Goal: Task Accomplishment & Management: Use online tool/utility

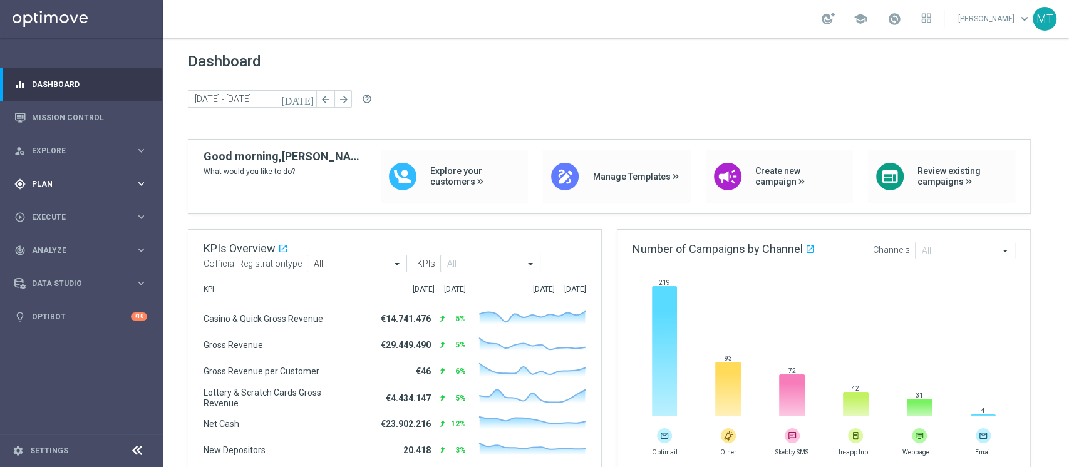
click at [67, 177] on div "gps_fixed Plan keyboard_arrow_right" at bounding box center [81, 183] width 162 height 33
click at [55, 210] on link "Target Groups" at bounding box center [82, 210] width 98 height 10
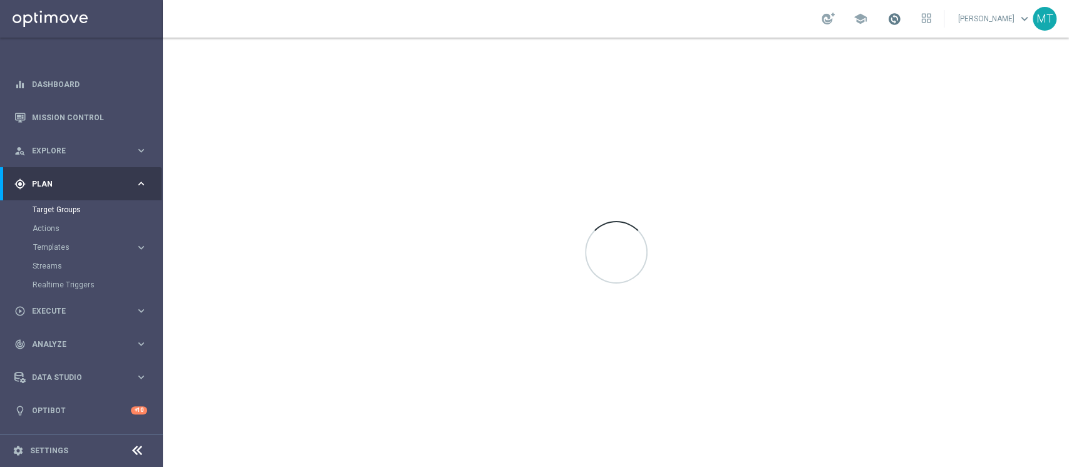
click at [902, 18] on span at bounding box center [895, 19] width 14 height 14
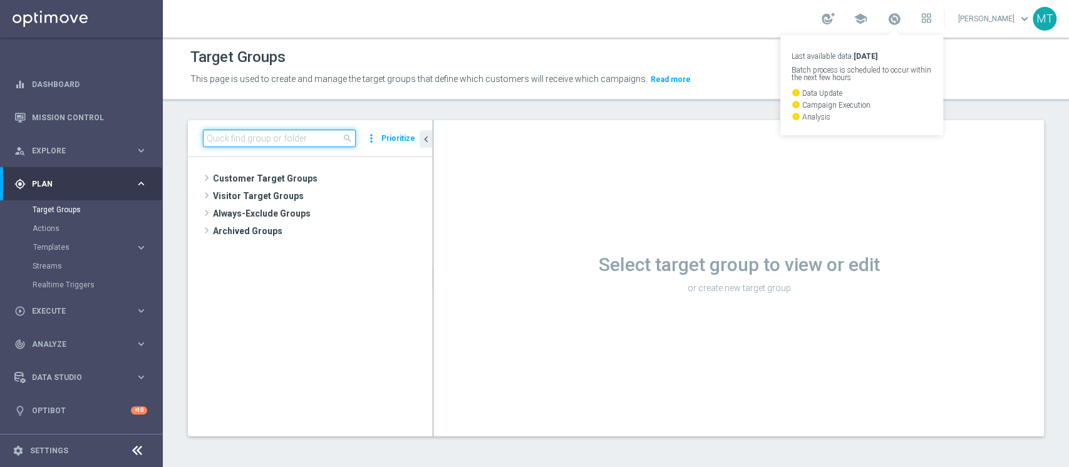
click at [242, 137] on input at bounding box center [279, 139] width 153 height 18
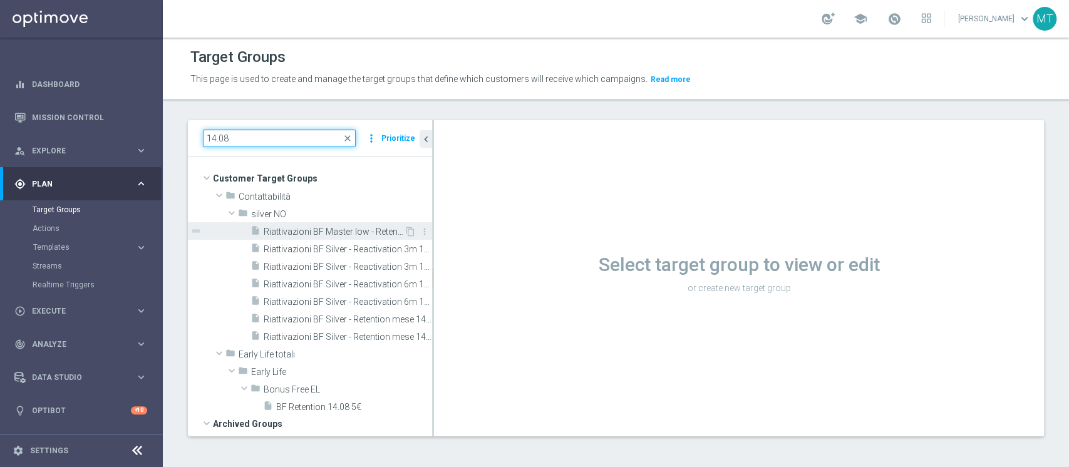
type input "14.08"
click at [309, 231] on span "Riattivazioni BF Master low - Retention mese 14.08" at bounding box center [334, 232] width 140 height 11
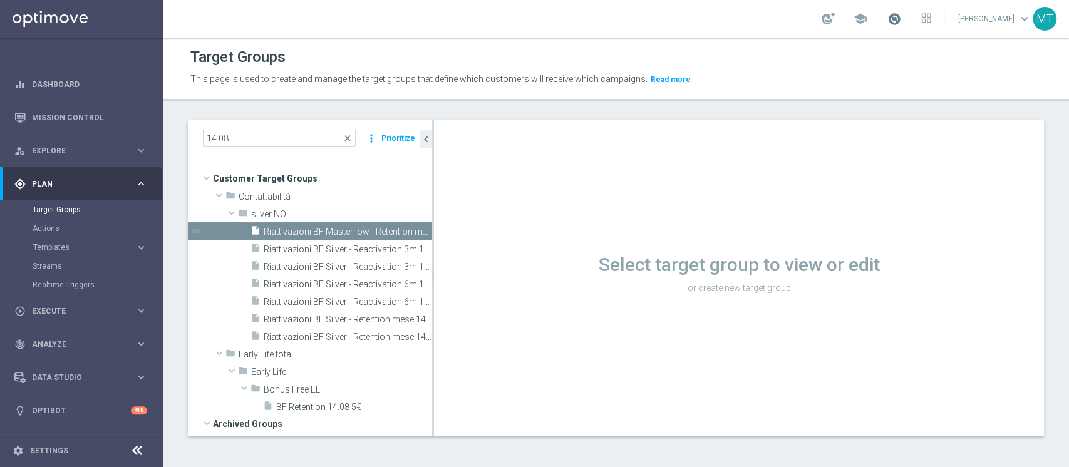
click at [902, 18] on span at bounding box center [895, 19] width 14 height 14
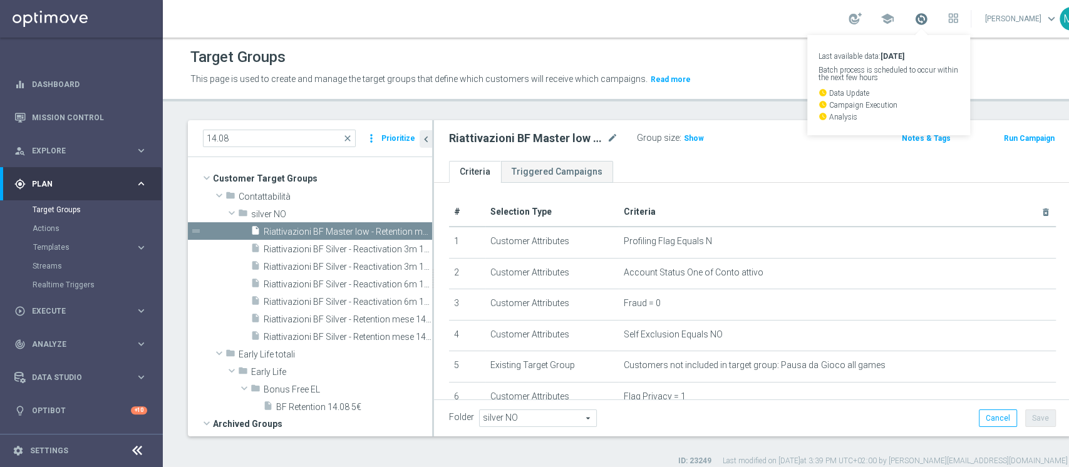
click at [915, 18] on span at bounding box center [922, 19] width 14 height 14
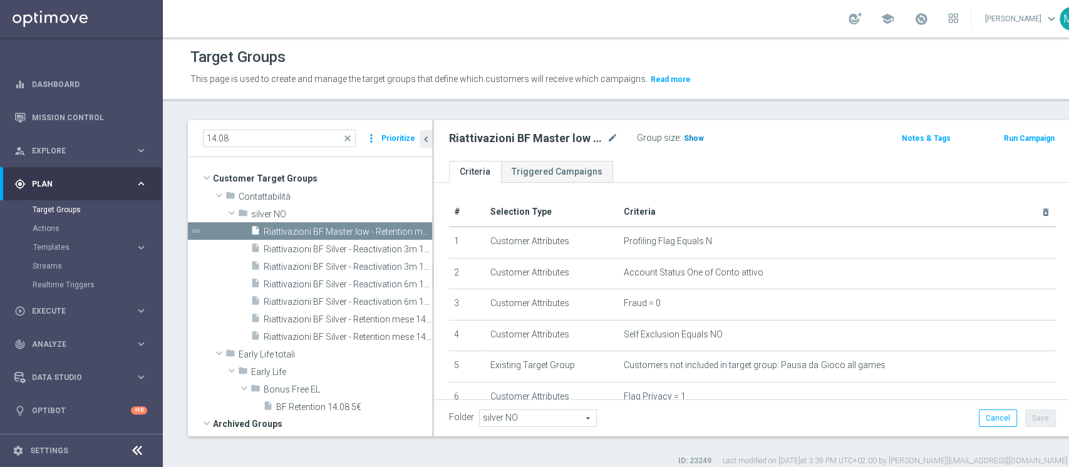
click at [689, 135] on span "Show" at bounding box center [694, 138] width 20 height 9
click at [330, 249] on span "Riattivazioni BF Silver - Reactivation 3m 14.08 low" at bounding box center [334, 249] width 140 height 11
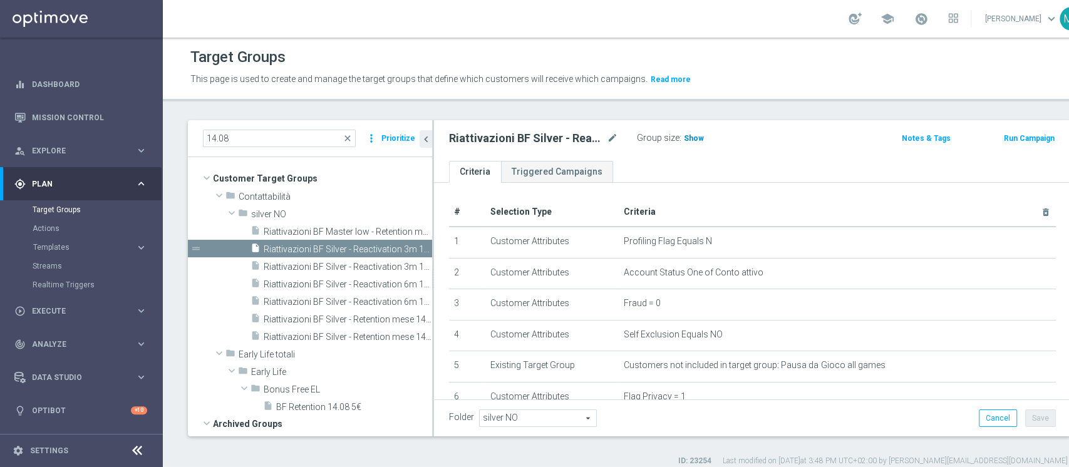
click at [694, 142] on span "Show" at bounding box center [694, 138] width 20 height 9
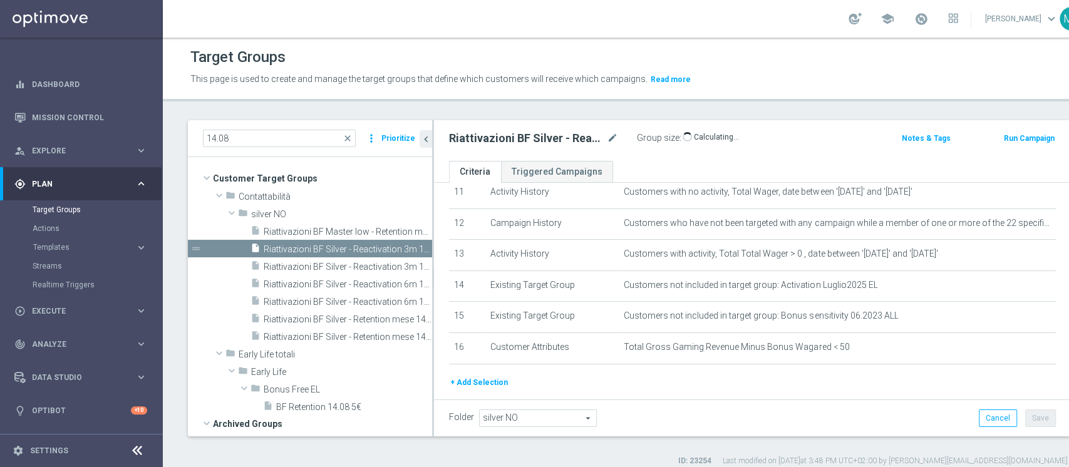
scroll to position [399, 0]
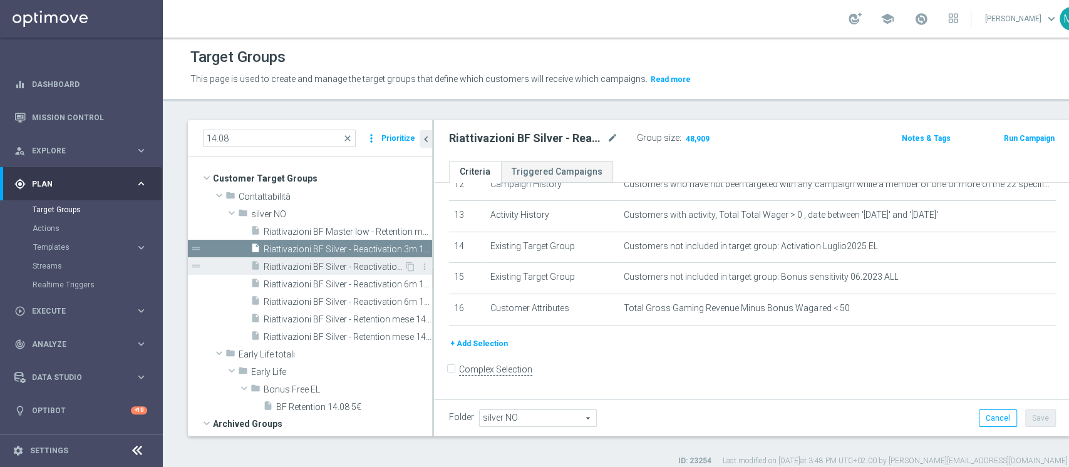
click at [329, 262] on span "Riattivazioni BF Silver - Reactivation 3m 14.08 top" at bounding box center [334, 267] width 140 height 11
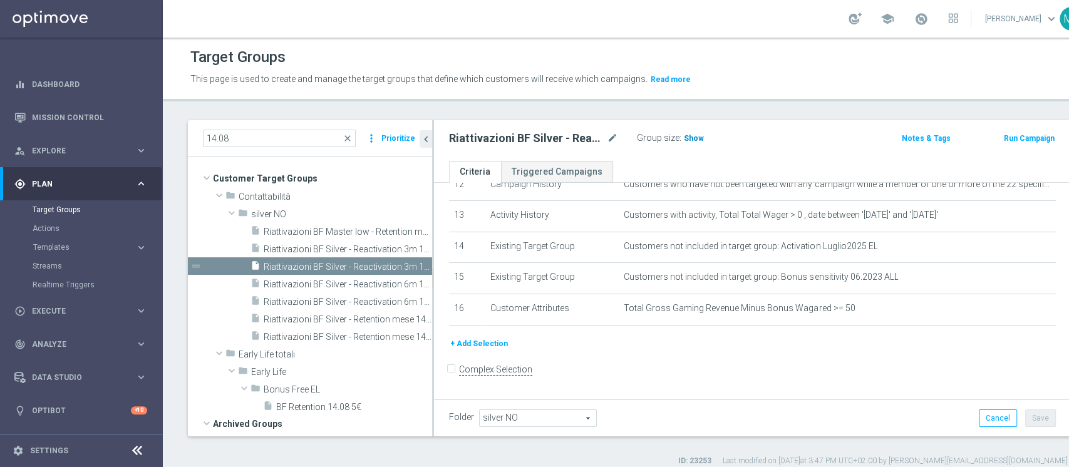
click at [691, 143] on h3 "Show" at bounding box center [694, 139] width 23 height 14
click at [376, 271] on span "Riattivazioni BF Silver - Reactivation 3m 14.08 top" at bounding box center [334, 267] width 140 height 11
click at [700, 143] on h3 "Show" at bounding box center [694, 139] width 23 height 14
click at [1003, 137] on button "Run Campaign" at bounding box center [1029, 139] width 53 height 14
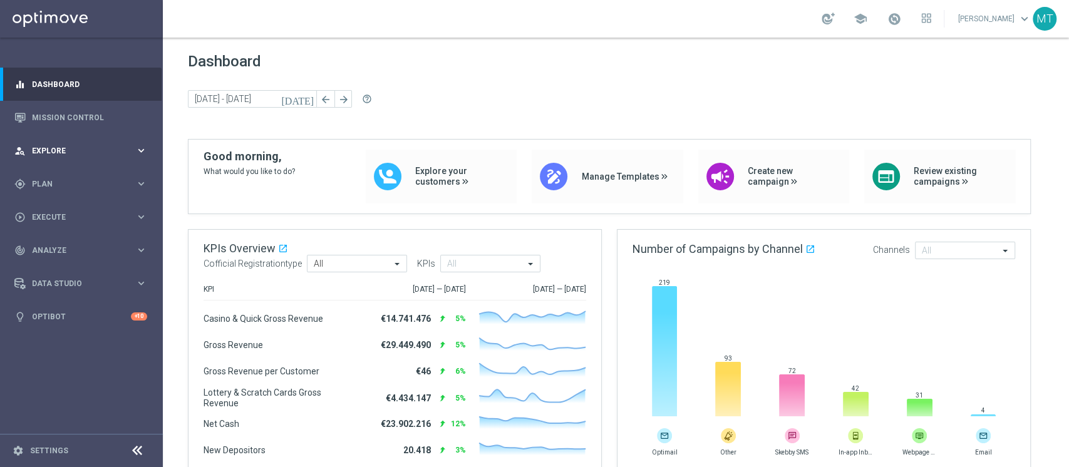
click at [125, 143] on div "person_search Explore keyboard_arrow_right" at bounding box center [81, 150] width 162 height 33
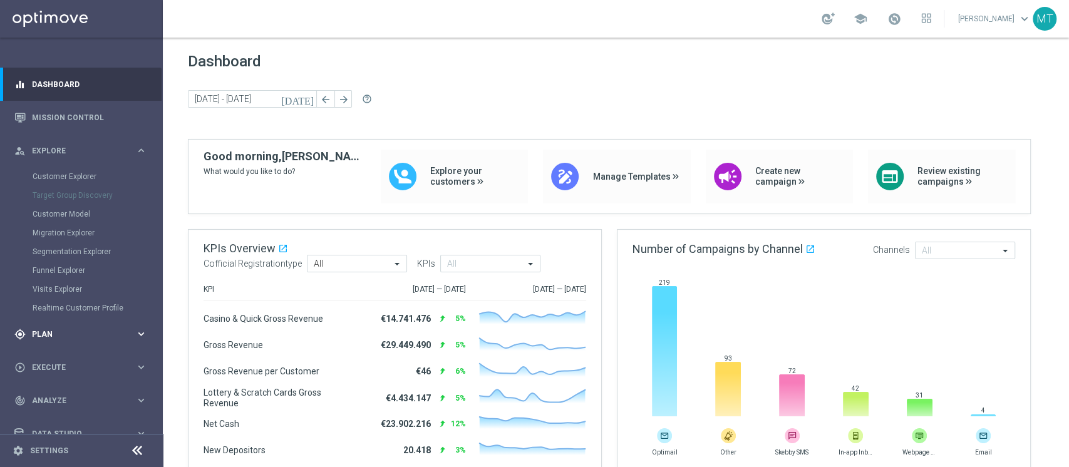
click at [75, 333] on span "Plan" at bounding box center [83, 335] width 103 height 8
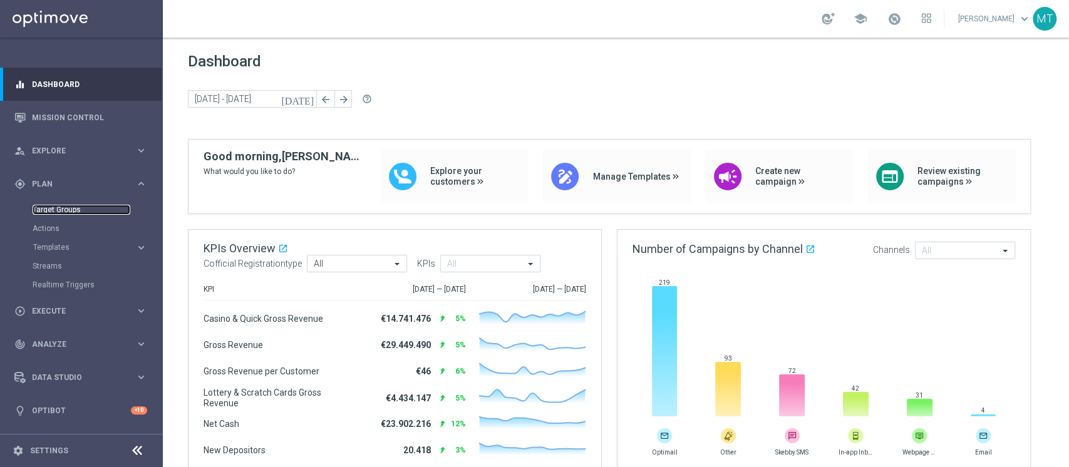
click at [53, 209] on link "Target Groups" at bounding box center [82, 210] width 98 height 10
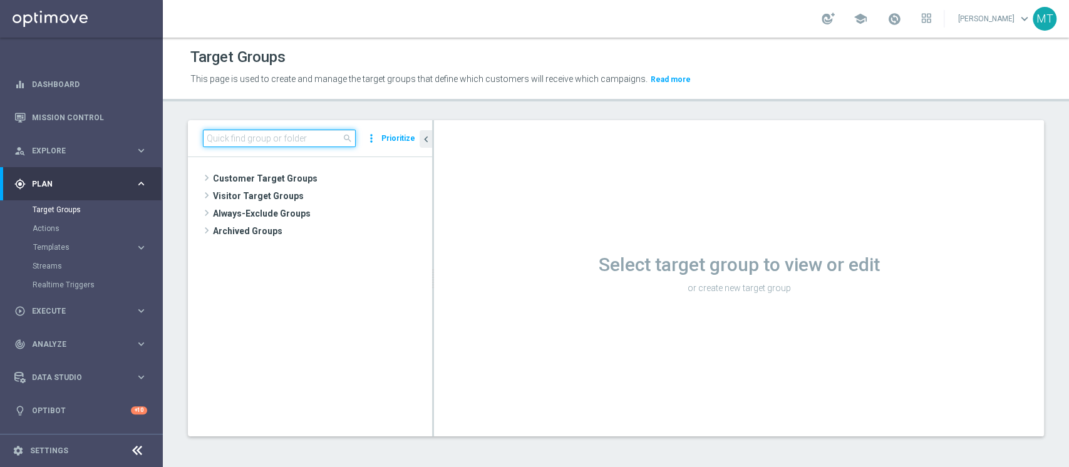
click at [232, 135] on input at bounding box center [279, 139] width 153 height 18
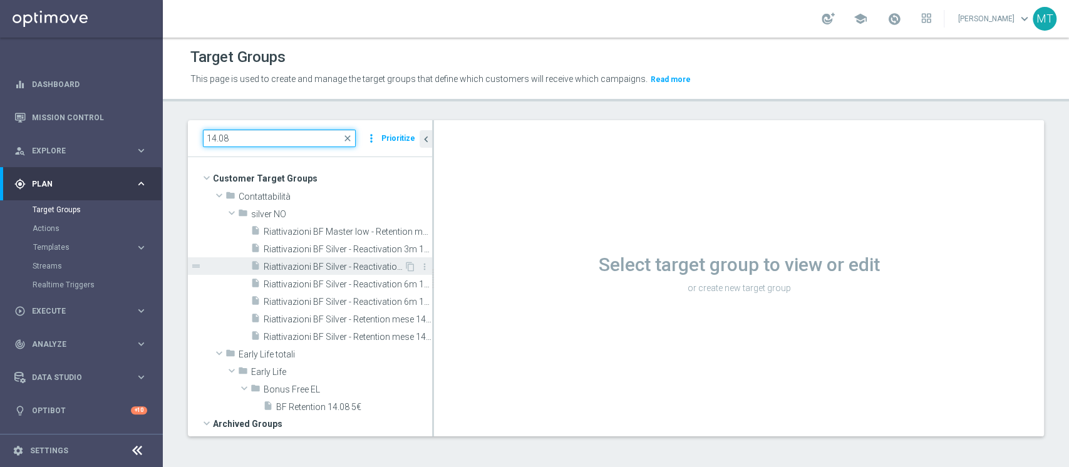
type input "14.08"
click at [347, 263] on span "Riattivazioni BF Silver - Reactivation 3m 14.08 top" at bounding box center [334, 267] width 140 height 11
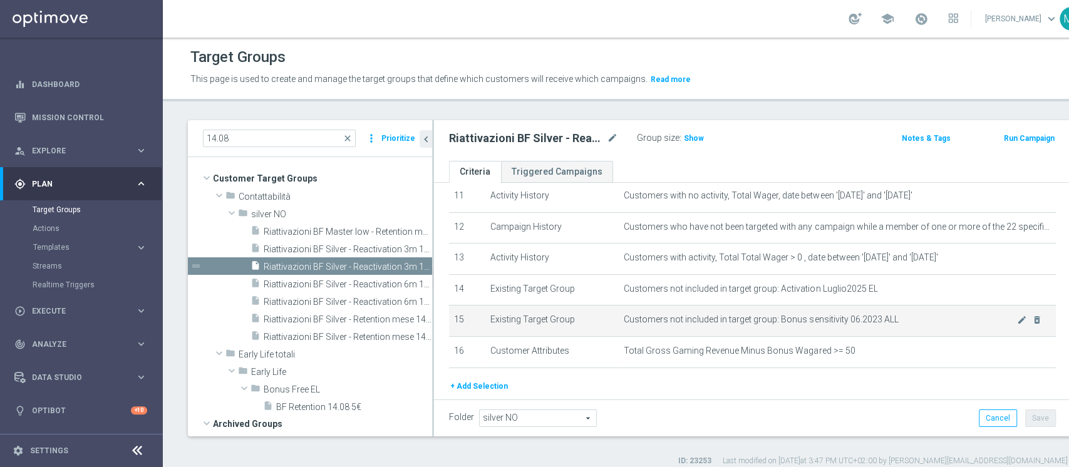
scroll to position [356, 0]
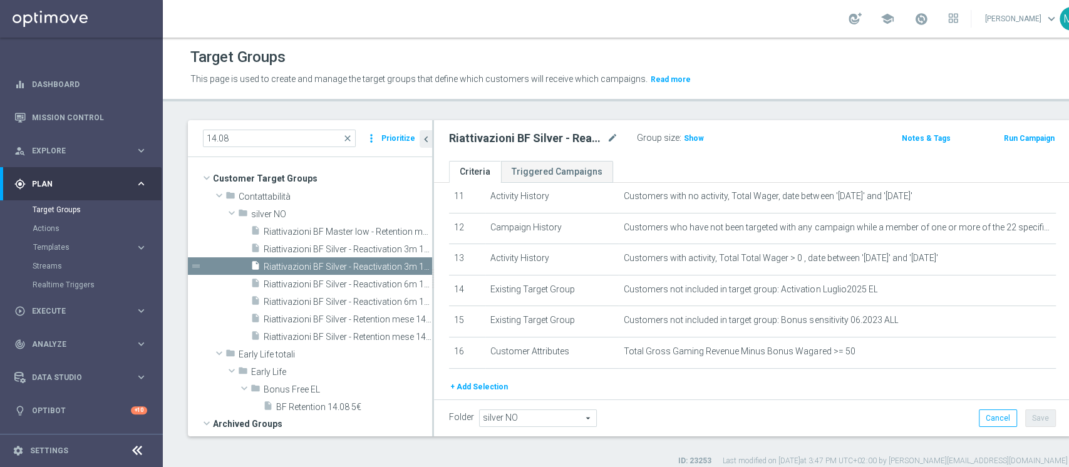
click at [1003, 137] on button "Run Campaign" at bounding box center [1029, 139] width 53 height 14
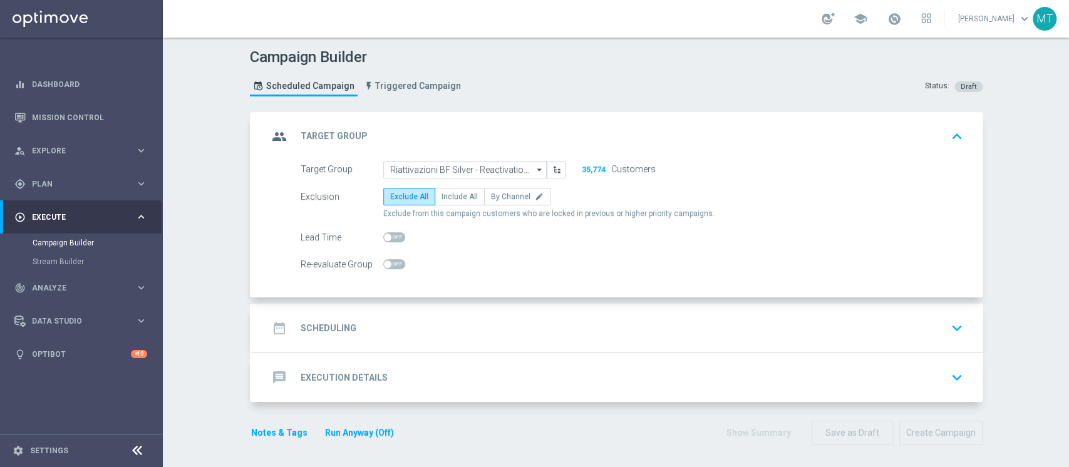
click at [415, 308] on div "date_range Scheduling keyboard_arrow_down" at bounding box center [618, 328] width 730 height 49
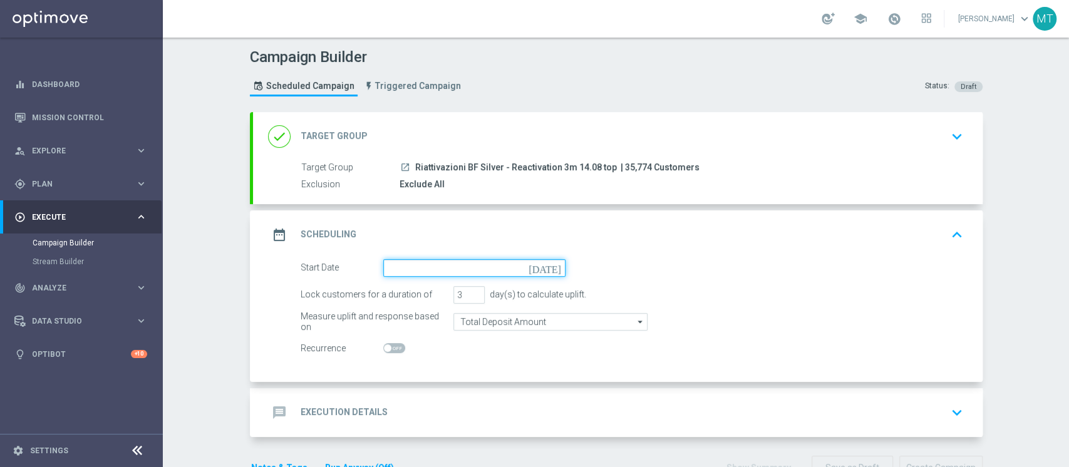
click at [408, 268] on input at bounding box center [474, 268] width 182 height 18
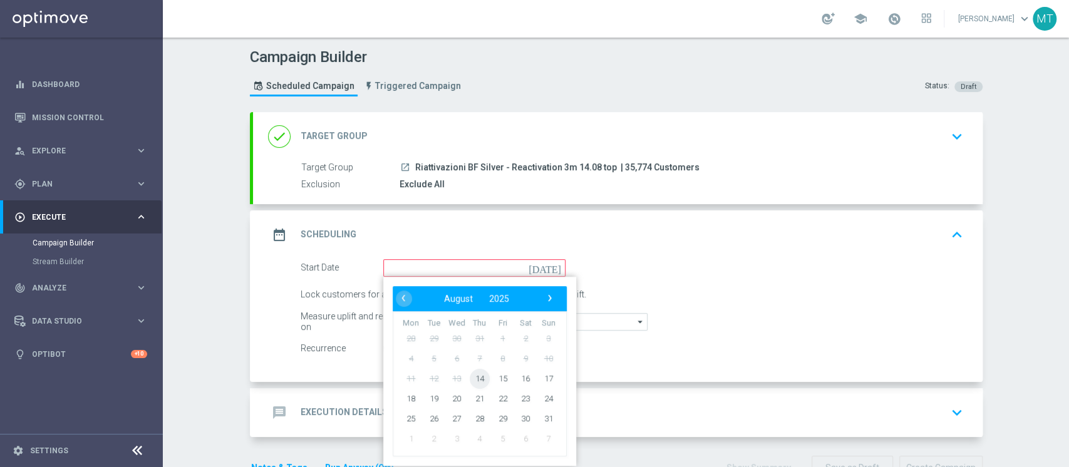
click at [472, 372] on span "14" at bounding box center [479, 378] width 20 height 20
type input "14 Aug 2025"
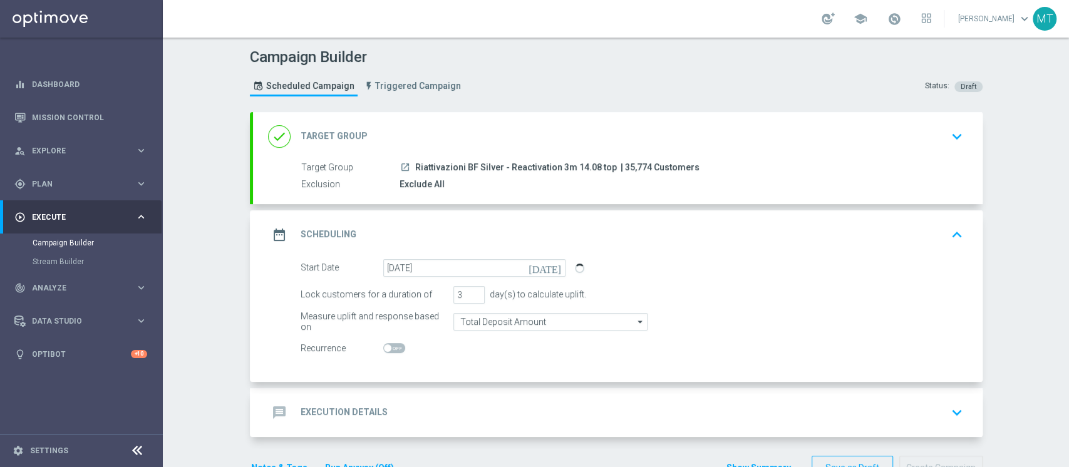
click at [453, 412] on div "message Execution Details keyboard_arrow_down" at bounding box center [618, 413] width 700 height 24
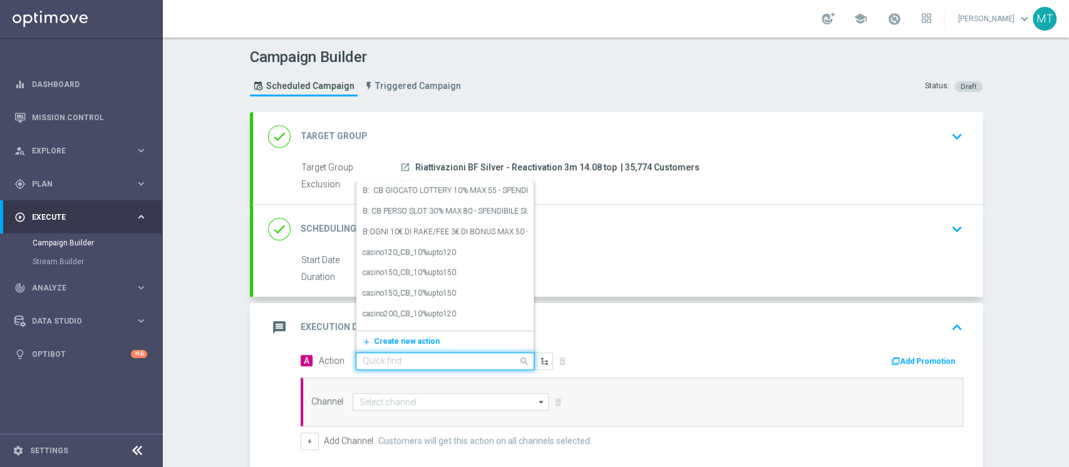
click at [436, 358] on input "text" at bounding box center [433, 361] width 140 height 11
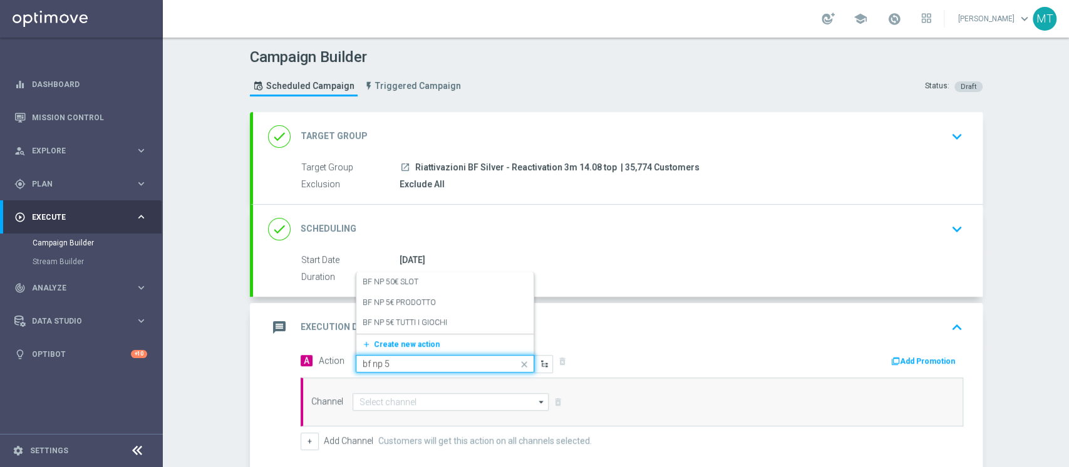
type input "bf np 5€"
click at [422, 320] on label "BF NP 5€ TUTTI I GIOCHI" at bounding box center [405, 323] width 85 height 11
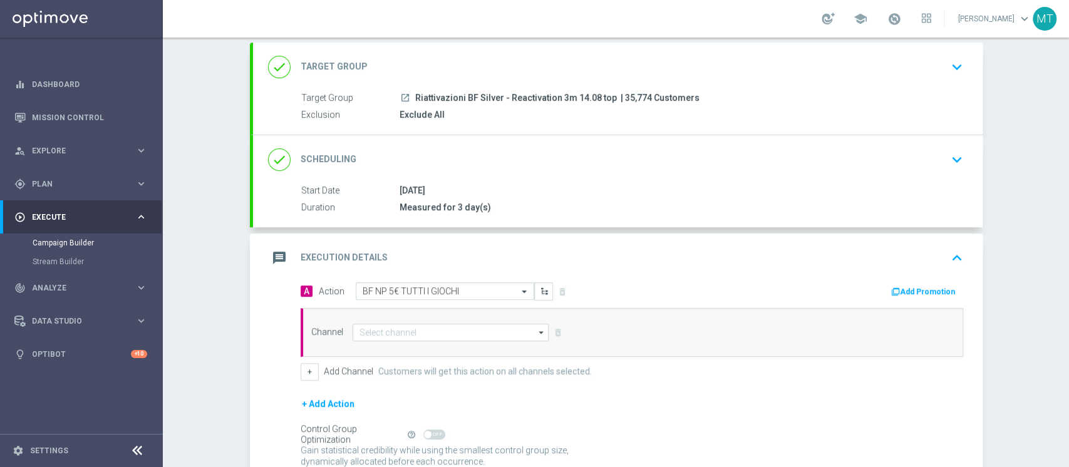
scroll to position [123, 0]
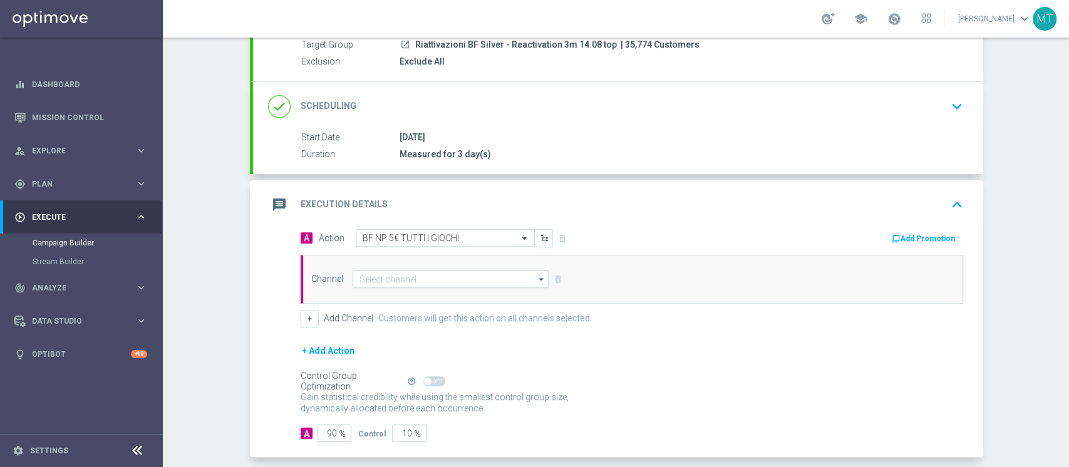
click at [919, 234] on button "Add Promotion" at bounding box center [925, 239] width 70 height 14
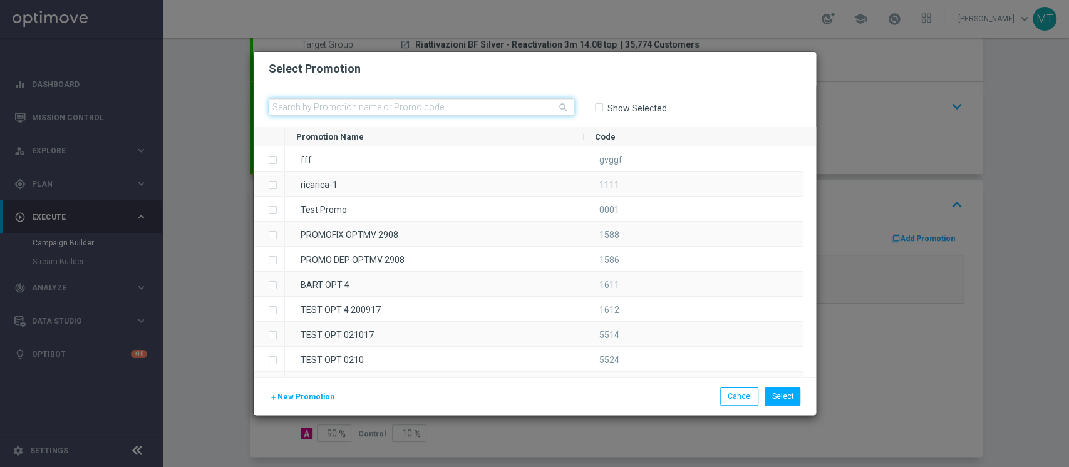
click at [353, 108] on input "text" at bounding box center [422, 107] width 306 height 18
paste input "228918"
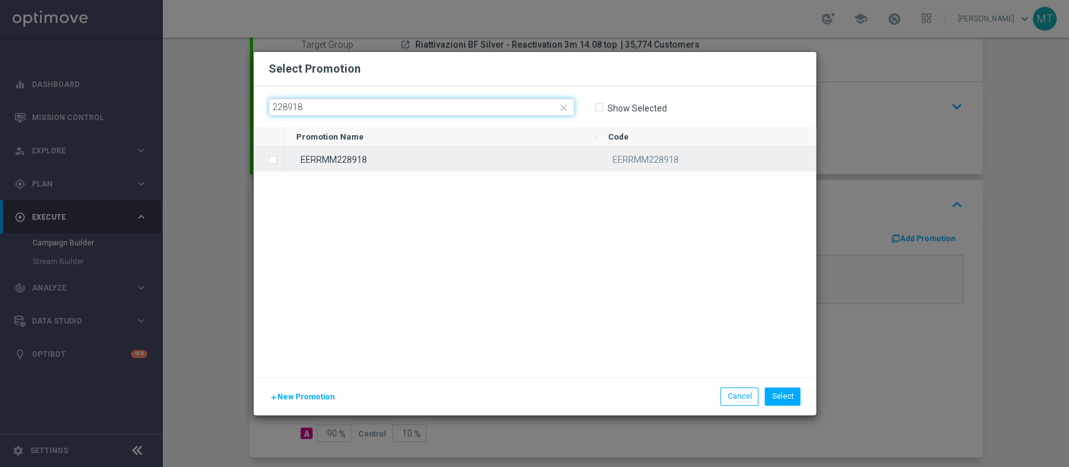
type input "228918"
click at [348, 168] on div "EERRMM228918" at bounding box center [441, 159] width 312 height 24
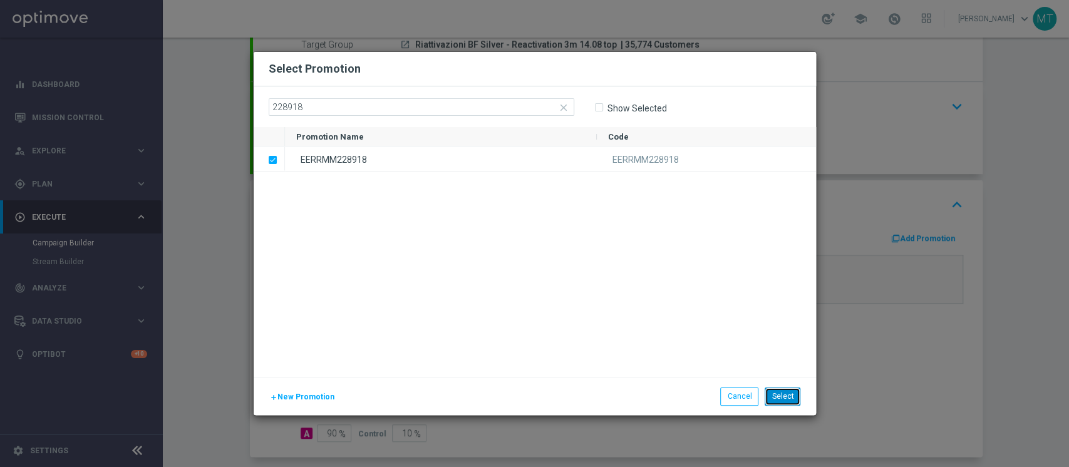
click at [773, 394] on button "Select" at bounding box center [783, 397] width 36 height 18
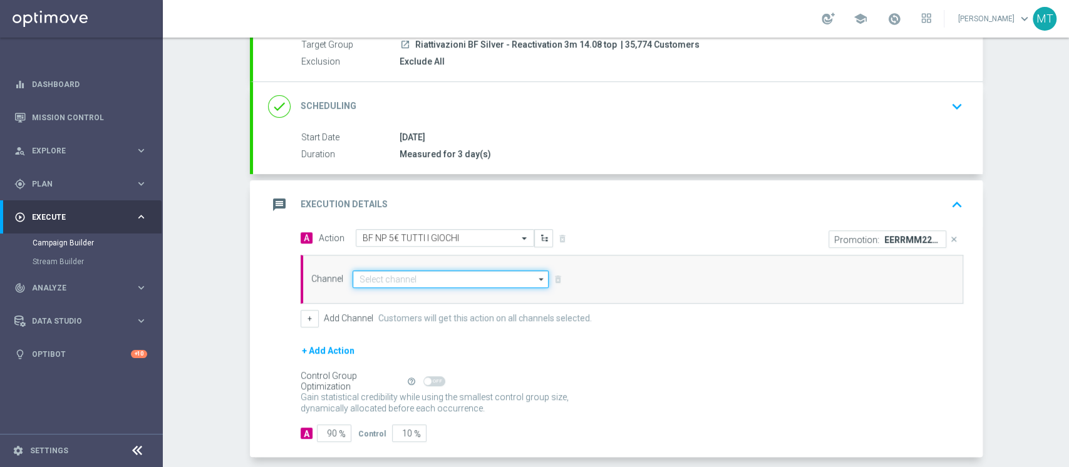
click at [425, 271] on input at bounding box center [451, 280] width 197 height 18
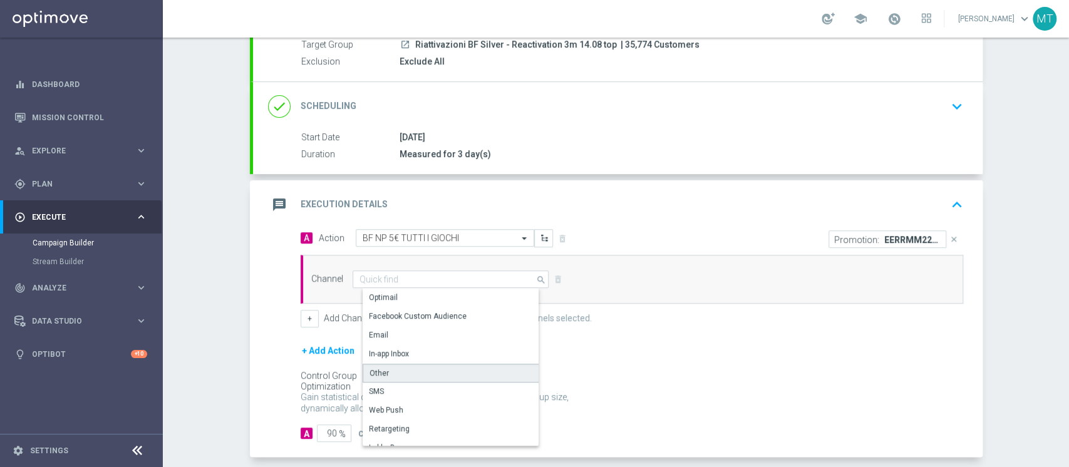
click at [380, 378] on div "Other" at bounding box center [456, 373] width 187 height 19
type input "Other"
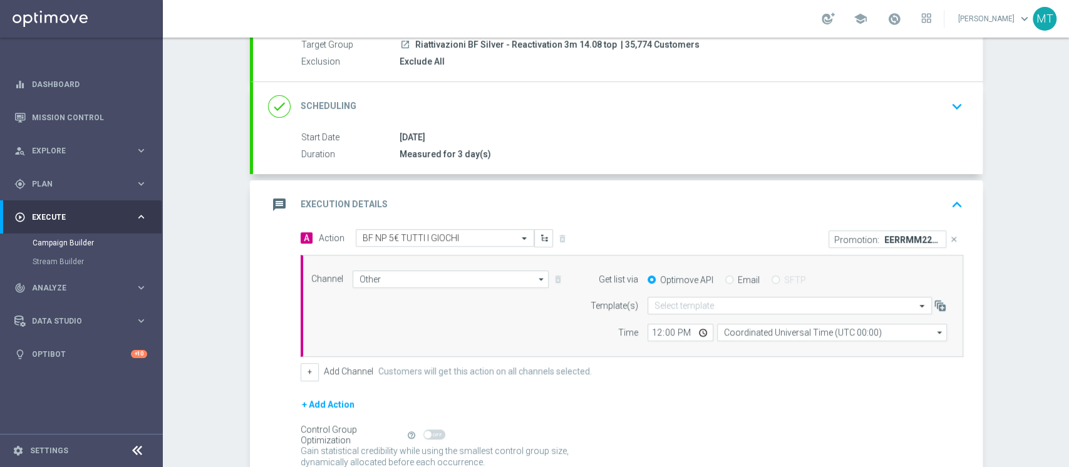
click at [738, 279] on label "Email" at bounding box center [749, 279] width 22 height 11
click at [734, 279] on input "Email" at bounding box center [729, 281] width 8 height 8
radio input "true"
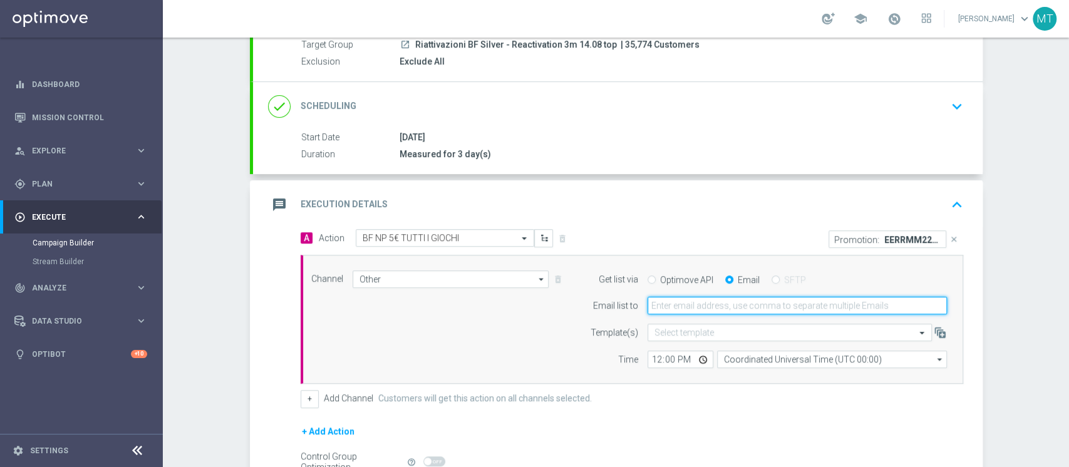
click at [727, 301] on input "email" at bounding box center [797, 306] width 299 height 18
type input "matteo.turri@sisal.it"
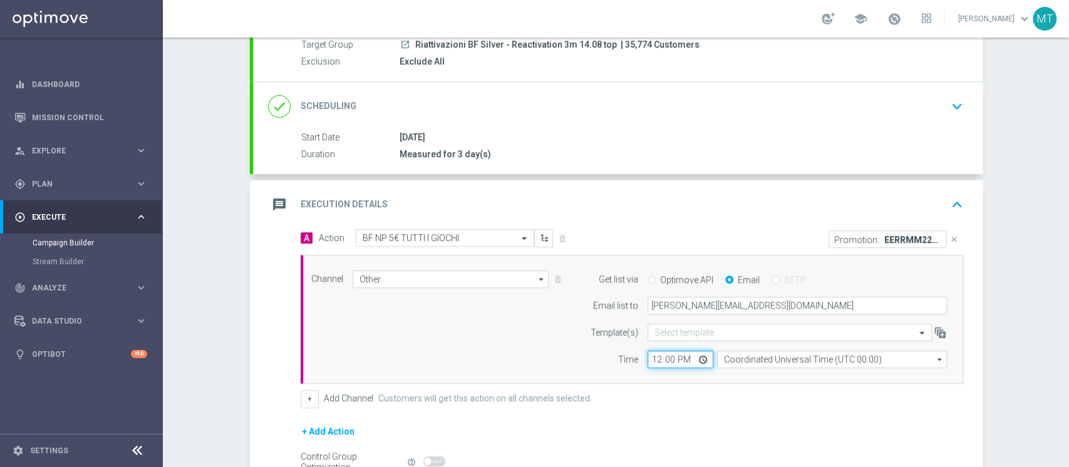
click at [652, 363] on input "12:00" at bounding box center [681, 360] width 66 height 18
type input "10:20"
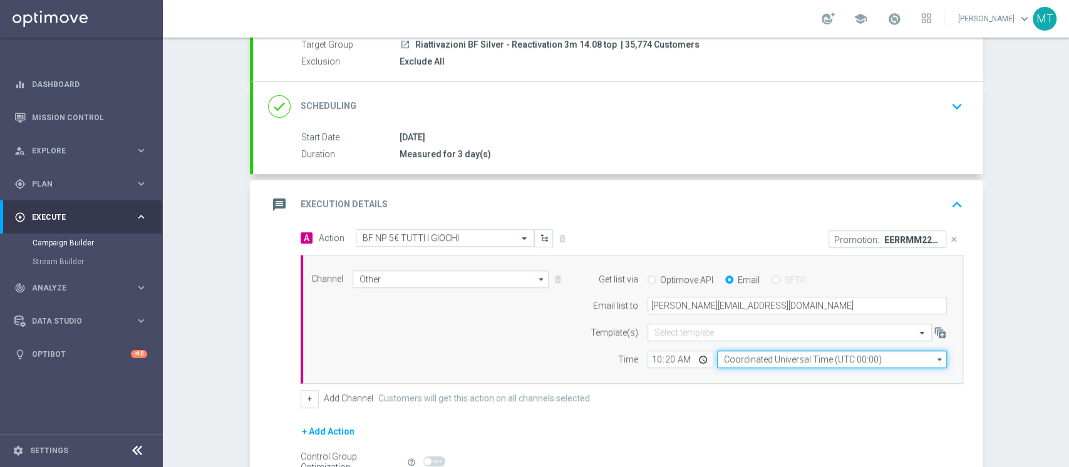
click at [727, 359] on input "Coordinated Universal Time (UTC 00:00)" at bounding box center [832, 360] width 230 height 18
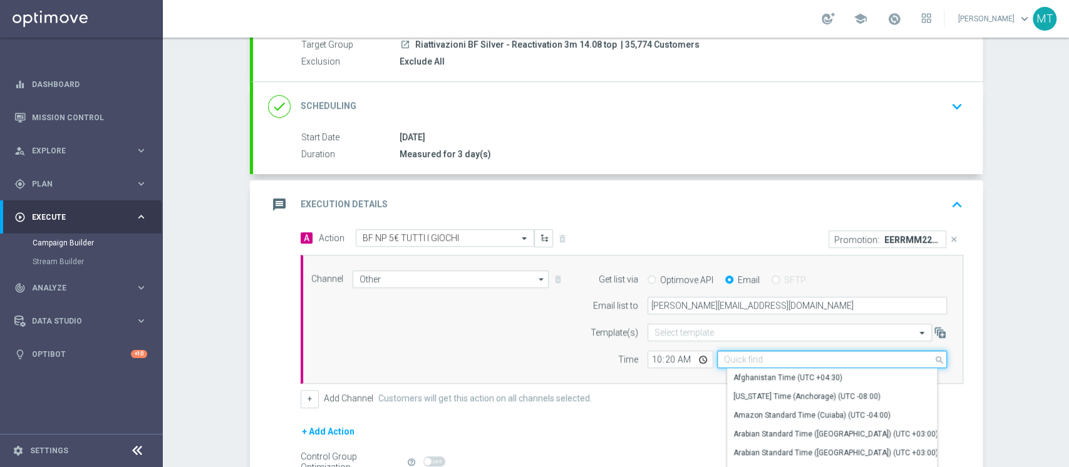
click at [727, 359] on input at bounding box center [832, 360] width 230 height 18
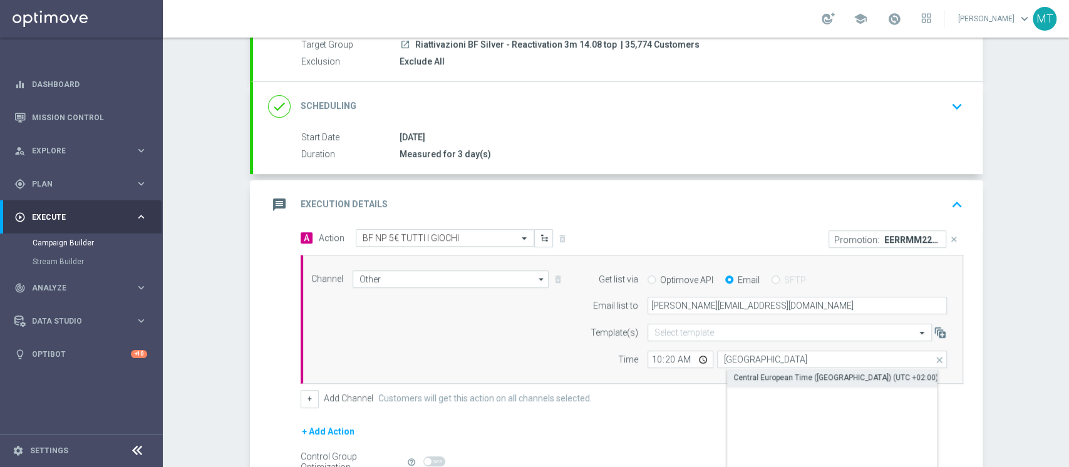
click at [752, 372] on div "Central European Time (Berlin) (UTC +02:00)" at bounding box center [836, 377] width 205 height 11
type input "Central European Time (Berlin) (UTC +02:00)"
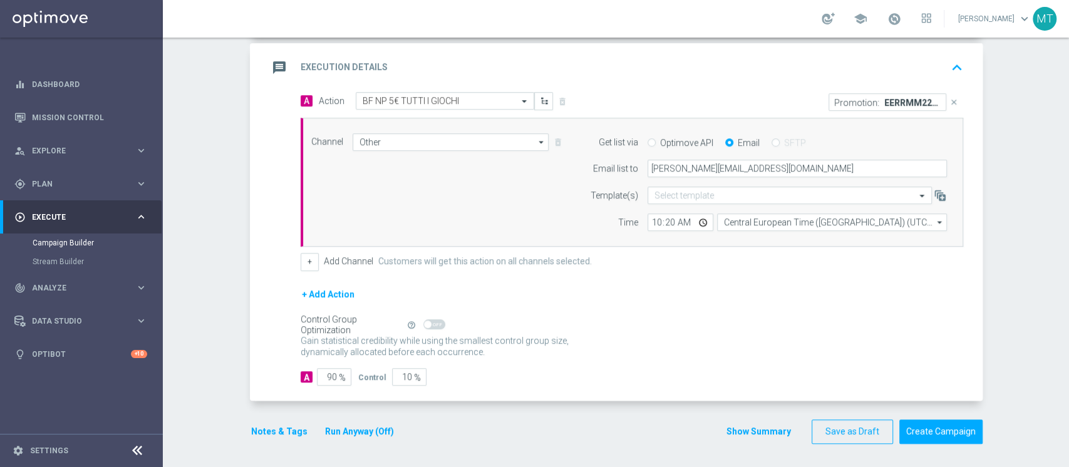
click at [336, 434] on button "Run Anyway (Off)" at bounding box center [359, 432] width 71 height 16
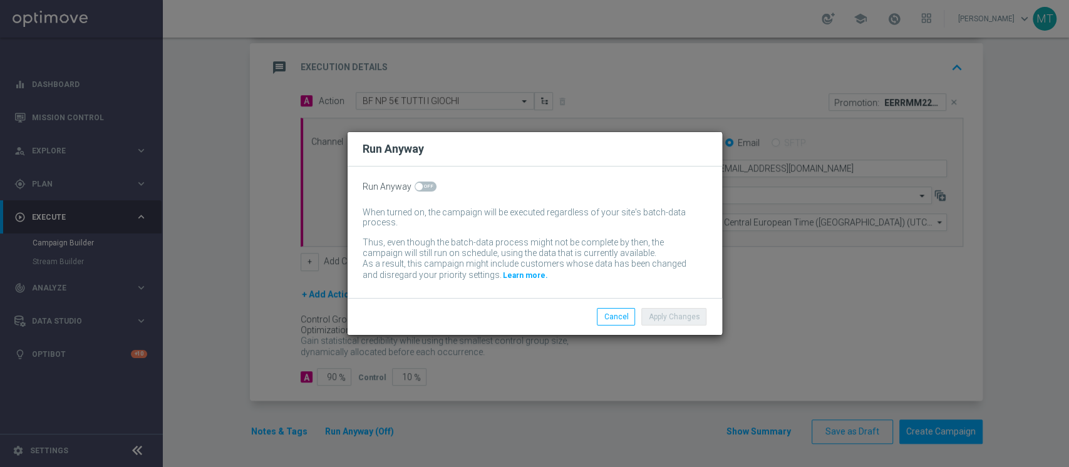
click at [430, 189] on span at bounding box center [426, 187] width 22 height 10
click at [430, 189] on input "checkbox" at bounding box center [426, 187] width 22 height 10
checkbox input "true"
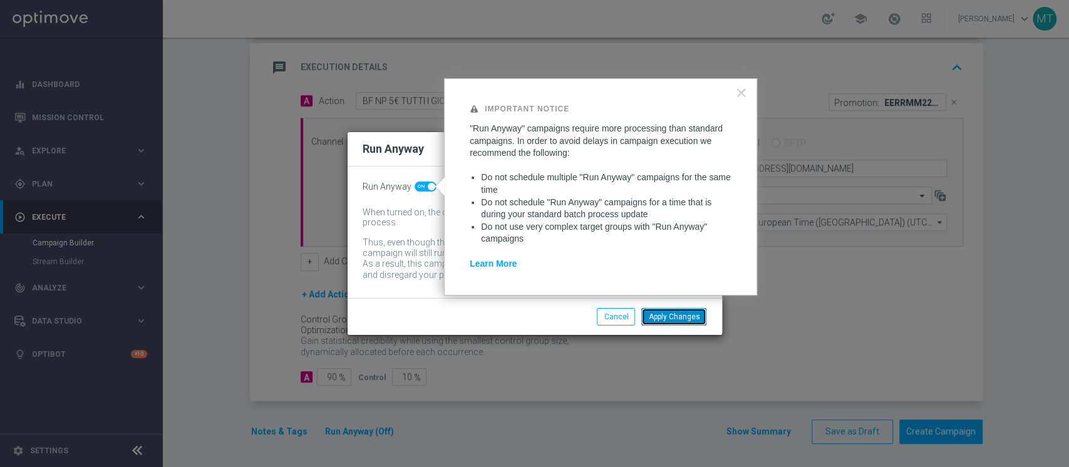
click at [675, 309] on button "Apply Changes" at bounding box center [674, 317] width 65 height 18
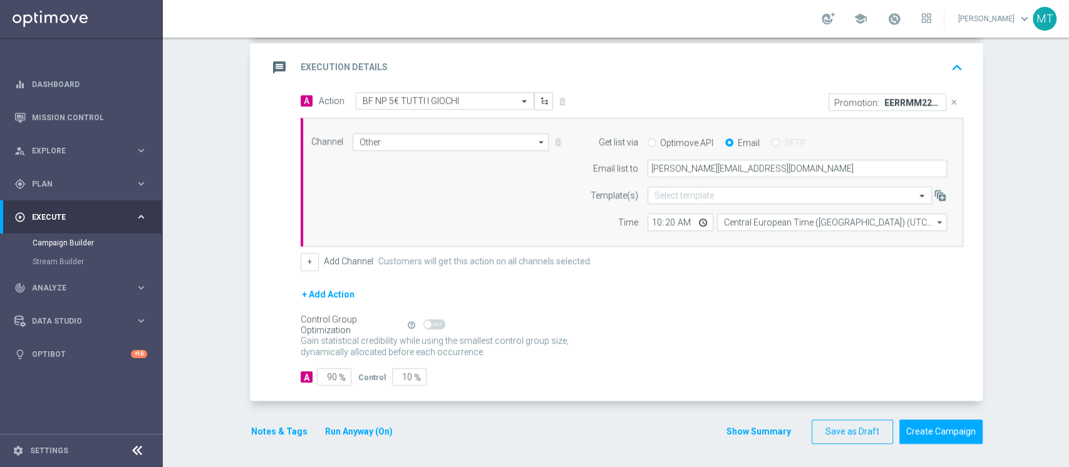
click at [286, 430] on button "Notes & Tags" at bounding box center [279, 432] width 59 height 16
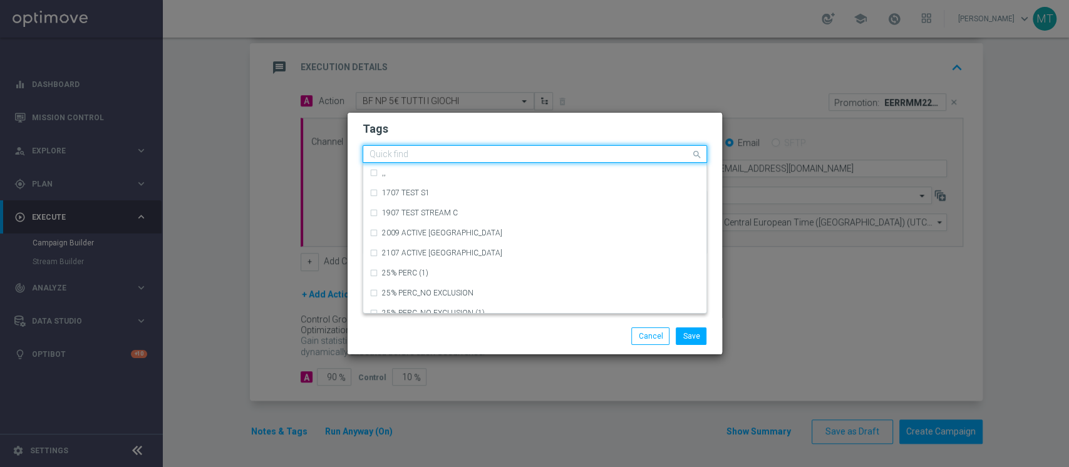
click at [447, 148] on div "Quick find" at bounding box center [527, 155] width 328 height 16
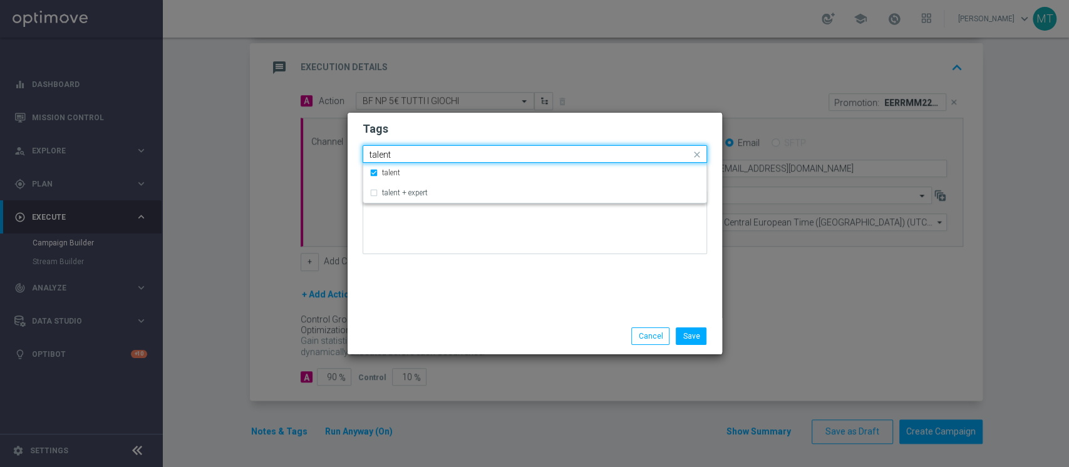
click at [444, 153] on input "talent" at bounding box center [530, 155] width 321 height 11
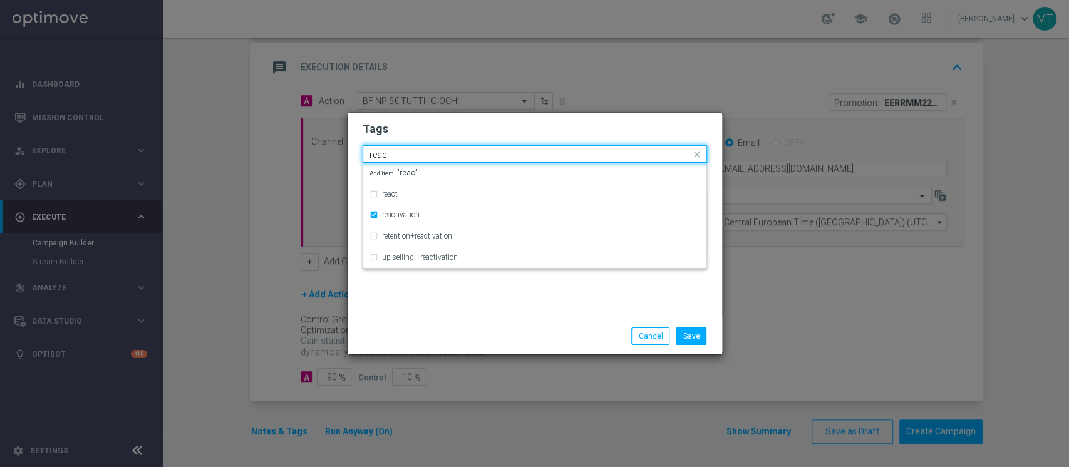
click at [442, 152] on input "reac" at bounding box center [530, 155] width 321 height 11
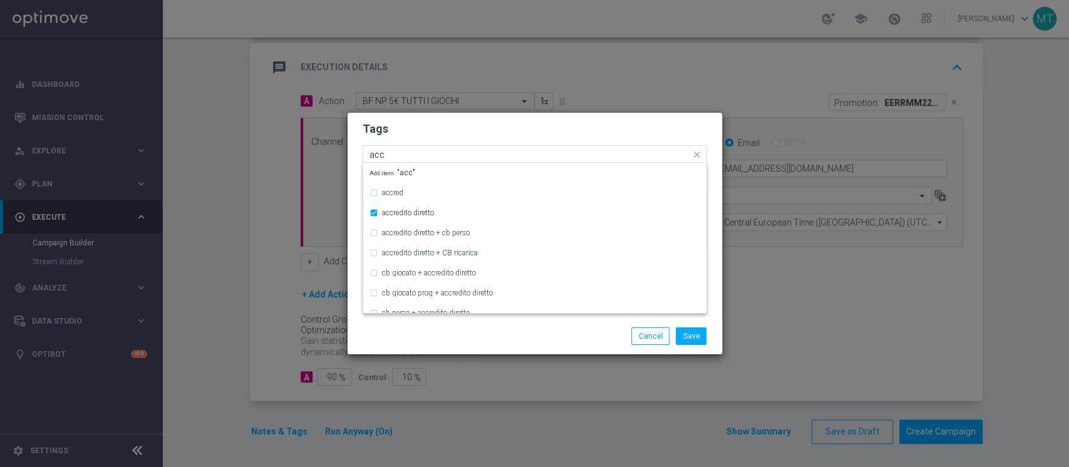
click at [442, 151] on input "acc" at bounding box center [530, 155] width 321 height 11
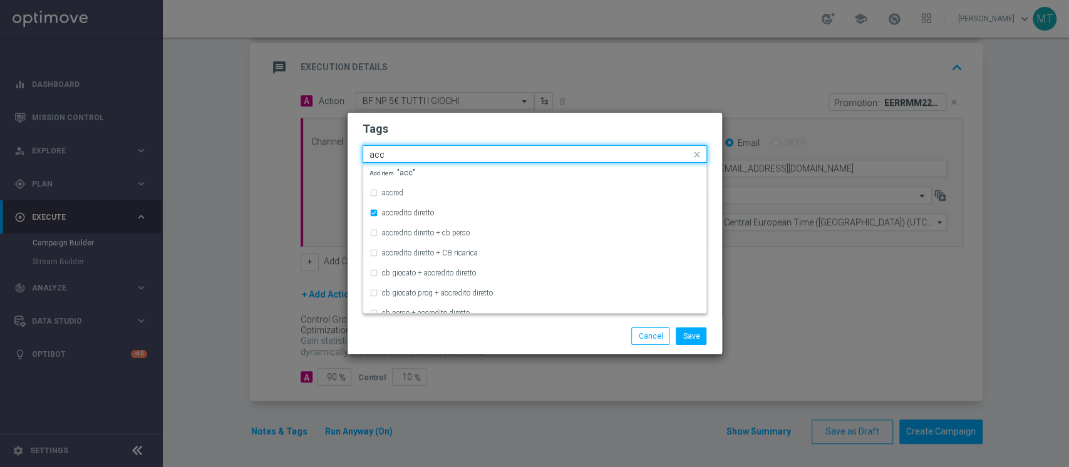
click at [442, 151] on input "acc" at bounding box center [530, 155] width 321 height 11
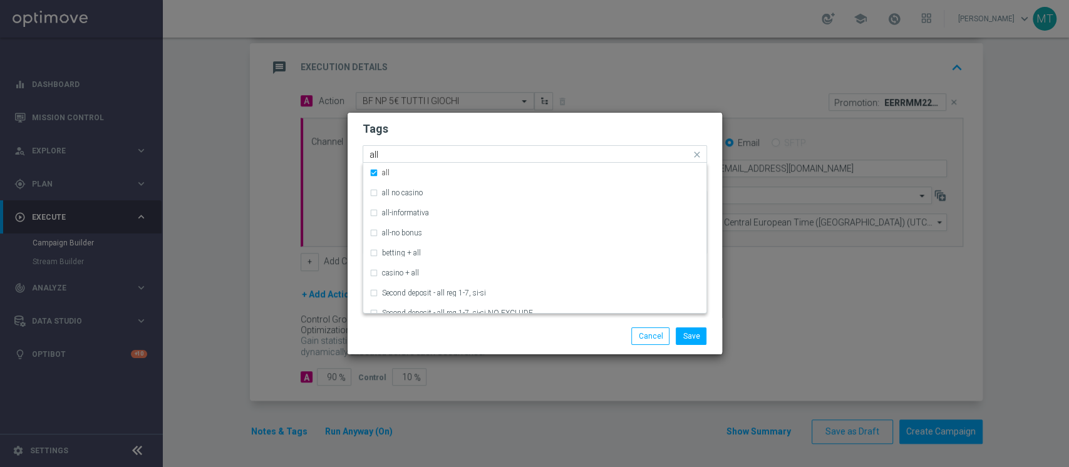
click at [442, 150] on input "all" at bounding box center [530, 155] width 321 height 11
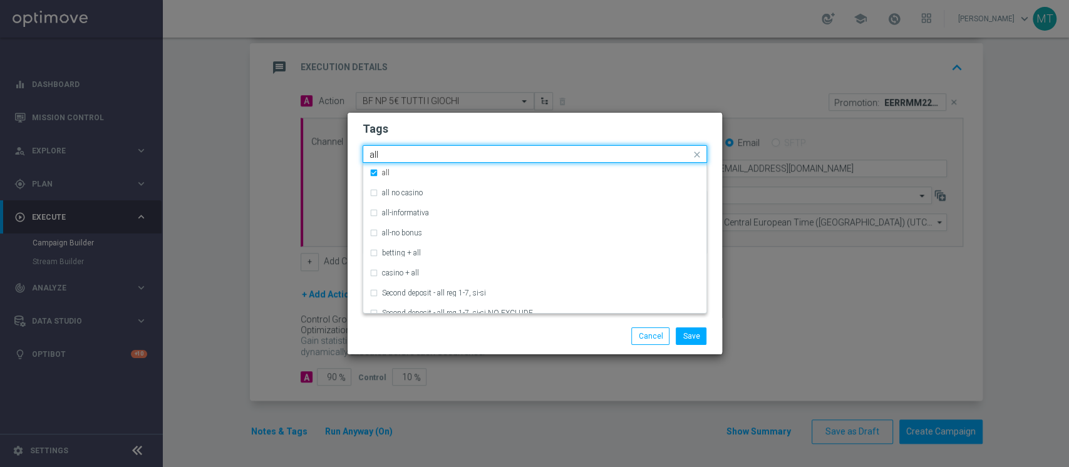
click at [442, 150] on input "all" at bounding box center [530, 155] width 321 height 11
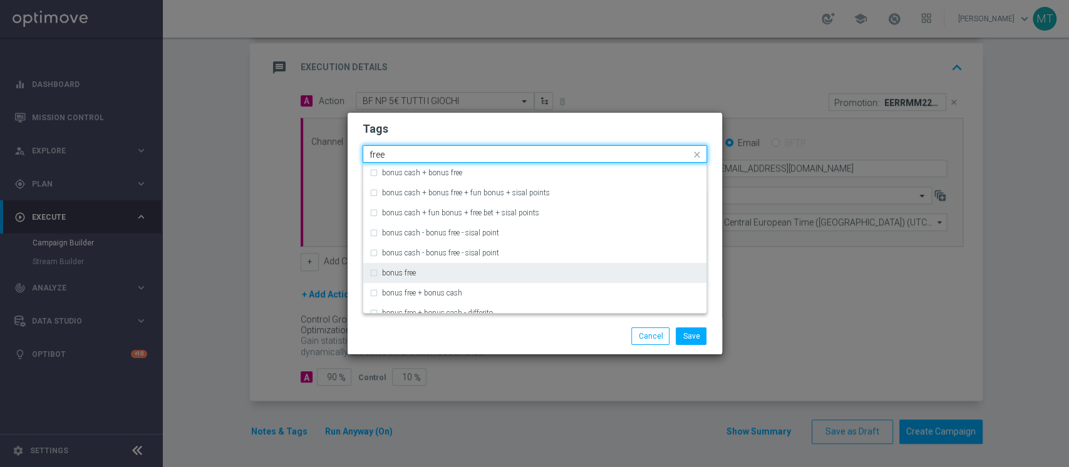
click at [408, 271] on label "bonus free" at bounding box center [399, 273] width 34 height 8
type input "free"
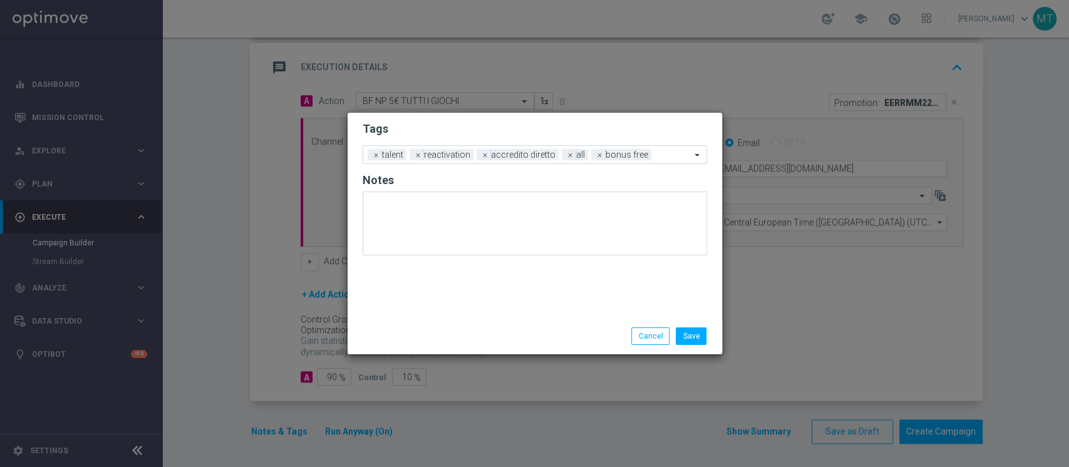
click at [538, 340] on div "Save Cancel" at bounding box center [595, 337] width 242 height 18
click at [688, 333] on button "Save" at bounding box center [691, 337] width 31 height 18
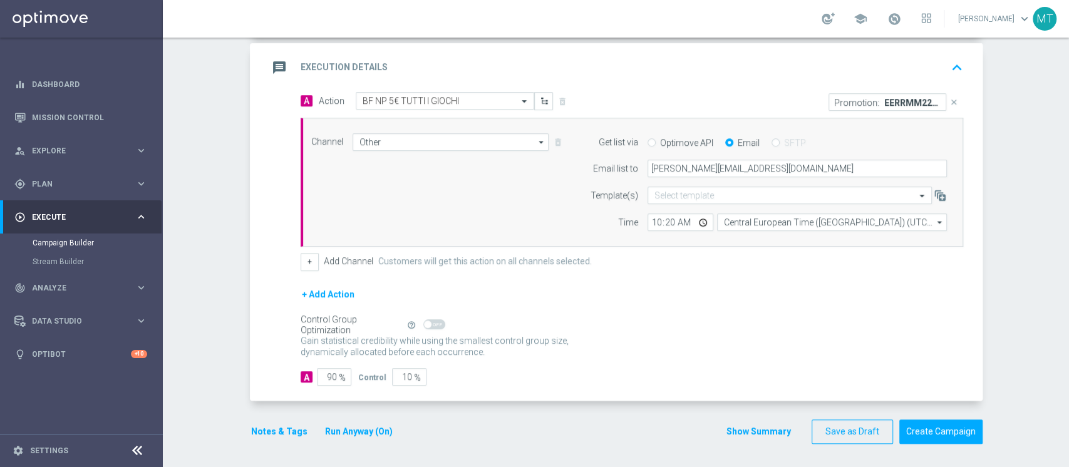
click at [688, 333] on div "Gain statistical credibility while using the smallest control group size, dynam…" at bounding box center [632, 347] width 663 height 30
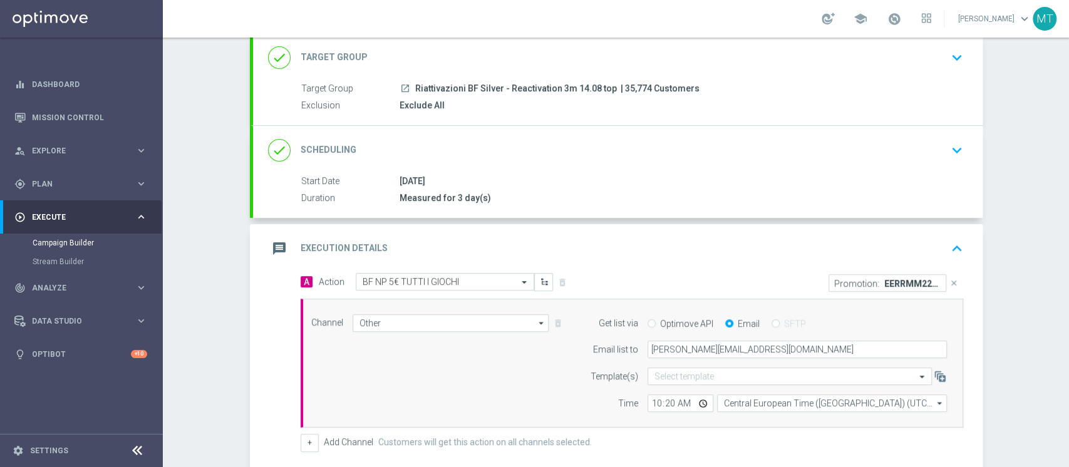
scroll to position [75, 0]
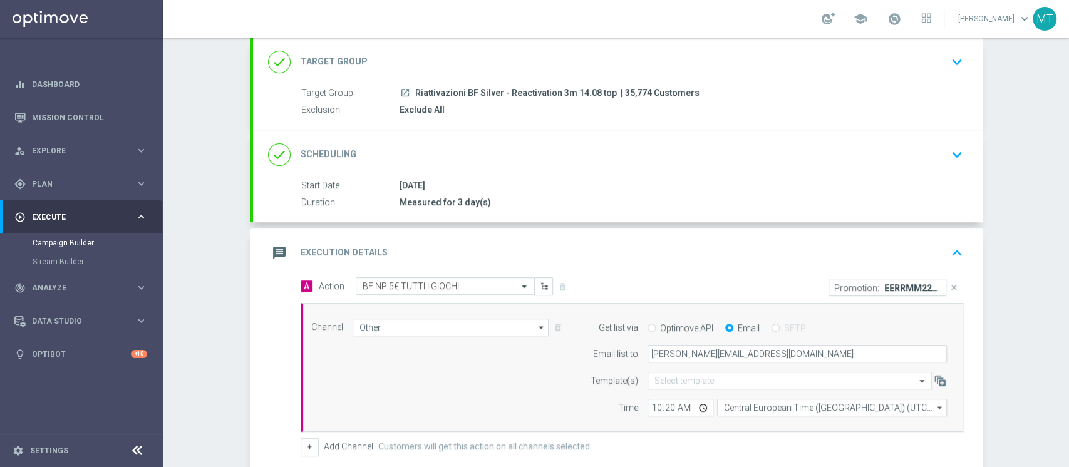
click at [541, 145] on div "done Scheduling keyboard_arrow_down" at bounding box center [618, 155] width 700 height 24
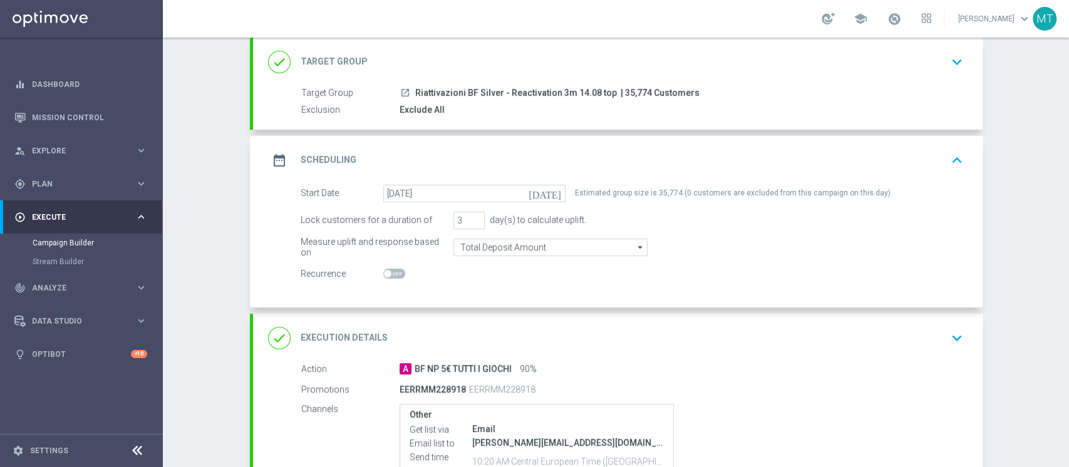
click at [538, 58] on div "done Target Group keyboard_arrow_down" at bounding box center [618, 62] width 700 height 24
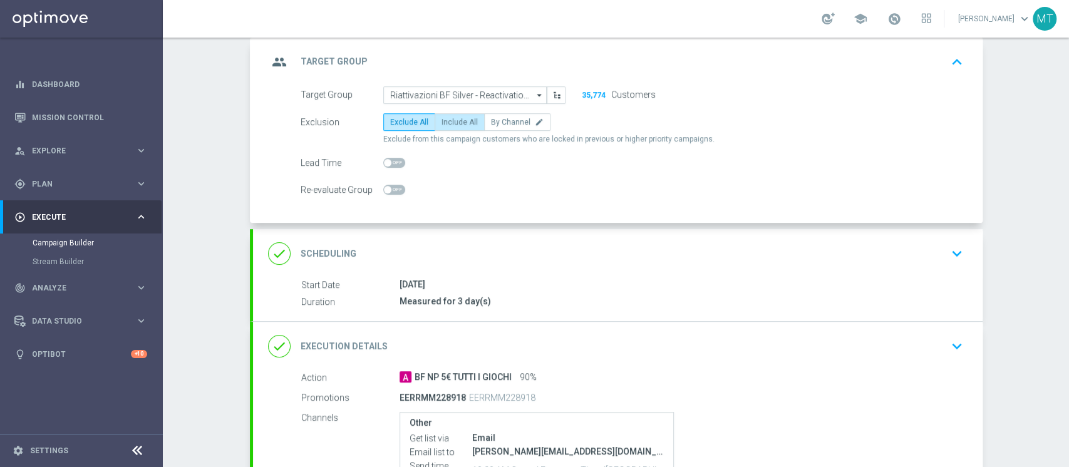
click at [442, 118] on span "Include All" at bounding box center [460, 122] width 36 height 9
click at [442, 120] on input "Include All" at bounding box center [446, 124] width 8 height 8
radio input "true"
click at [601, 65] on div "group Target Group keyboard_arrow_up" at bounding box center [618, 62] width 700 height 24
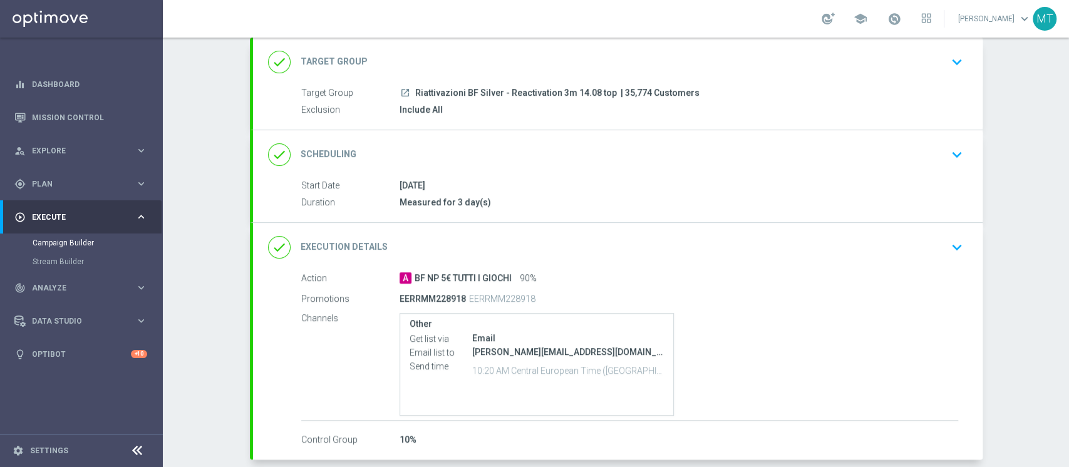
click at [561, 168] on div "done Scheduling keyboard_arrow_down" at bounding box center [618, 154] width 730 height 49
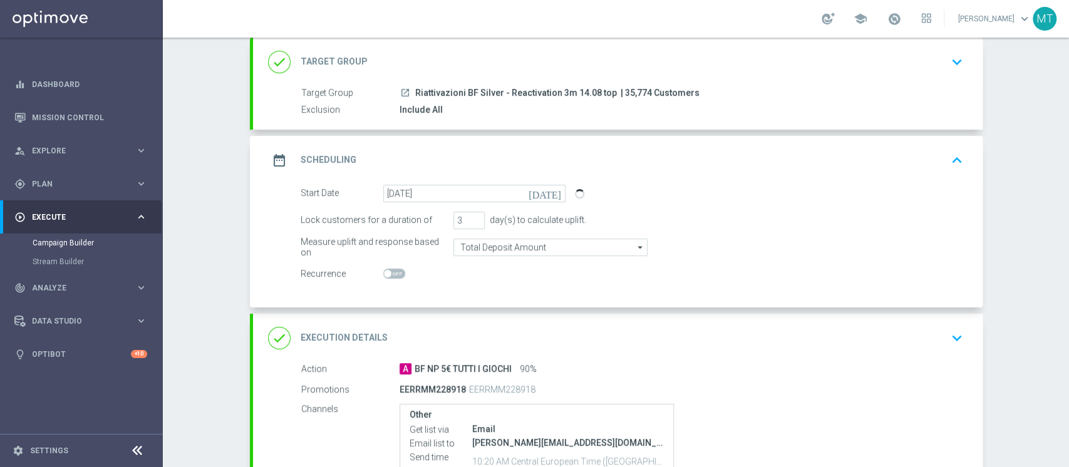
click at [561, 168] on div "date_range Scheduling keyboard_arrow_up" at bounding box center [618, 160] width 700 height 24
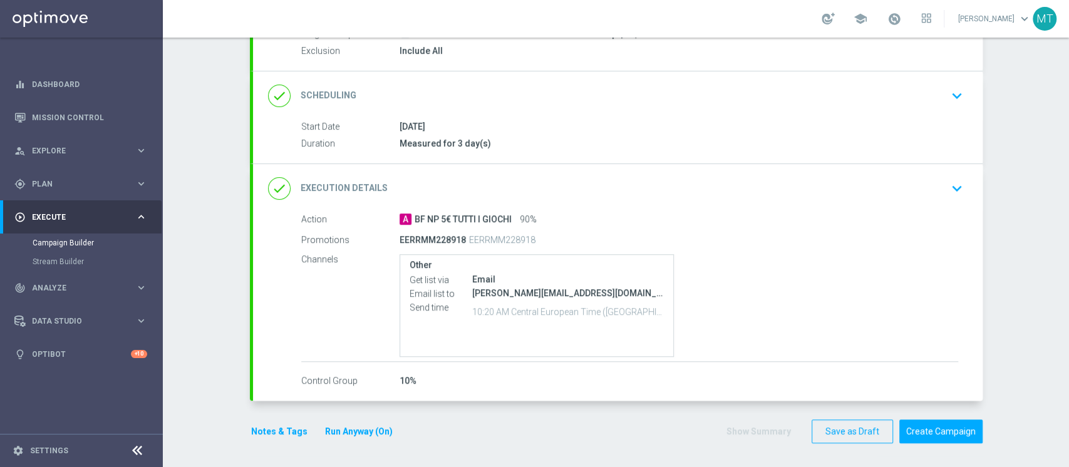
scroll to position [133, 0]
click at [917, 424] on button "Create Campaign" at bounding box center [941, 432] width 83 height 24
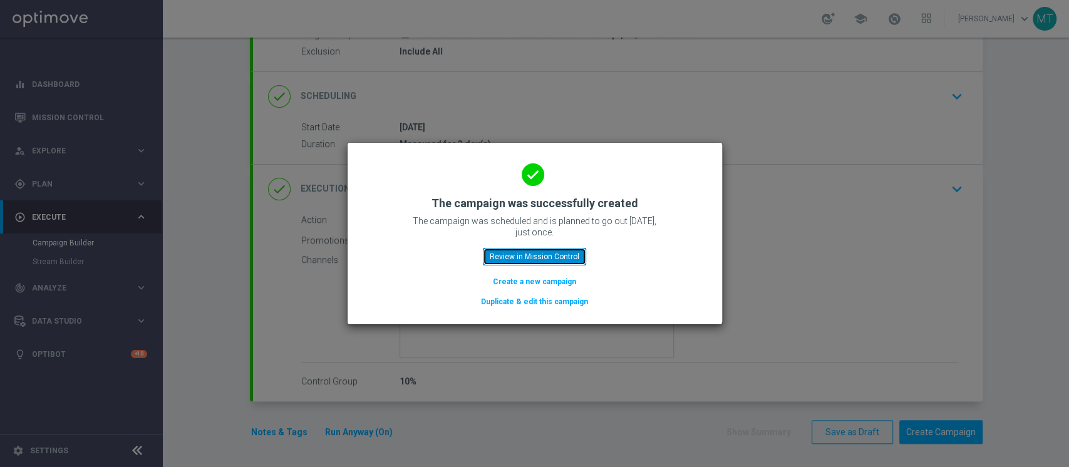
click at [536, 258] on button "Review in Mission Control" at bounding box center [534, 257] width 103 height 18
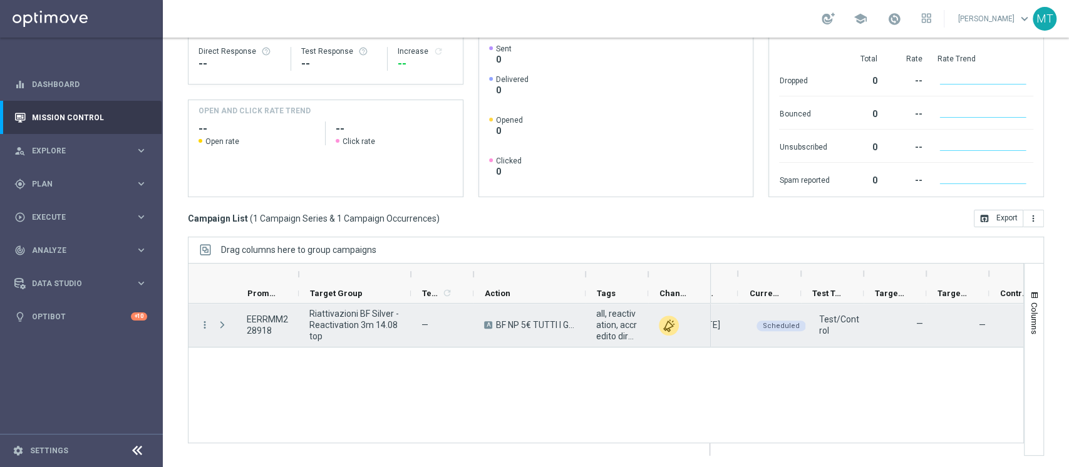
scroll to position [0, 224]
click at [786, 315] on span "play_arrow" at bounding box center [788, 316] width 9 height 9
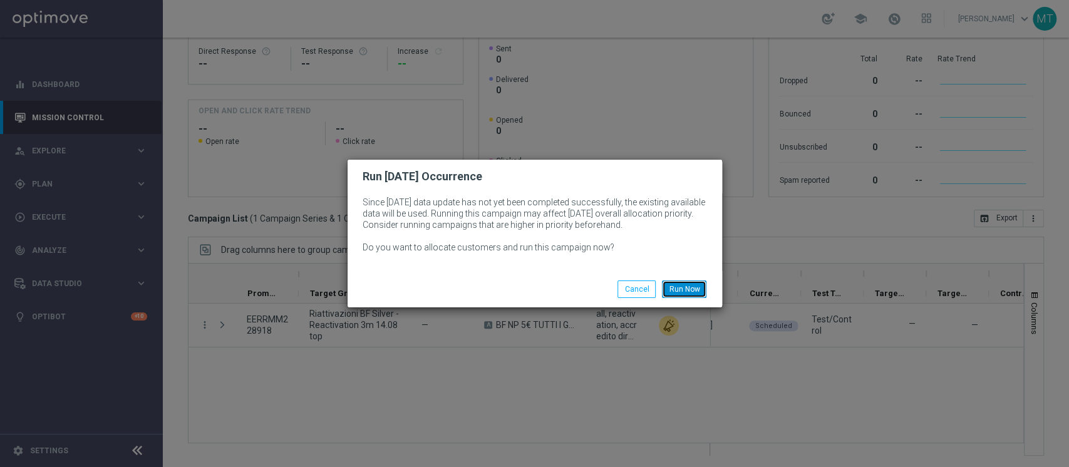
click at [687, 288] on button "Run Now" at bounding box center [684, 290] width 44 height 18
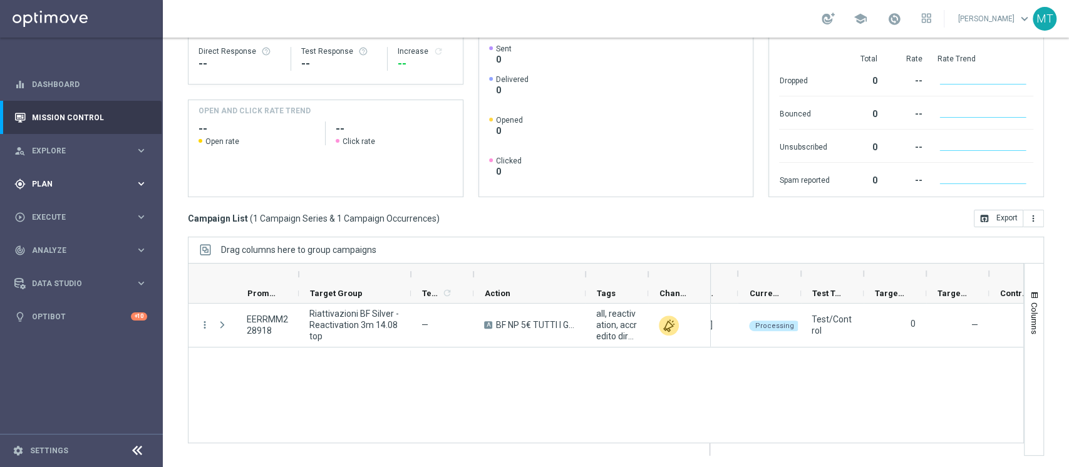
click at [77, 184] on span "Plan" at bounding box center [83, 184] width 103 height 8
click at [73, 209] on link "Target Groups" at bounding box center [82, 210] width 98 height 10
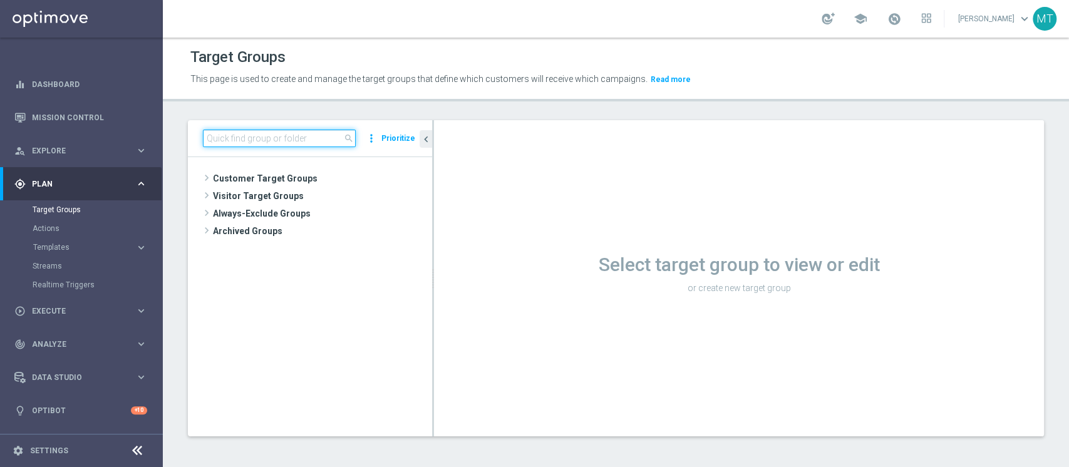
click at [259, 133] on input at bounding box center [279, 139] width 153 height 18
paste input "Riattivazioni BF Silver - Reactivation 3m 14.08 low"
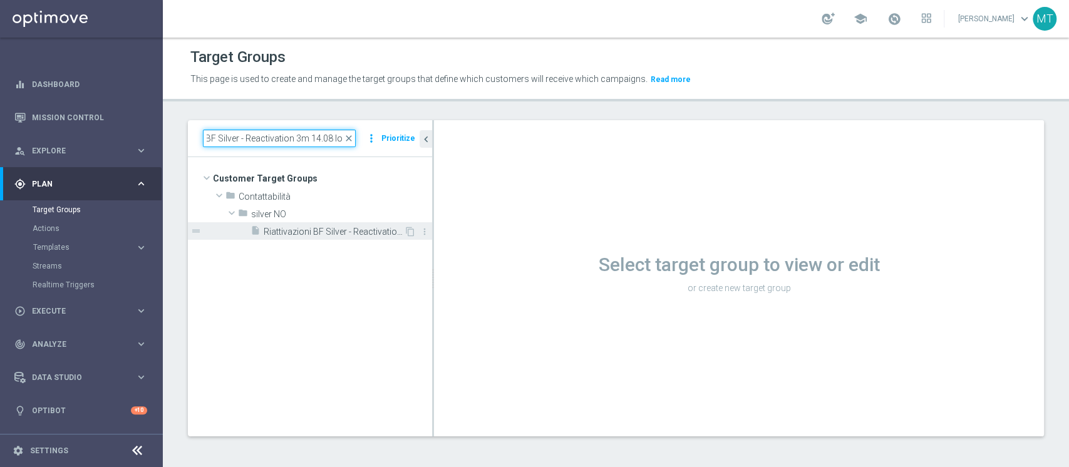
type input "Riattivazioni BF Silver - Reactivation 3m 14.08 low"
click at [372, 228] on span "Riattivazioni BF Silver - Reactivation 3m 14.08 low" at bounding box center [334, 232] width 140 height 11
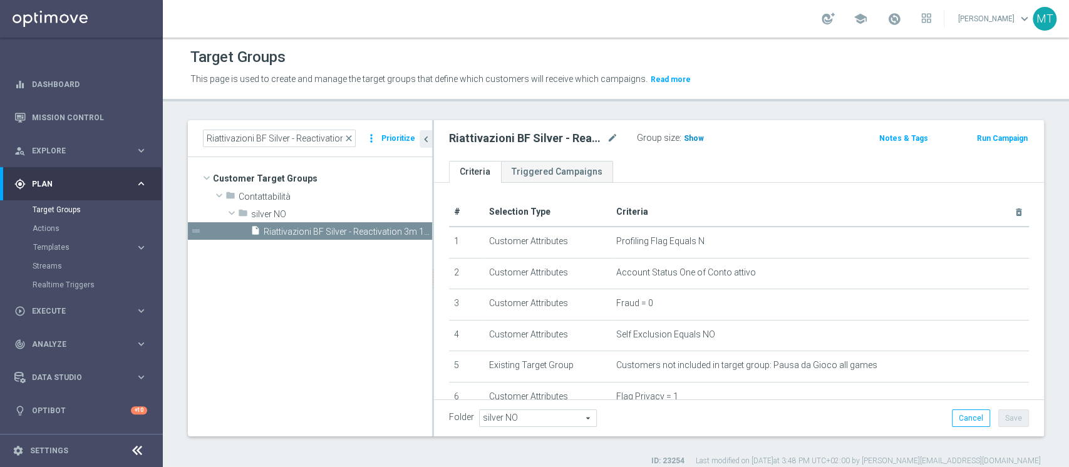
click at [687, 141] on span "Show" at bounding box center [694, 138] width 20 height 9
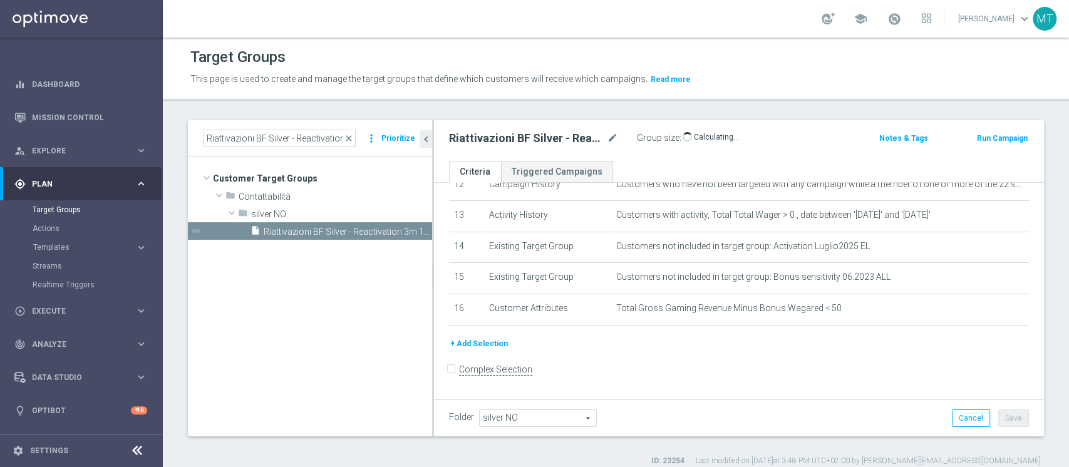
scroll to position [399, 0]
click at [996, 140] on button "Run Campaign" at bounding box center [1002, 139] width 53 height 14
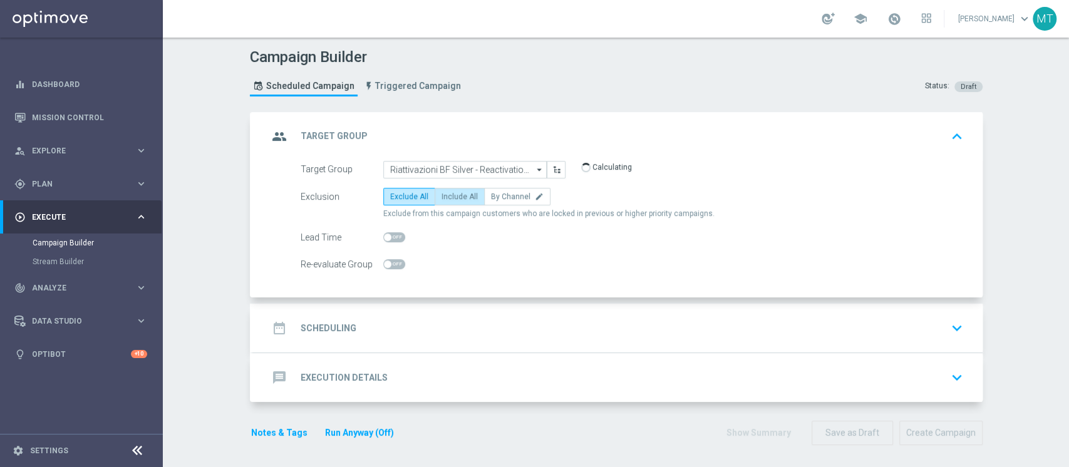
click at [465, 192] on span "Include All" at bounding box center [460, 196] width 36 height 9
click at [450, 195] on input "Include All" at bounding box center [446, 199] width 8 height 8
radio input "true"
click at [419, 198] on span "Exclude All" at bounding box center [409, 196] width 38 height 9
click at [398, 198] on input "Exclude All" at bounding box center [394, 199] width 8 height 8
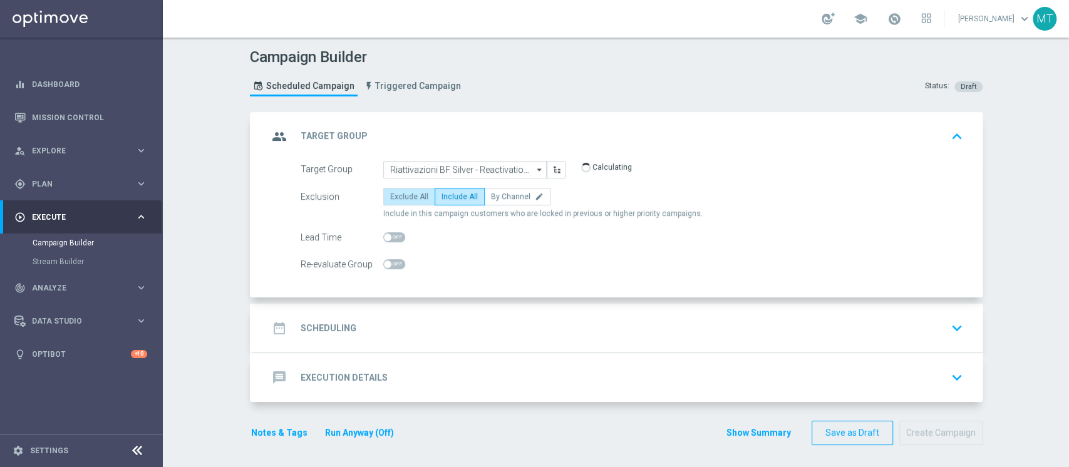
radio input "true"
click at [469, 338] on div "date_range Scheduling keyboard_arrow_down" at bounding box center [618, 328] width 700 height 24
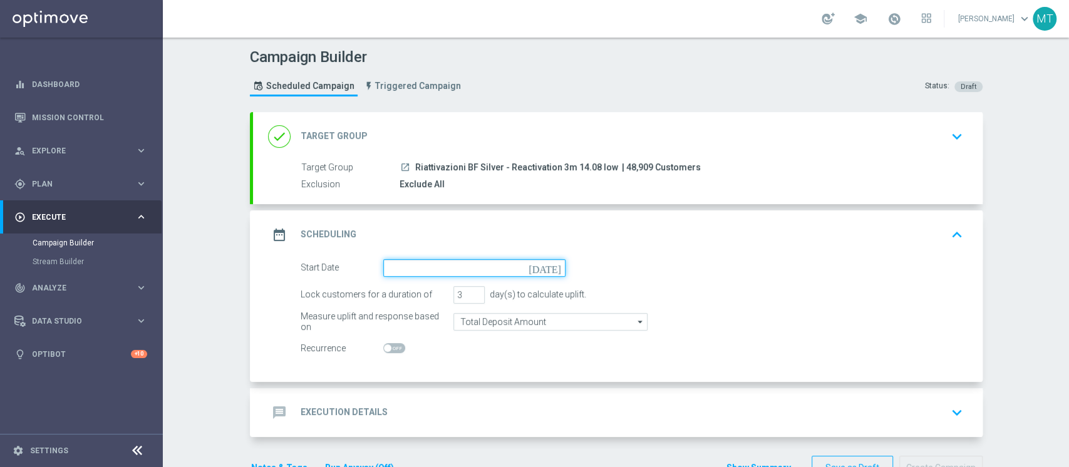
click at [465, 261] on input at bounding box center [474, 268] width 182 height 18
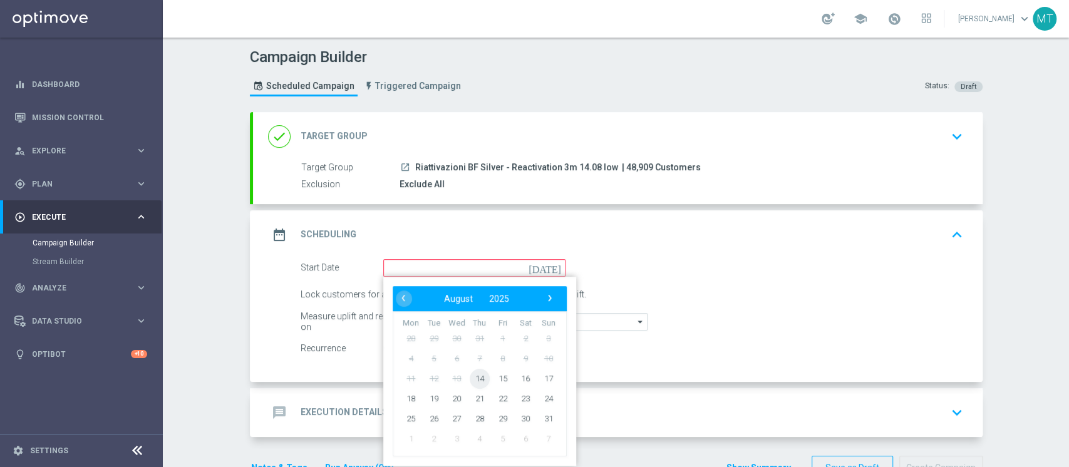
click at [474, 383] on span "14" at bounding box center [479, 378] width 20 height 20
type input "14 Aug 2025"
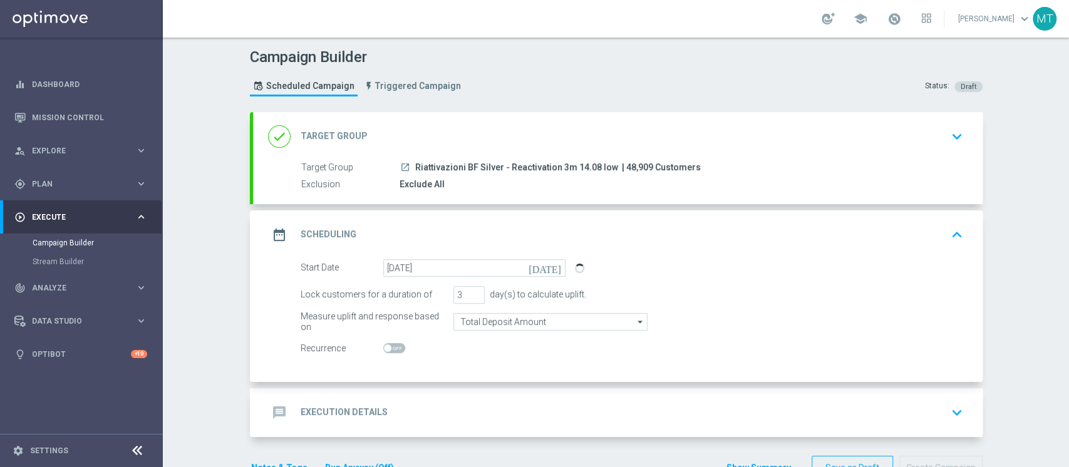
scroll to position [36, 0]
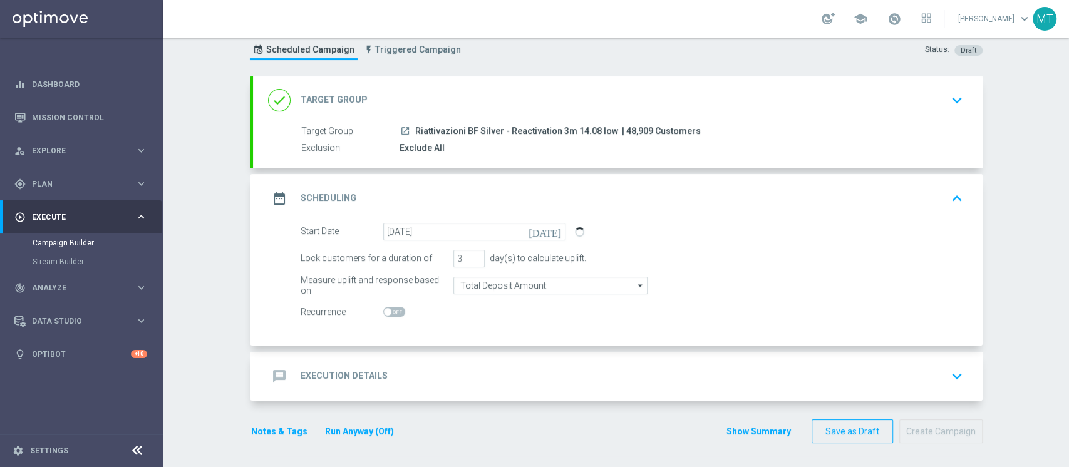
click at [437, 359] on div "message Execution Details keyboard_arrow_down" at bounding box center [618, 376] width 730 height 49
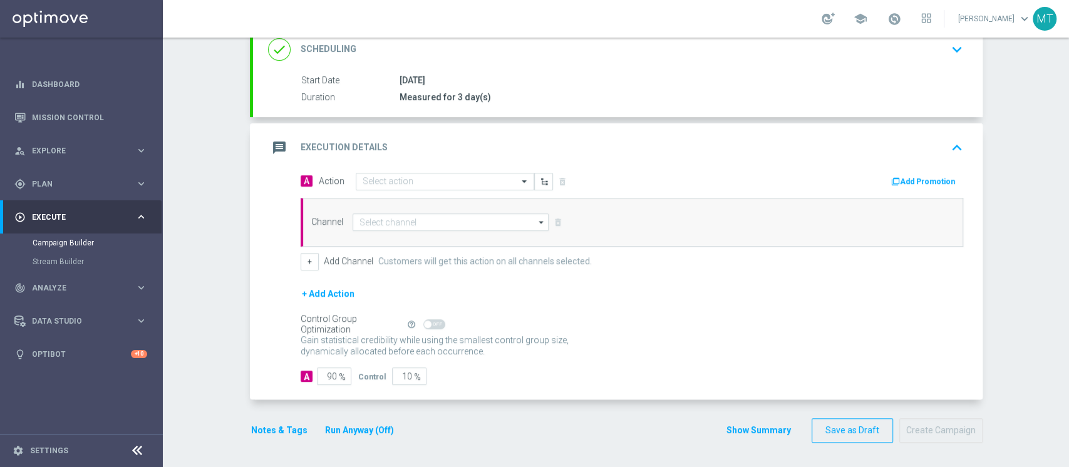
scroll to position [179, 0]
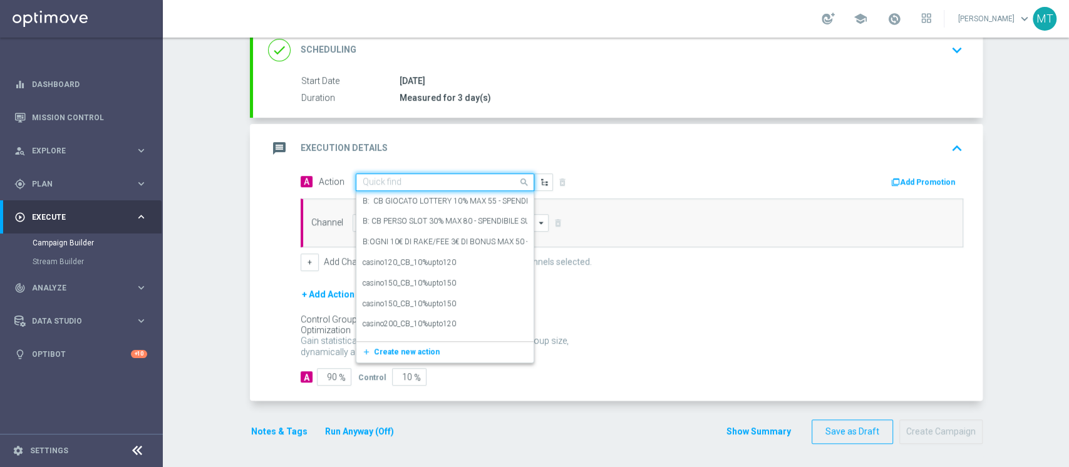
click at [391, 178] on input "text" at bounding box center [433, 182] width 140 height 11
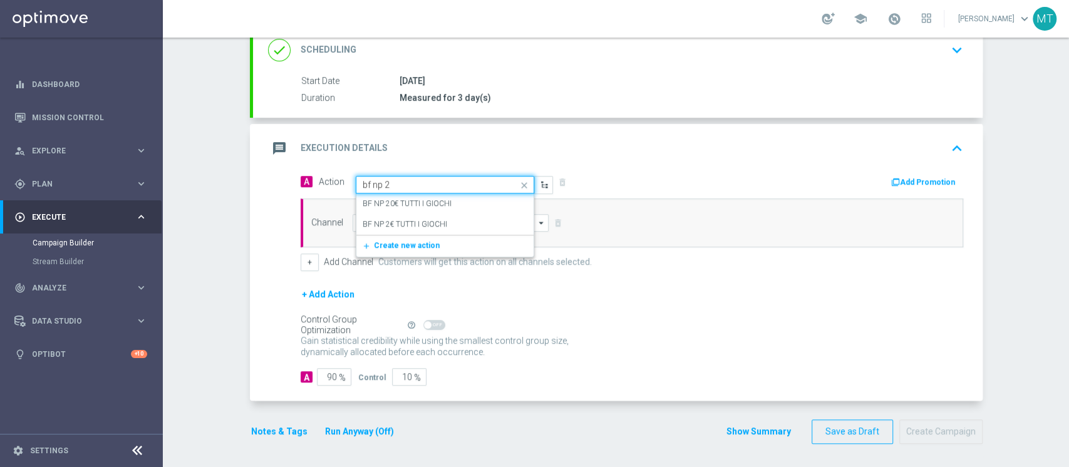
type input "bf np 2€"
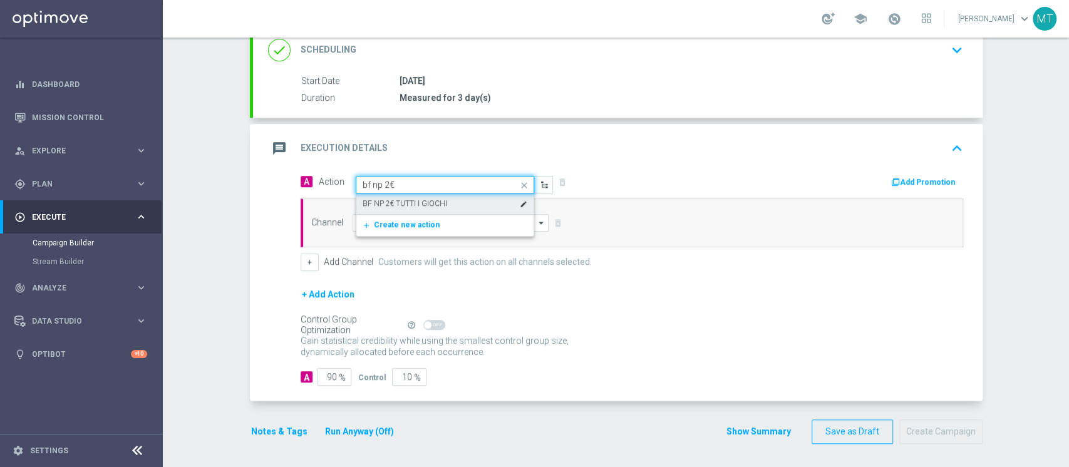
click at [416, 199] on label "BF NP 2€ TUTTI I GIOCHI" at bounding box center [405, 204] width 85 height 11
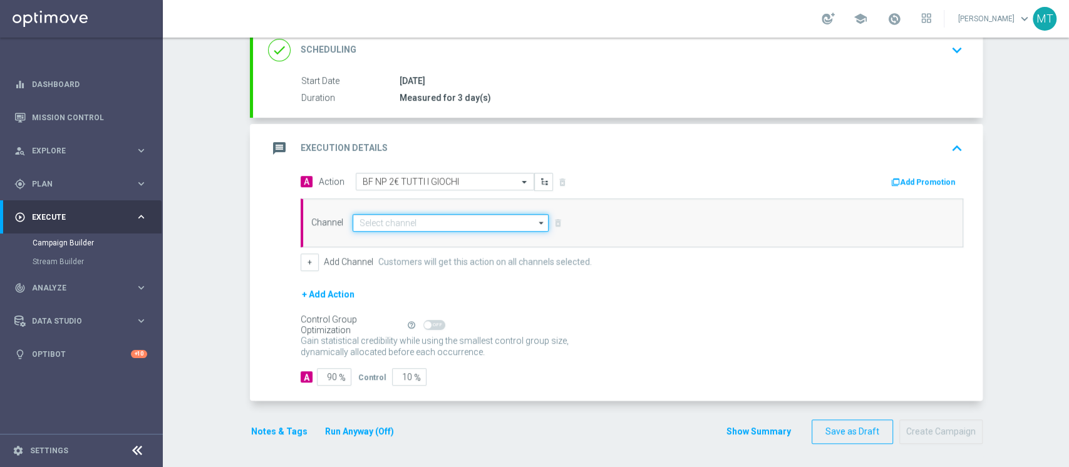
click at [388, 217] on input at bounding box center [451, 223] width 197 height 18
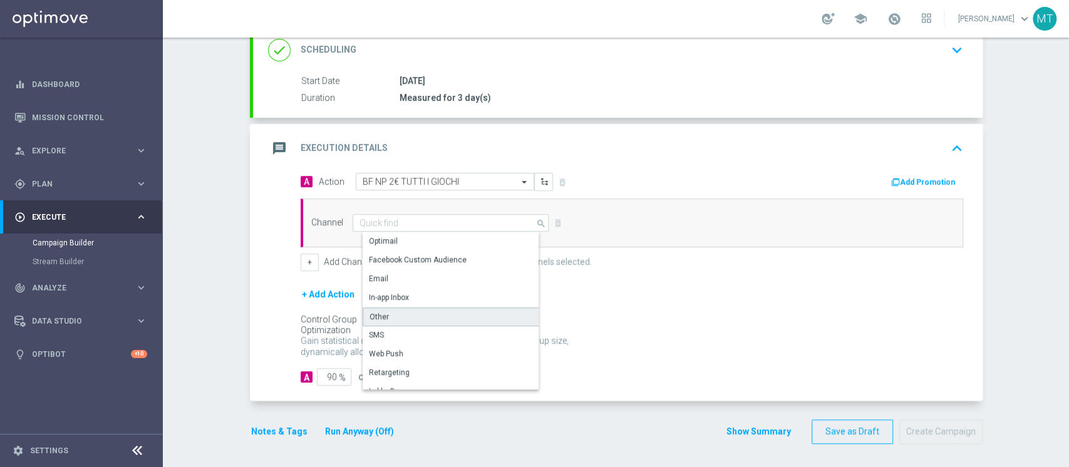
click at [386, 319] on div "Other" at bounding box center [456, 317] width 187 height 19
type input "Other"
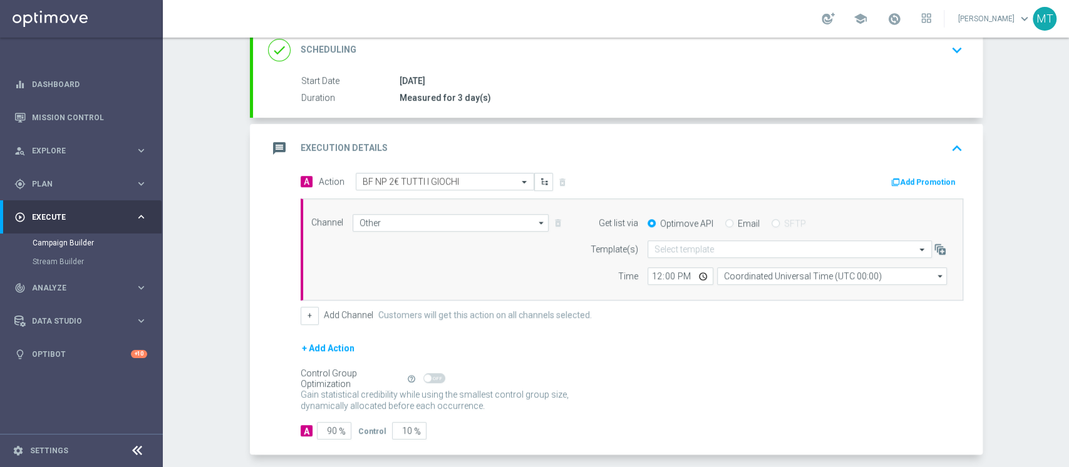
click at [725, 221] on input "Email" at bounding box center [729, 225] width 8 height 8
radio input "true"
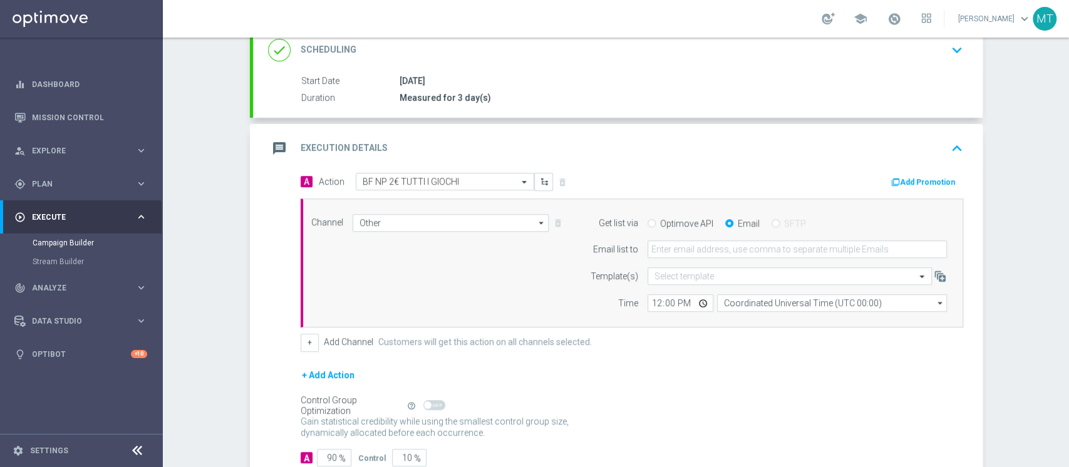
click at [902, 181] on button "Add Promotion" at bounding box center [925, 182] width 70 height 14
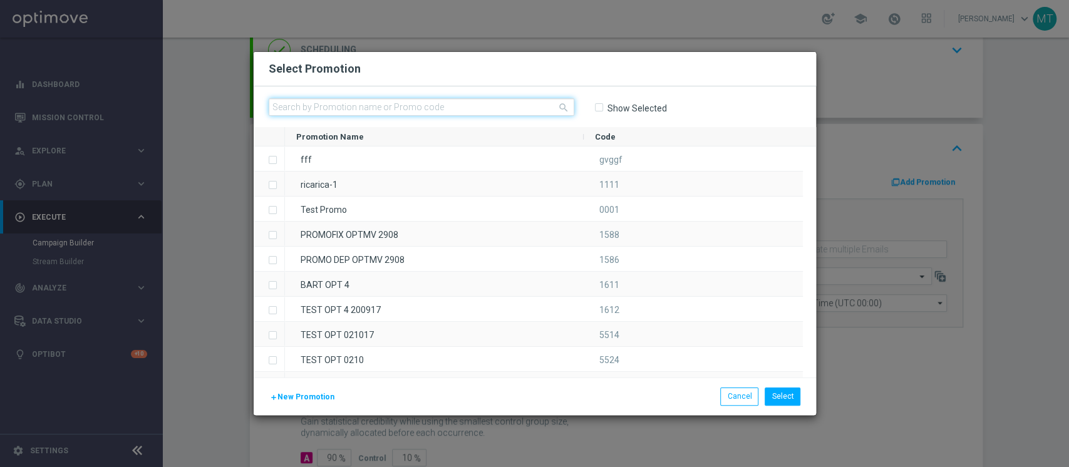
click at [516, 108] on input "text" at bounding box center [422, 107] width 306 height 18
paste input "228923"
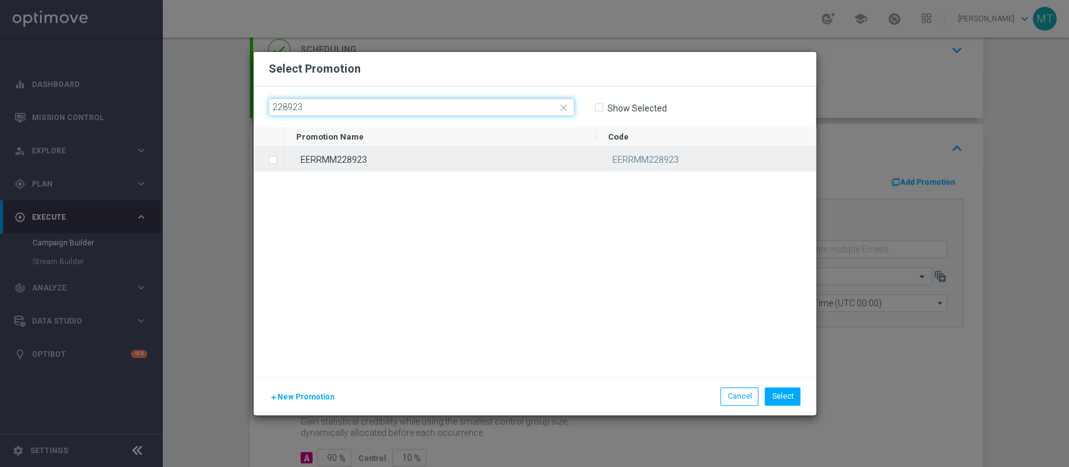
type input "228923"
click at [355, 166] on div "EERRMM228923" at bounding box center [441, 159] width 312 height 24
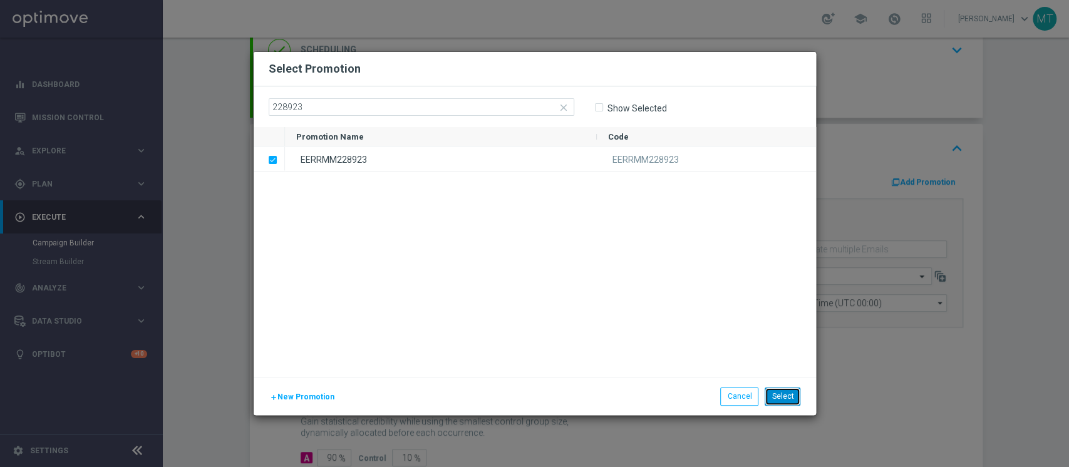
click at [772, 394] on button "Select" at bounding box center [783, 397] width 36 height 18
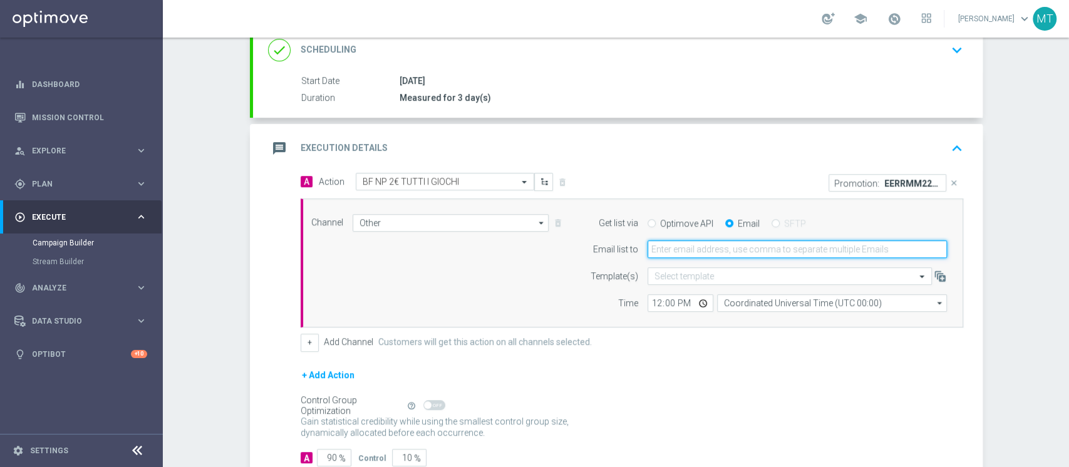
click at [679, 247] on input "email" at bounding box center [797, 250] width 299 height 18
type input "matteo.turri@sisal.it"
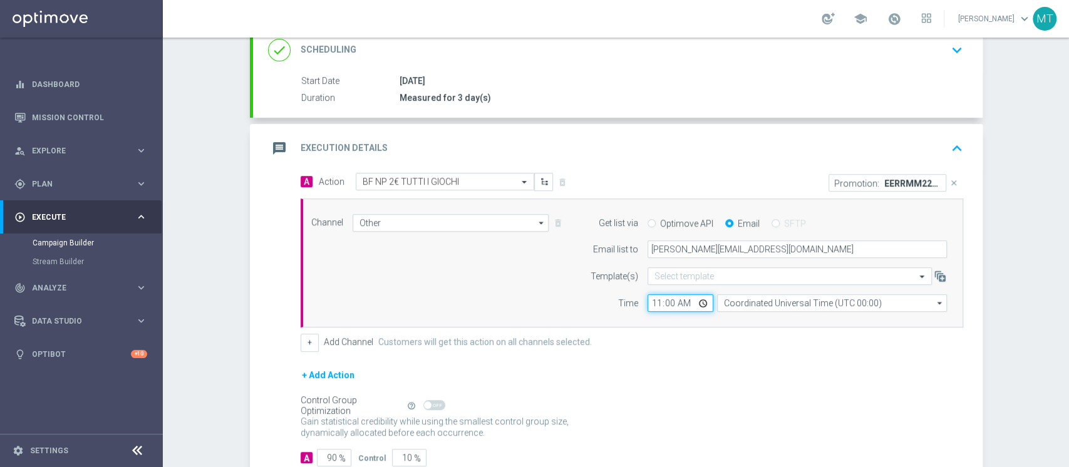
click at [649, 301] on input "11:00" at bounding box center [681, 303] width 66 height 18
type input "10:25"
click at [737, 292] on form "Template(s) Select template Time 10:25 Coordinated Universal Time (UTC 00:00) C…" at bounding box center [765, 290] width 363 height 44
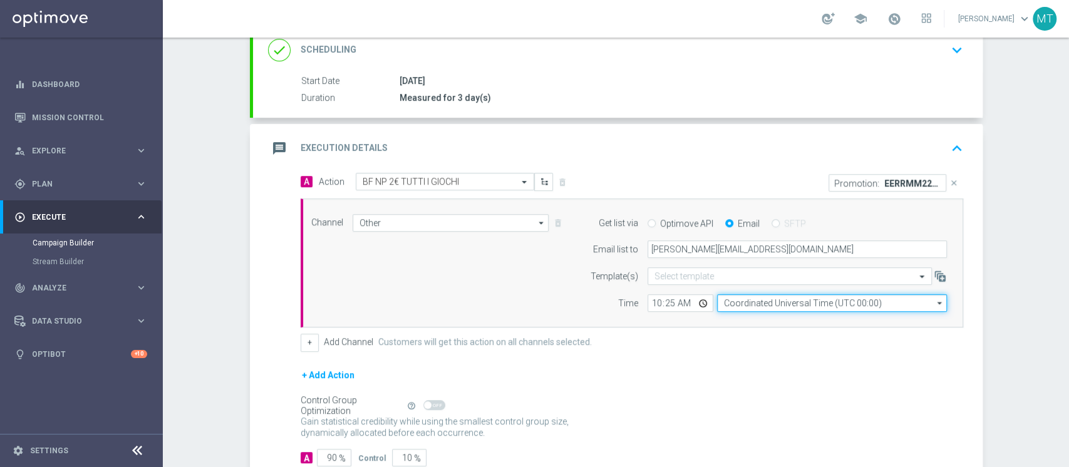
click at [735, 301] on input "Coordinated Universal Time (UTC 00:00)" at bounding box center [832, 303] width 230 height 18
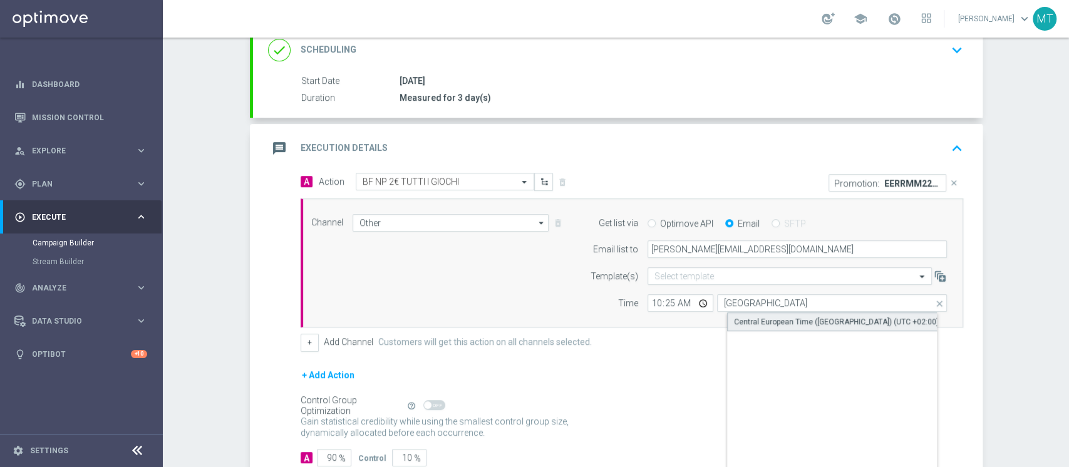
click at [766, 326] on div "Central European Time (Berlin) (UTC +02:00)" at bounding box center [836, 321] width 205 height 11
type input "Central European Time (Berlin) (UTC +02:00)"
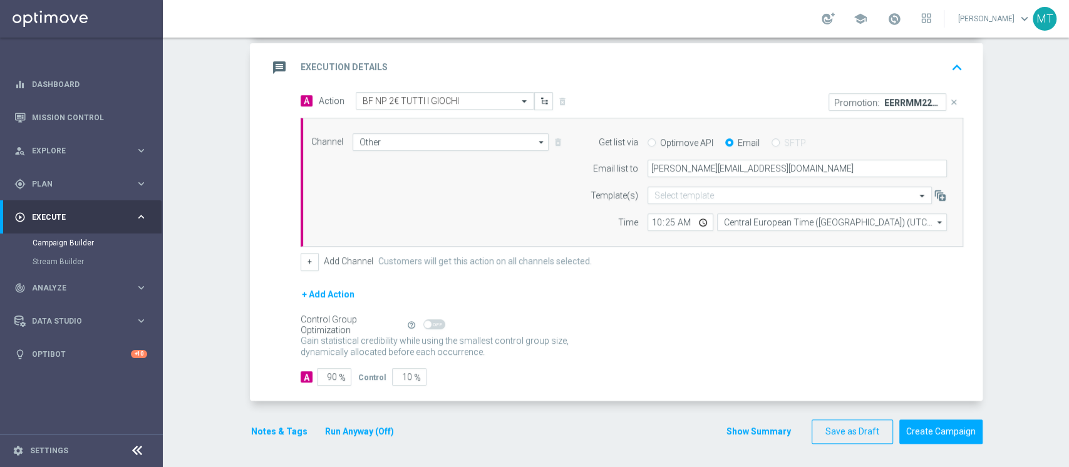
click at [324, 428] on button "Run Anyway (Off)" at bounding box center [359, 432] width 71 height 16
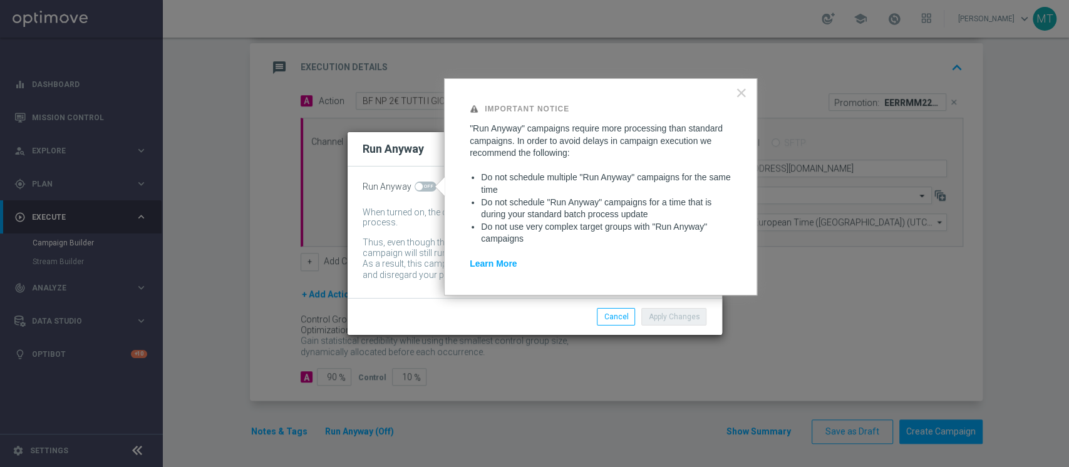
click at [420, 185] on span at bounding box center [419, 187] width 8 height 8
click at [420, 185] on input "checkbox" at bounding box center [426, 187] width 22 height 10
checkbox input "true"
click at [652, 314] on button "Apply Changes" at bounding box center [674, 317] width 65 height 18
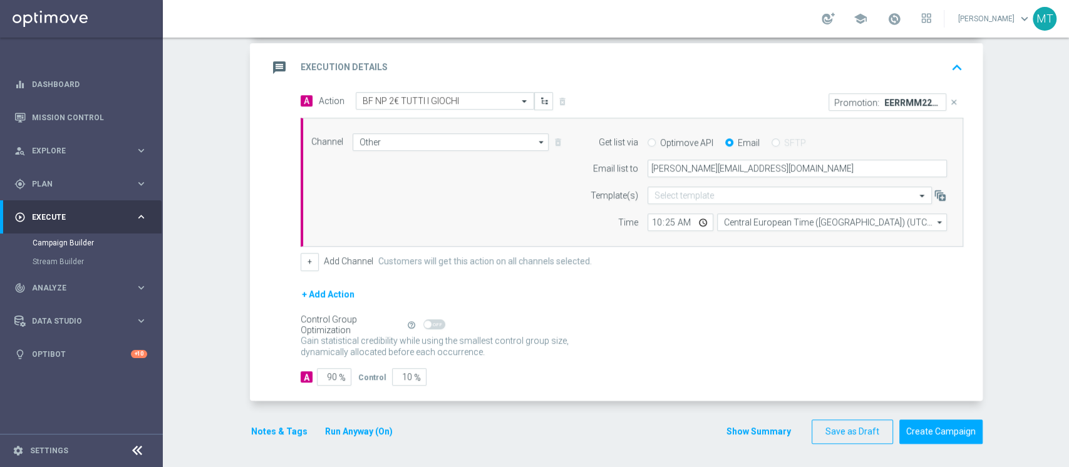
click at [274, 434] on button "Notes & Tags" at bounding box center [279, 432] width 59 height 16
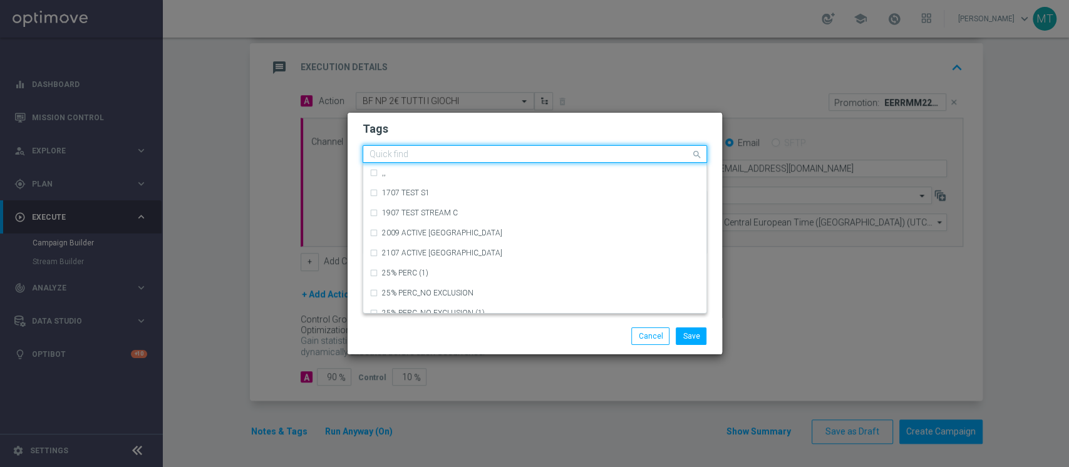
click at [422, 154] on input "text" at bounding box center [530, 155] width 321 height 11
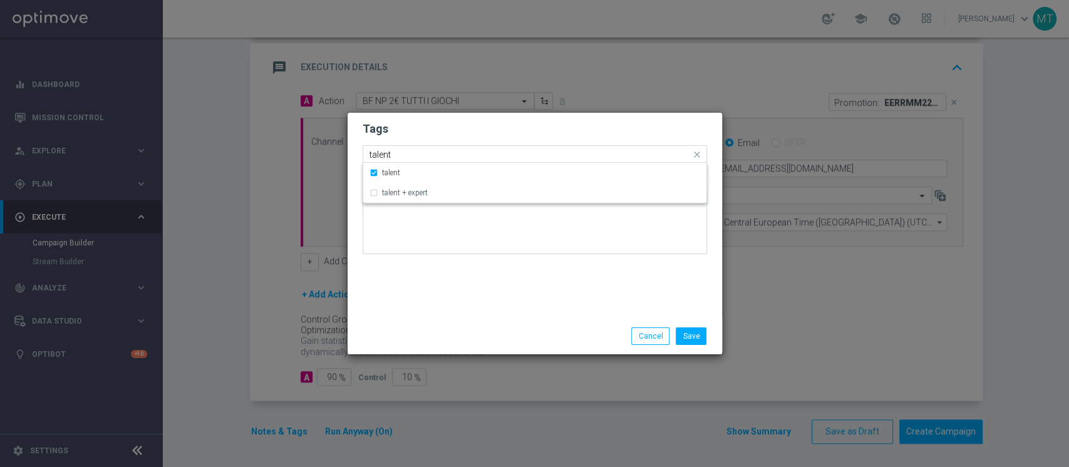
click at [422, 153] on input "talent" at bounding box center [530, 155] width 321 height 11
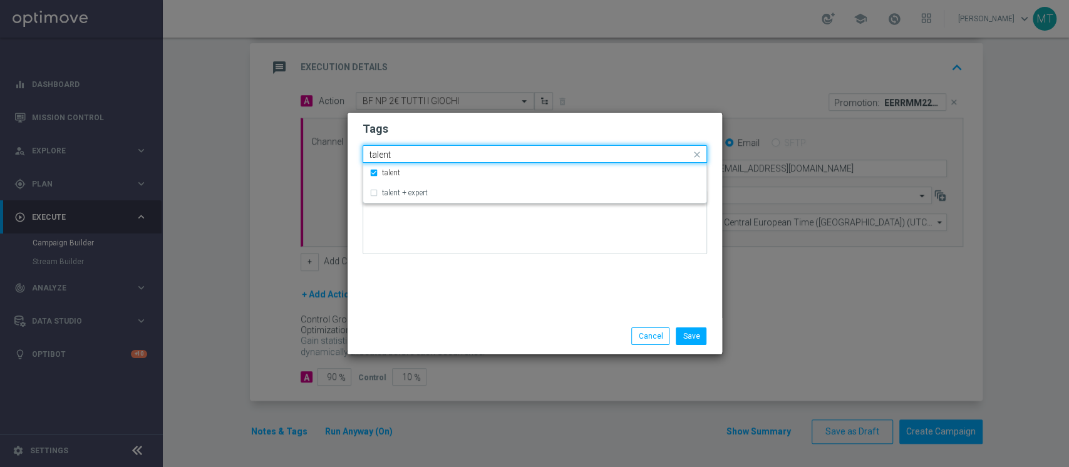
click at [422, 153] on input "talent" at bounding box center [530, 155] width 321 height 11
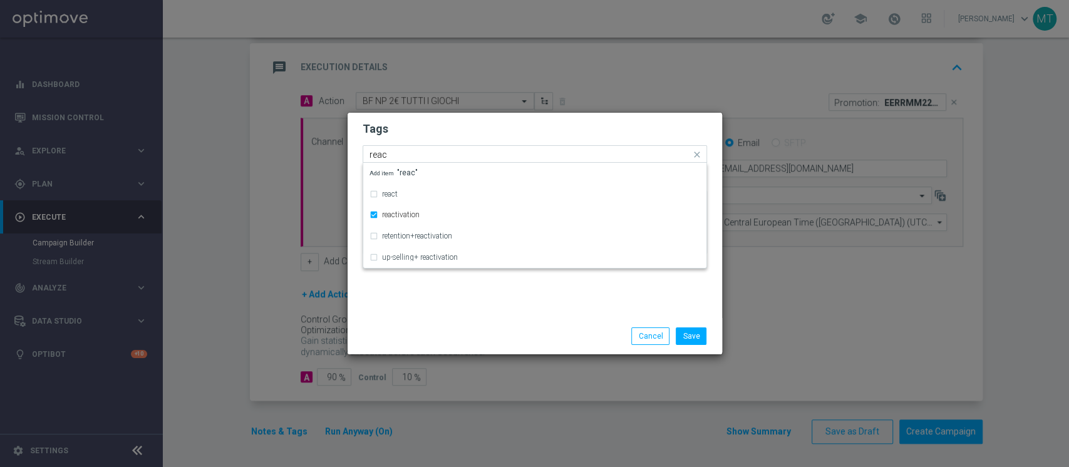
click at [411, 155] on input "reac" at bounding box center [530, 155] width 321 height 11
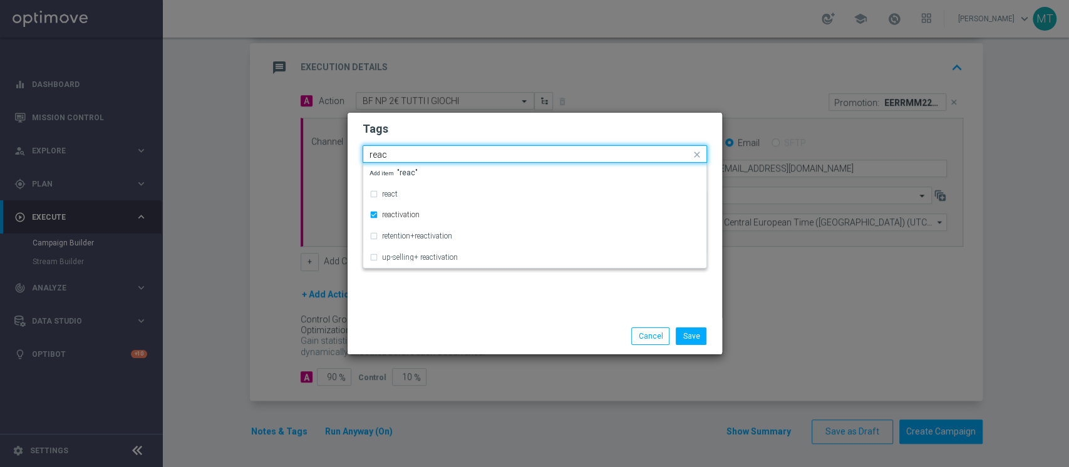
click at [411, 155] on input "reac" at bounding box center [530, 155] width 321 height 11
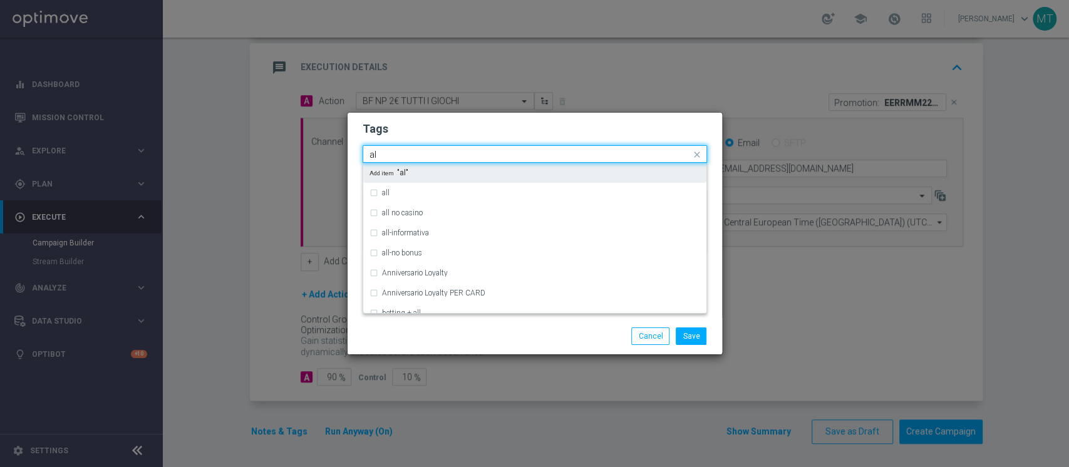
type input "a"
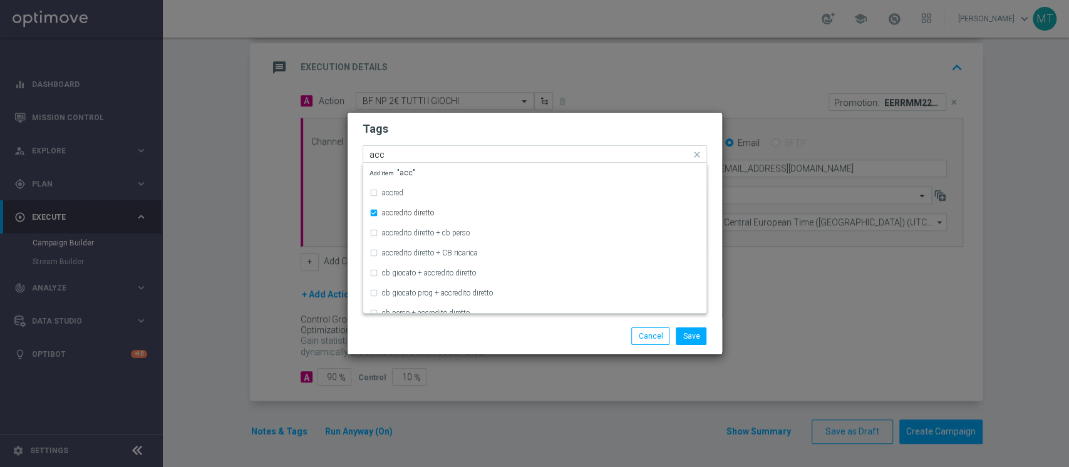
click at [411, 155] on input "acc" at bounding box center [530, 155] width 321 height 11
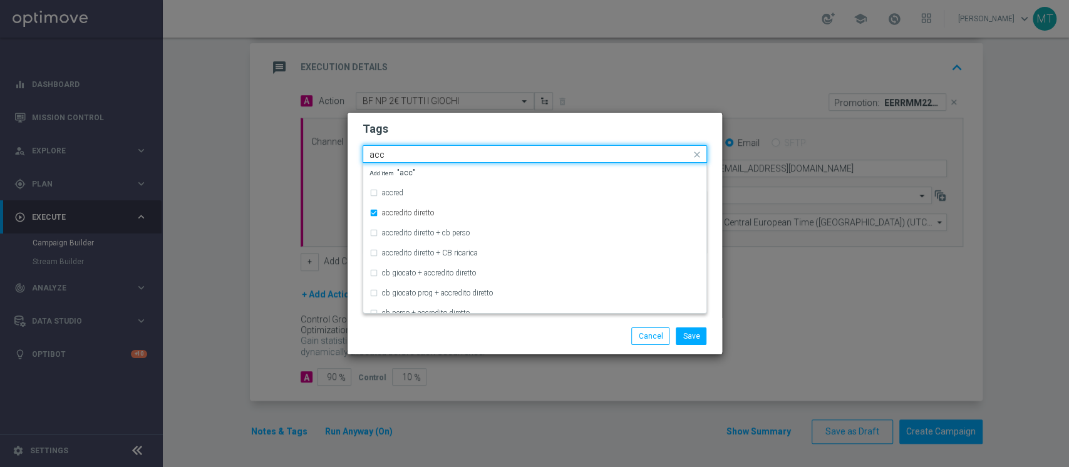
click at [411, 155] on input "acc" at bounding box center [530, 155] width 321 height 11
click at [411, 155] on input "all" at bounding box center [530, 155] width 321 height 11
type input "a"
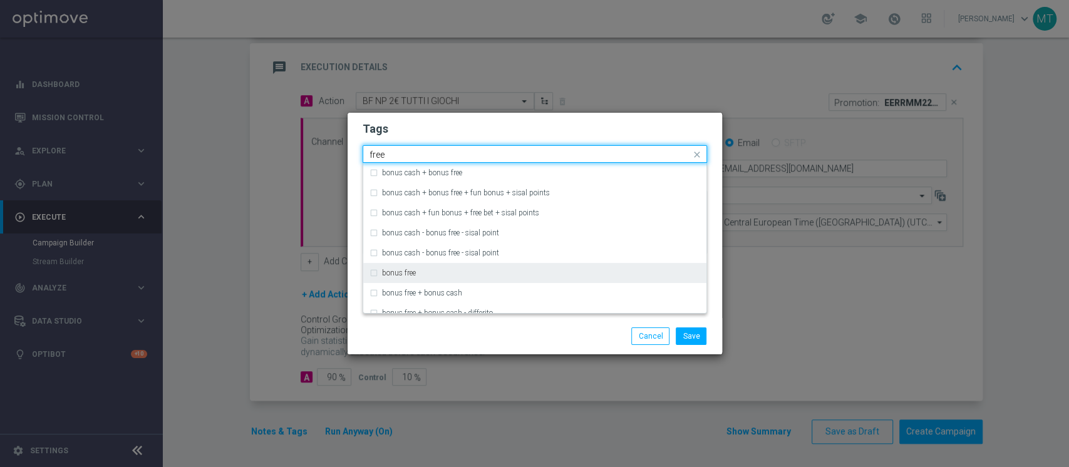
click at [410, 274] on label "bonus free" at bounding box center [399, 273] width 34 height 8
type input "free"
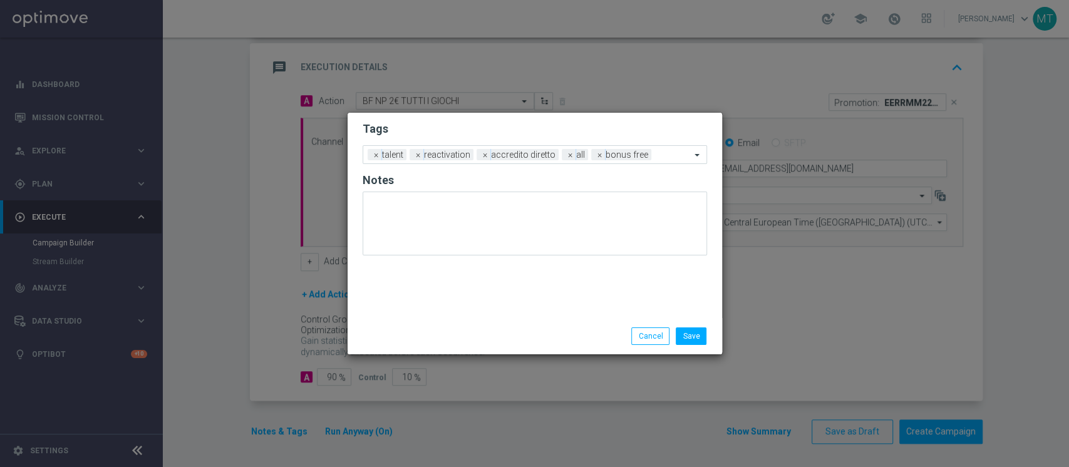
click at [571, 346] on div "Save Cancel" at bounding box center [535, 336] width 375 height 36
click at [681, 331] on button "Save" at bounding box center [691, 337] width 31 height 18
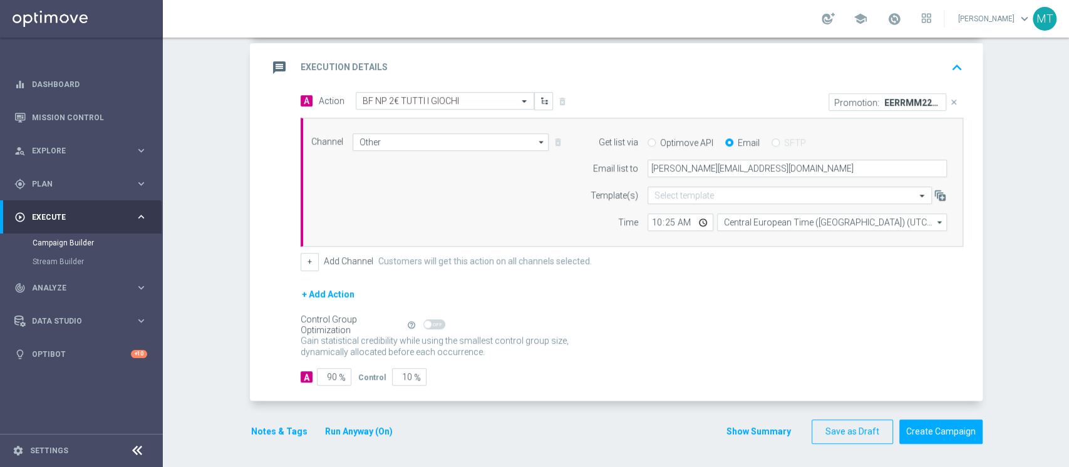
scroll to position [0, 0]
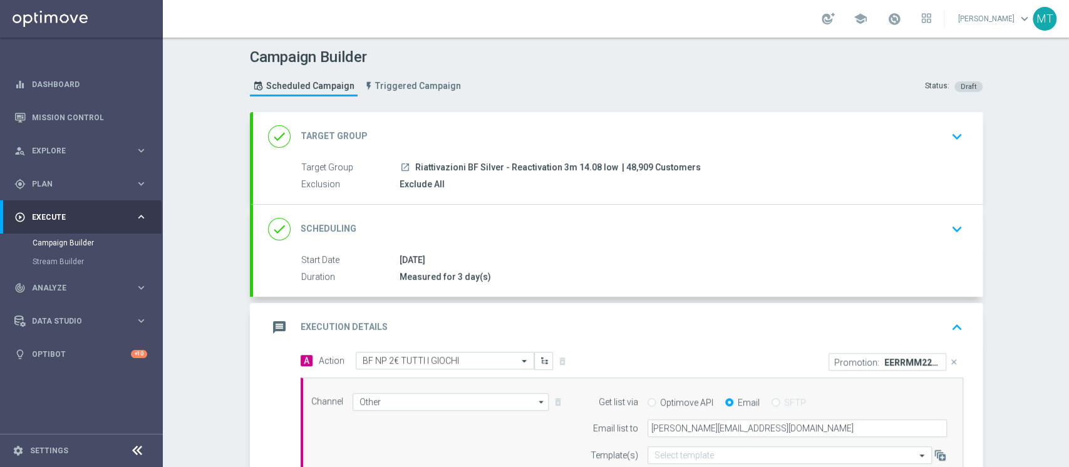
click at [558, 239] on div "done Scheduling keyboard_arrow_down" at bounding box center [618, 229] width 700 height 24
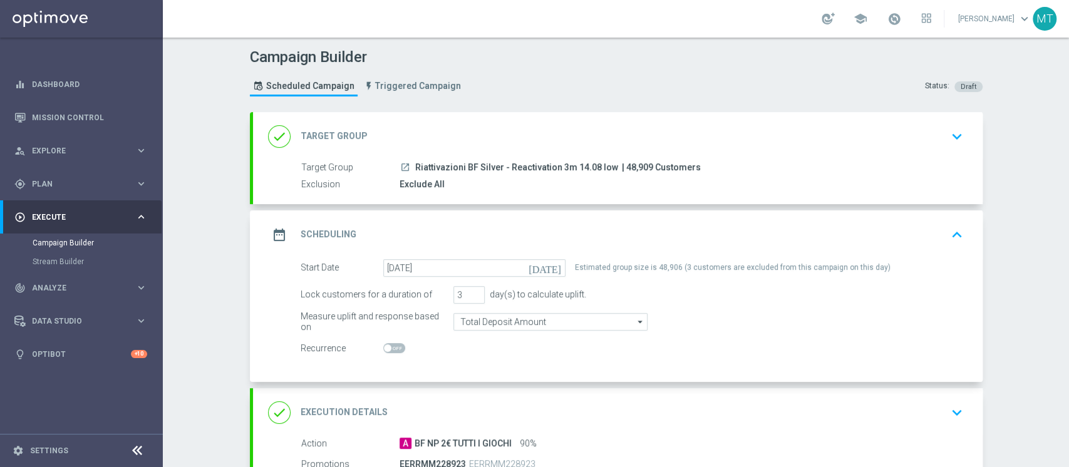
click at [614, 130] on div "done Target Group keyboard_arrow_down" at bounding box center [618, 137] width 700 height 24
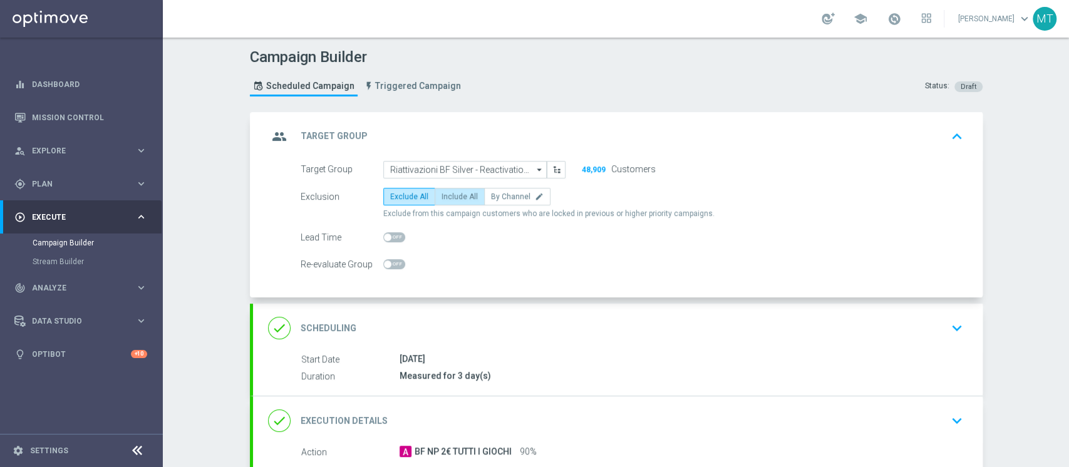
click at [446, 199] on span "Include All" at bounding box center [460, 196] width 36 height 9
click at [446, 199] on input "Include All" at bounding box center [446, 199] width 8 height 8
radio input "true"
click at [552, 139] on div "group Target Group keyboard_arrow_up" at bounding box center [618, 137] width 700 height 24
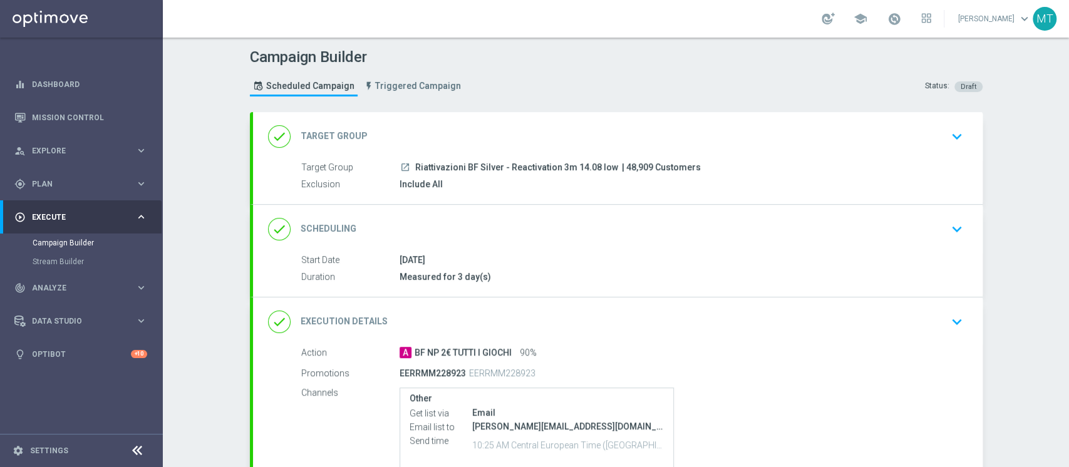
click at [552, 139] on div "done Target Group keyboard_arrow_down" at bounding box center [618, 137] width 700 height 24
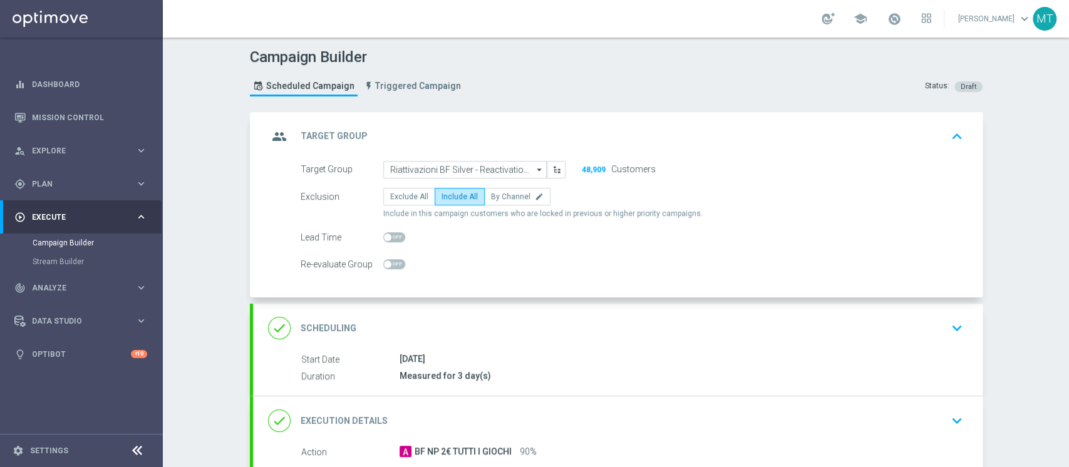
click at [552, 139] on div "group Target Group keyboard_arrow_up" at bounding box center [618, 137] width 700 height 24
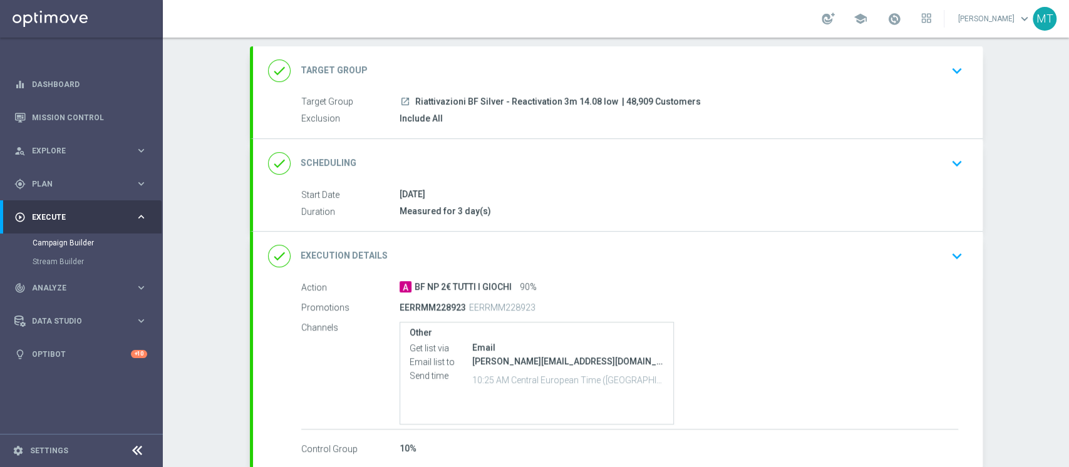
scroll to position [86, 0]
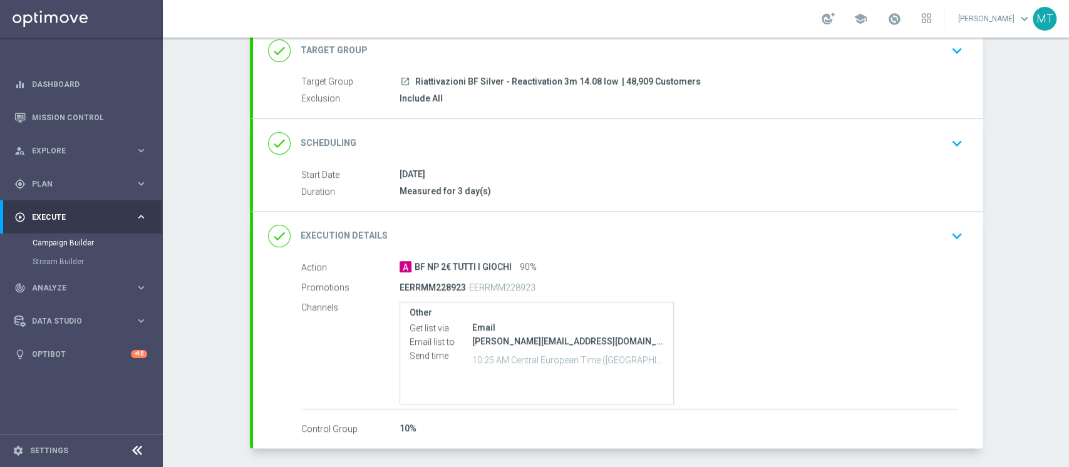
click at [552, 139] on div "done Scheduling keyboard_arrow_down" at bounding box center [618, 144] width 700 height 24
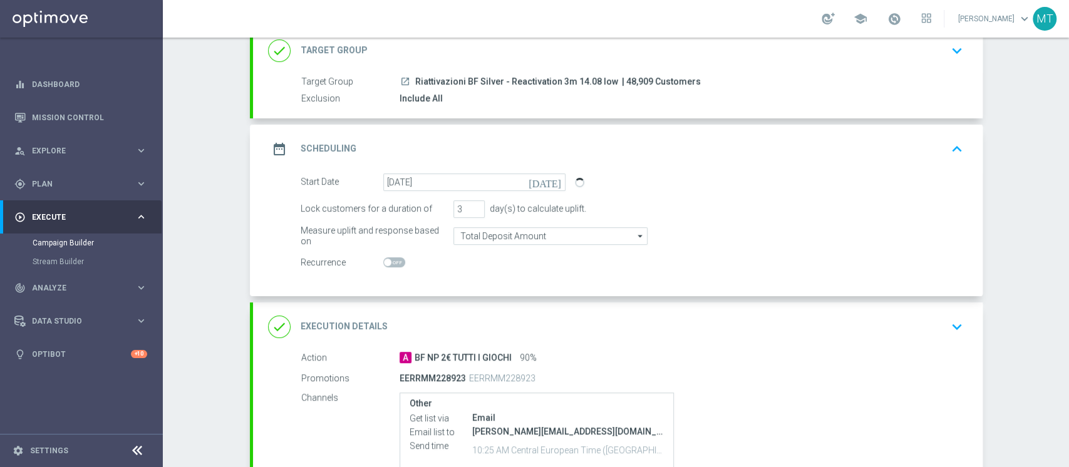
click at [566, 150] on div "date_range Scheduling keyboard_arrow_up" at bounding box center [618, 149] width 700 height 24
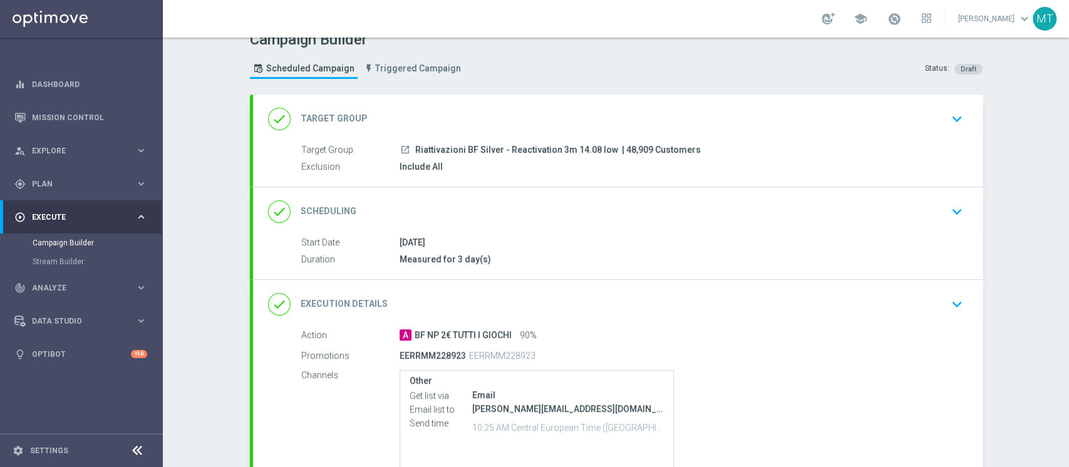
scroll to position [133, 0]
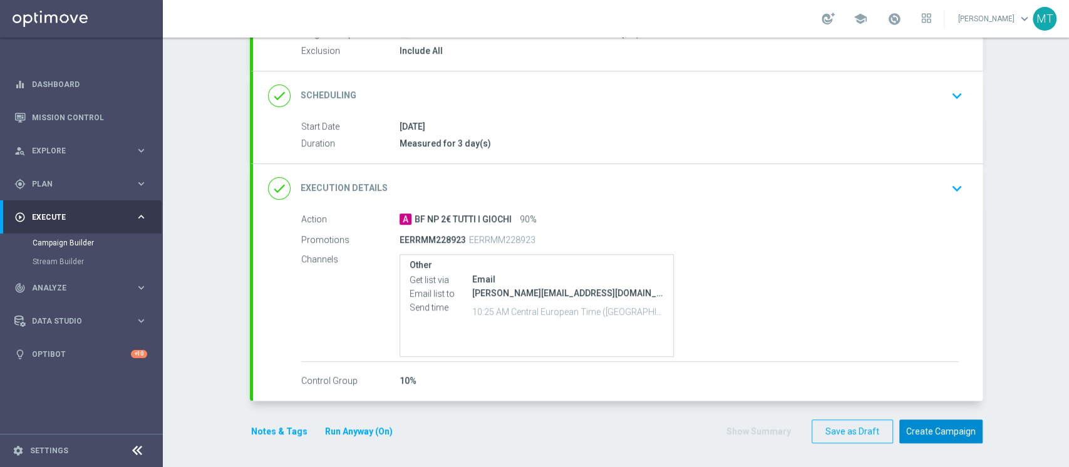
click at [928, 435] on button "Create Campaign" at bounding box center [941, 432] width 83 height 24
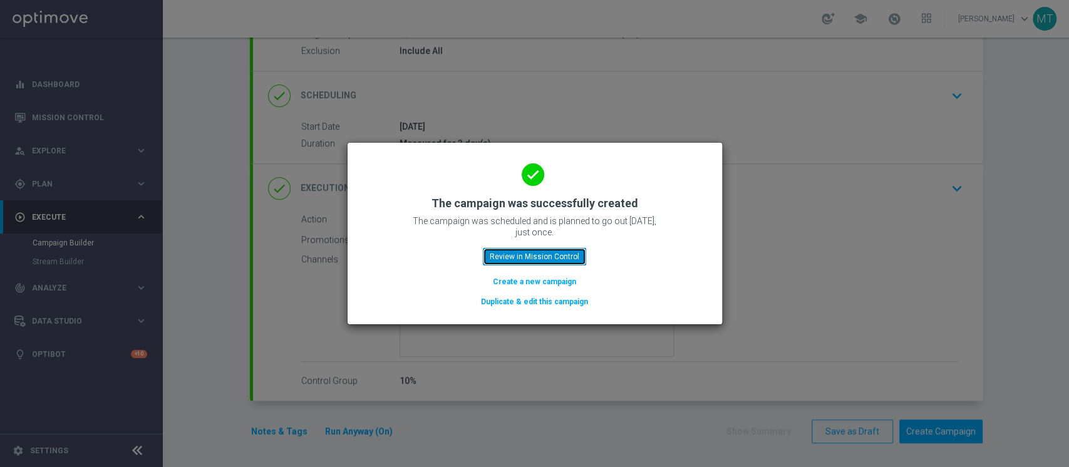
click at [551, 253] on button "Review in Mission Control" at bounding box center [534, 257] width 103 height 18
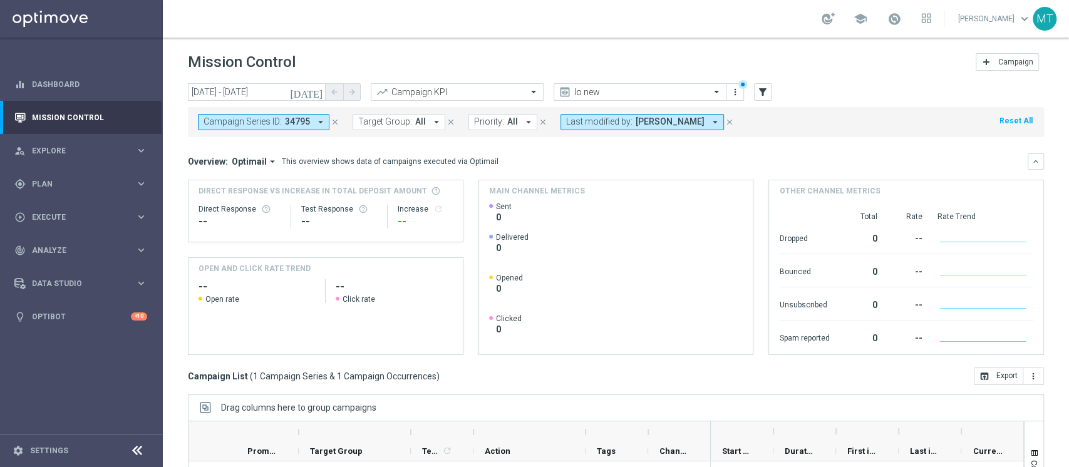
scroll to position [159, 0]
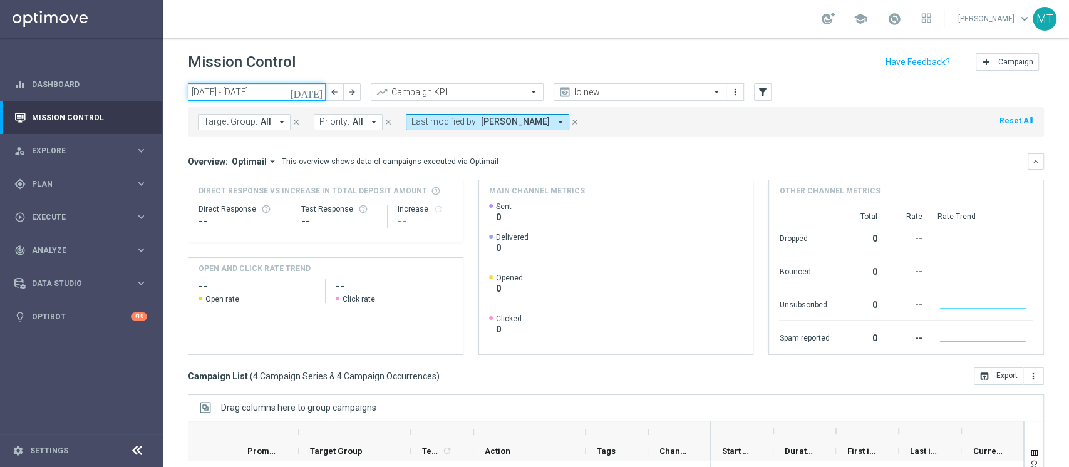
click at [230, 97] on input "11 Aug 2025 - 17 Aug 2025" at bounding box center [257, 92] width 138 height 18
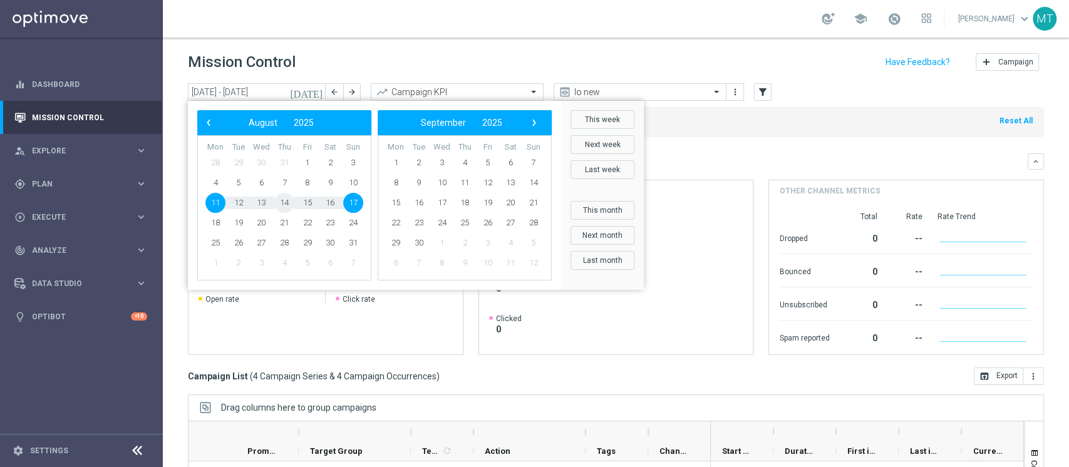
click at [289, 200] on span "14" at bounding box center [284, 203] width 20 height 20
type input "14 Aug 2025 - 14 Aug 2025"
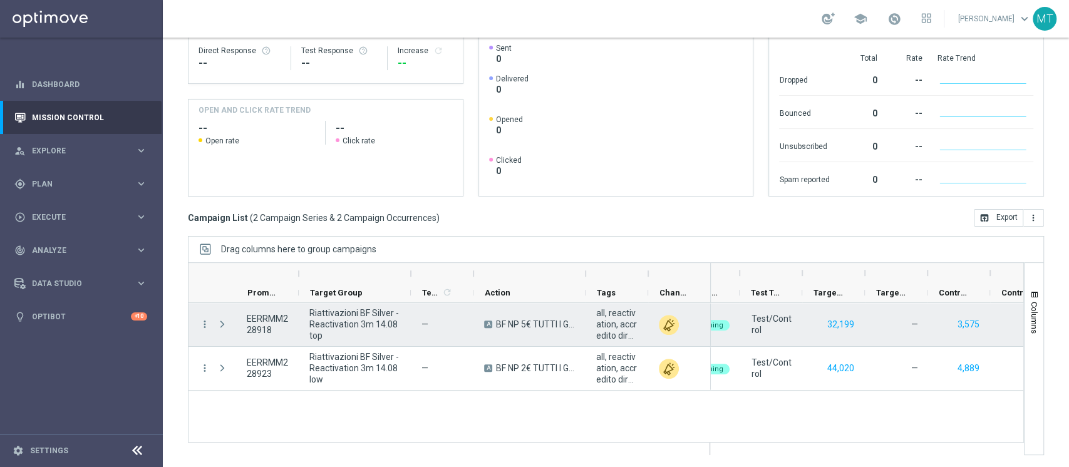
scroll to position [0, 285]
click at [848, 328] on button "32,199" at bounding box center [839, 325] width 29 height 16
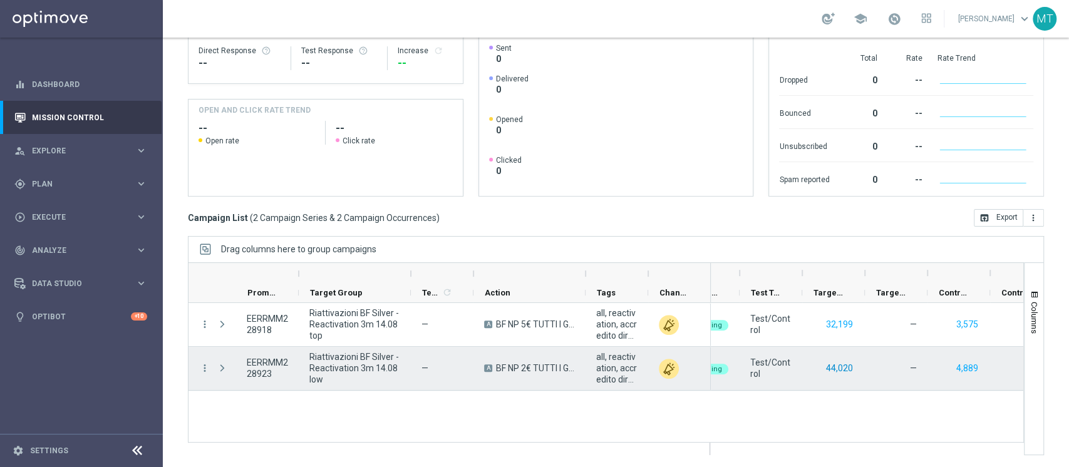
click at [833, 362] on button "44,020" at bounding box center [839, 369] width 29 height 16
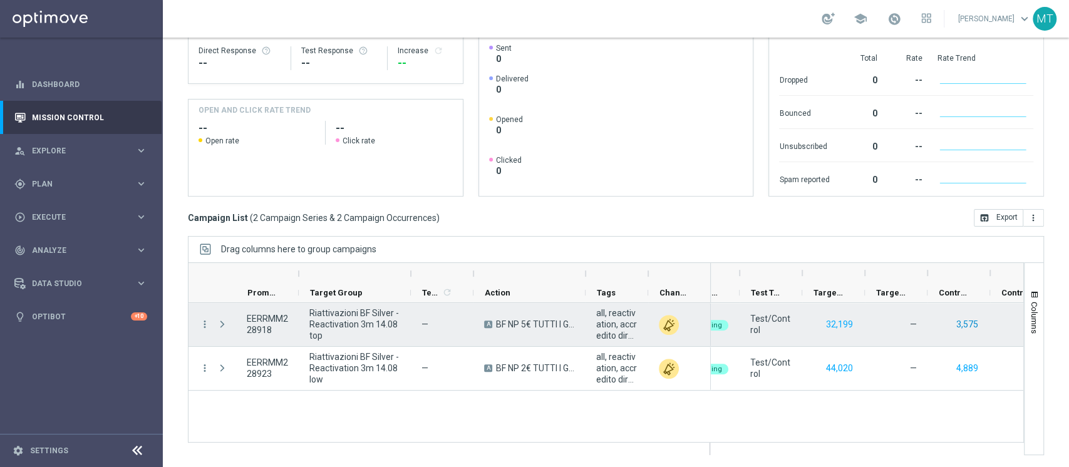
click at [967, 321] on button "3,575" at bounding box center [967, 325] width 24 height 16
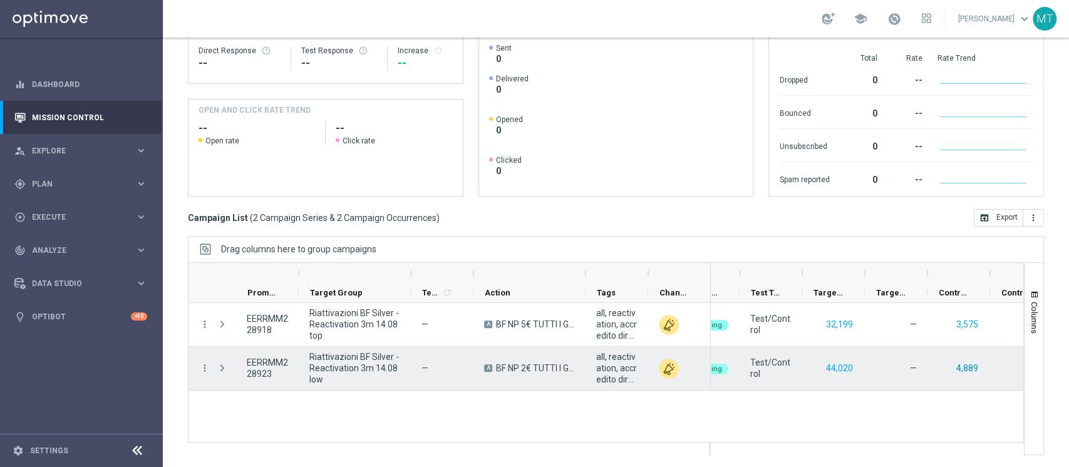
click at [959, 369] on button "4,889" at bounding box center [967, 369] width 24 height 16
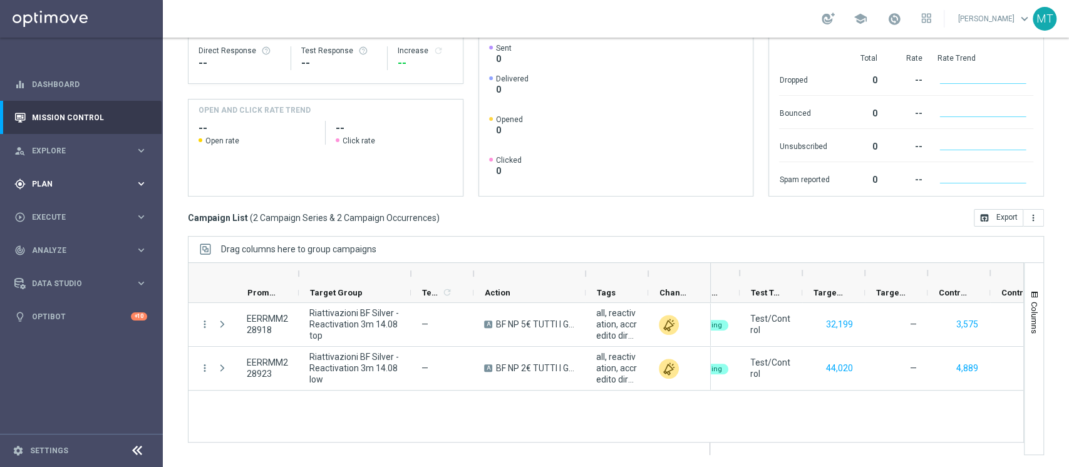
click at [57, 185] on span "Plan" at bounding box center [83, 184] width 103 height 8
click at [72, 213] on link "Target Groups" at bounding box center [82, 210] width 98 height 10
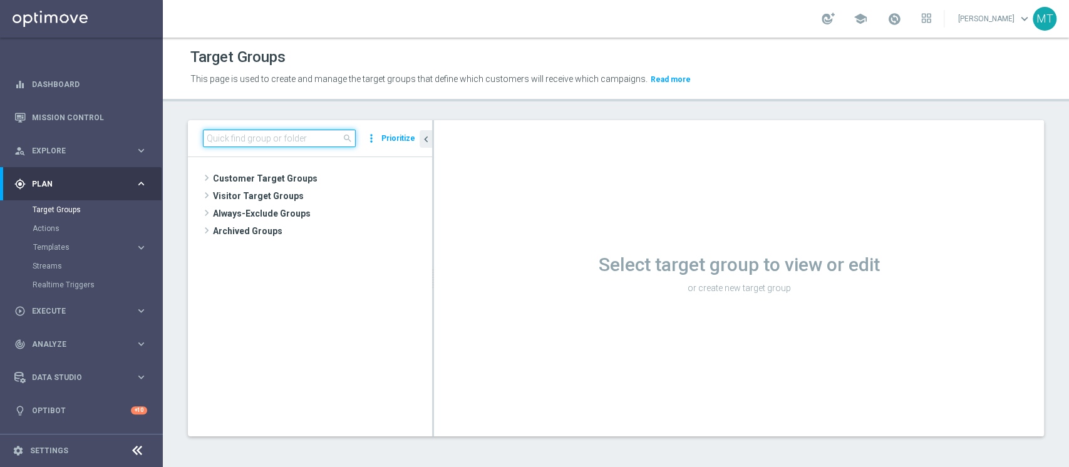
click at [300, 138] on input at bounding box center [279, 139] width 153 height 18
paste input "Riattivazioni BF Master low - Retention mese 14.08"
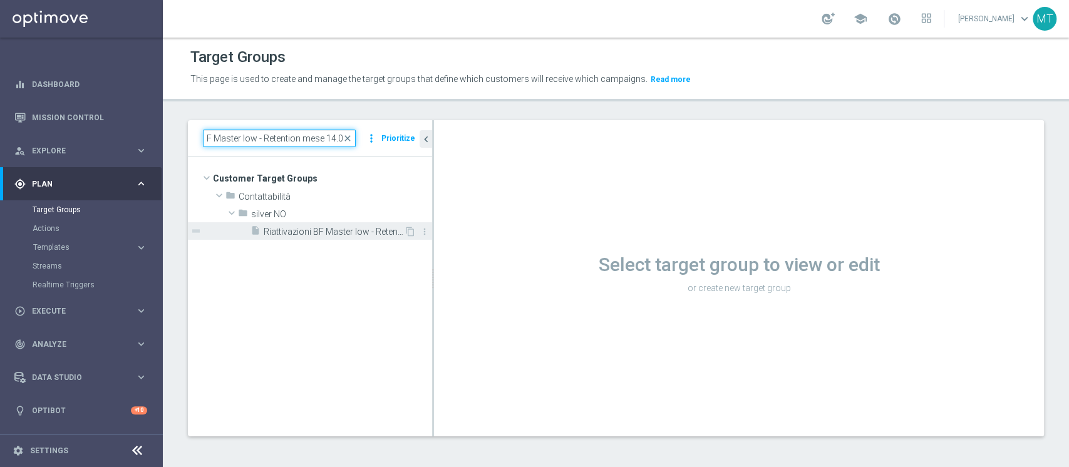
type input "Riattivazioni BF Master low - Retention mese 14.08"
click at [342, 228] on span "Riattivazioni BF Master low - Retention mese 14.08" at bounding box center [334, 232] width 140 height 11
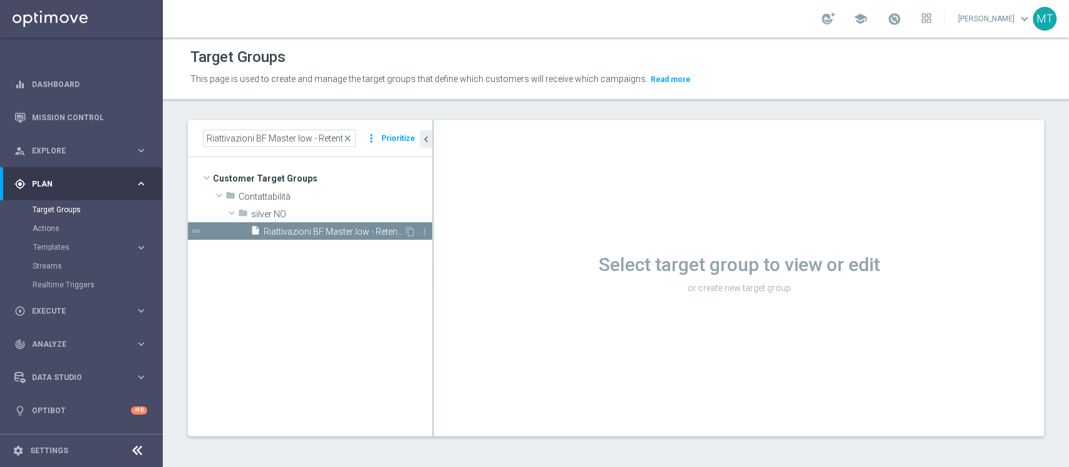
click at [380, 223] on div "insert_drive_file Riattivazioni BF Master low - Retention mese 14.08" at bounding box center [327, 231] width 153 height 18
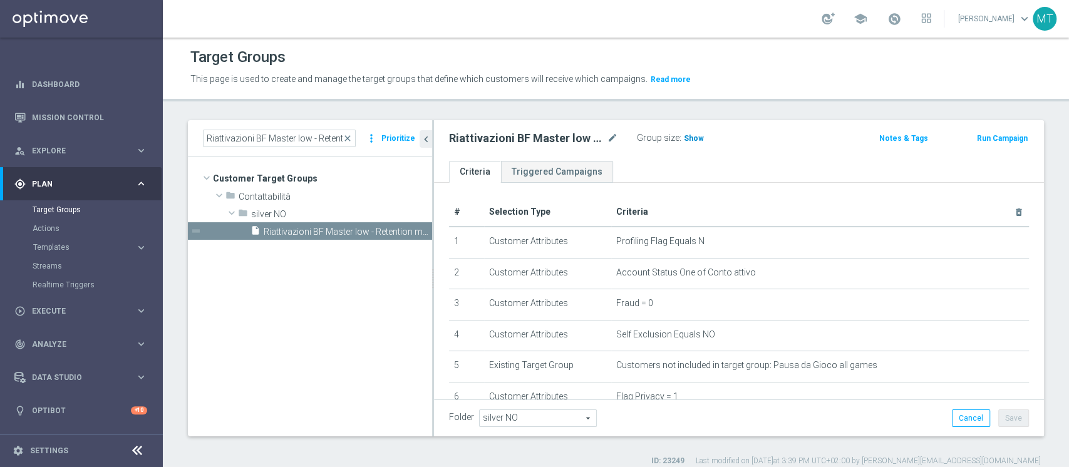
click at [693, 138] on span "Show" at bounding box center [694, 138] width 20 height 9
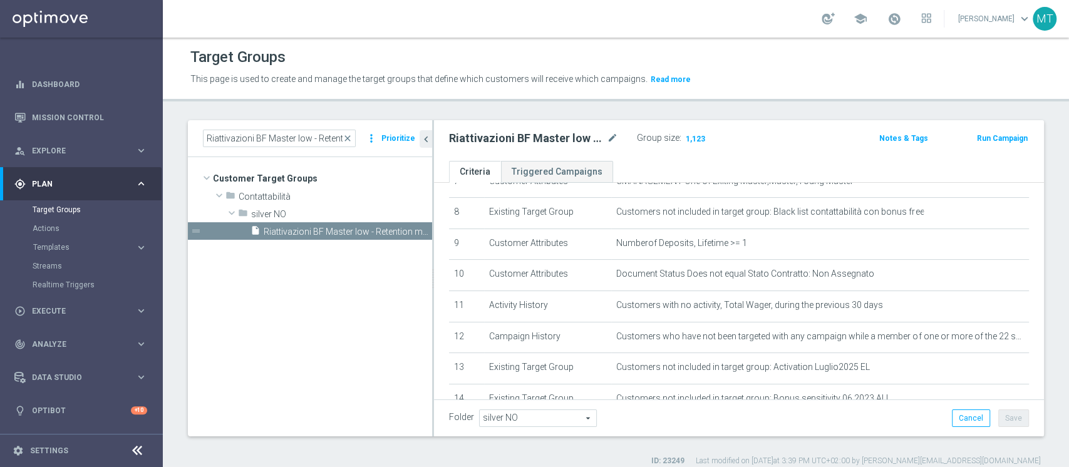
scroll to position [368, 0]
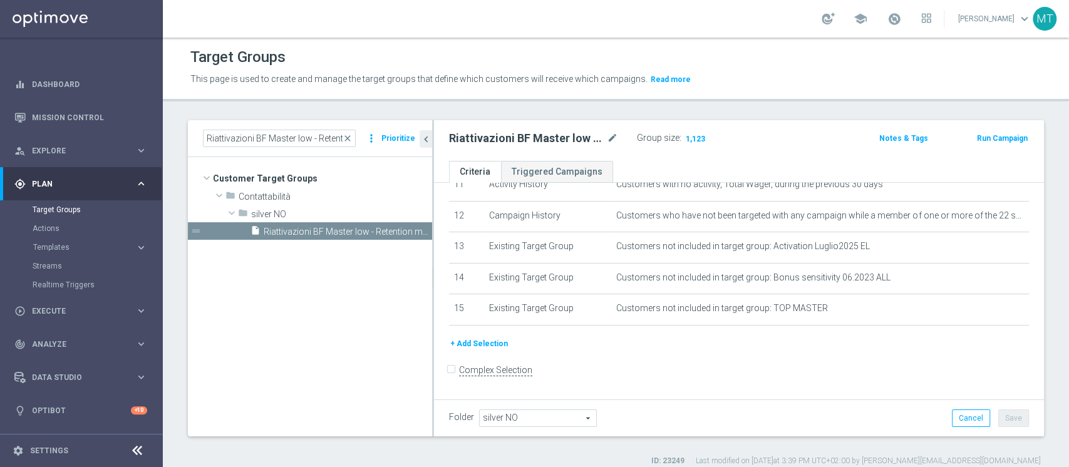
click at [1004, 133] on button "Run Campaign" at bounding box center [1002, 139] width 53 height 14
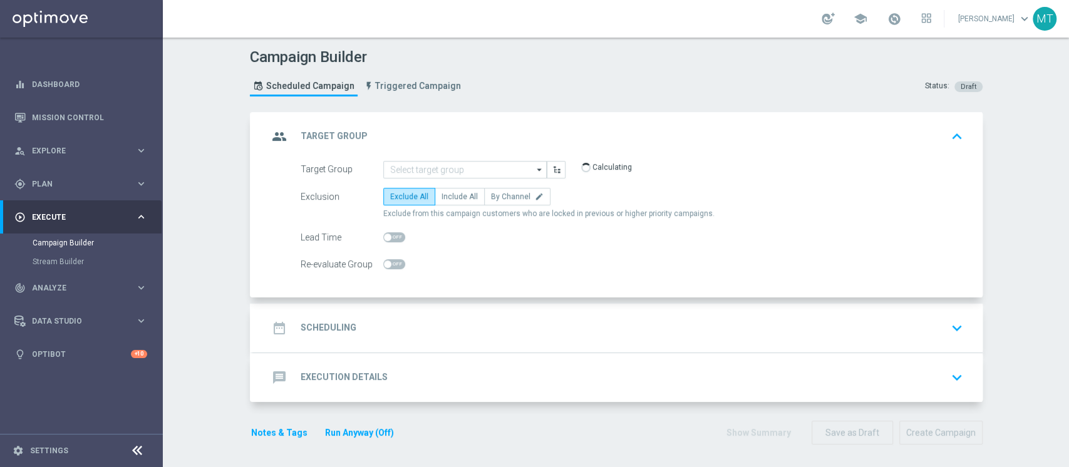
type input "Riattivazioni BF Master low - Retention mese 14.08"
click at [447, 328] on div "date_range Scheduling keyboard_arrow_down" at bounding box center [618, 328] width 700 height 24
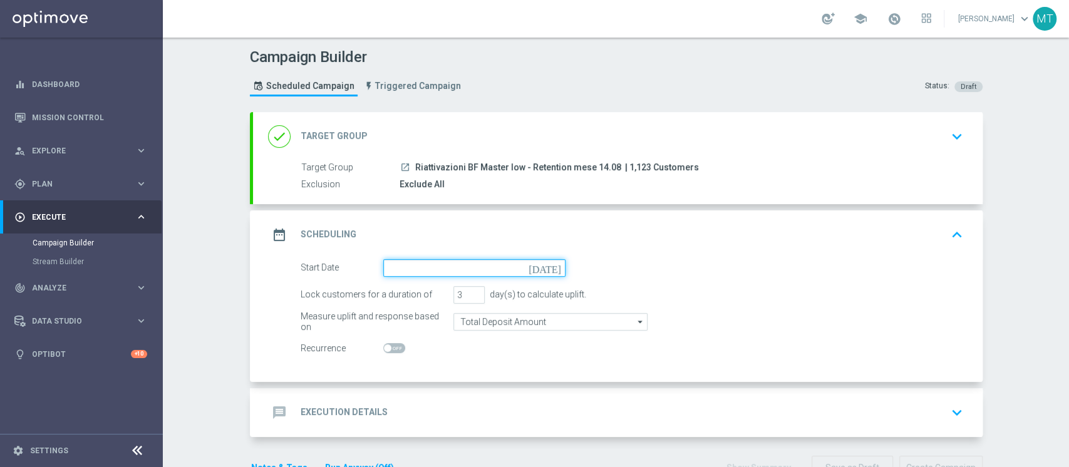
click at [407, 259] on input at bounding box center [474, 268] width 182 height 18
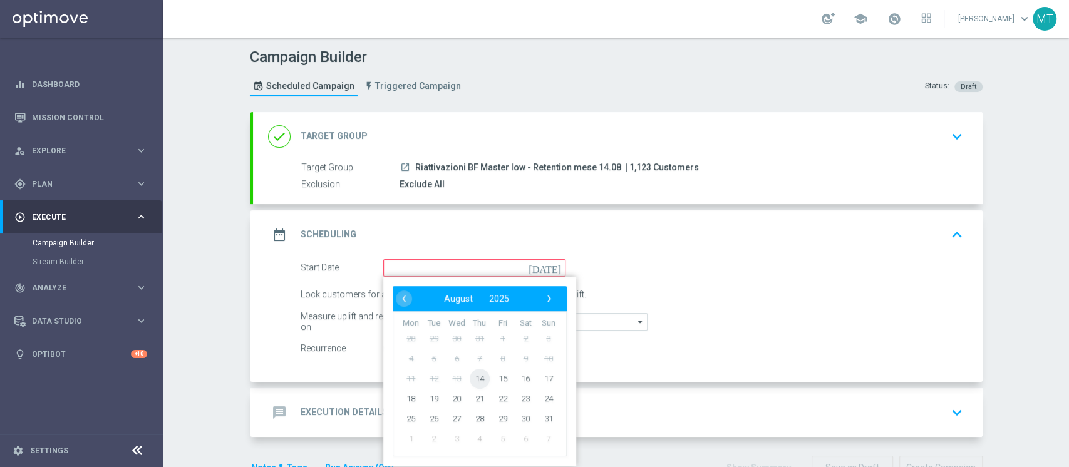
click at [469, 377] on span "14" at bounding box center [479, 378] width 20 height 20
type input "14 Aug 2025"
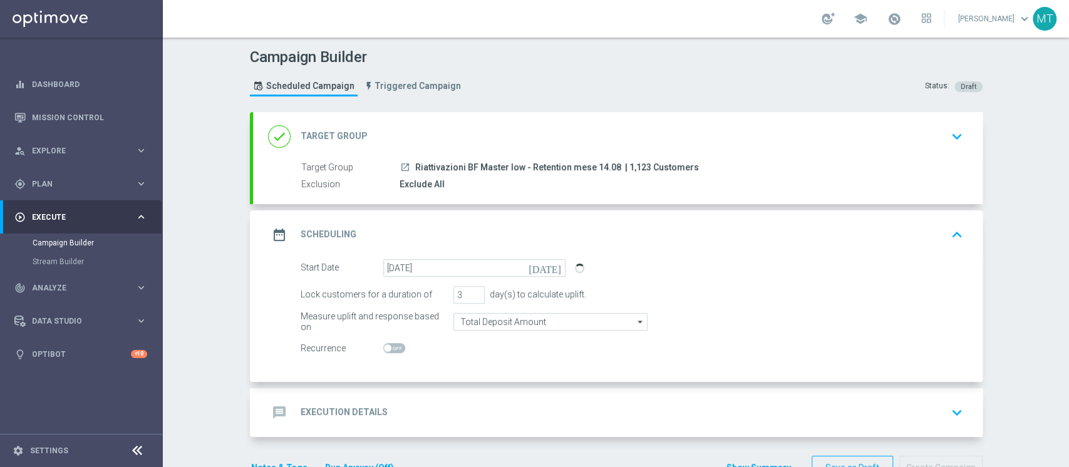
click at [463, 393] on div "message Execution Details keyboard_arrow_down" at bounding box center [618, 412] width 730 height 49
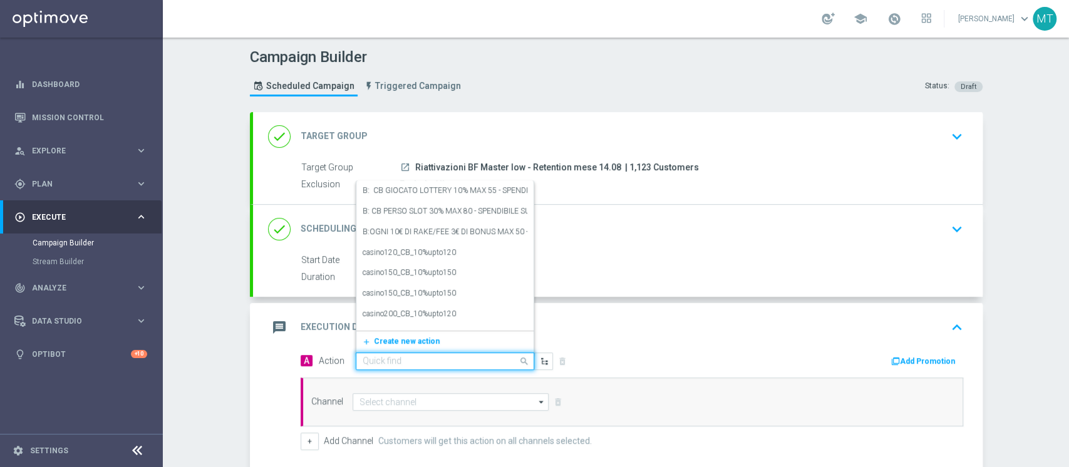
click at [415, 356] on input "text" at bounding box center [433, 361] width 140 height 11
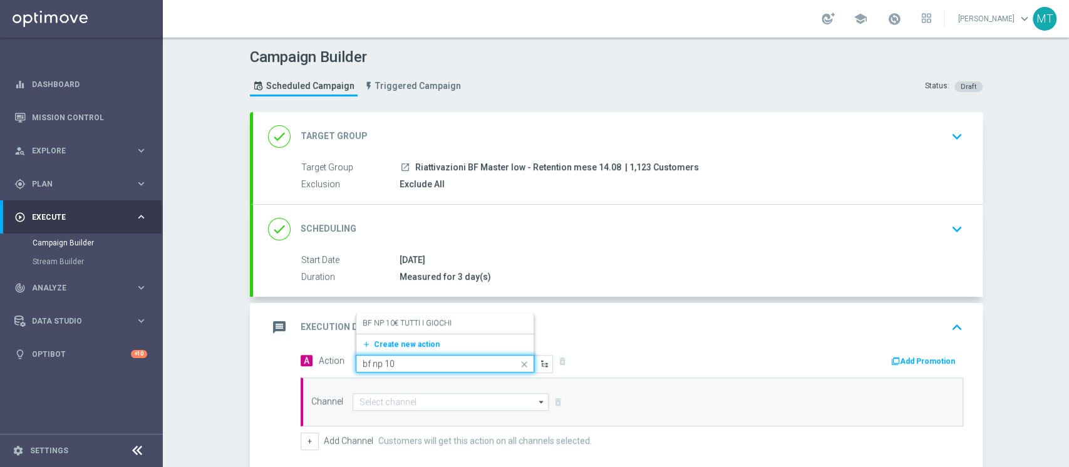
type input "bf np 10€"
click at [381, 318] on label "BF NP 10€ TUTTI I GIOCHI" at bounding box center [407, 323] width 89 height 11
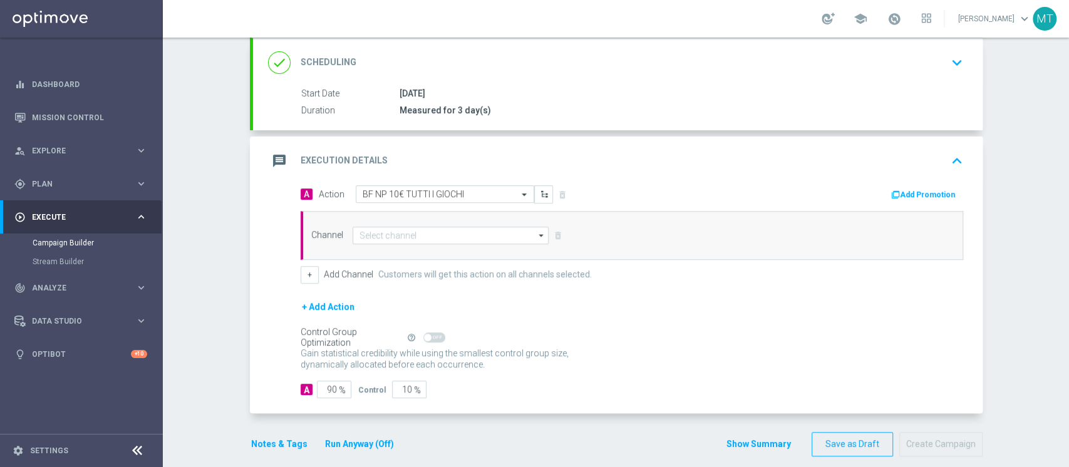
scroll to position [179, 0]
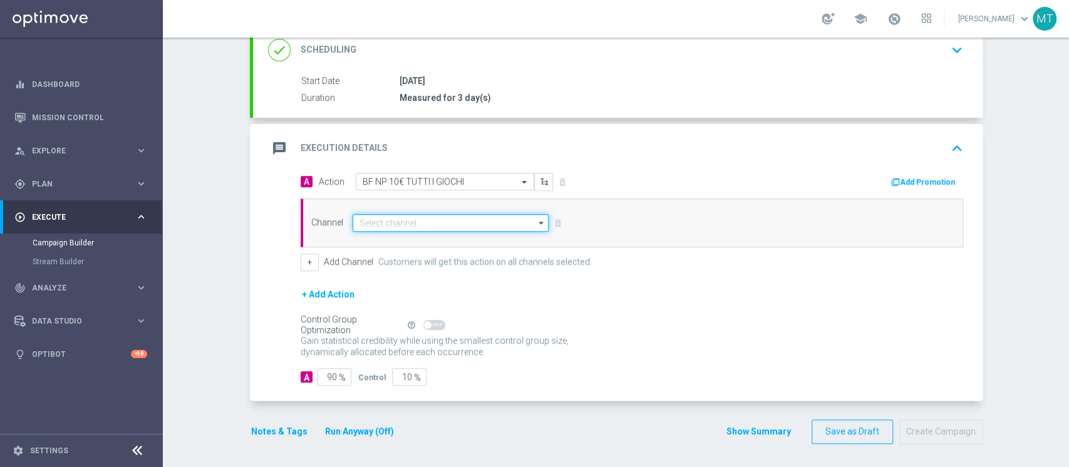
click at [399, 222] on input at bounding box center [451, 223] width 197 height 18
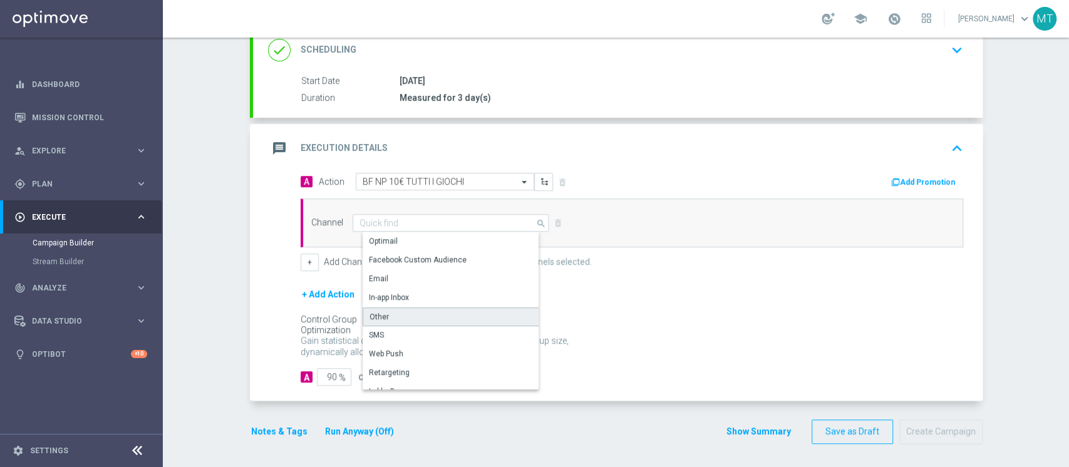
click at [405, 315] on div "Other" at bounding box center [456, 317] width 187 height 19
type input "Other"
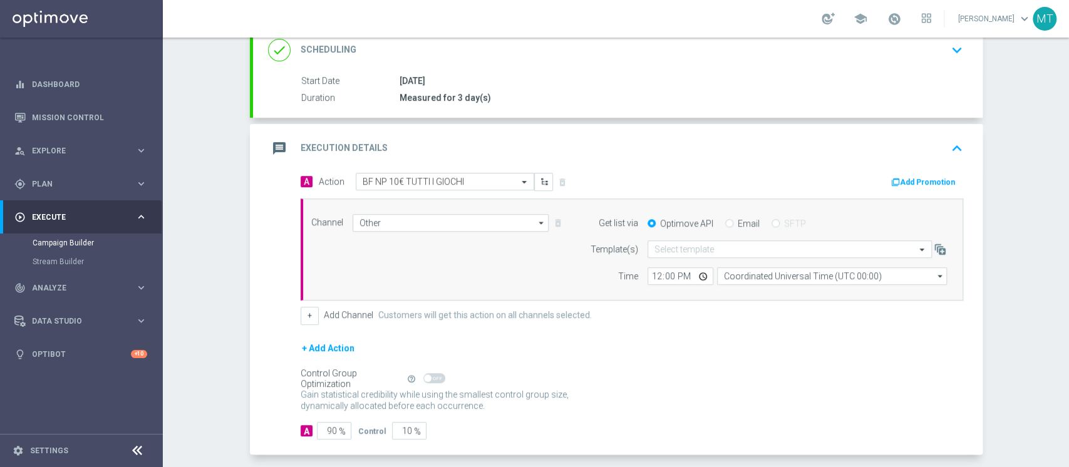
click at [738, 220] on label "Email" at bounding box center [749, 223] width 22 height 11
click at [734, 221] on input "Email" at bounding box center [729, 225] width 8 height 8
radio input "true"
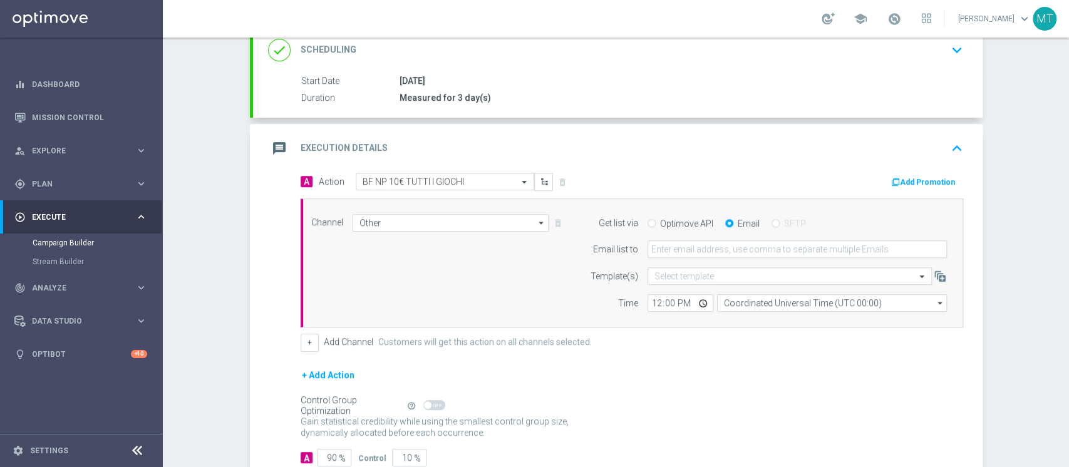
click at [922, 179] on button "Add Promotion" at bounding box center [925, 182] width 70 height 14
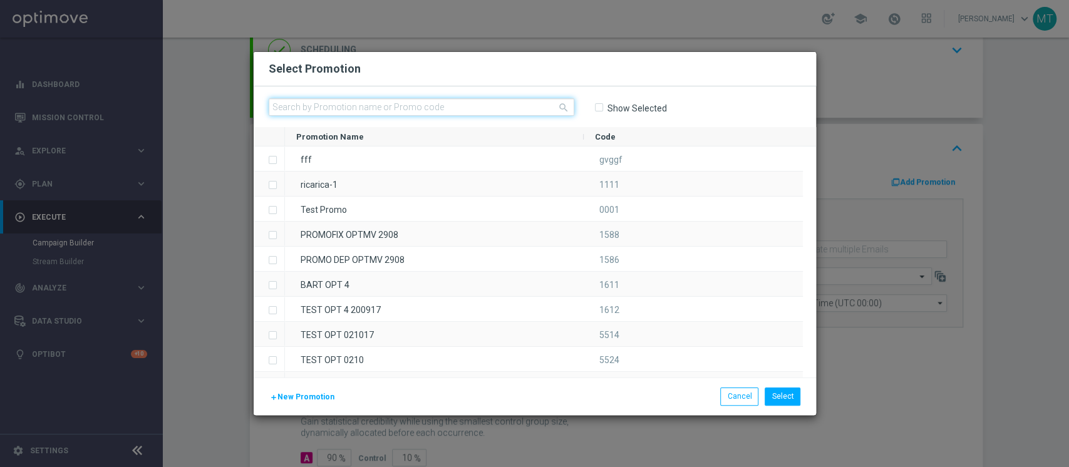
click at [538, 103] on input "text" at bounding box center [422, 107] width 306 height 18
paste input "228931"
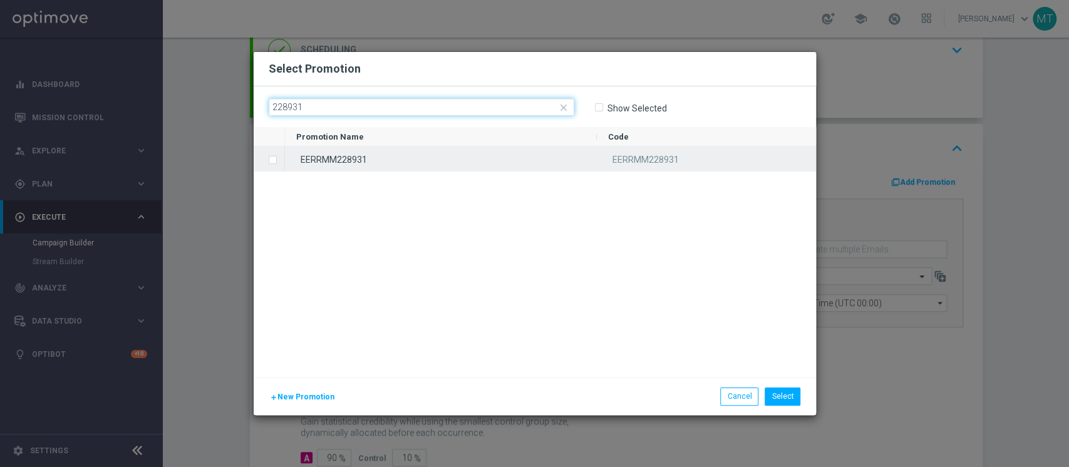
type input "228931"
click at [369, 158] on div "EERRMM228931" at bounding box center [441, 159] width 312 height 24
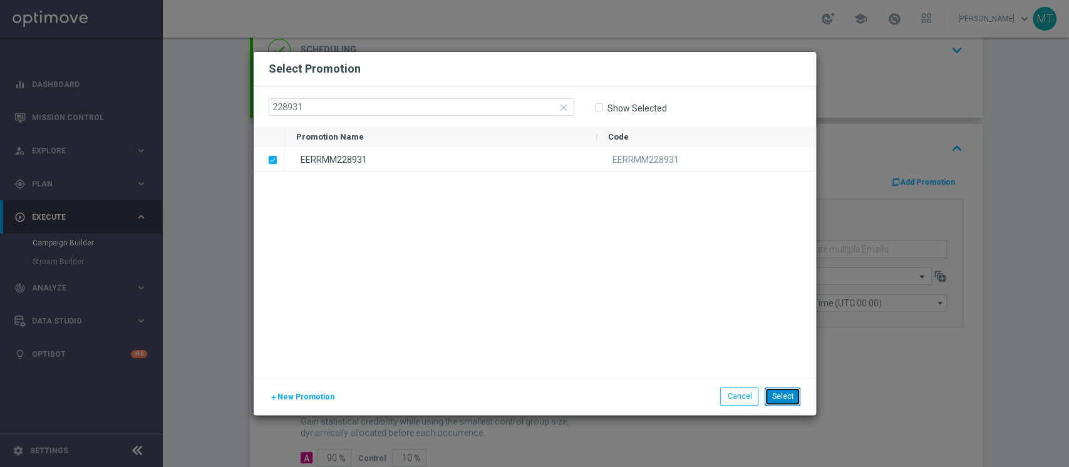
click at [782, 401] on button "Select" at bounding box center [783, 397] width 36 height 18
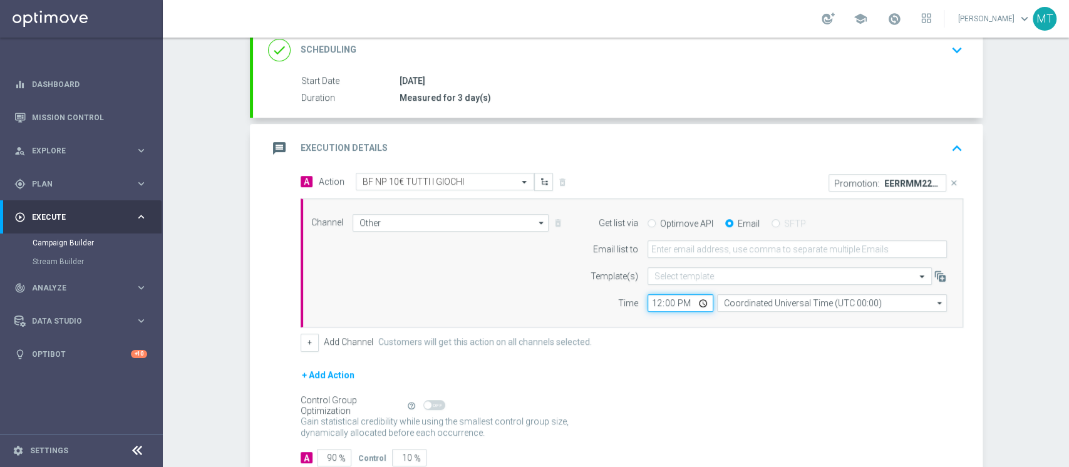
click at [648, 301] on input "12:00" at bounding box center [681, 303] width 66 height 18
type input "10:55"
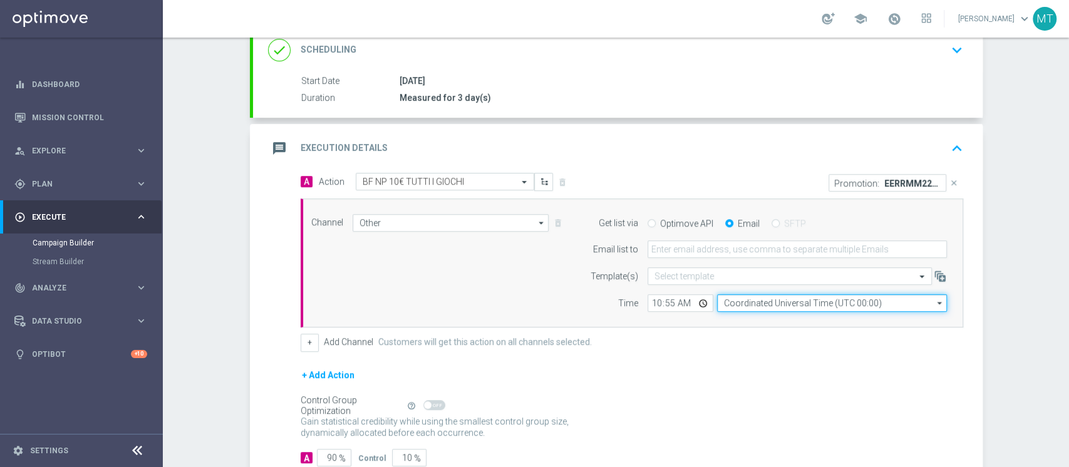
click at [761, 305] on input "Coordinated Universal Time (UTC 00:00)" at bounding box center [832, 303] width 230 height 18
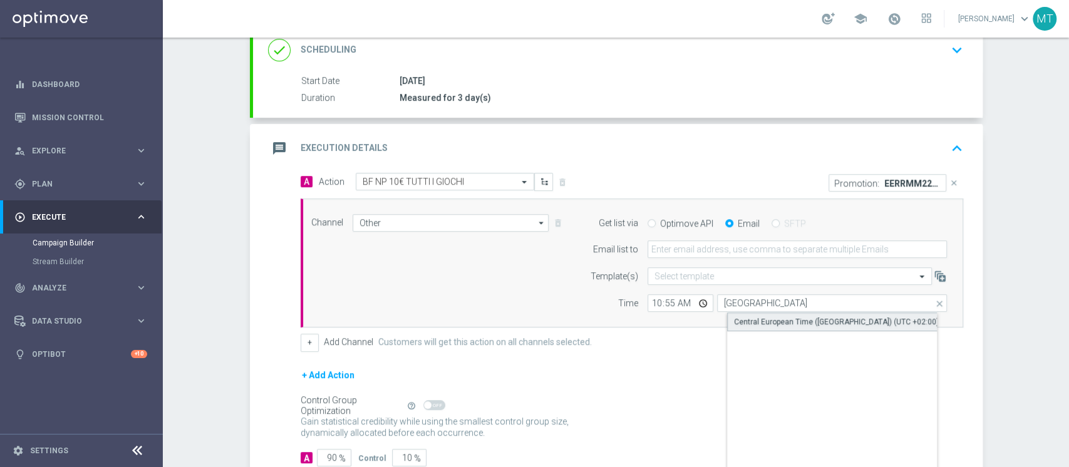
click at [757, 314] on div "Central European Time (Berlin) (UTC +02:00)" at bounding box center [842, 322] width 231 height 19
type input "Central European Time (Berlin) (UTC +02:00)"
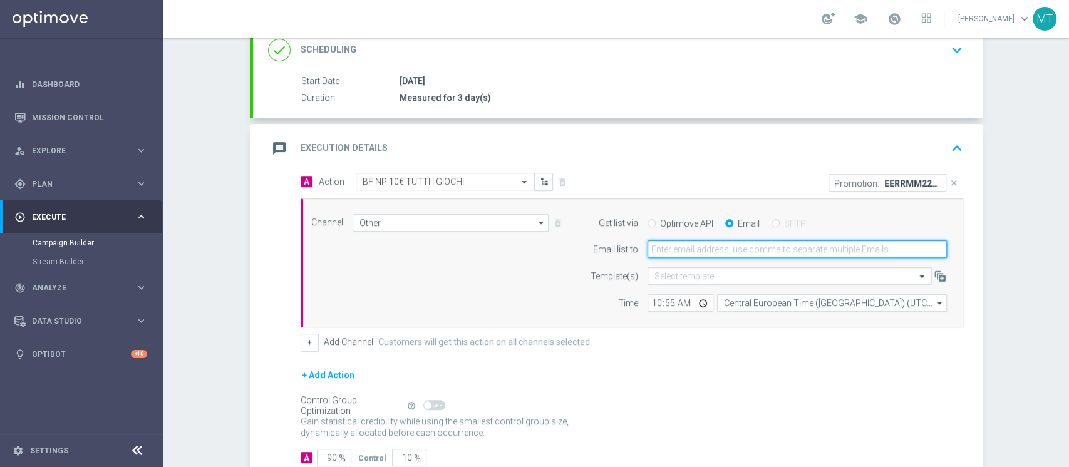
click at [712, 252] on input "email" at bounding box center [797, 250] width 299 height 18
type input "matteo.turri@sisal.it"
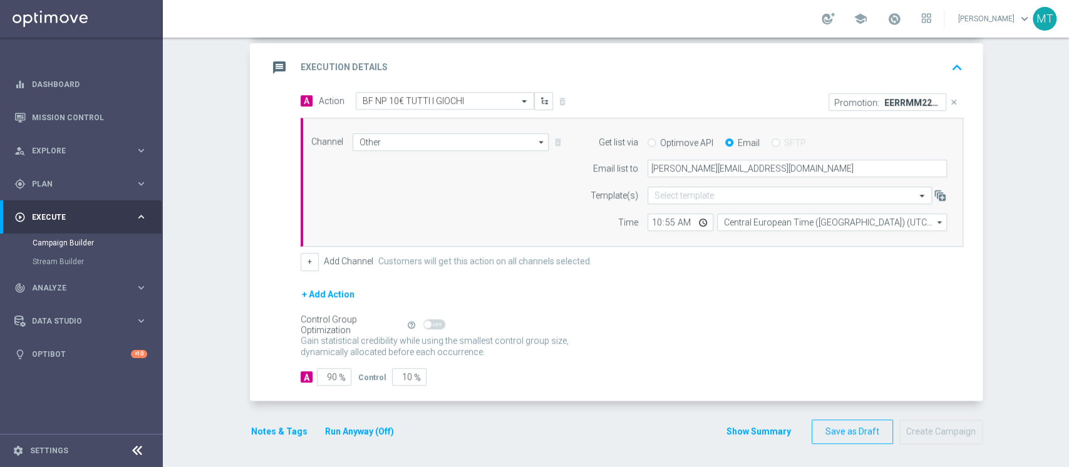
click at [324, 429] on button "Run Anyway (Off)" at bounding box center [359, 432] width 71 height 16
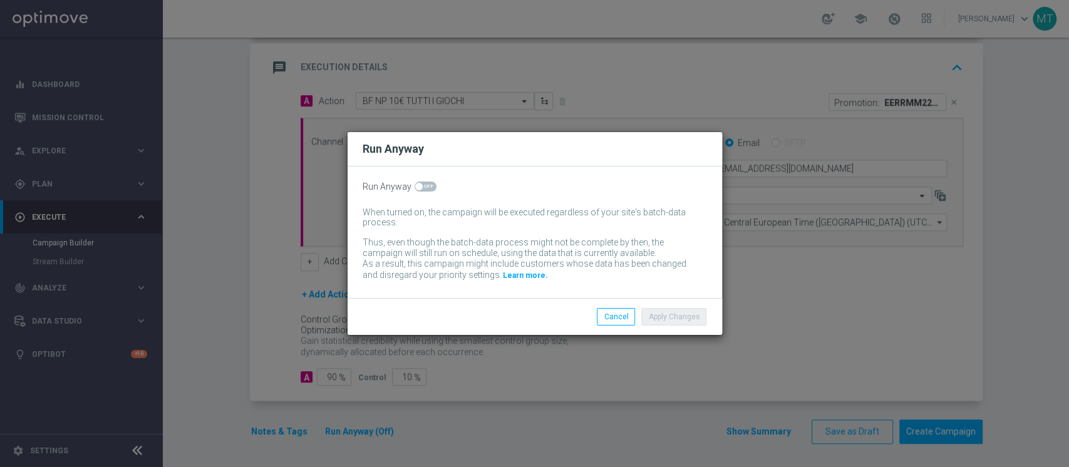
click at [426, 193] on div "Run Anyway When turned on, the campaign will be executed regardless of your sit…" at bounding box center [535, 233] width 375 height 132
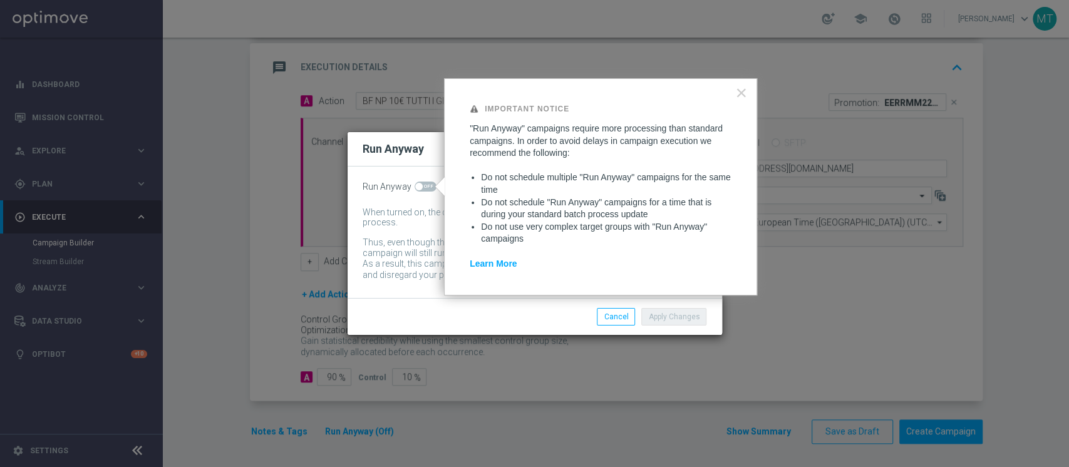
click at [425, 190] on span at bounding box center [426, 187] width 22 height 10
click at [425, 190] on input "checkbox" at bounding box center [426, 187] width 22 height 10
checkbox input "true"
click at [662, 319] on button "Apply Changes" at bounding box center [674, 317] width 65 height 18
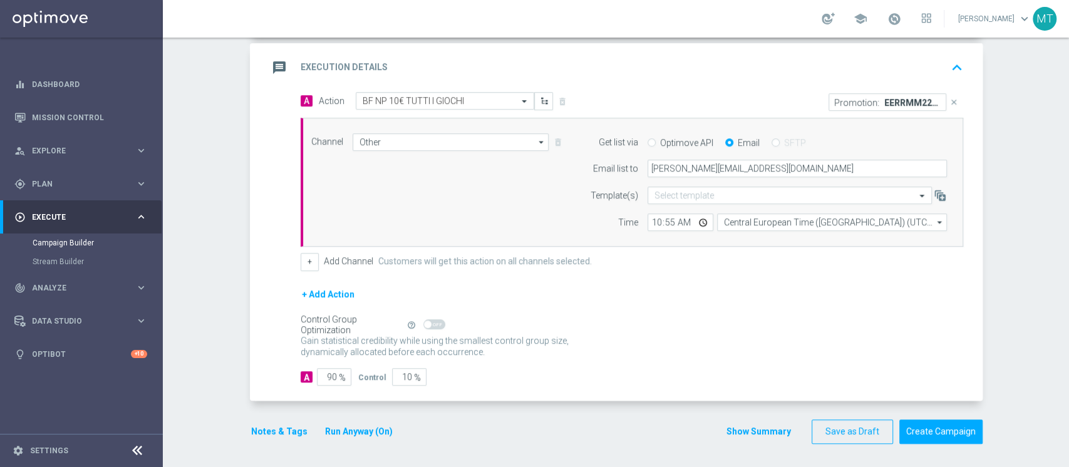
click at [270, 429] on button "Notes & Tags" at bounding box center [279, 432] width 59 height 16
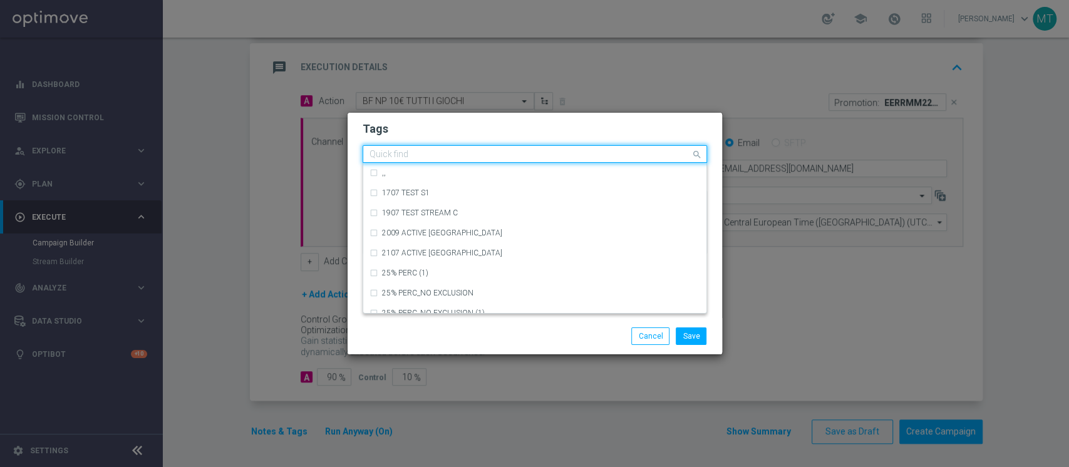
click at [393, 151] on input "text" at bounding box center [530, 155] width 321 height 11
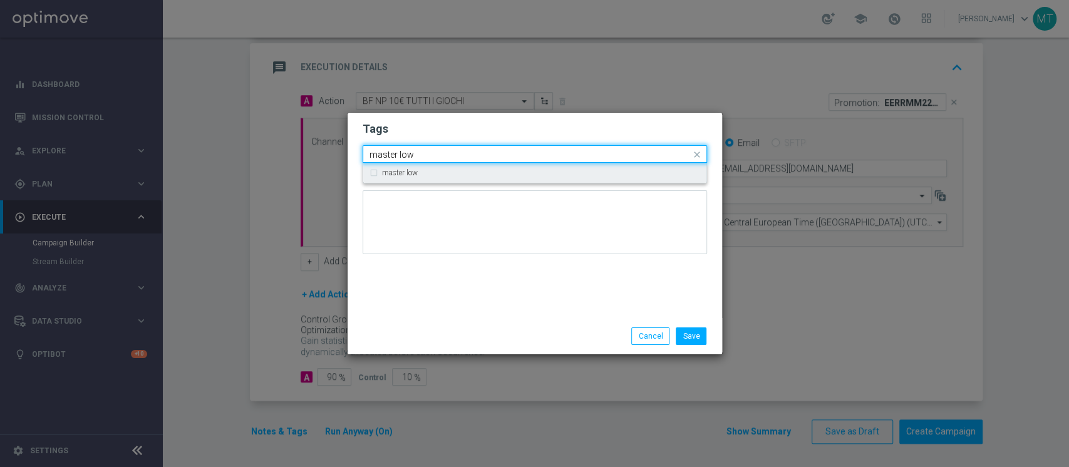
click at [413, 174] on label "master low" at bounding box center [400, 173] width 36 height 8
click at [420, 153] on input "master low" at bounding box center [530, 155] width 321 height 11
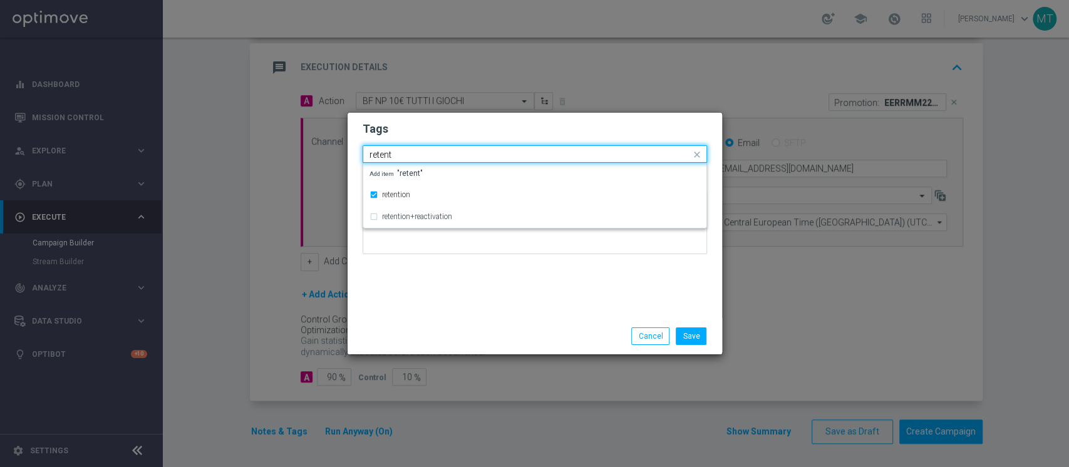
click at [419, 153] on input "retent" at bounding box center [530, 155] width 321 height 11
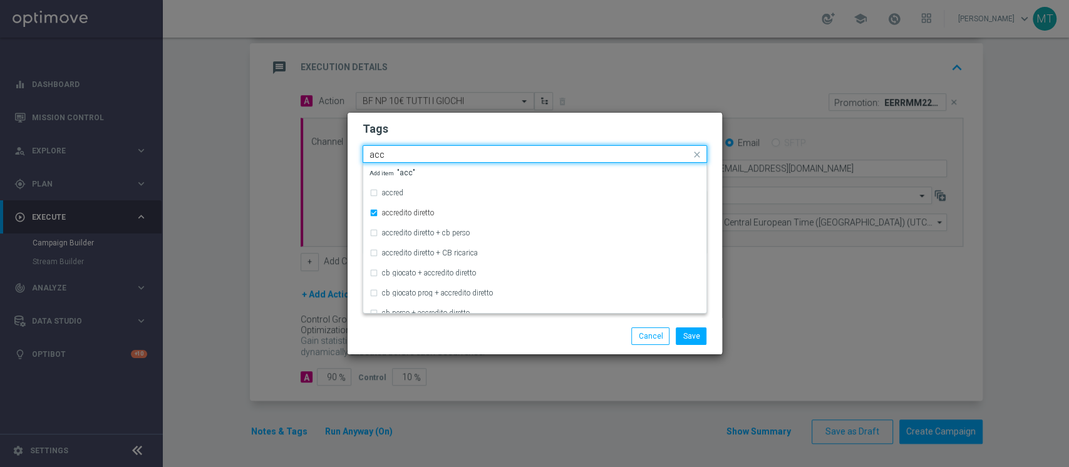
click at [419, 153] on input "acc" at bounding box center [530, 155] width 321 height 11
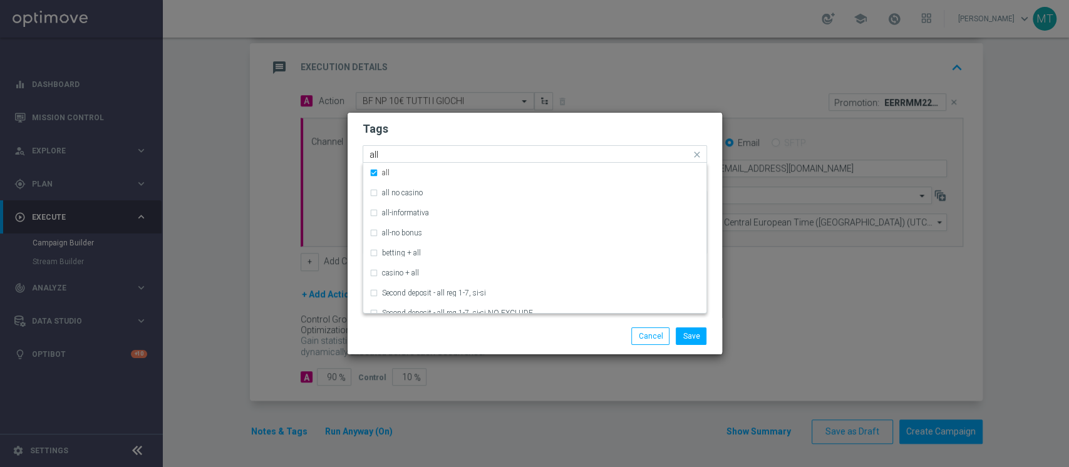
click at [419, 153] on input "all" at bounding box center [530, 155] width 321 height 11
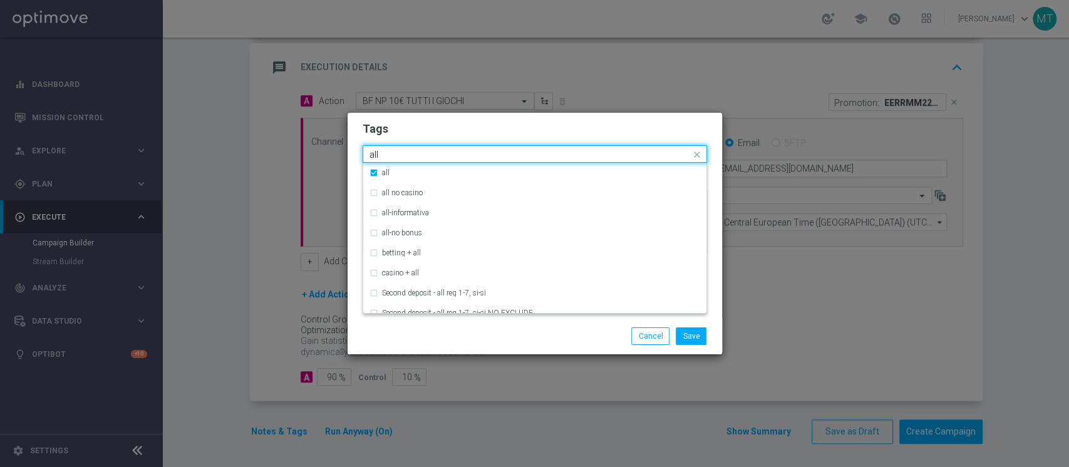
click at [419, 153] on input "all" at bounding box center [530, 155] width 321 height 11
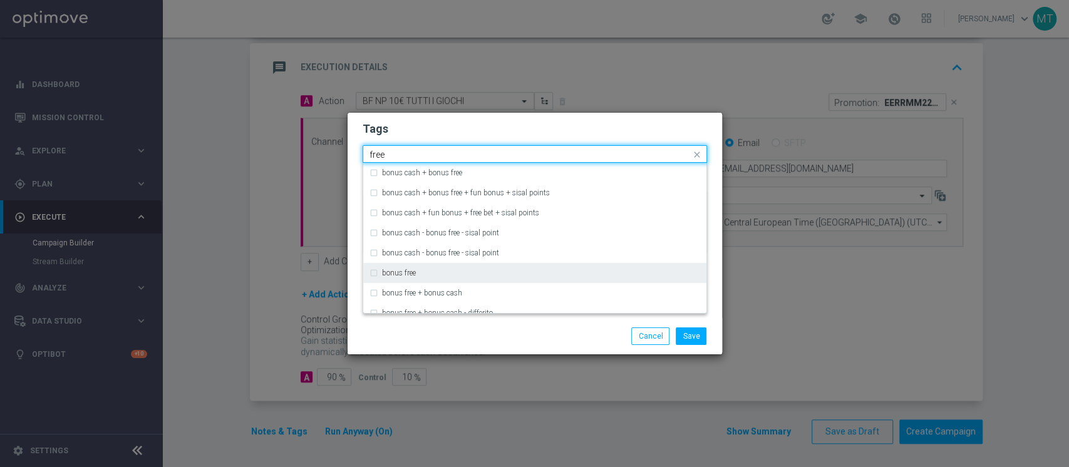
click at [422, 268] on div "bonus free" at bounding box center [535, 273] width 331 height 20
type input "free"
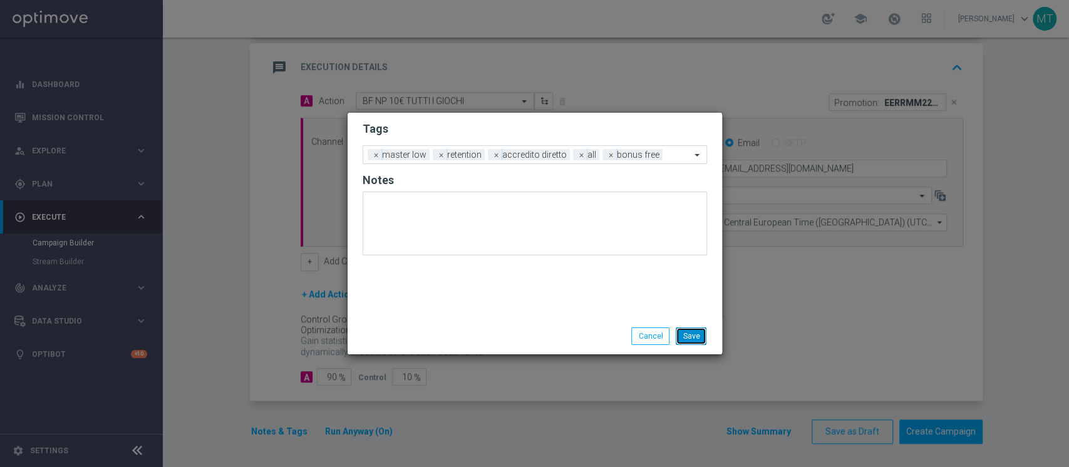
click at [696, 338] on button "Save" at bounding box center [691, 337] width 31 height 18
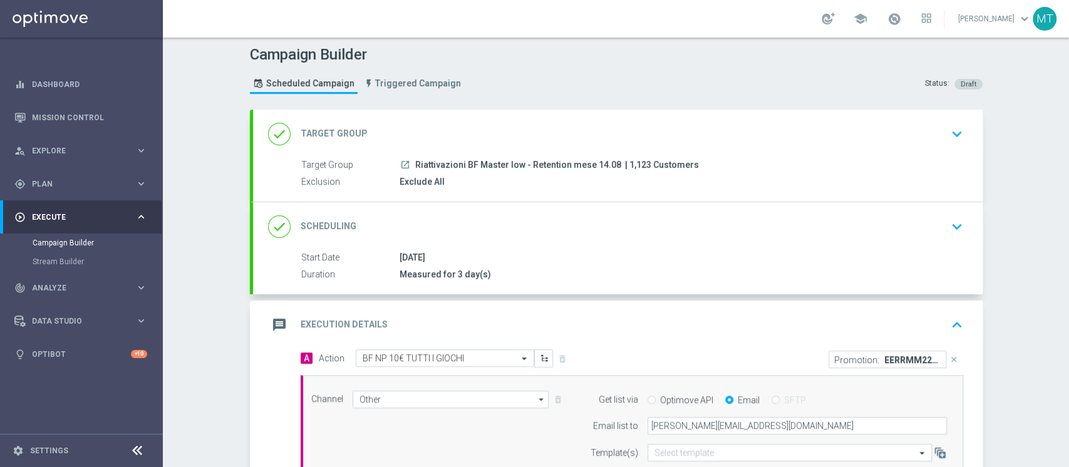
scroll to position [0, 0]
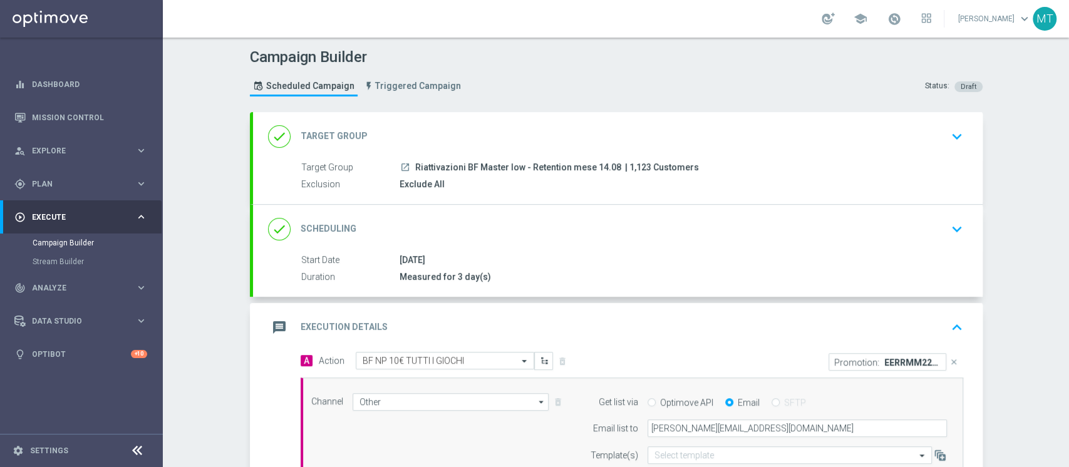
click at [575, 229] on div "done Scheduling keyboard_arrow_down" at bounding box center [618, 229] width 700 height 24
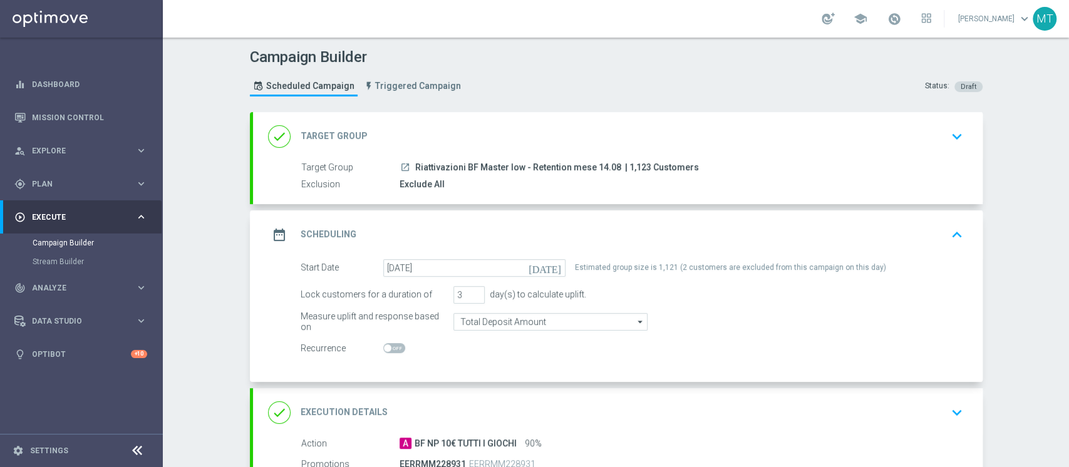
click at [562, 129] on div "done Target Group keyboard_arrow_down" at bounding box center [618, 137] width 700 height 24
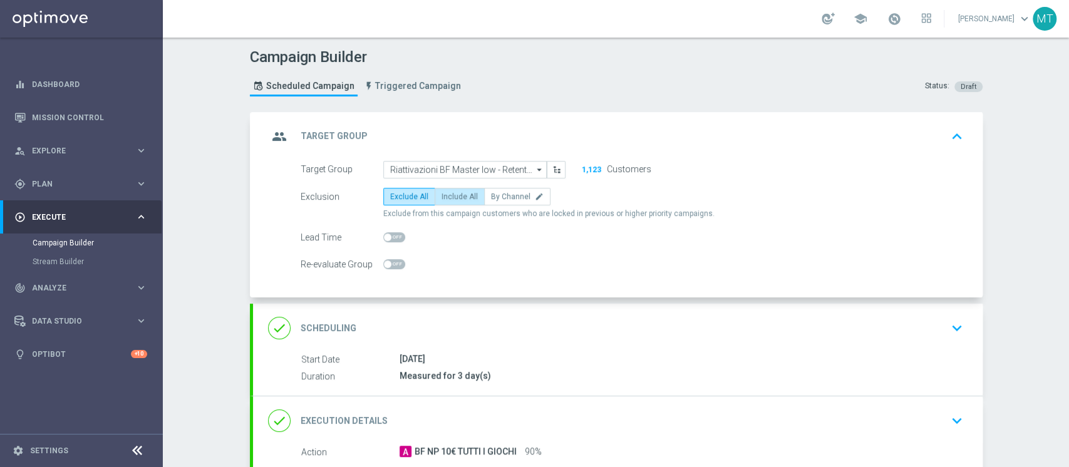
click at [442, 197] on span "Include All" at bounding box center [460, 196] width 36 height 9
click at [442, 197] on input "Include All" at bounding box center [446, 199] width 8 height 8
radio input "true"
click at [541, 133] on div "group Target Group keyboard_arrow_up" at bounding box center [618, 137] width 700 height 24
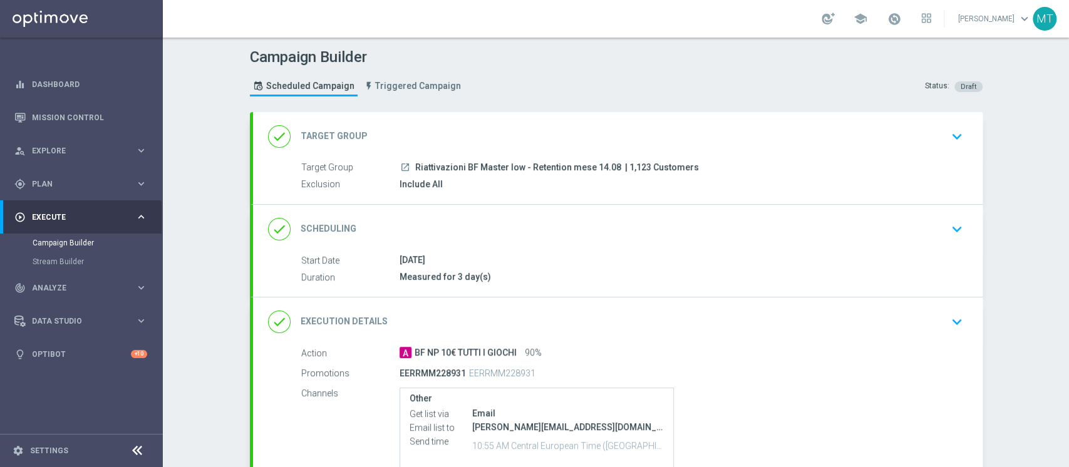
click at [541, 133] on div "done Target Group keyboard_arrow_down" at bounding box center [618, 137] width 700 height 24
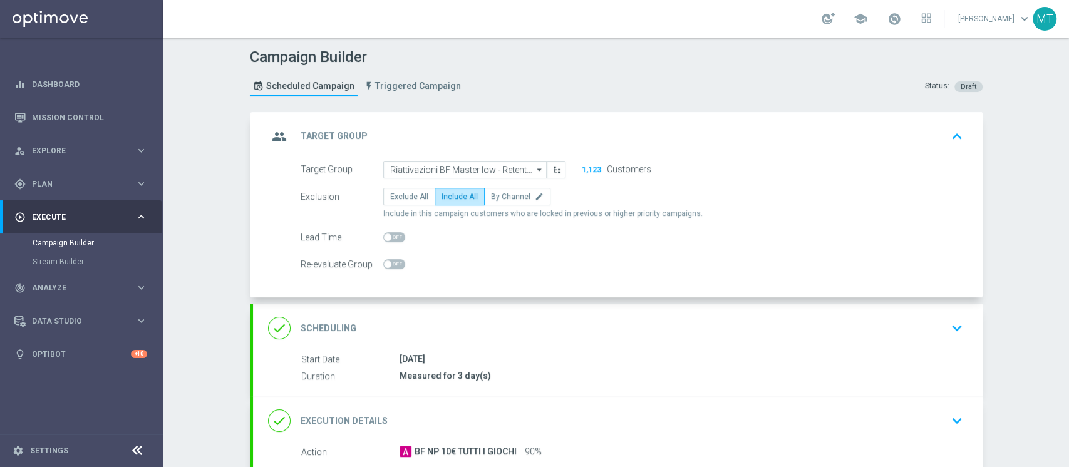
click at [541, 133] on div "group Target Group keyboard_arrow_up" at bounding box center [618, 137] width 700 height 24
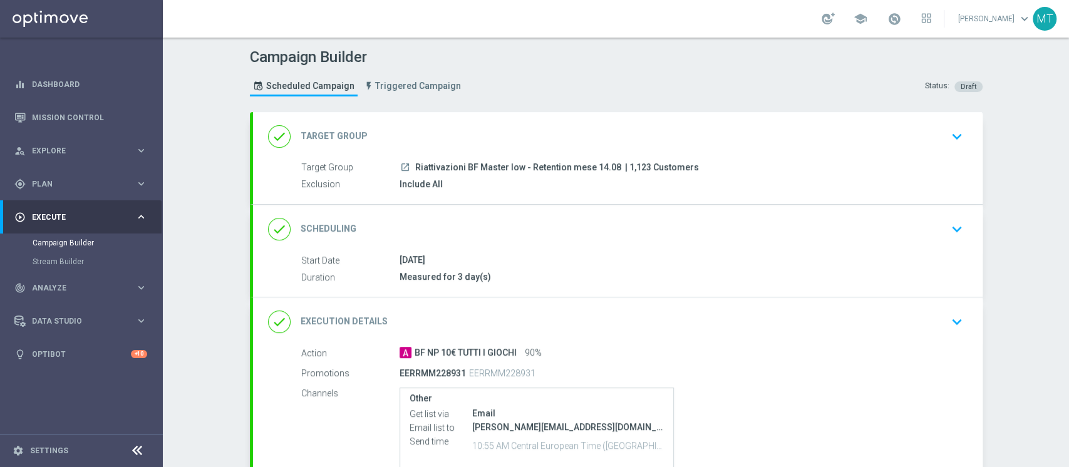
scroll to position [130, 0]
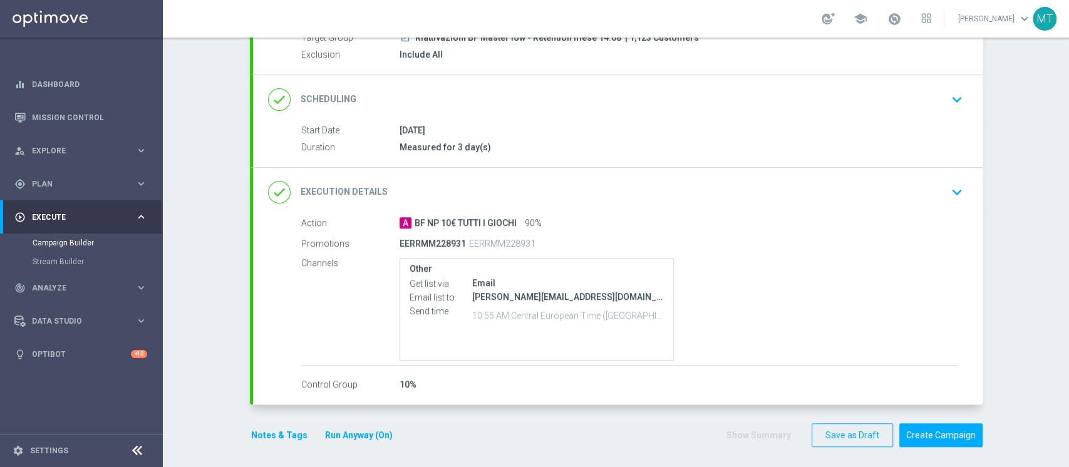
click at [561, 100] on div "done Scheduling keyboard_arrow_down" at bounding box center [618, 100] width 700 height 24
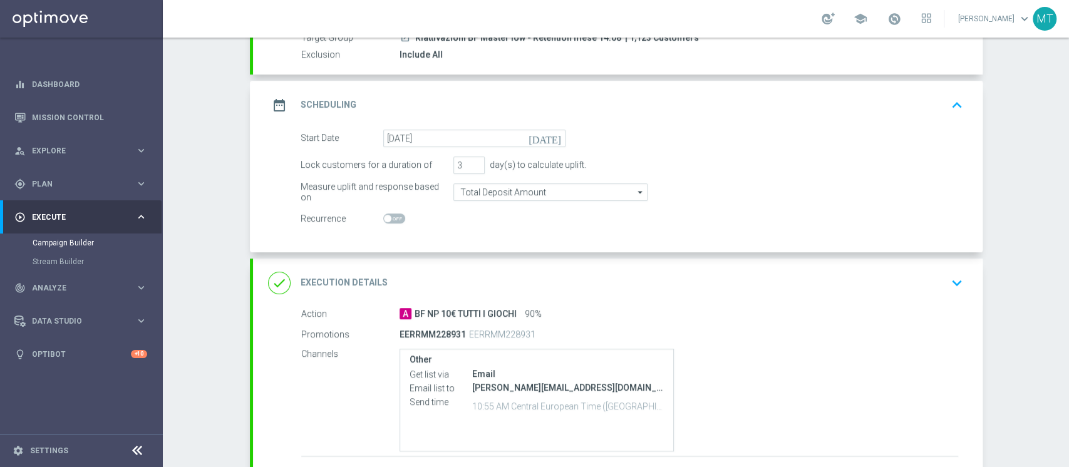
click at [586, 103] on div "date_range Scheduling keyboard_arrow_up" at bounding box center [618, 105] width 700 height 24
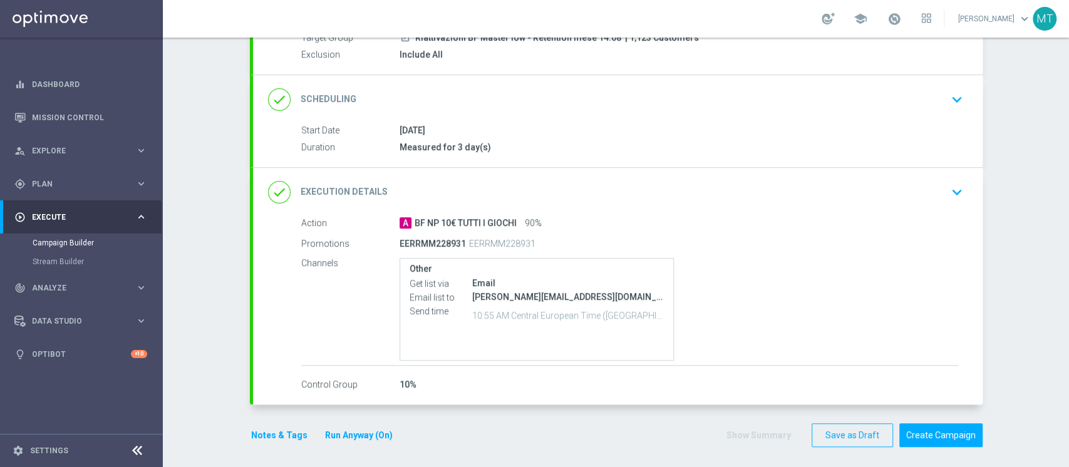
scroll to position [133, 0]
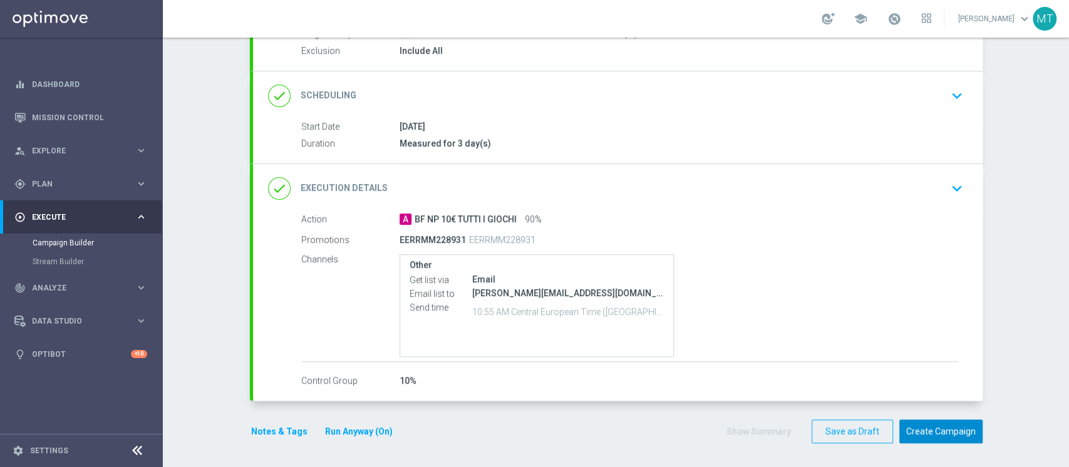
click at [916, 424] on button "Create Campaign" at bounding box center [941, 432] width 83 height 24
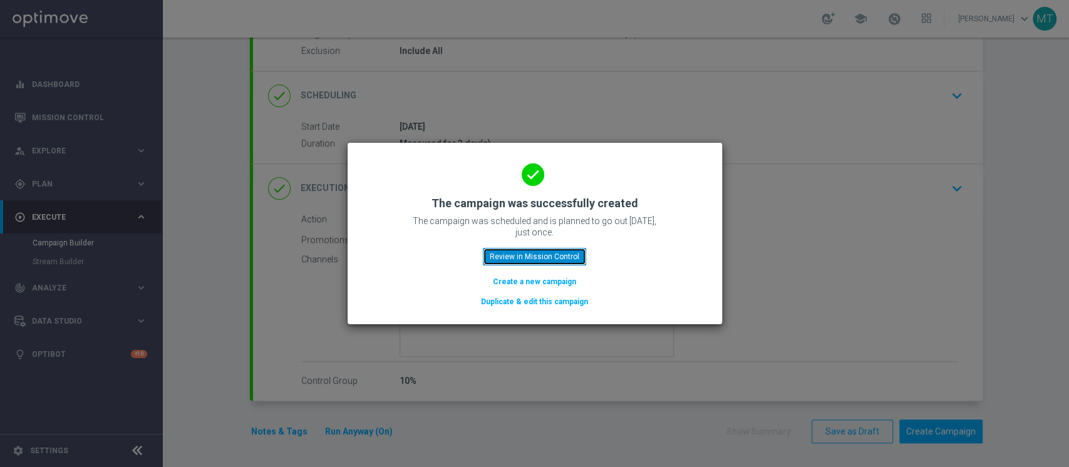
click at [539, 262] on button "Review in Mission Control" at bounding box center [534, 257] width 103 height 18
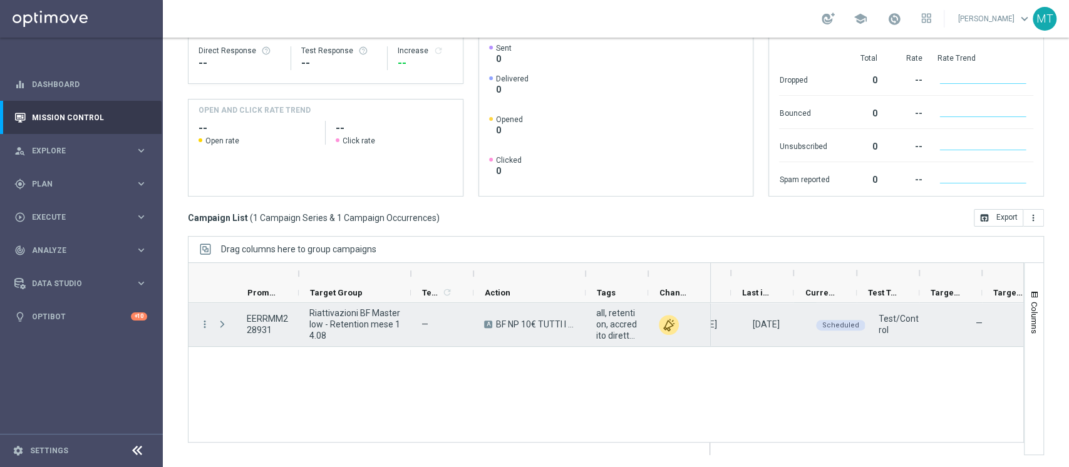
scroll to position [0, 168]
click at [844, 318] on span "play_arrow" at bounding box center [844, 315] width 9 height 9
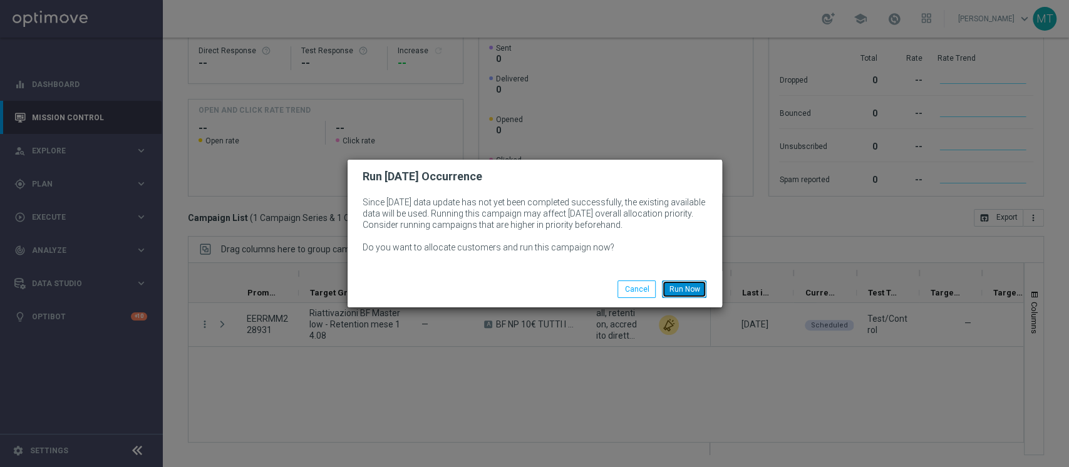
click at [679, 294] on button "Run Now" at bounding box center [684, 290] width 44 height 18
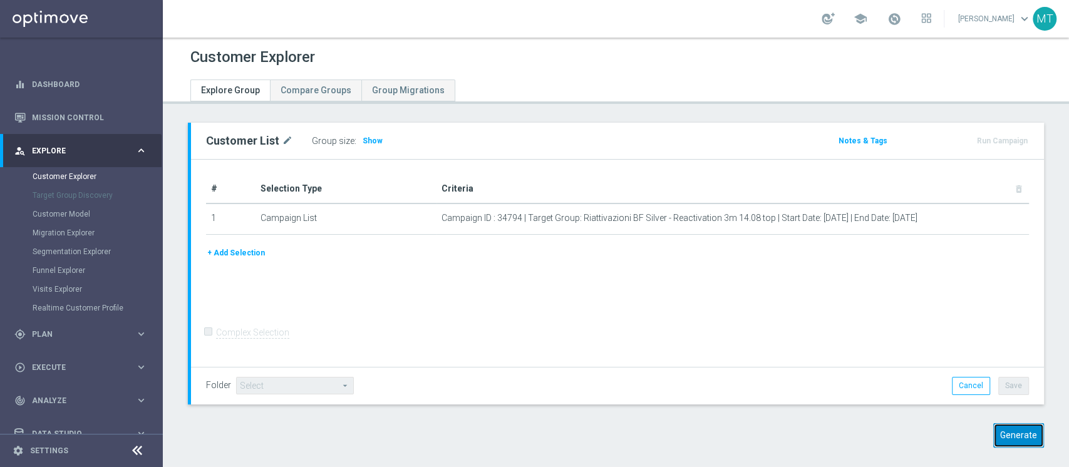
click at [999, 425] on button "Generate" at bounding box center [1019, 436] width 51 height 24
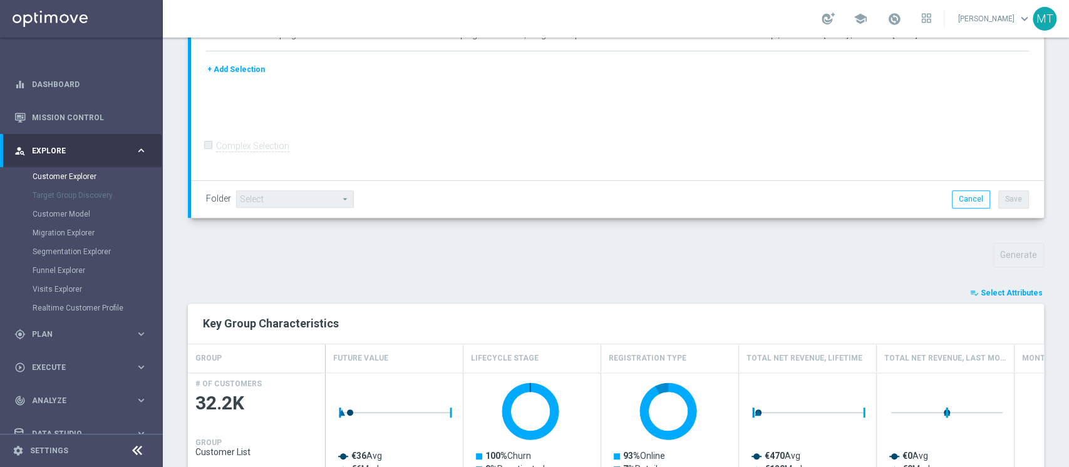
scroll to position [250, 0]
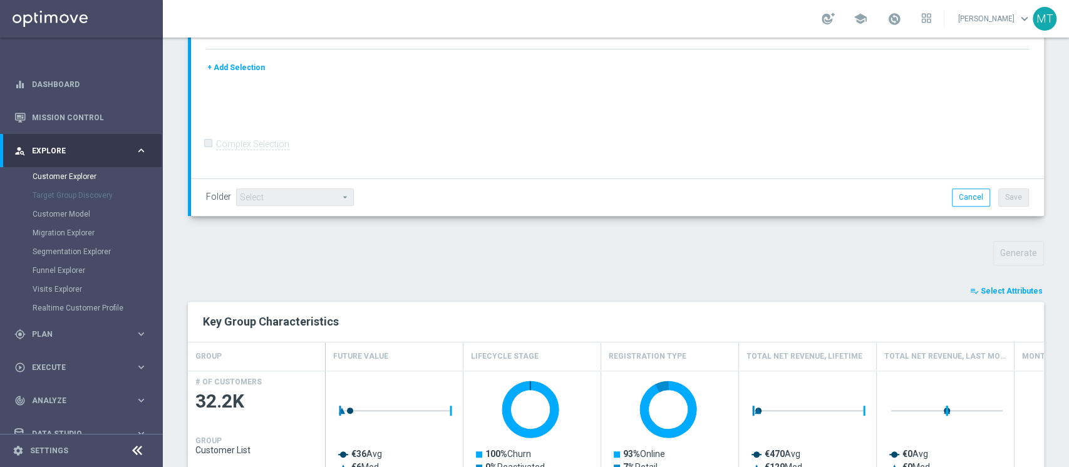
click at [1024, 291] on span "Select Attributes" at bounding box center [1012, 291] width 62 height 9
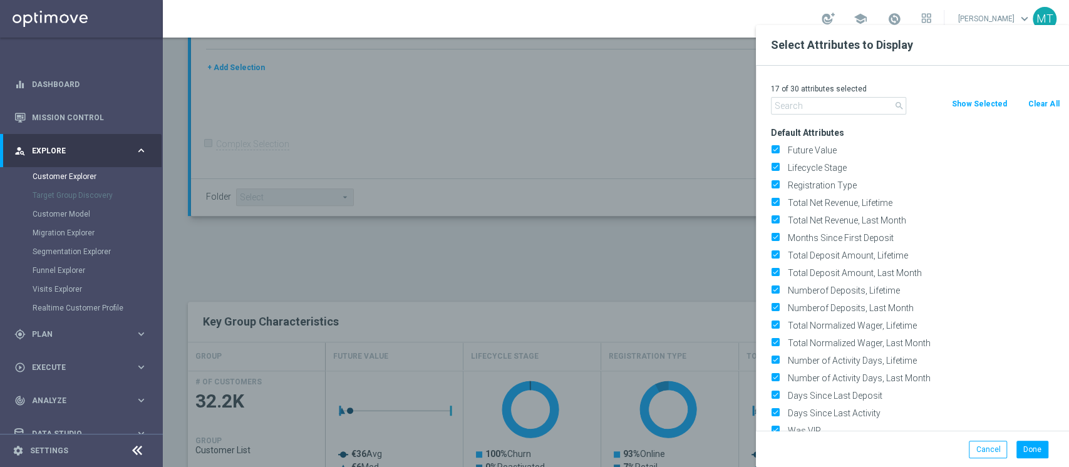
click at [1025, 103] on div "Clear All" at bounding box center [1043, 104] width 51 height 14
click at [1046, 105] on button "Clear All" at bounding box center [1043, 104] width 33 height 14
checkbox input "false"
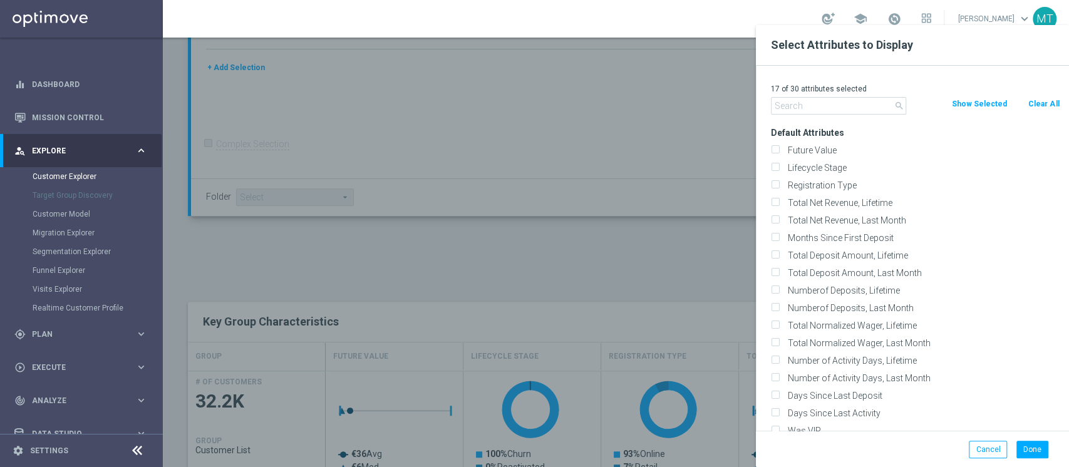
checkbox input "false"
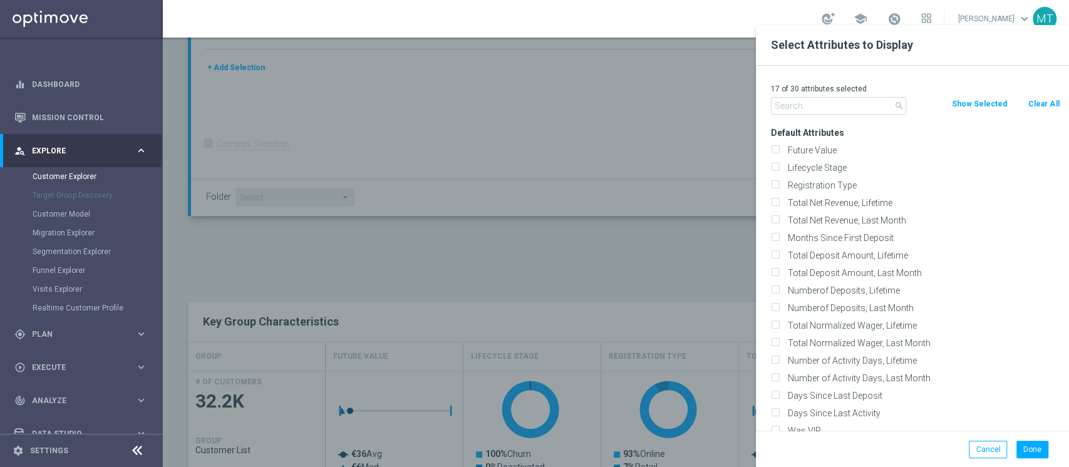
checkbox input "false"
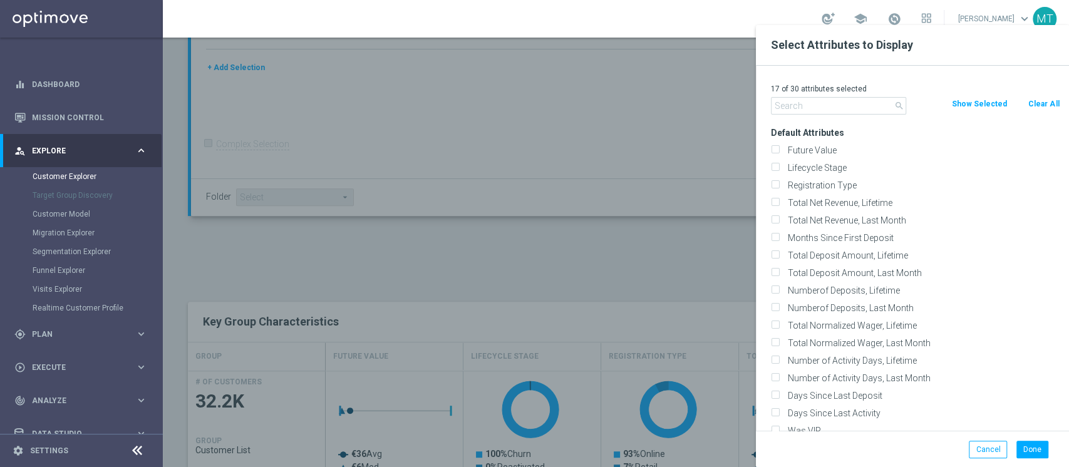
checkbox input "false"
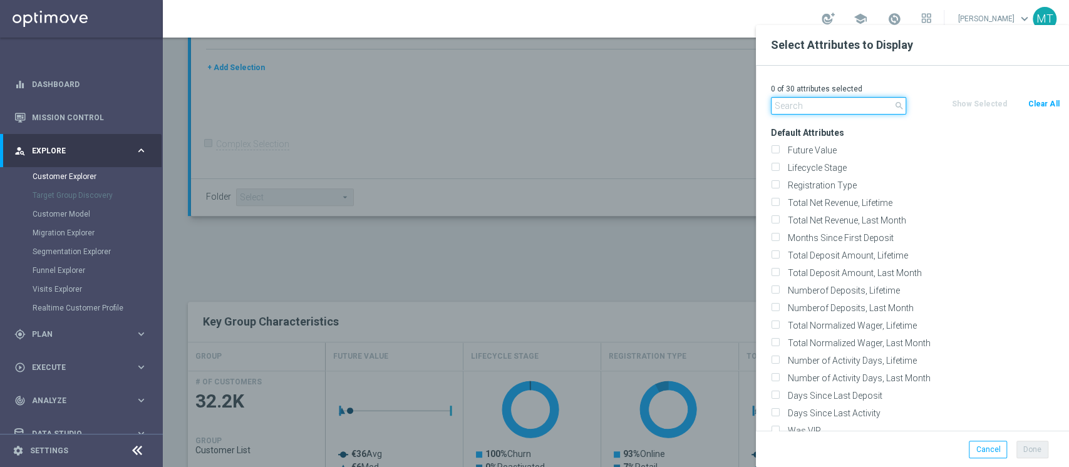
click at [839, 101] on input "text" at bounding box center [838, 106] width 135 height 18
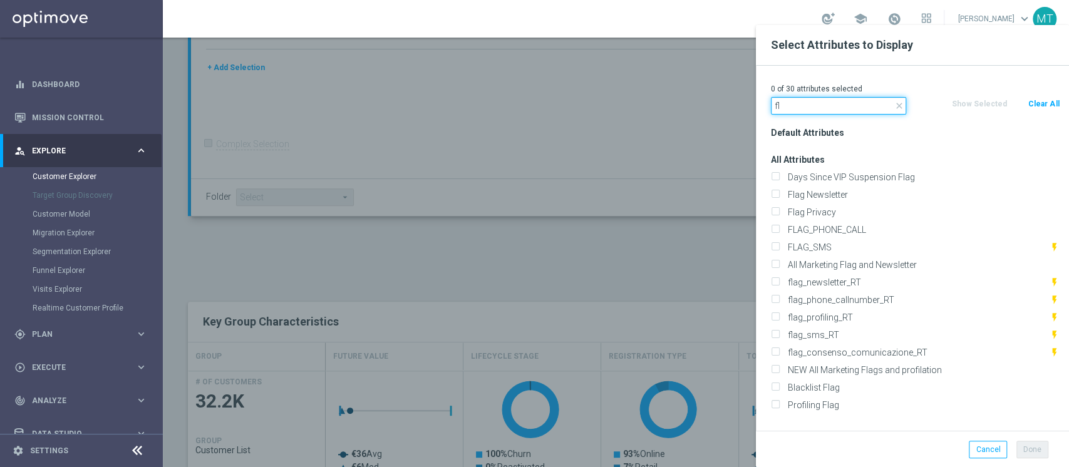
type input "f"
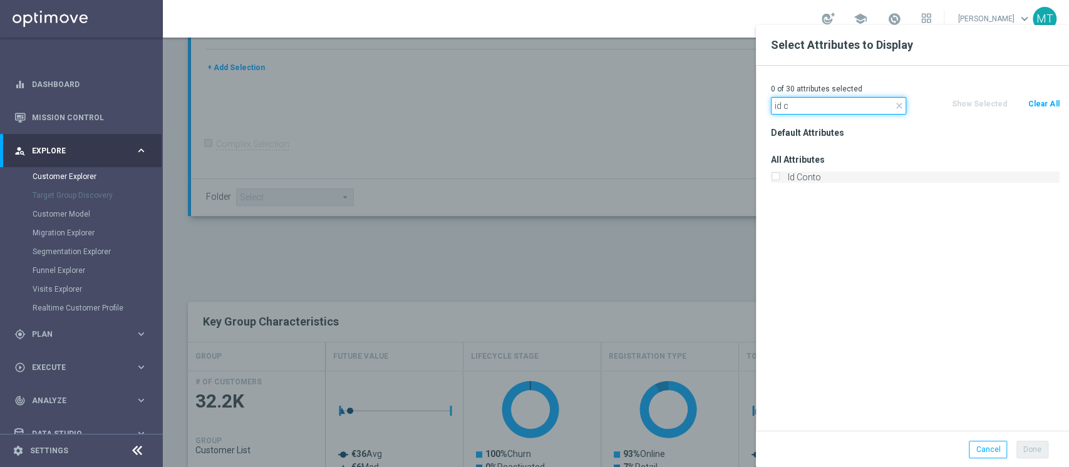
type input "id c"
click at [801, 179] on label "Id Conto" at bounding box center [922, 177] width 276 height 11
click at [779, 179] on input "Id Conto" at bounding box center [775, 179] width 8 height 8
checkbox input "true"
click at [818, 112] on input "id c" at bounding box center [838, 106] width 135 height 18
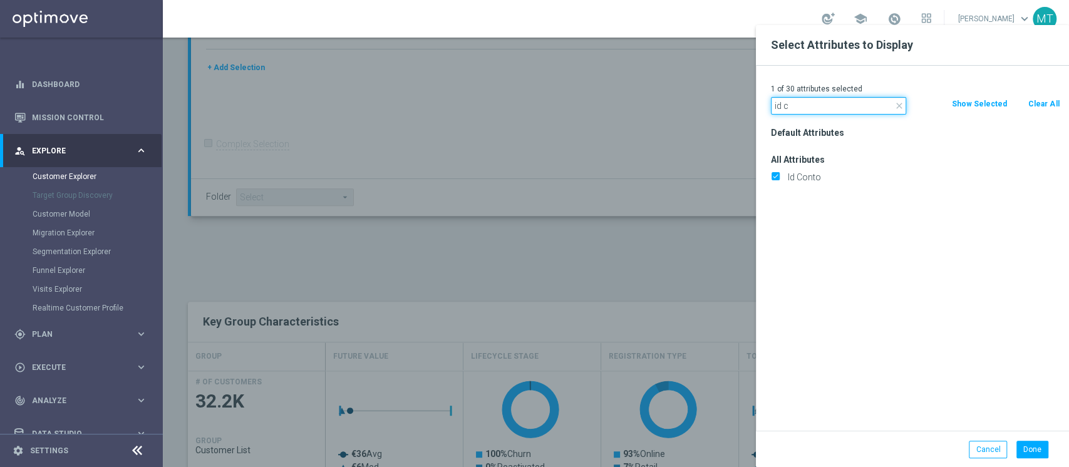
click at [818, 112] on input "id c" at bounding box center [838, 106] width 135 height 18
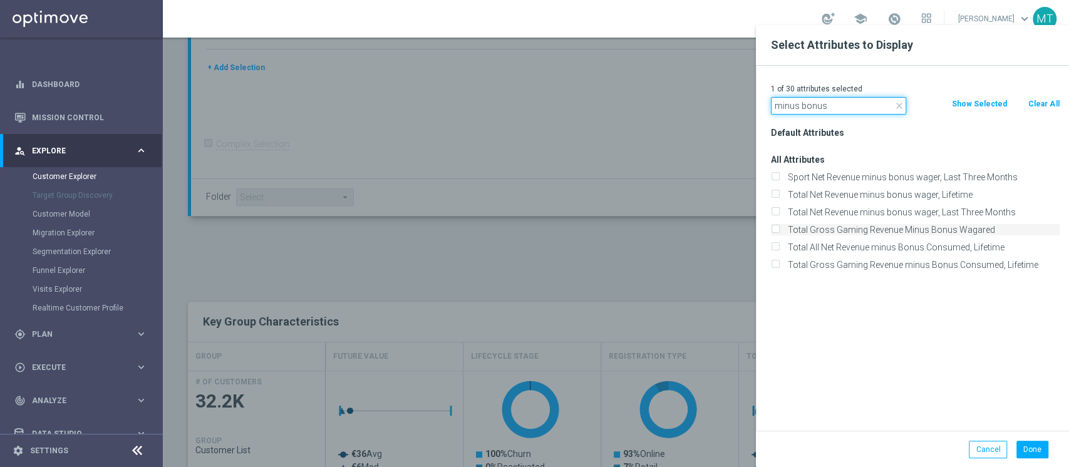
type input "minus bonus"
click at [912, 231] on label "Total Gross Gaming Revenue Minus Bonus Wagared" at bounding box center [922, 229] width 276 height 11
click at [779, 231] on input "Total Gross Gaming Revenue Minus Bonus Wagared" at bounding box center [775, 231] width 8 height 8
checkbox input "true"
click at [1029, 449] on button "Done" at bounding box center [1033, 450] width 32 height 18
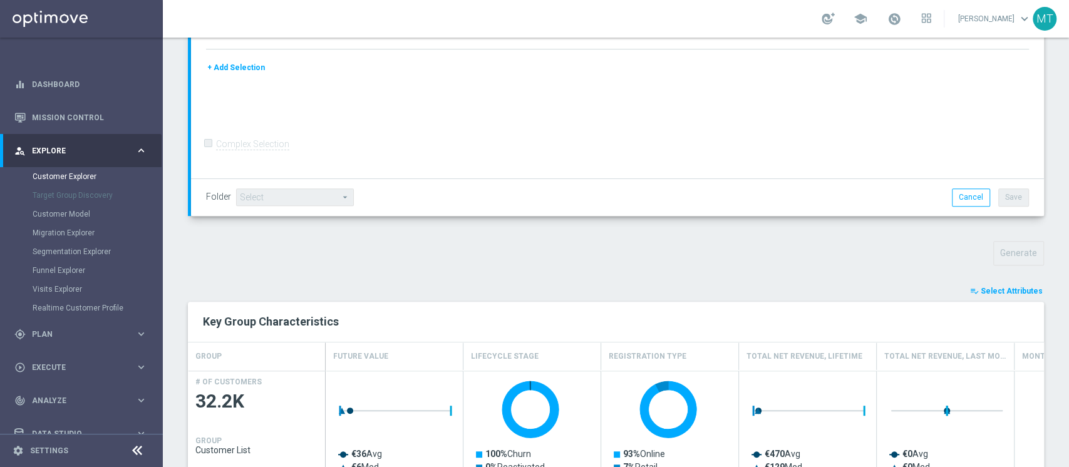
type input "Search"
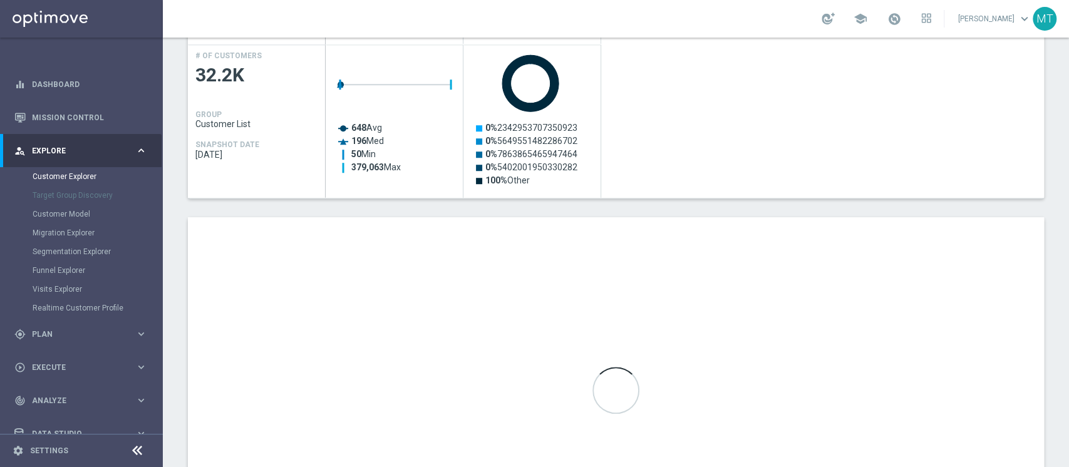
scroll to position [583, 0]
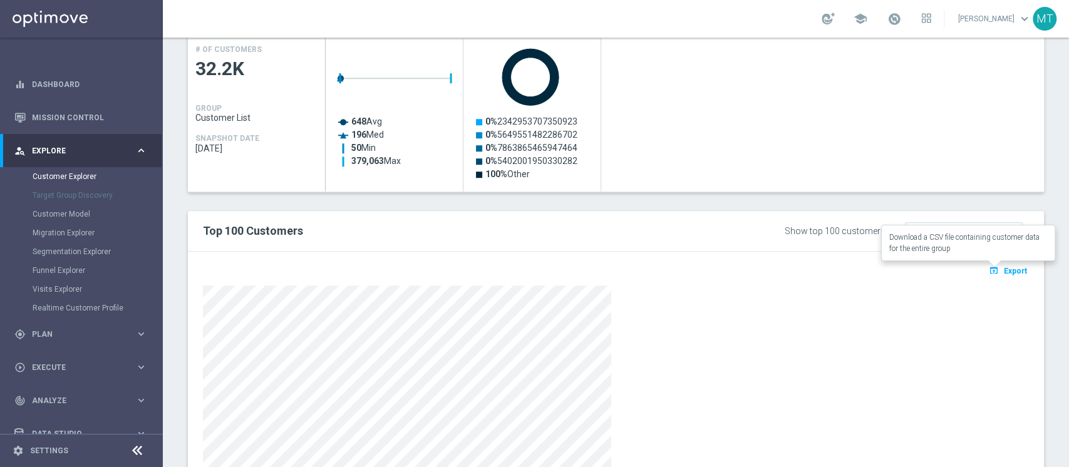
click at [1004, 273] on span "Export" at bounding box center [1015, 271] width 23 height 9
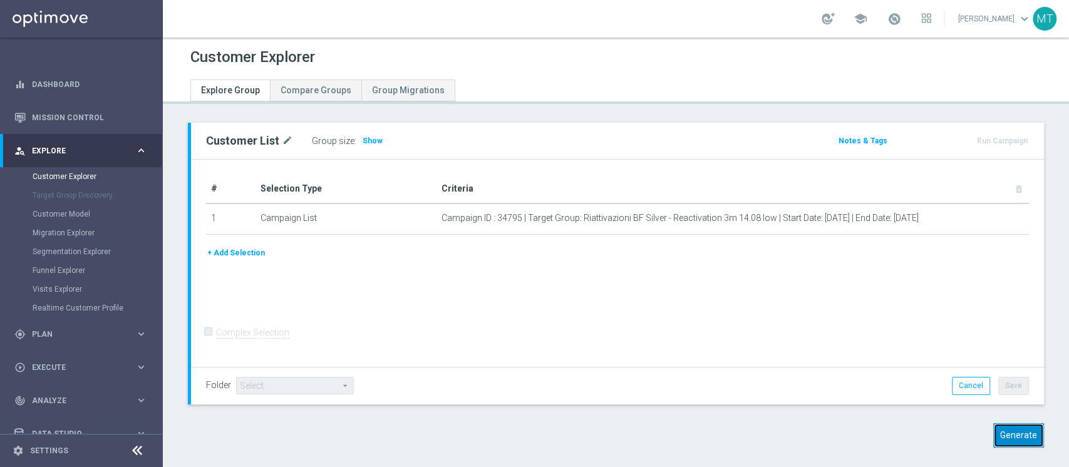
click at [1011, 430] on button "Generate" at bounding box center [1019, 436] width 51 height 24
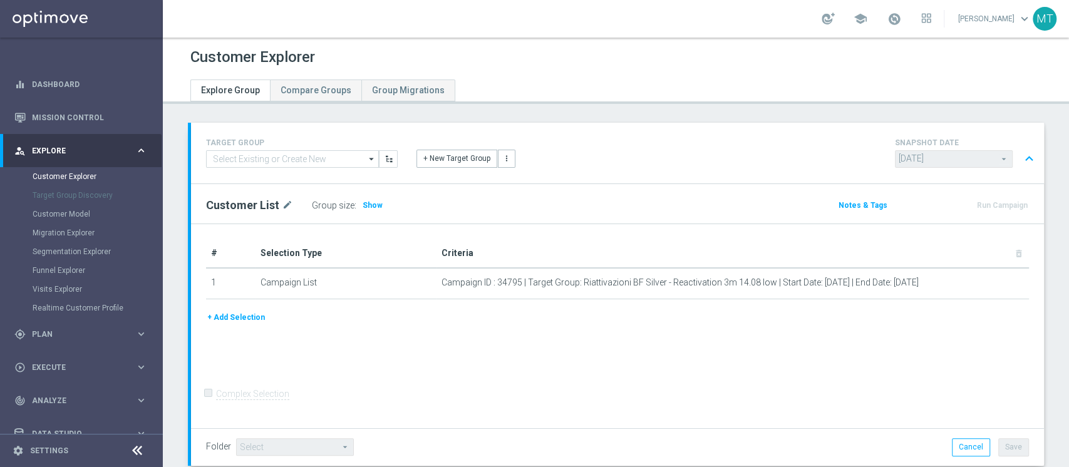
scroll to position [176, 0]
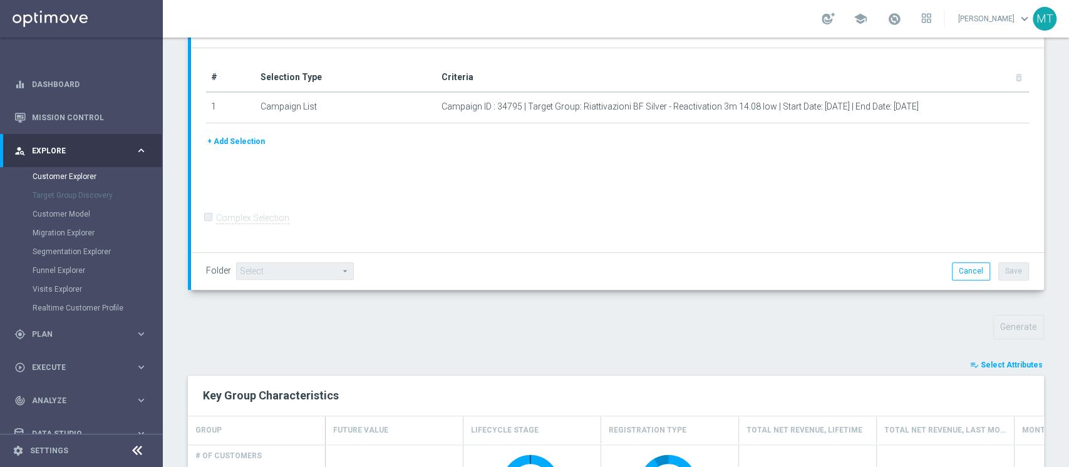
click at [986, 358] on button "playlist_add_check Select Attributes" at bounding box center [1006, 365] width 75 height 14
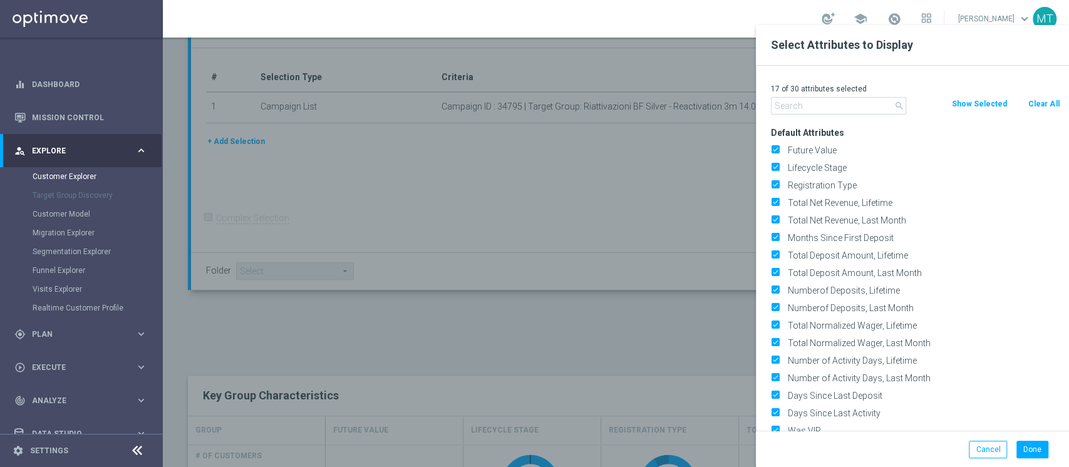
click at [1040, 107] on button "Clear All" at bounding box center [1043, 104] width 33 height 14
checkbox input "false"
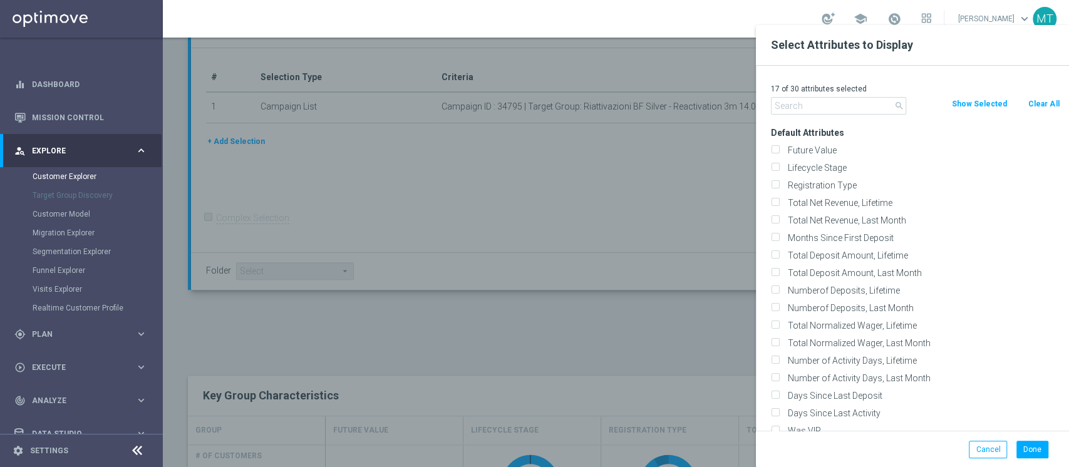
checkbox input "false"
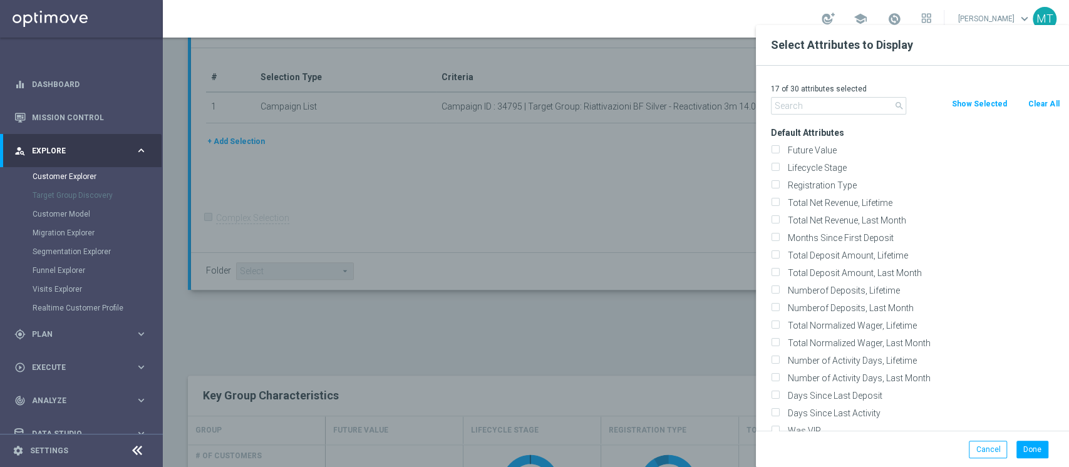
checkbox input "false"
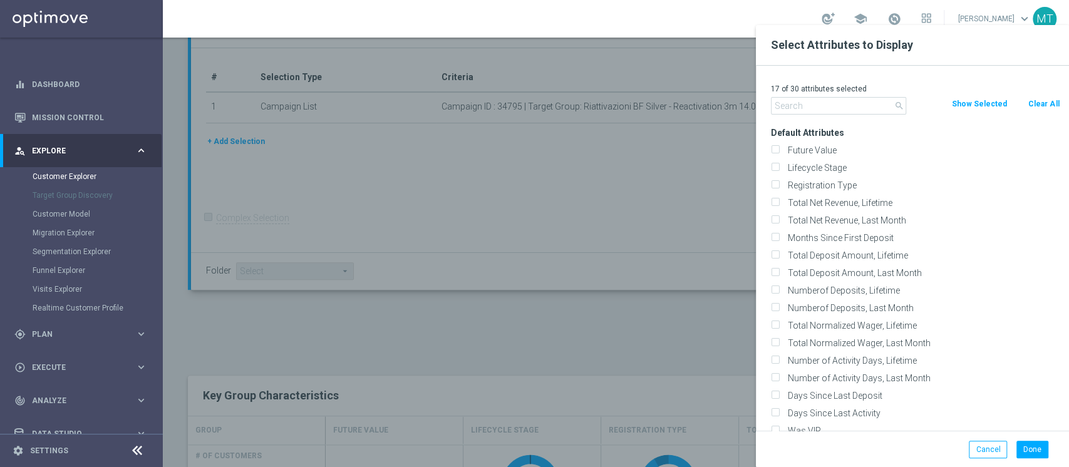
checkbox input "false"
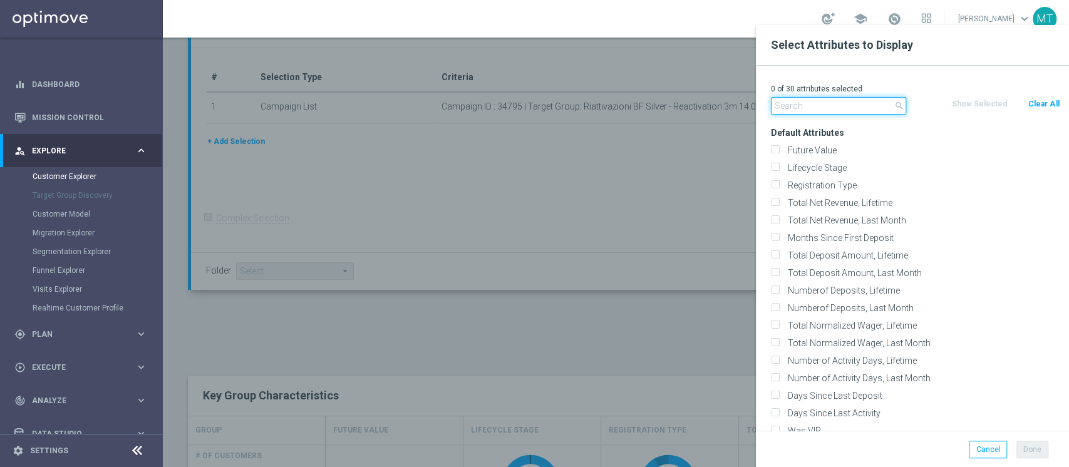
click at [867, 103] on input "text" at bounding box center [838, 106] width 135 height 18
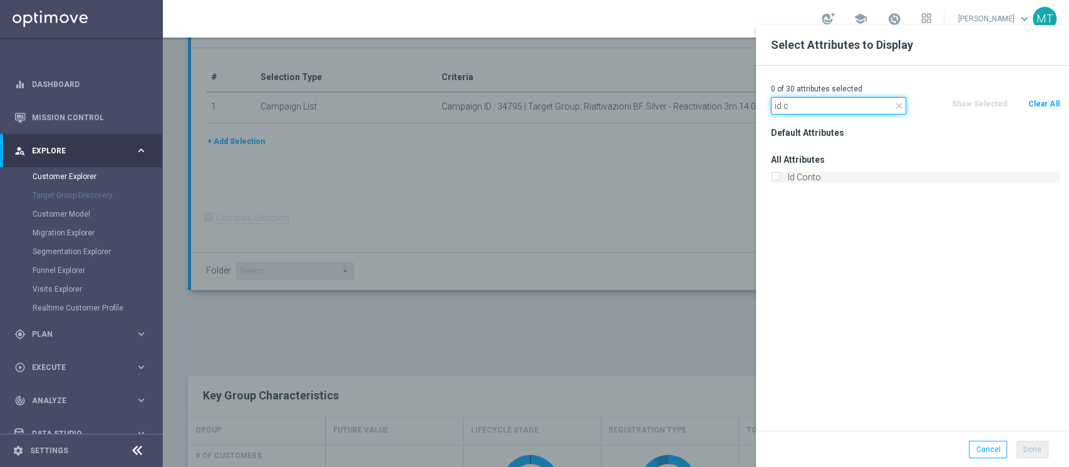
type input "id c"
click at [811, 182] on label "Id Conto" at bounding box center [922, 177] width 276 height 11
click at [779, 182] on input "Id Conto" at bounding box center [775, 179] width 8 height 8
checkbox input "true"
click at [813, 113] on input "id c" at bounding box center [838, 106] width 135 height 18
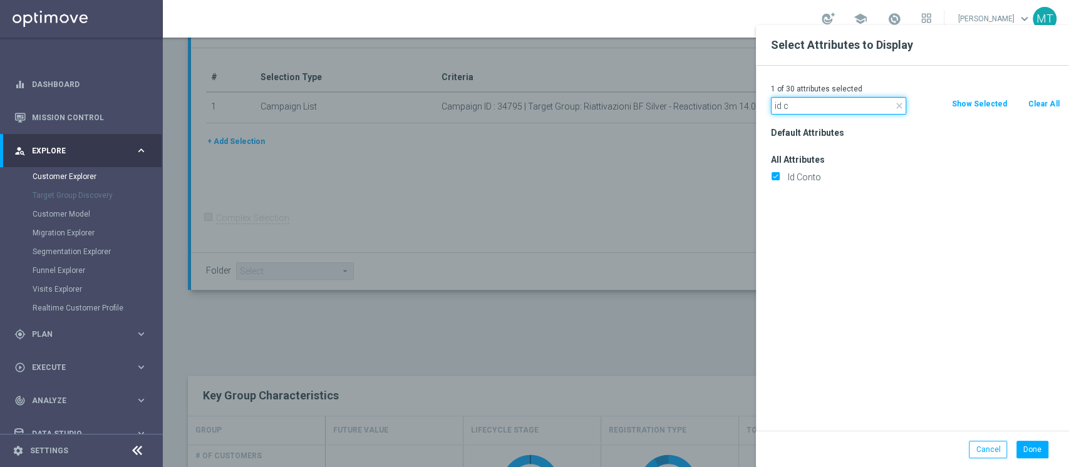
click at [813, 113] on input "id c" at bounding box center [838, 106] width 135 height 18
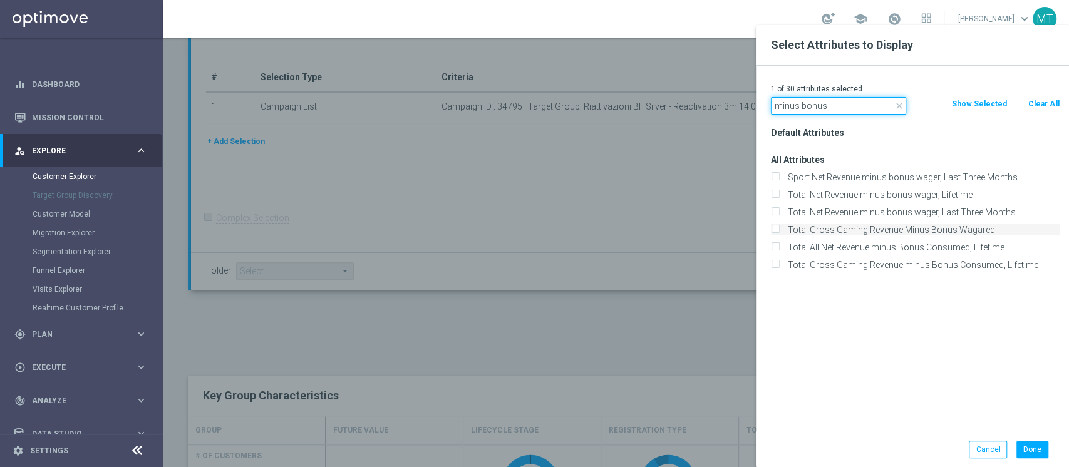
type input "minus bonus"
click at [907, 228] on label "Total Gross Gaming Revenue Minus Bonus Wagared" at bounding box center [922, 229] width 276 height 11
click at [779, 228] on input "Total Gross Gaming Revenue Minus Bonus Wagared" at bounding box center [775, 231] width 8 height 8
checkbox input "true"
click at [1033, 444] on button "Done" at bounding box center [1033, 450] width 32 height 18
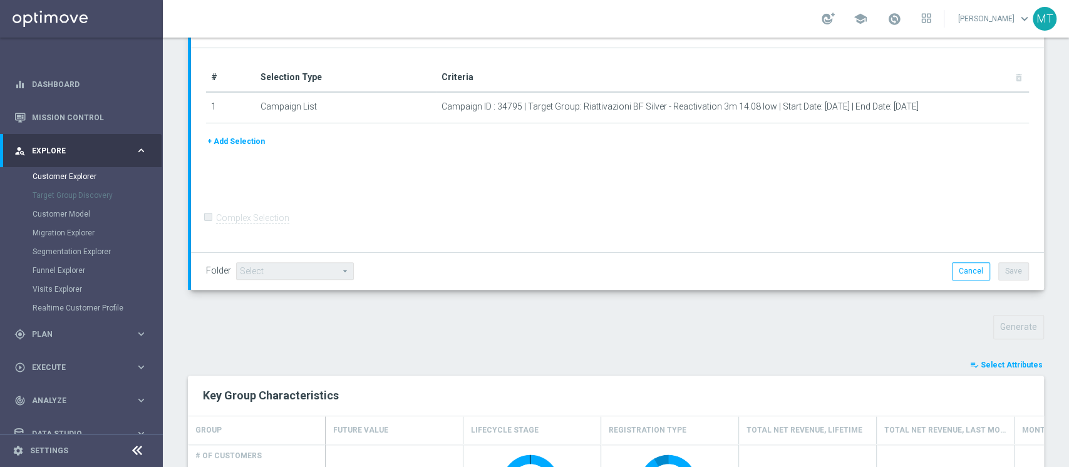
type input "Search"
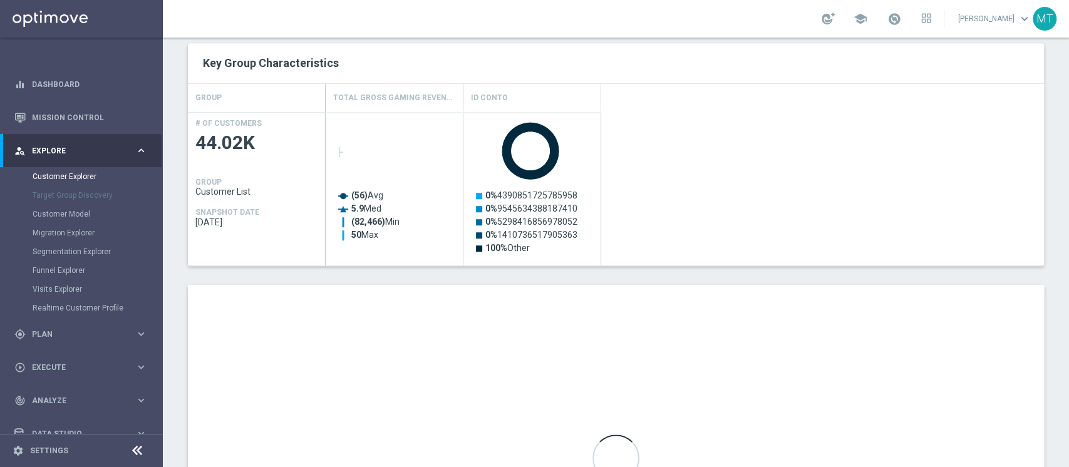
scroll to position [621, 0]
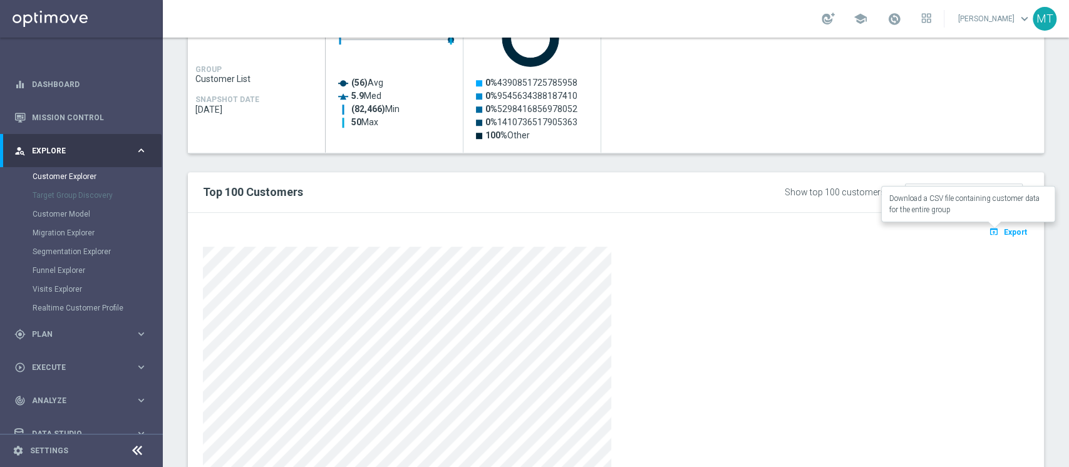
click at [989, 227] on icon "open_in_browser" at bounding box center [995, 232] width 13 height 10
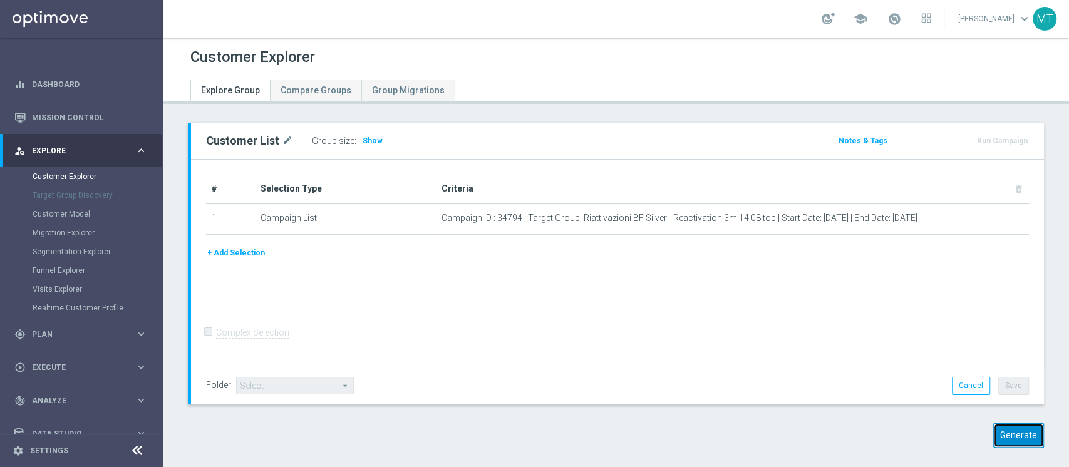
click at [994, 430] on button "Generate" at bounding box center [1019, 436] width 51 height 24
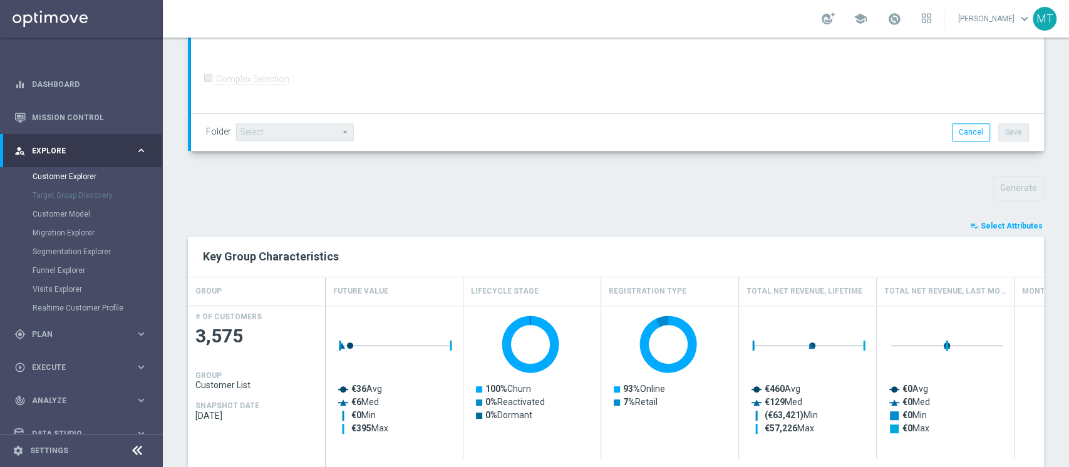
scroll to position [316, 0]
click at [970, 231] on button "playlist_add_check Select Attributes" at bounding box center [1006, 226] width 75 height 14
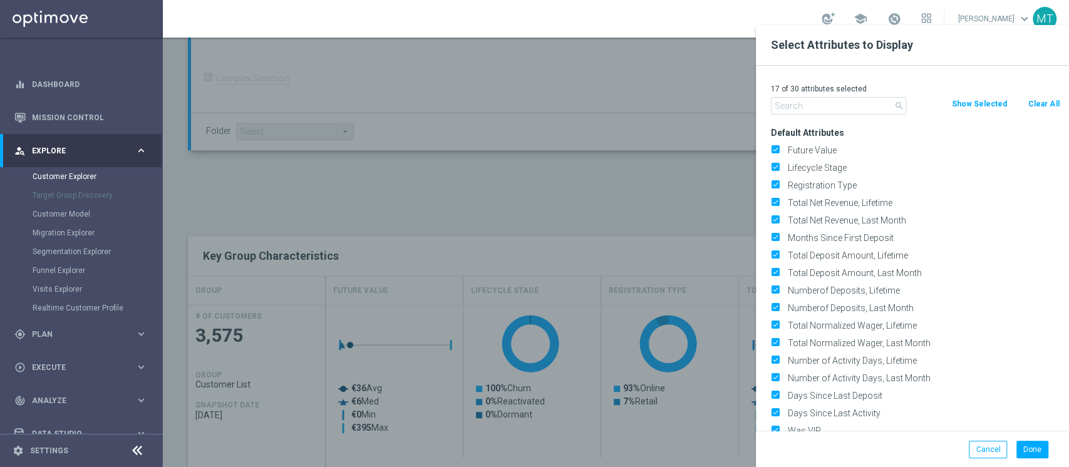
click at [1036, 98] on button "Clear All" at bounding box center [1043, 104] width 33 height 14
checkbox input "false"
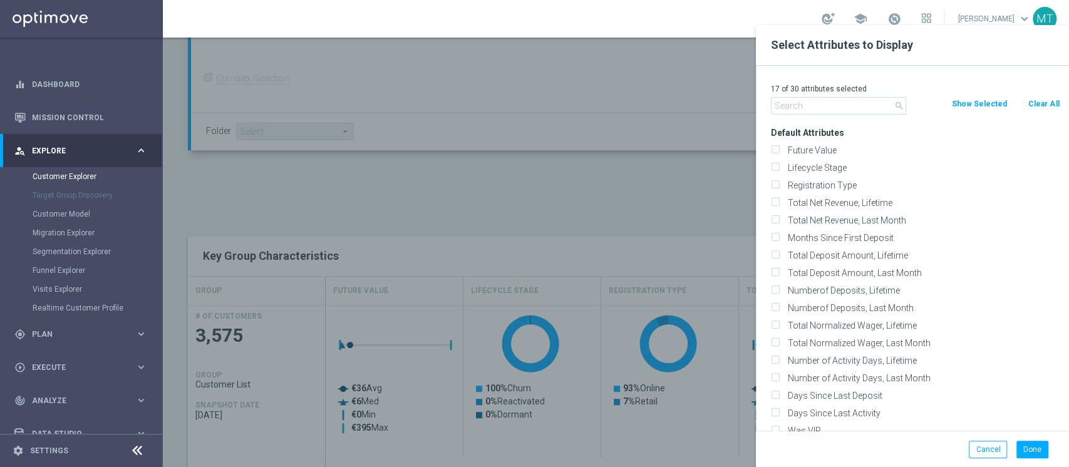
checkbox input "false"
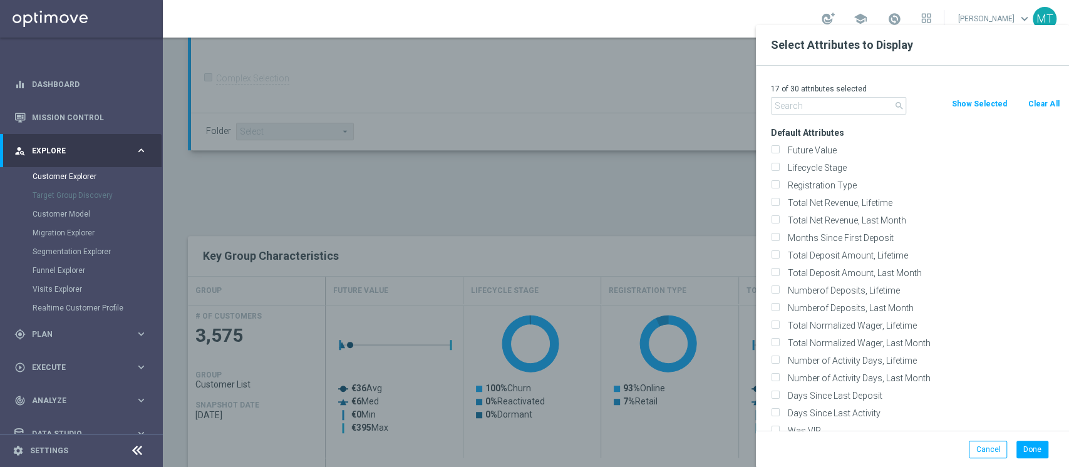
checkbox input "false"
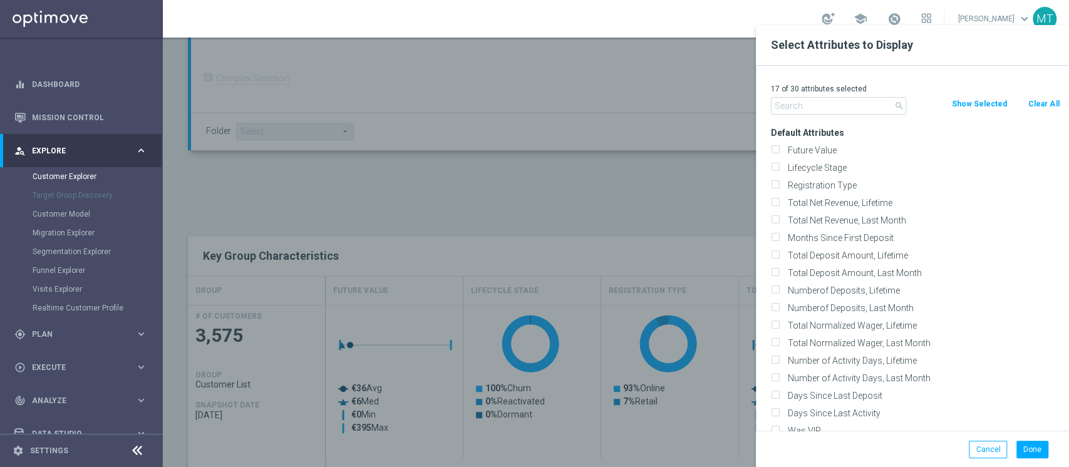
checkbox input "false"
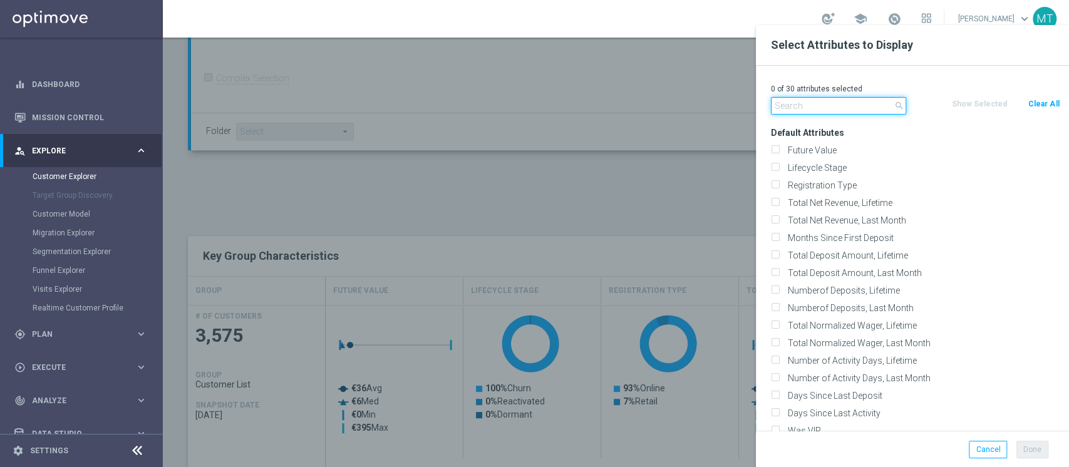
click at [849, 108] on input "text" at bounding box center [838, 106] width 135 height 18
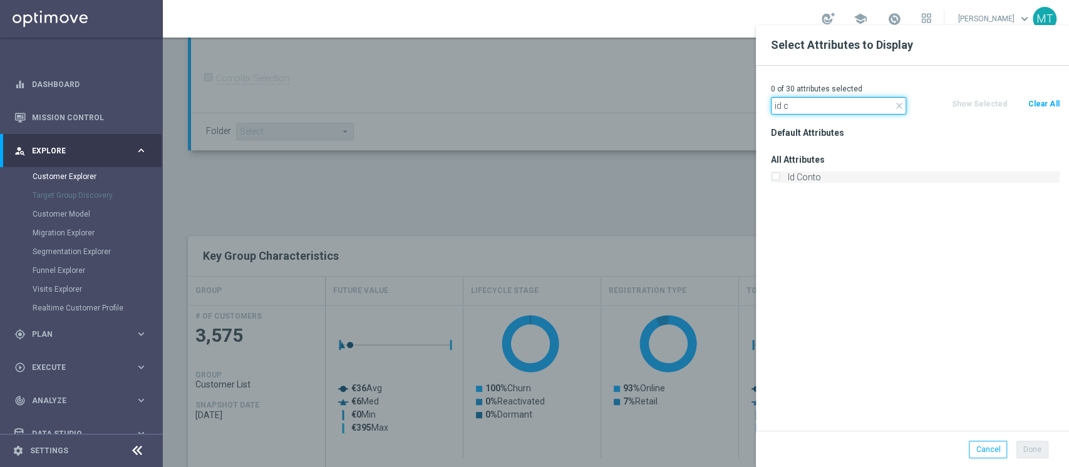
type input "id c"
click at [819, 177] on label "Id Conto" at bounding box center [922, 177] width 276 height 11
click at [779, 177] on input "Id Conto" at bounding box center [775, 179] width 8 height 8
checkbox input "true"
click at [807, 104] on input "id c" at bounding box center [838, 106] width 135 height 18
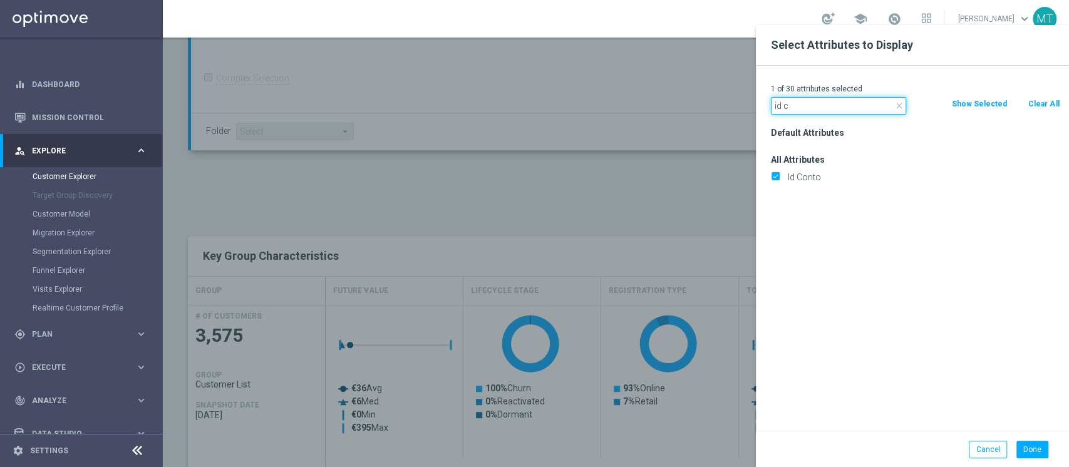
click at [807, 104] on input "id c" at bounding box center [838, 106] width 135 height 18
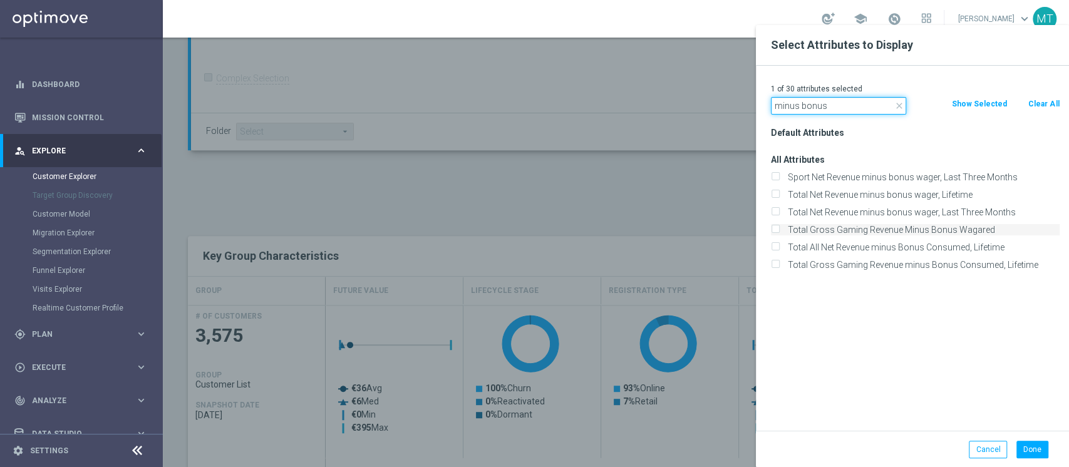
type input "minus bonus"
click at [933, 233] on label "Total Gross Gaming Revenue Minus Bonus Wagared" at bounding box center [922, 229] width 276 height 11
click at [779, 233] on input "Total Gross Gaming Revenue Minus Bonus Wagared" at bounding box center [775, 231] width 8 height 8
checkbox input "true"
click at [1025, 449] on button "Done" at bounding box center [1033, 450] width 32 height 18
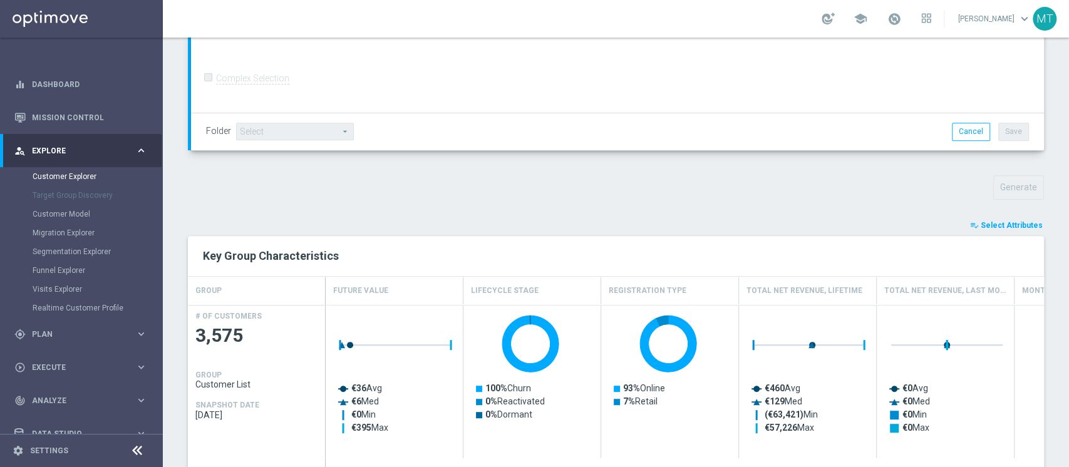
type input "Search"
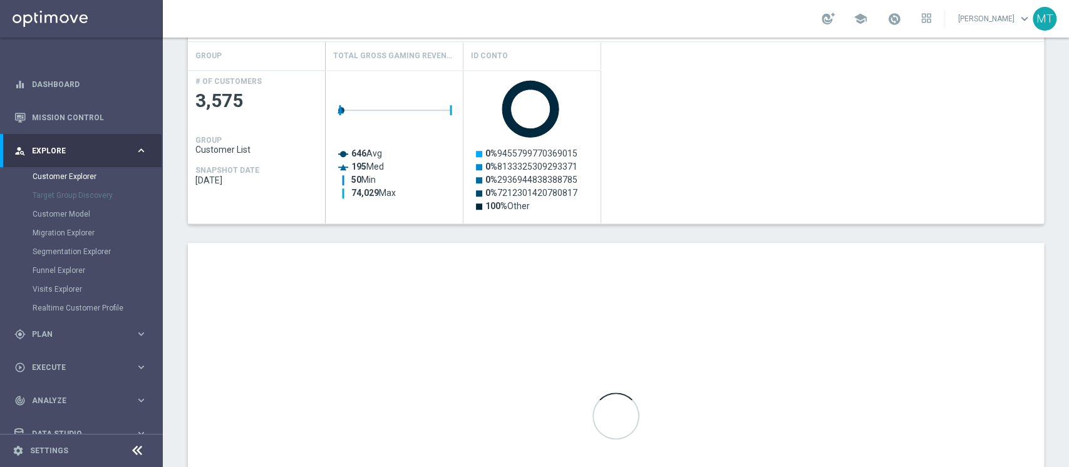
scroll to position [551, 0]
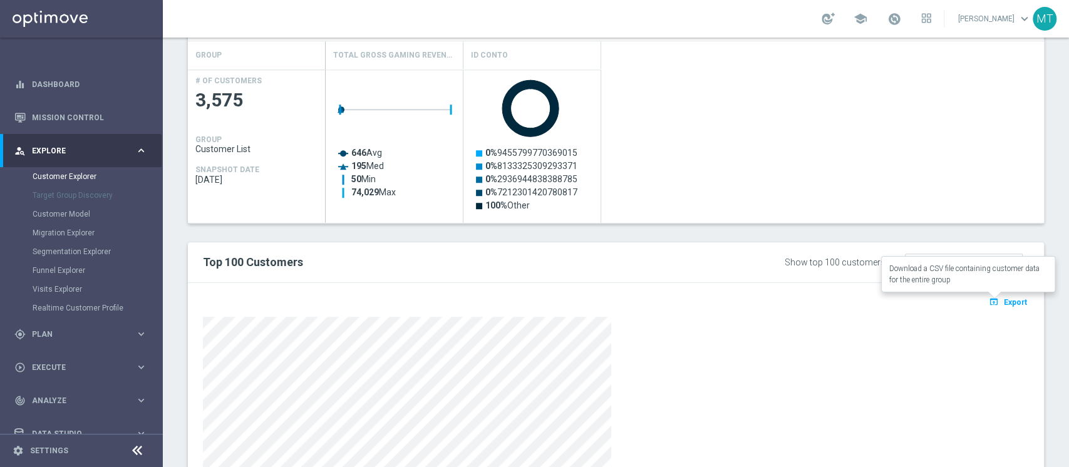
click at [999, 294] on button "open_in_browser Export" at bounding box center [1008, 302] width 42 height 16
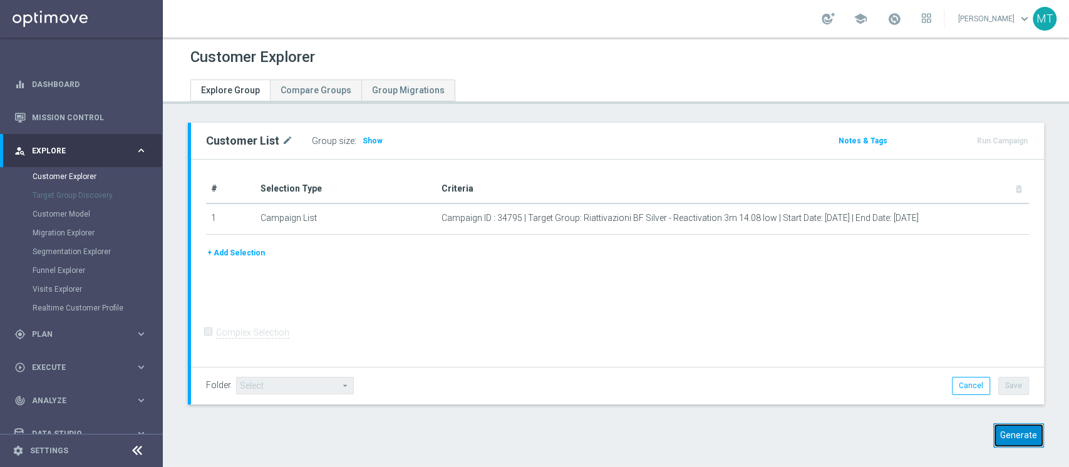
click at [994, 444] on button "Generate" at bounding box center [1019, 436] width 51 height 24
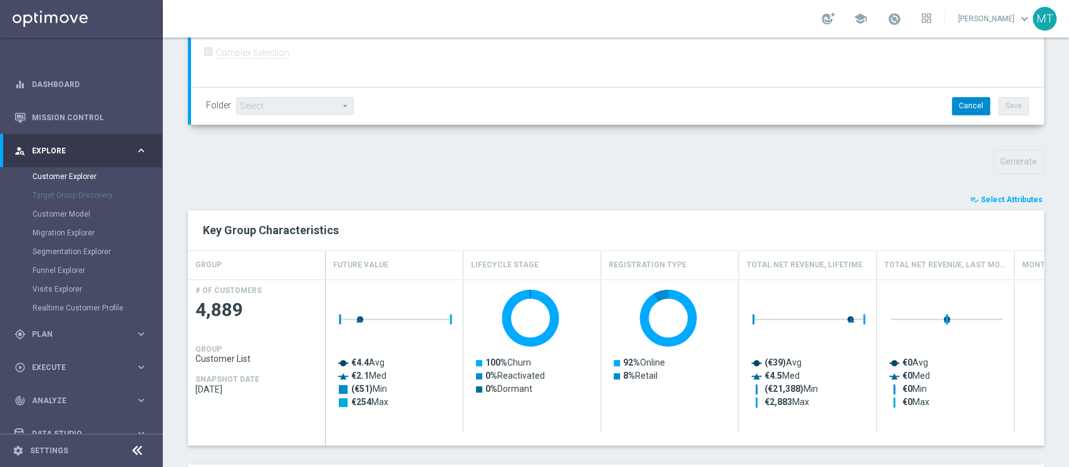
scroll to position [351, 0]
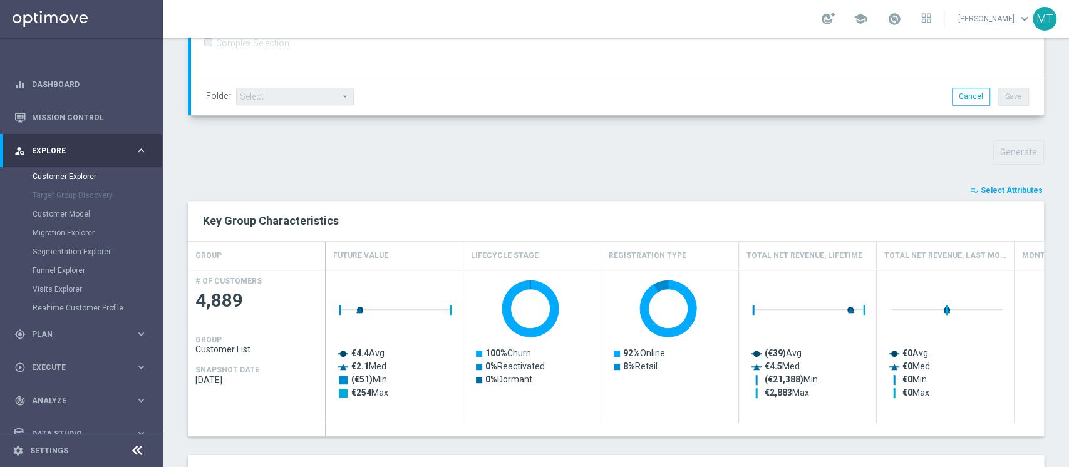
click at [985, 189] on span "Select Attributes" at bounding box center [1012, 190] width 62 height 9
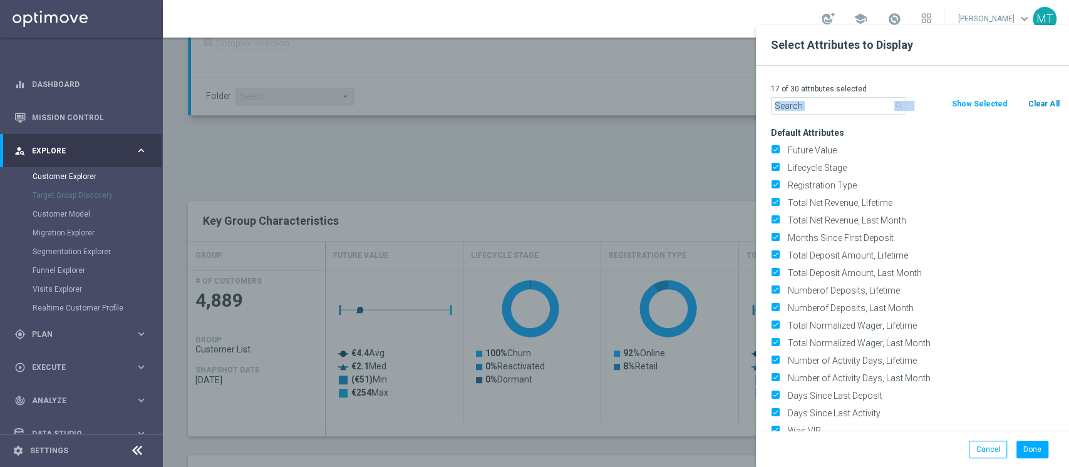
click at [1041, 98] on div "17 of 30 attributes selected search Clear All Show Selected Default Attributes …" at bounding box center [912, 248] width 313 height 365
click at [1041, 98] on button "Clear All" at bounding box center [1043, 104] width 33 height 14
checkbox input "false"
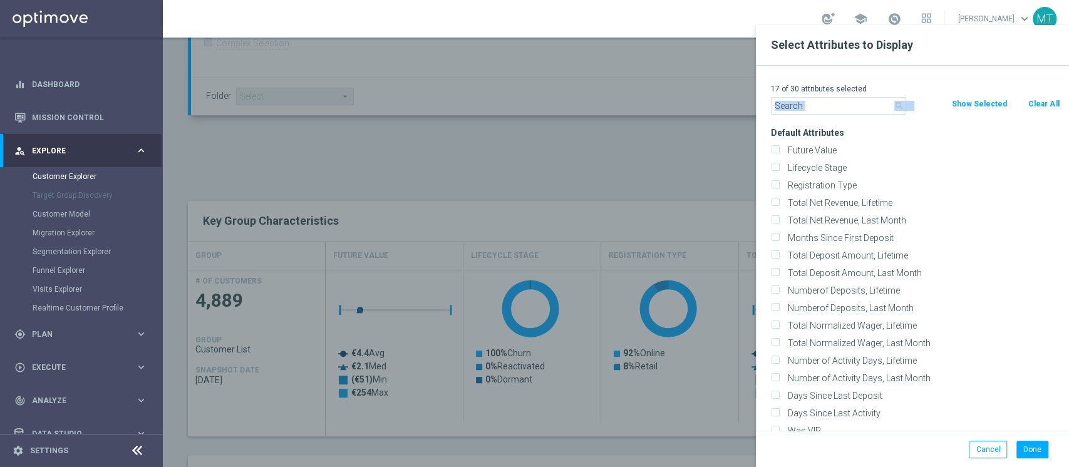
checkbox input "false"
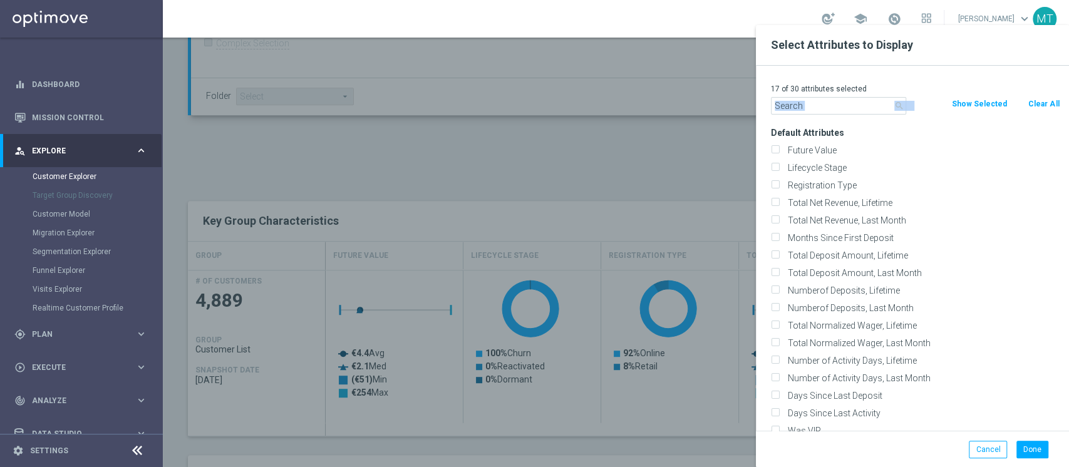
checkbox input "false"
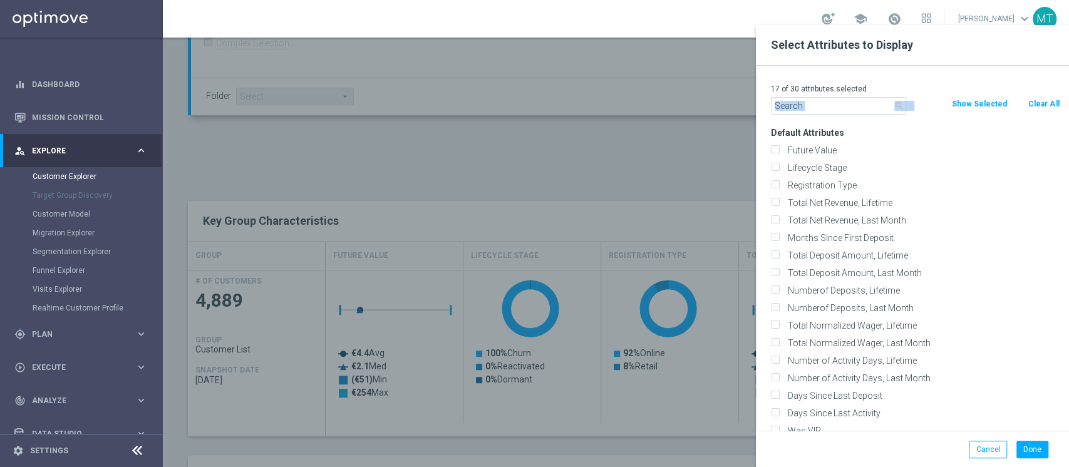
checkbox input "false"
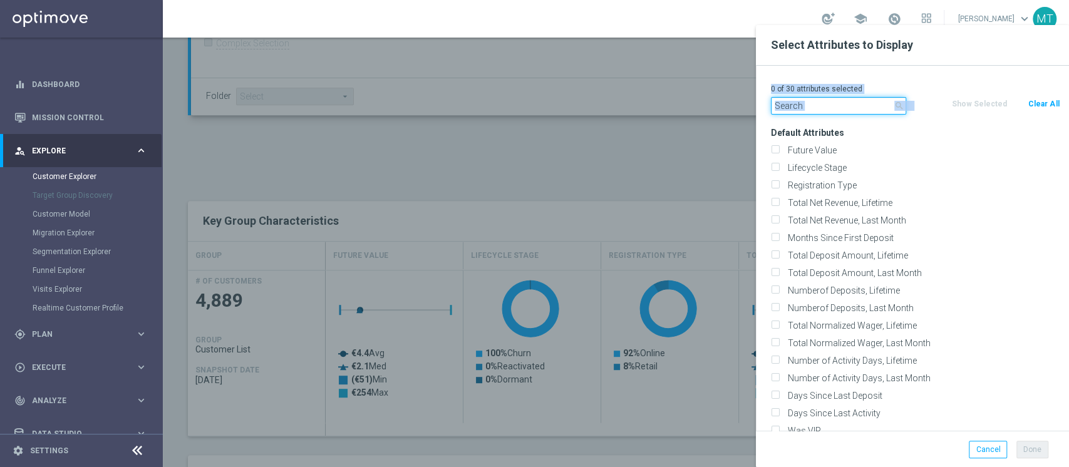
click at [872, 99] on input "text" at bounding box center [838, 106] width 135 height 18
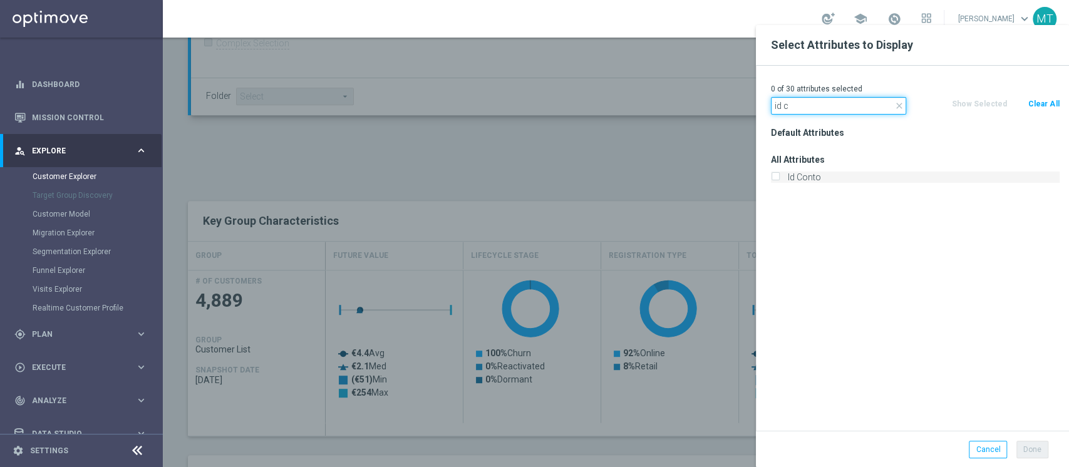
type input "id c"
click at [788, 182] on label "Id Conto" at bounding box center [922, 177] width 276 height 11
click at [779, 182] on input "Id Conto" at bounding box center [775, 179] width 8 height 8
checkbox input "true"
click at [809, 99] on input "id c" at bounding box center [838, 106] width 135 height 18
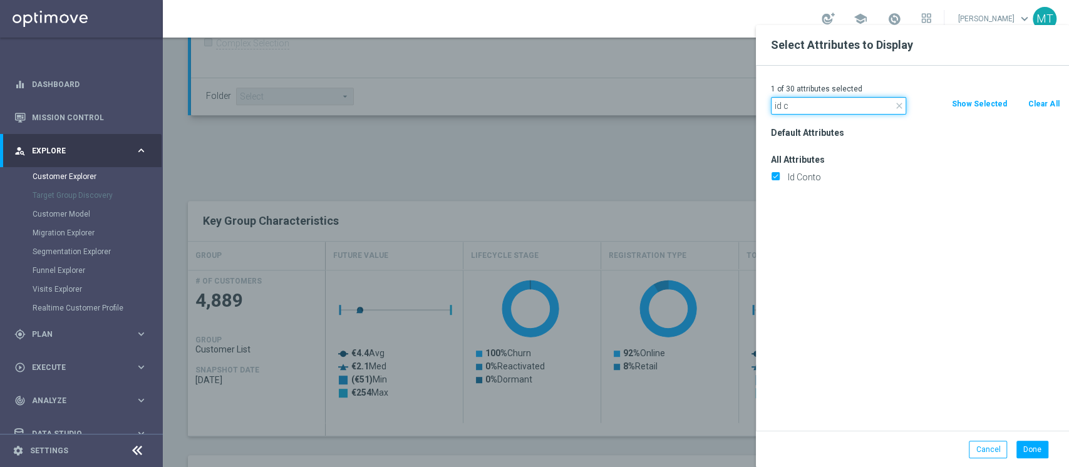
click at [809, 99] on input "id c" at bounding box center [838, 106] width 135 height 18
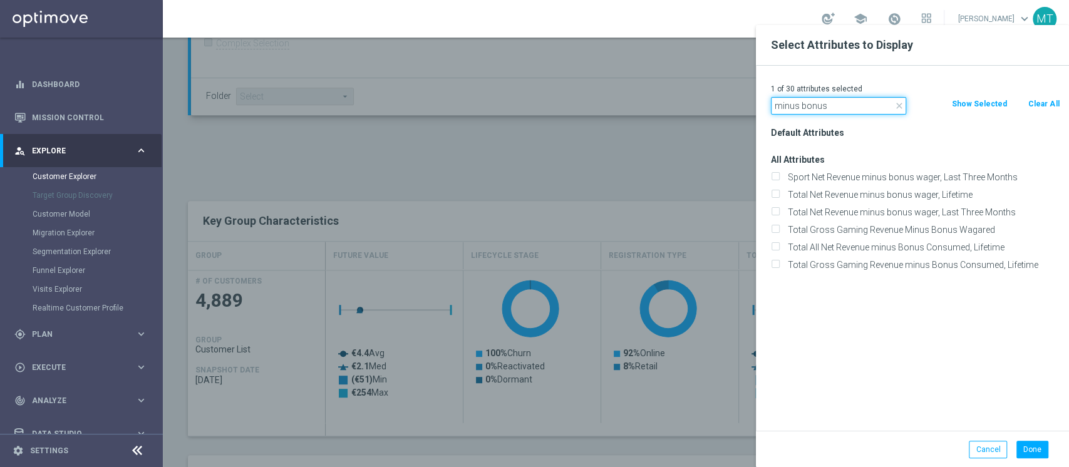
type input "minus bonus"
click at [892, 229] on div "Total Gross Gaming Revenue Minus Bonus Wagared" at bounding box center [916, 230] width 308 height 18
click at [892, 229] on label "Total Gross Gaming Revenue Minus Bonus Wagared" at bounding box center [922, 229] width 276 height 11
click at [779, 229] on input "Total Gross Gaming Revenue Minus Bonus Wagared" at bounding box center [775, 231] width 8 height 8
checkbox input "true"
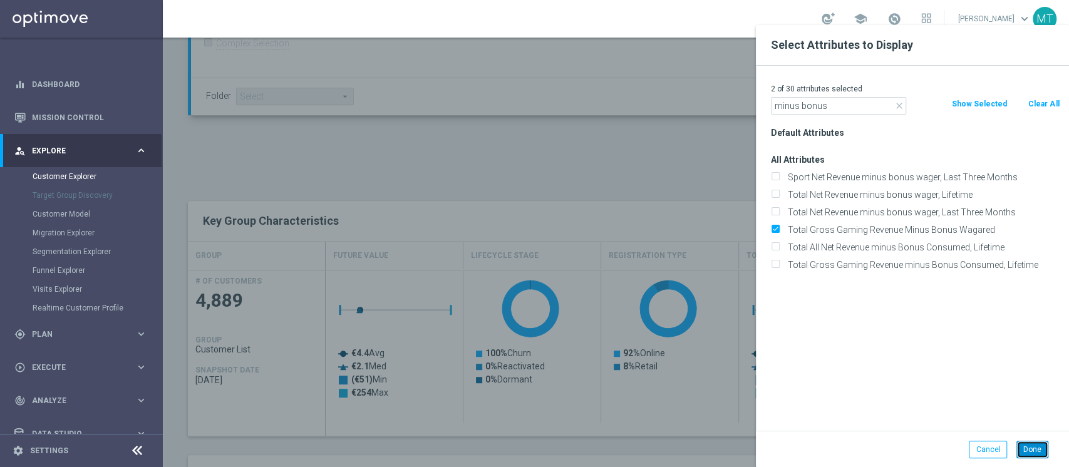
click at [1022, 447] on button "Done" at bounding box center [1033, 450] width 32 height 18
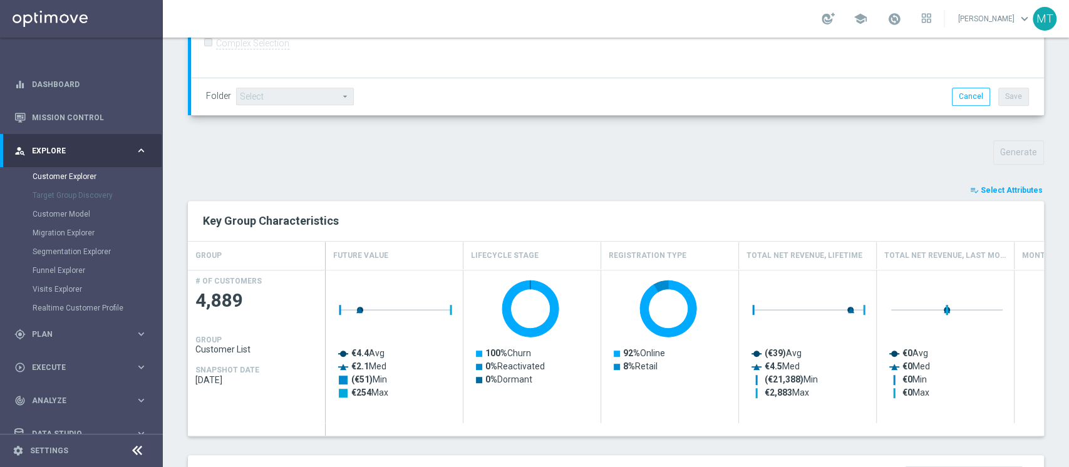
type input "Search"
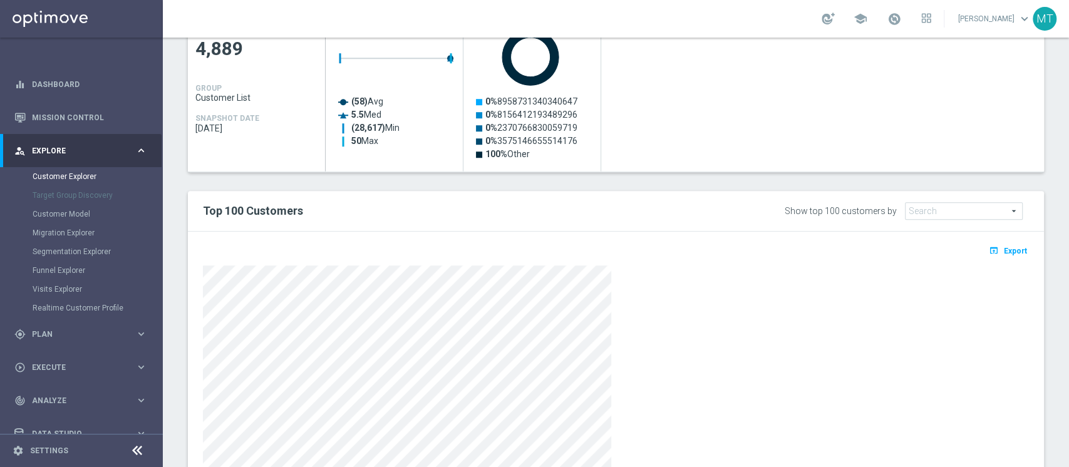
scroll to position [611, 0]
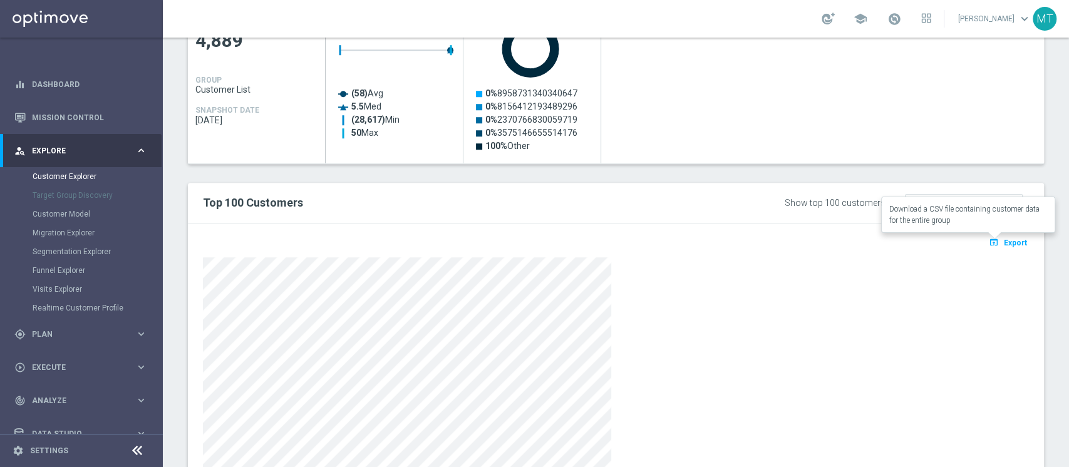
click at [1012, 239] on span "Export" at bounding box center [1015, 243] width 23 height 9
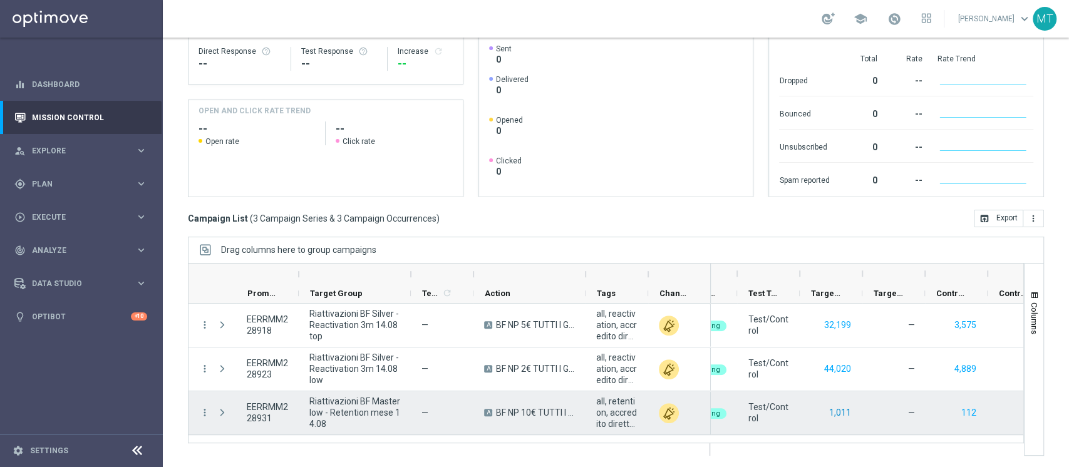
click at [835, 410] on button "1,011" at bounding box center [840, 413] width 24 height 16
click at [845, 416] on button "1,011" at bounding box center [840, 413] width 24 height 16
click at [847, 417] on button "1,011" at bounding box center [840, 413] width 24 height 16
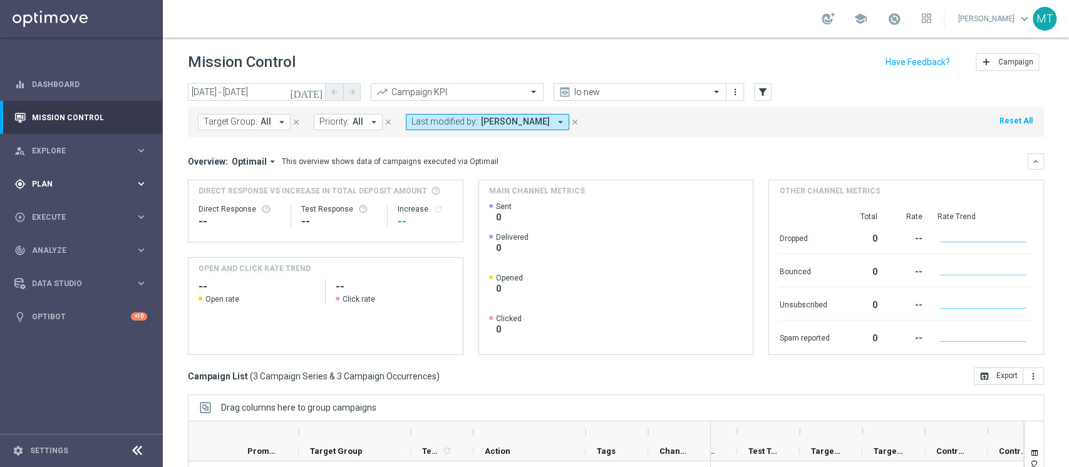
click at [81, 173] on div "gps_fixed Plan keyboard_arrow_right" at bounding box center [81, 183] width 162 height 33
click at [49, 213] on link "Target Groups" at bounding box center [82, 210] width 98 height 10
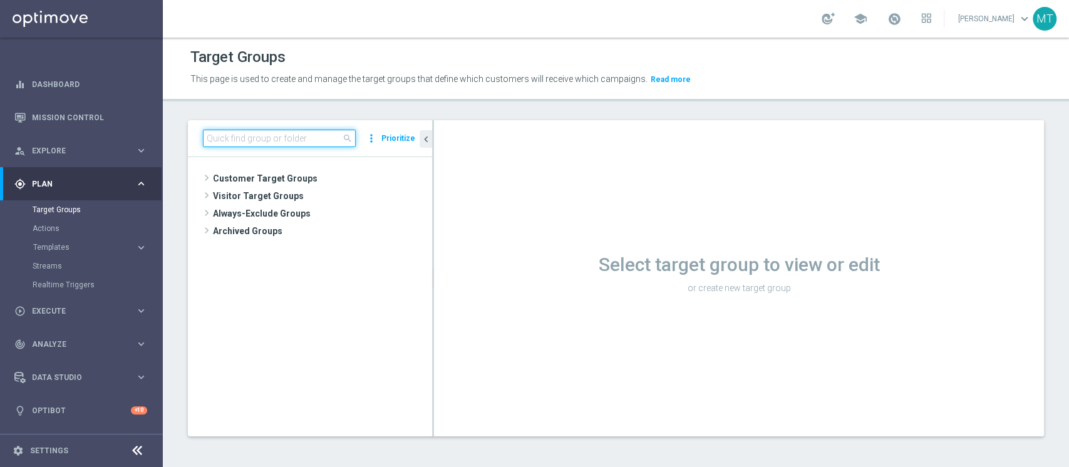
click at [318, 135] on input at bounding box center [279, 139] width 153 height 18
paste input "Riattivazioni BF Silver - Reactivation 6m 14.08 top"
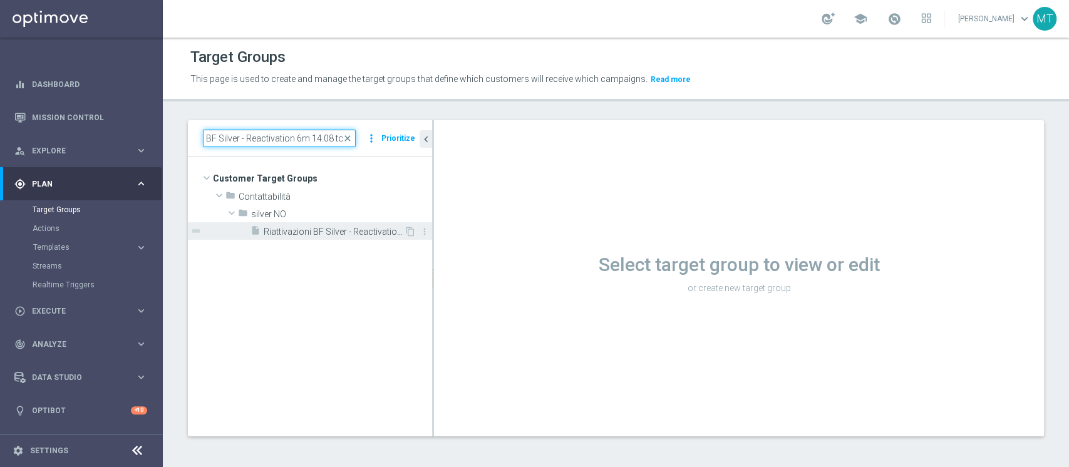
type input "Riattivazioni BF Silver - Reactivation 6m 14.08 top"
click at [331, 227] on span "Riattivazioni BF Silver - Reactivation 6m 14.08 top" at bounding box center [334, 232] width 140 height 11
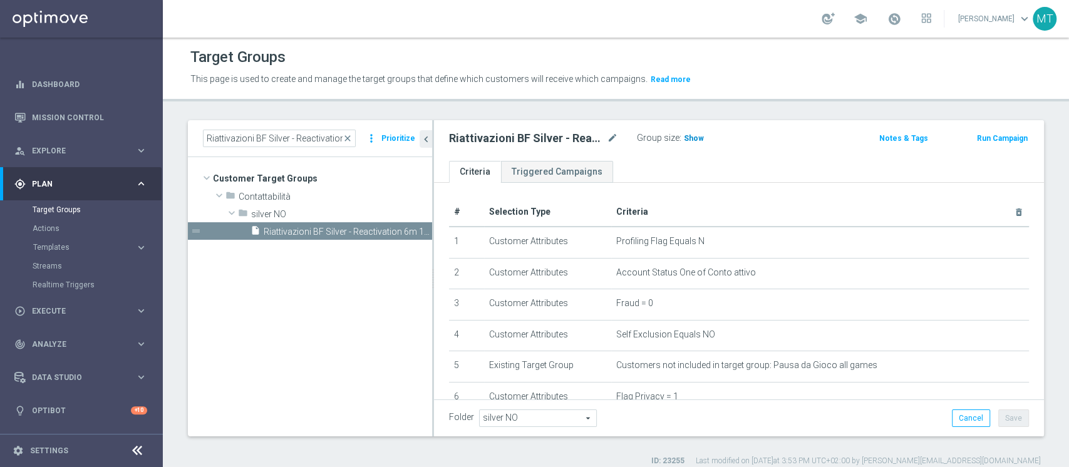
click at [687, 138] on span "Show" at bounding box center [694, 138] width 20 height 9
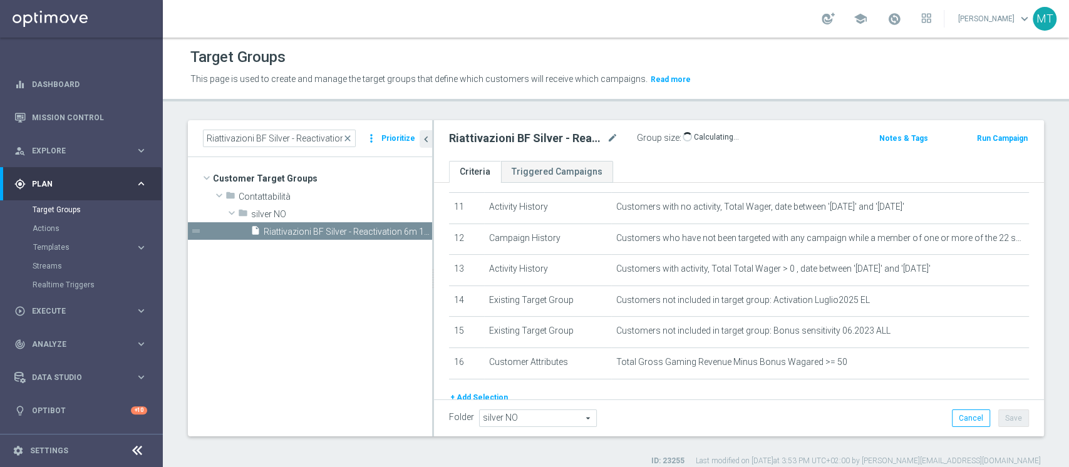
scroll to position [399, 0]
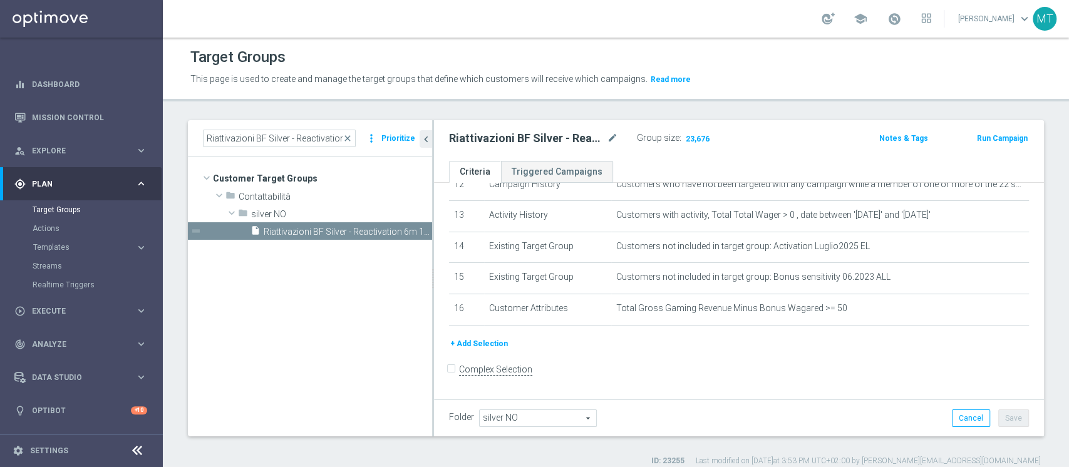
click at [997, 143] on button "Run Campaign" at bounding box center [1002, 139] width 53 height 14
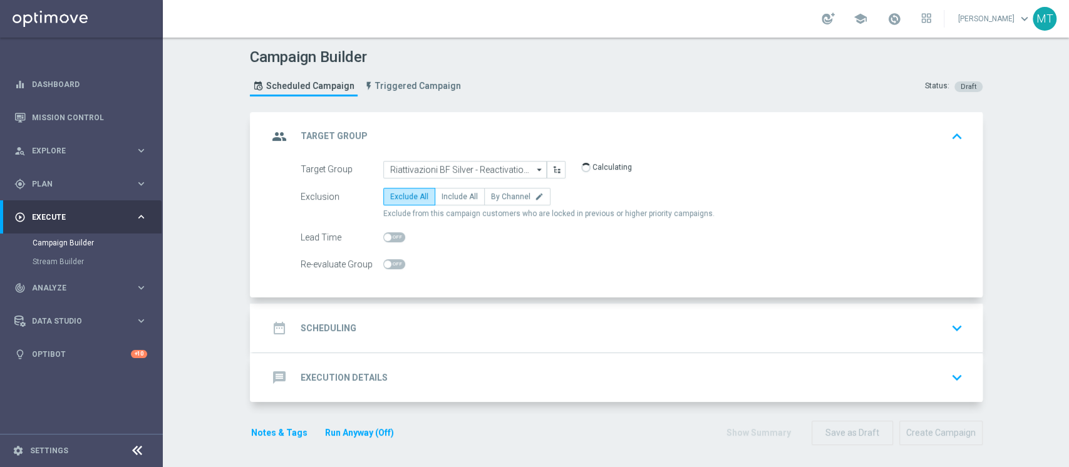
click at [428, 316] on div "date_range Scheduling keyboard_arrow_down" at bounding box center [618, 328] width 700 height 24
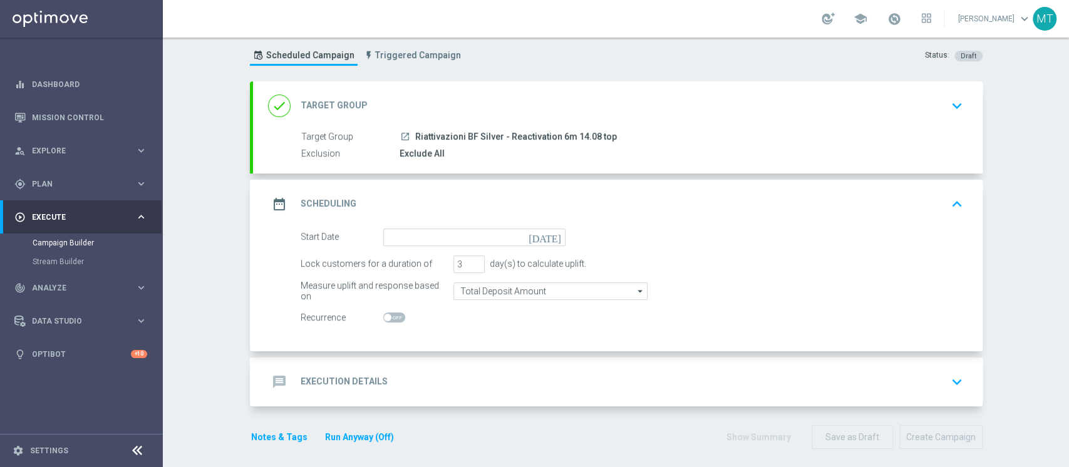
scroll to position [32, 0]
click at [403, 237] on input at bounding box center [474, 236] width 182 height 18
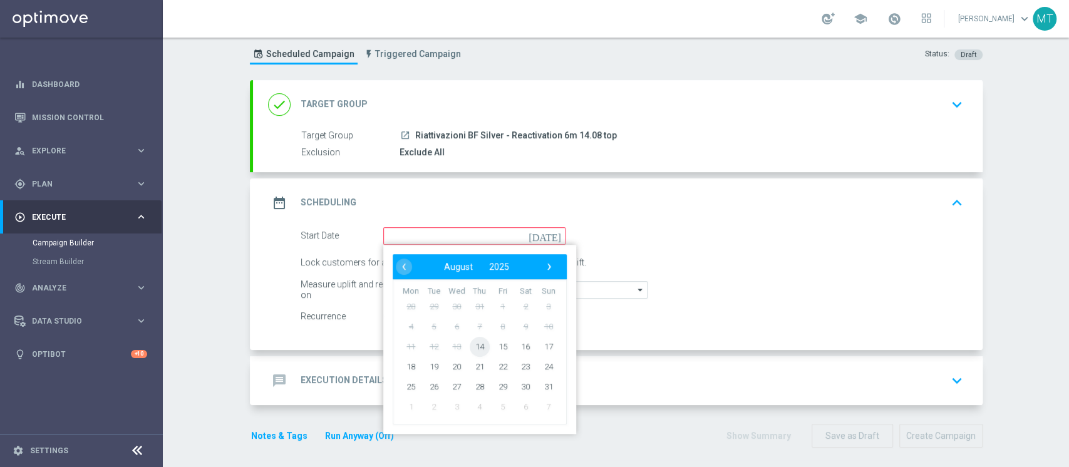
click at [472, 348] on span "14" at bounding box center [479, 346] width 20 height 20
type input "14 Aug 2025"
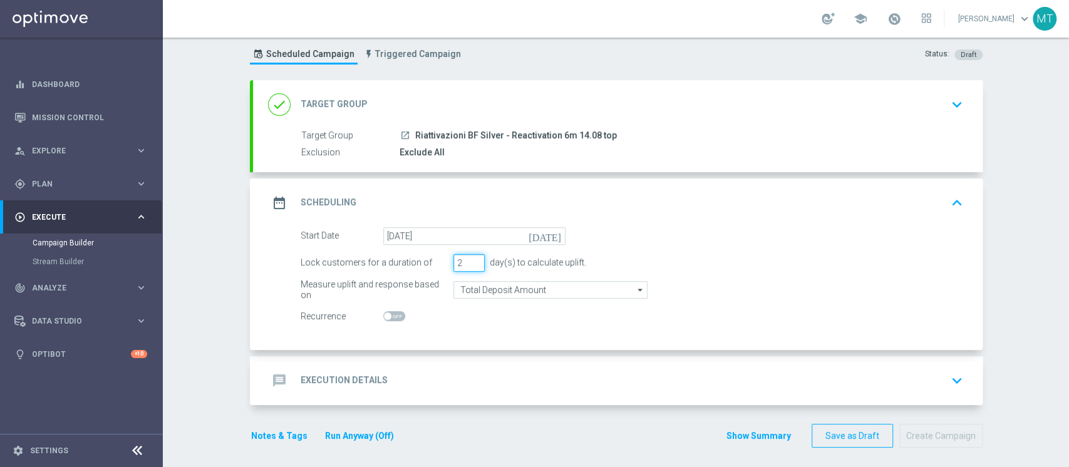
click at [470, 265] on input "2" at bounding box center [469, 263] width 31 height 18
click at [470, 265] on input "1" at bounding box center [469, 263] width 31 height 18
type input "3"
click at [491, 363] on div "message Execution Details keyboard_arrow_down" at bounding box center [618, 380] width 730 height 49
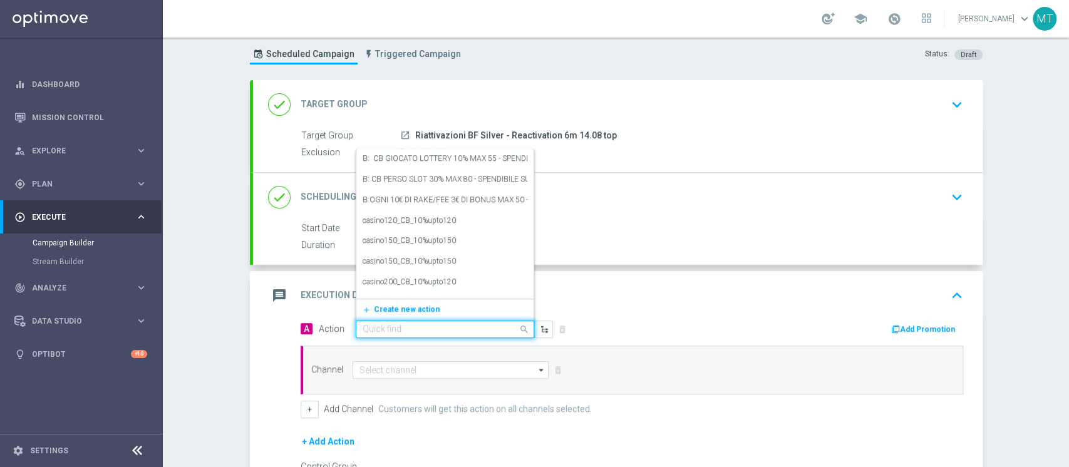
click at [441, 335] on div "Quick find" at bounding box center [445, 330] width 179 height 18
type input "b"
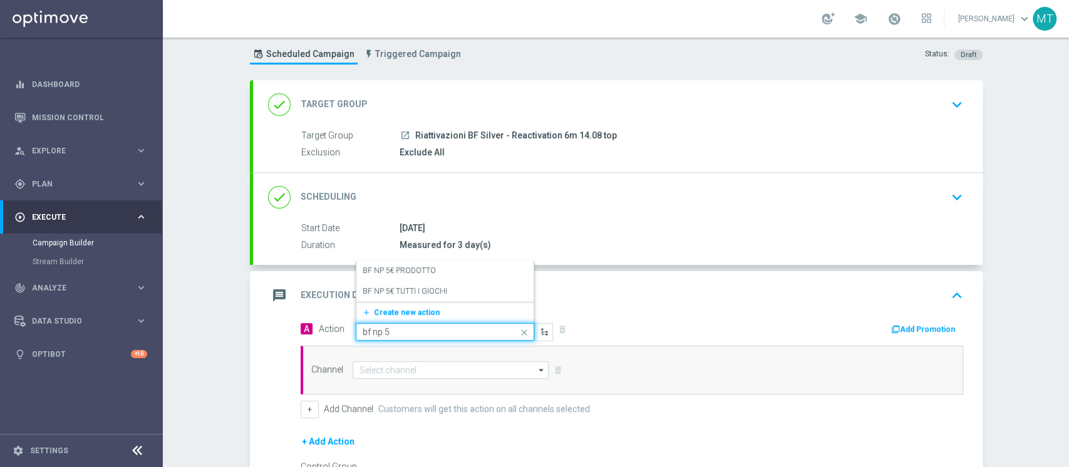
type input "bf np 5€"
click at [398, 289] on label "BF NP 5€ TUTTI I GIOCHI" at bounding box center [405, 291] width 85 height 11
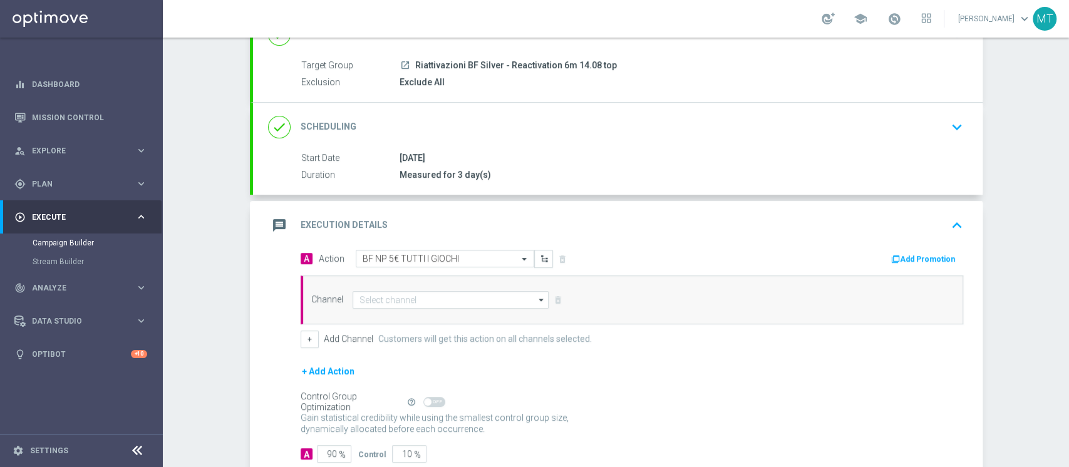
scroll to position [145, 0]
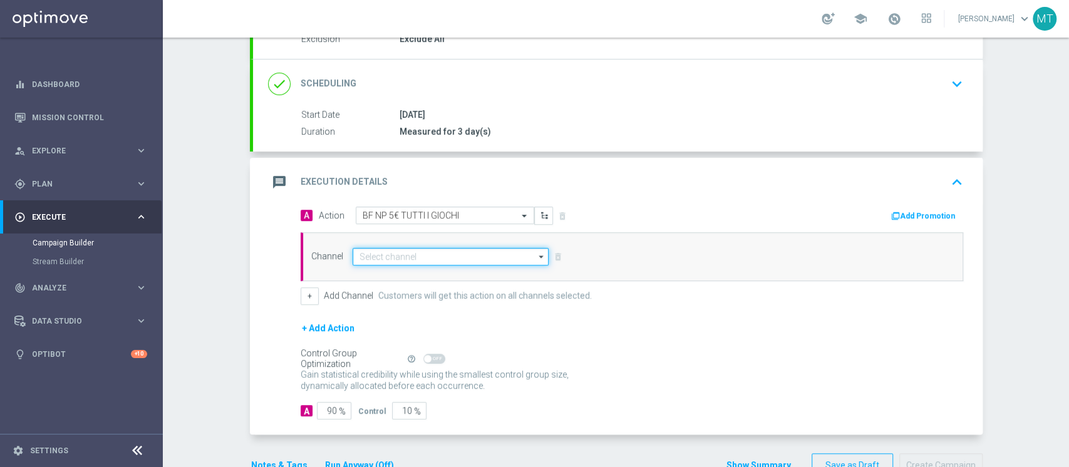
click at [376, 258] on input at bounding box center [451, 257] width 197 height 18
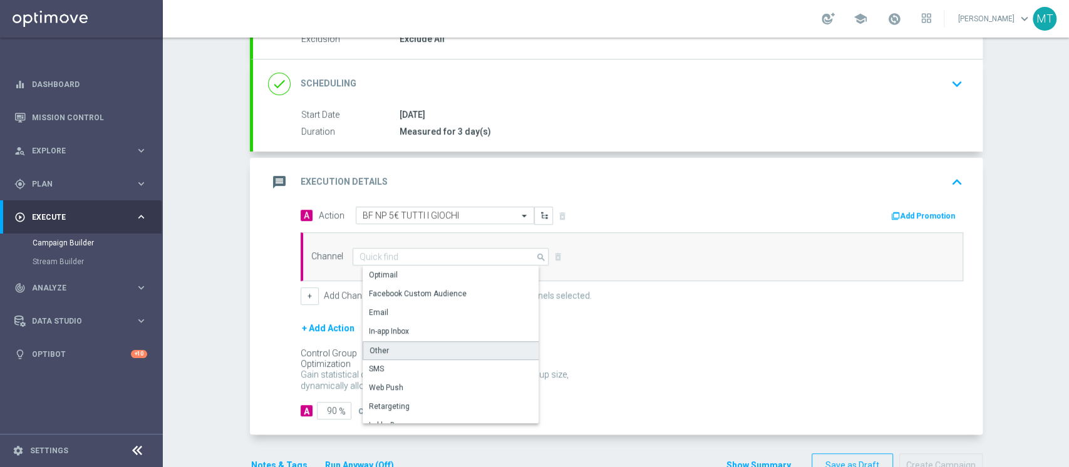
click at [400, 352] on div "Other" at bounding box center [456, 350] width 187 height 19
type input "Other"
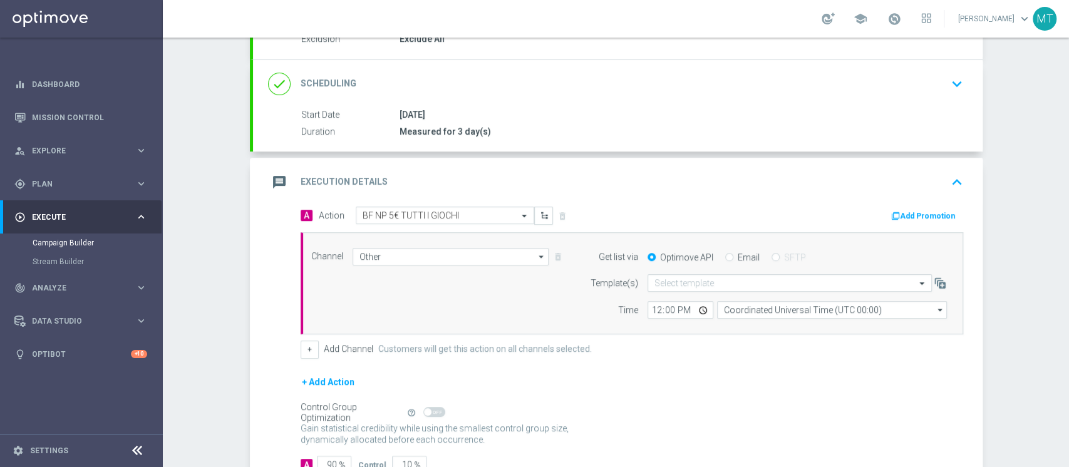
click at [738, 254] on label "Email" at bounding box center [749, 257] width 22 height 11
click at [732, 254] on input "Email" at bounding box center [729, 258] width 8 height 8
radio input "true"
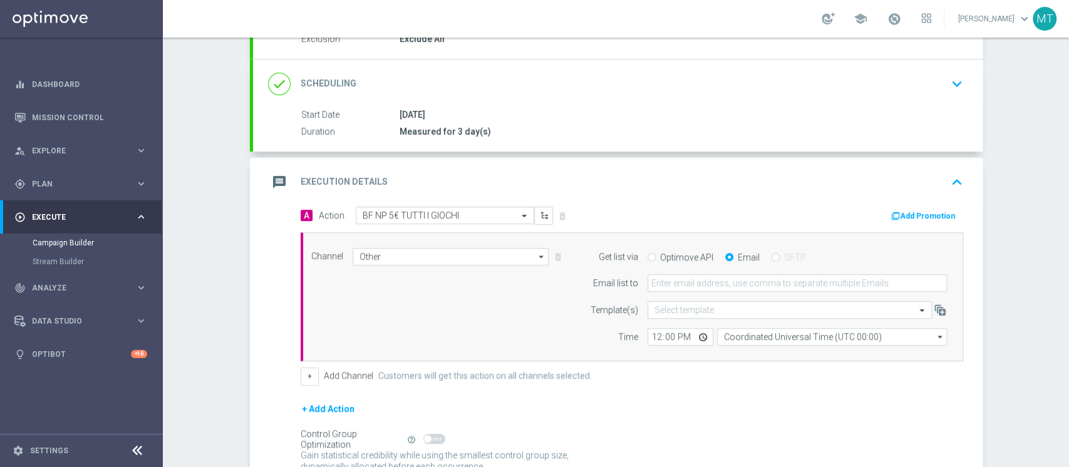
click at [927, 212] on button "Add Promotion" at bounding box center [925, 216] width 70 height 14
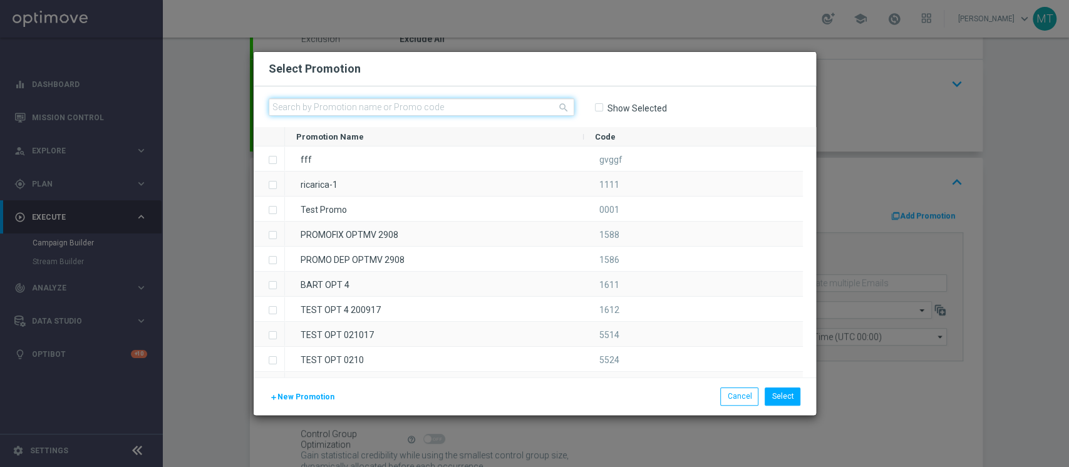
click at [479, 110] on input "text" at bounding box center [422, 107] width 306 height 18
paste input "228943"
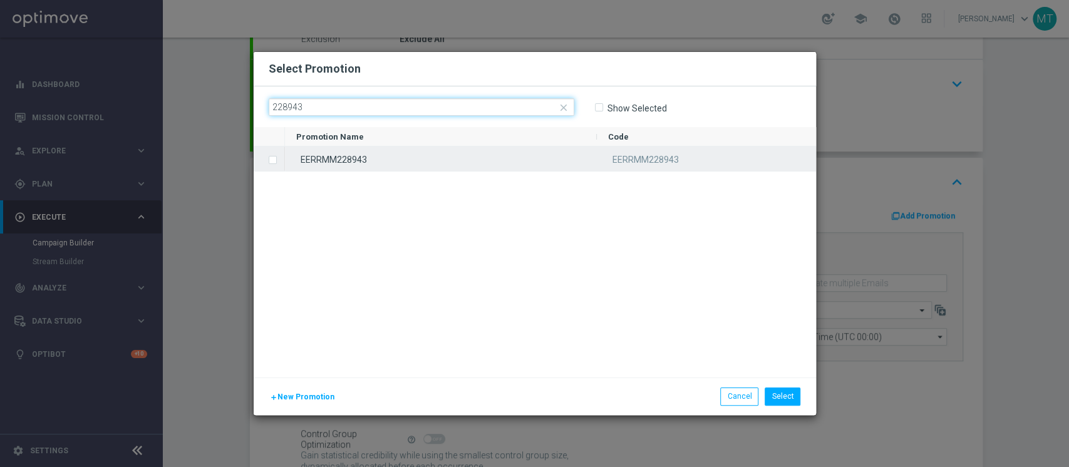
type input "228943"
click at [340, 160] on div "EERRMM228943" at bounding box center [441, 159] width 312 height 24
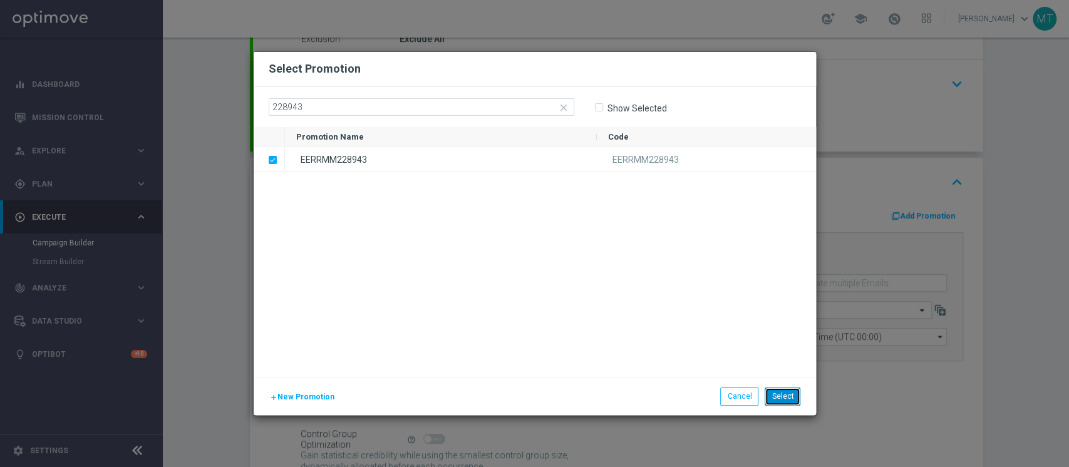
click at [781, 393] on button "Select" at bounding box center [783, 397] width 36 height 18
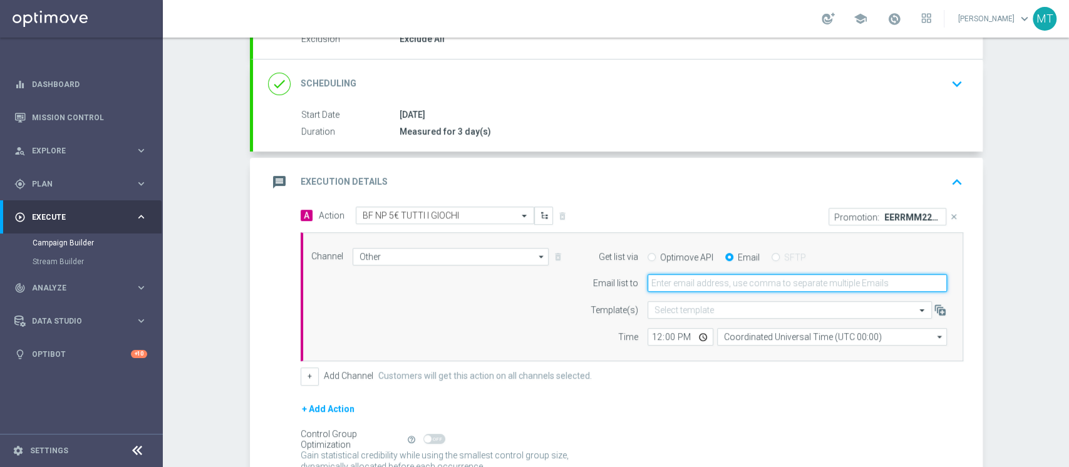
click at [707, 284] on input "email" at bounding box center [797, 283] width 299 height 18
type input "matteo.turri@sisal.it"
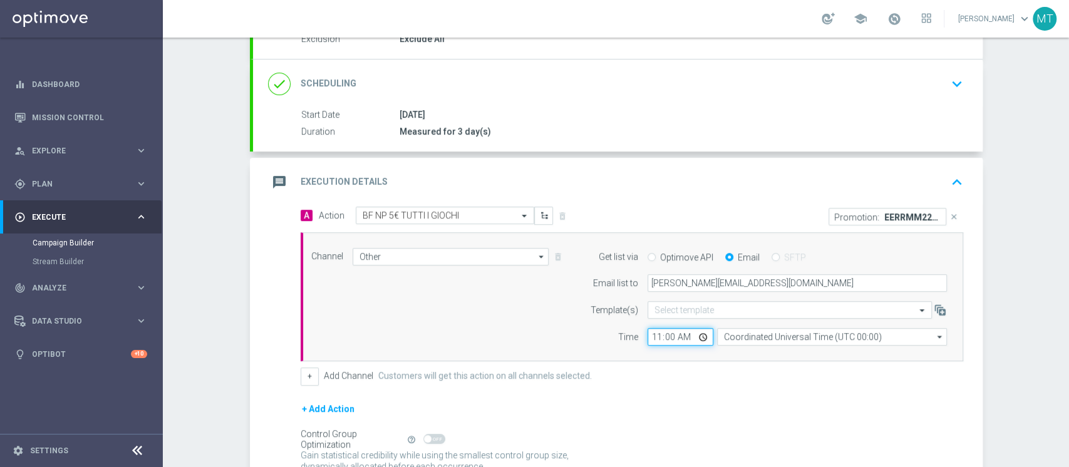
click at [649, 335] on input "11:00" at bounding box center [681, 337] width 66 height 18
type input "11:05"
click at [736, 345] on div "Channel Other Other arrow_drop_down Drag here to set row groups Drag here to se…" at bounding box center [632, 297] width 663 height 130
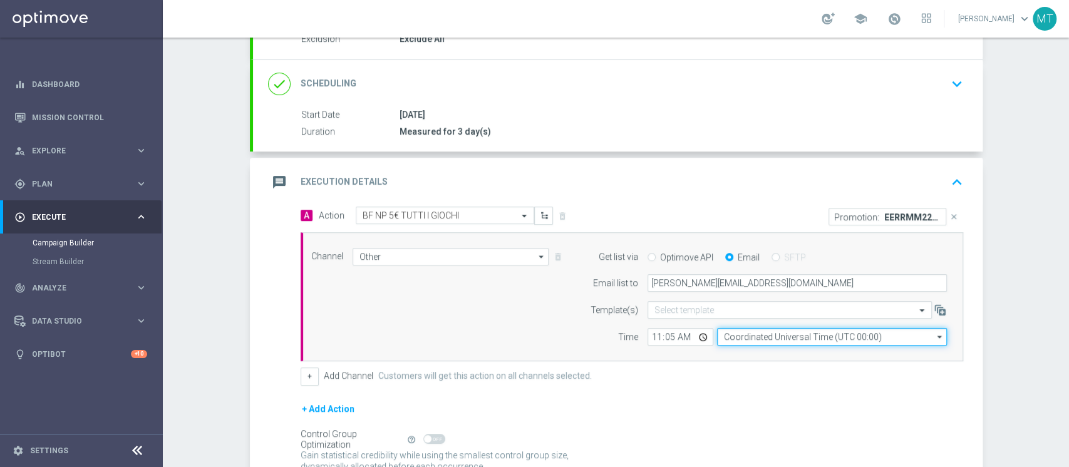
click at [737, 334] on input "Coordinated Universal Time (UTC 00:00)" at bounding box center [832, 337] width 230 height 18
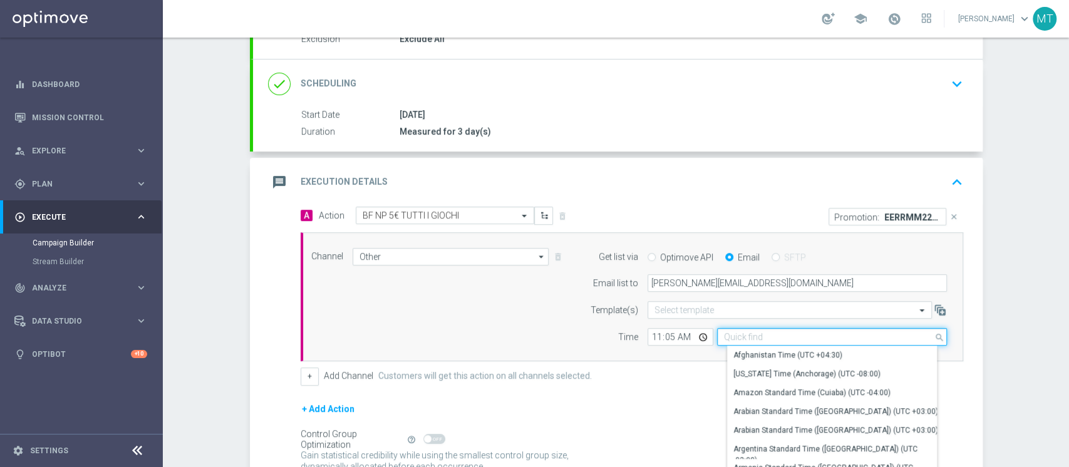
click at [737, 334] on input at bounding box center [832, 337] width 230 height 18
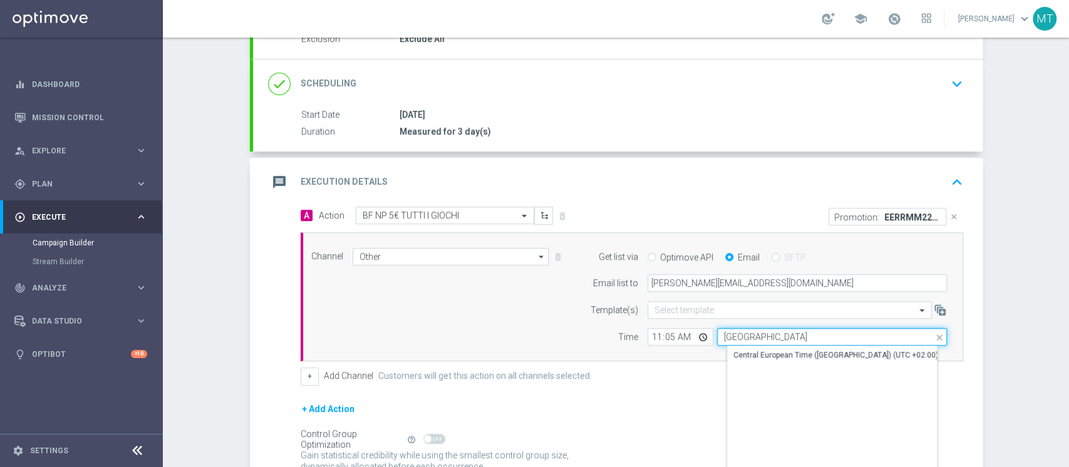
type input "Central European Time (Berlin) (UTC +02:00)"
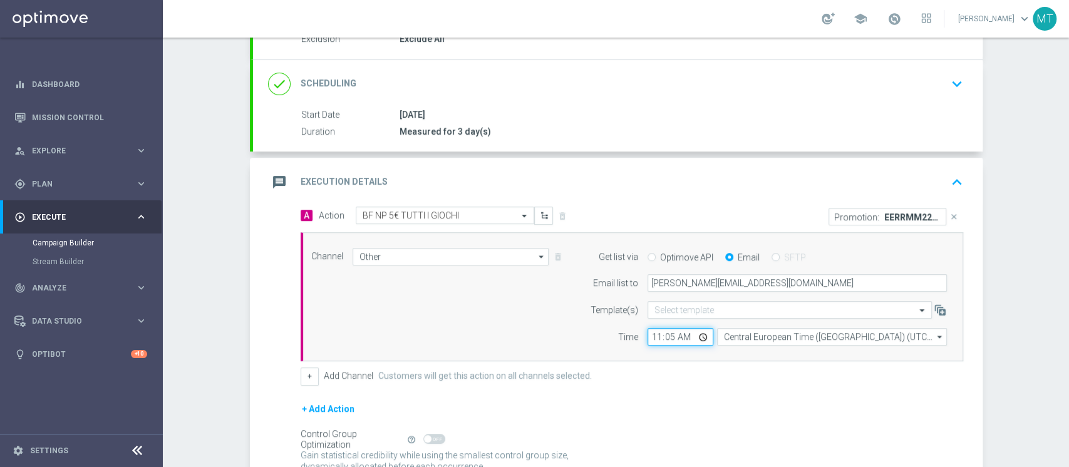
click at [660, 338] on input "11:05" at bounding box center [681, 337] width 66 height 18
type input "11:10"
click at [531, 292] on div "Channel Other Other arrow_drop_down Drag here to set row groups Drag here to se…" at bounding box center [629, 297] width 655 height 98
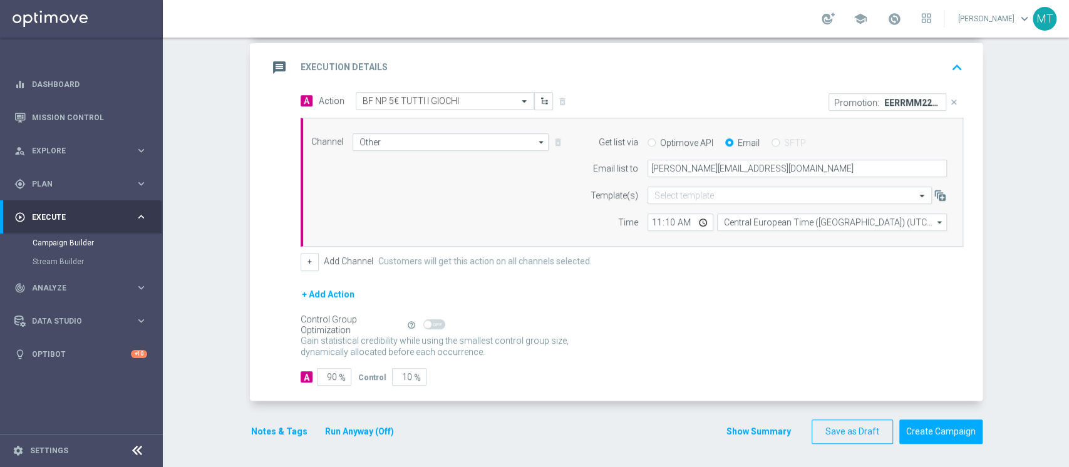
click at [331, 431] on button "Run Anyway (Off)" at bounding box center [359, 432] width 71 height 16
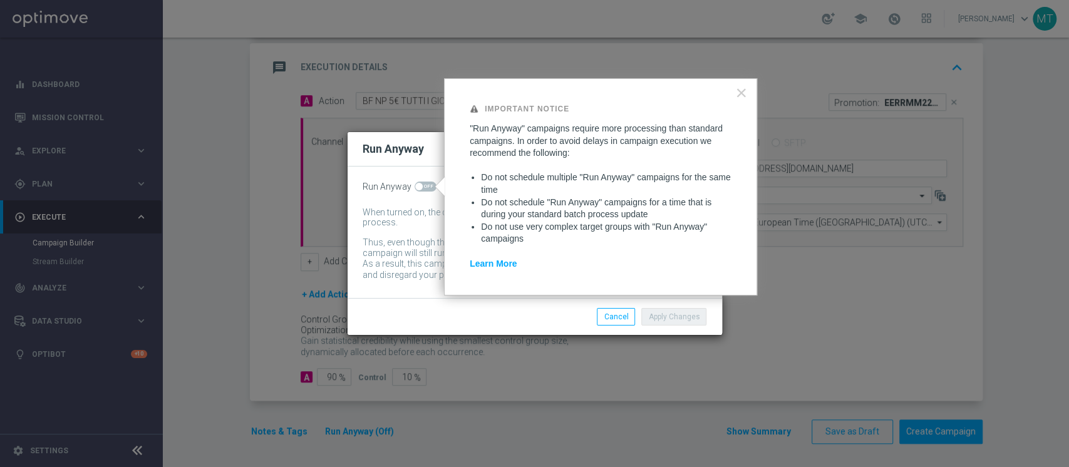
click at [421, 180] on div "Run Anyway When turned on, the campaign will be executed regardless of your sit…" at bounding box center [535, 233] width 375 height 132
click at [421, 183] on span at bounding box center [426, 187] width 22 height 10
click at [421, 183] on input "checkbox" at bounding box center [426, 187] width 22 height 10
checkbox input "true"
click at [650, 323] on button "Apply Changes" at bounding box center [674, 317] width 65 height 18
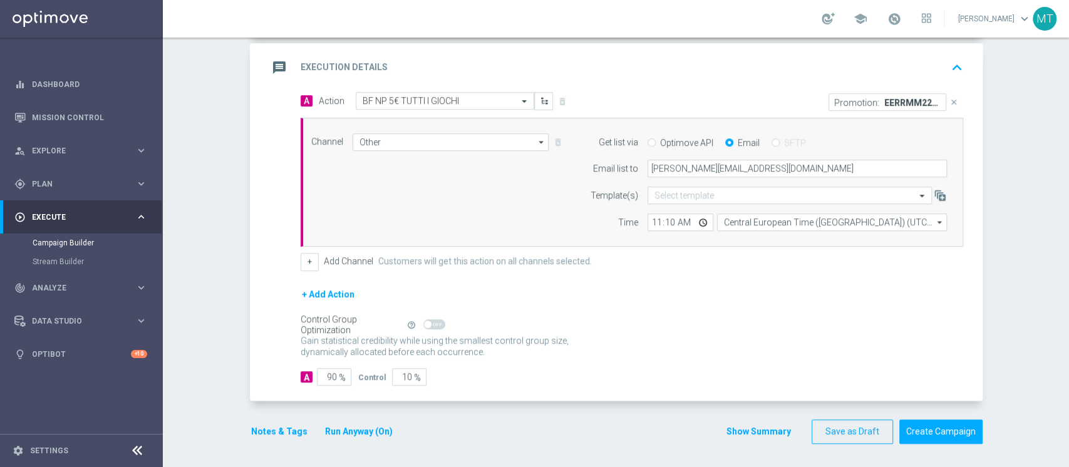
click at [268, 432] on button "Notes & Tags" at bounding box center [279, 432] width 59 height 16
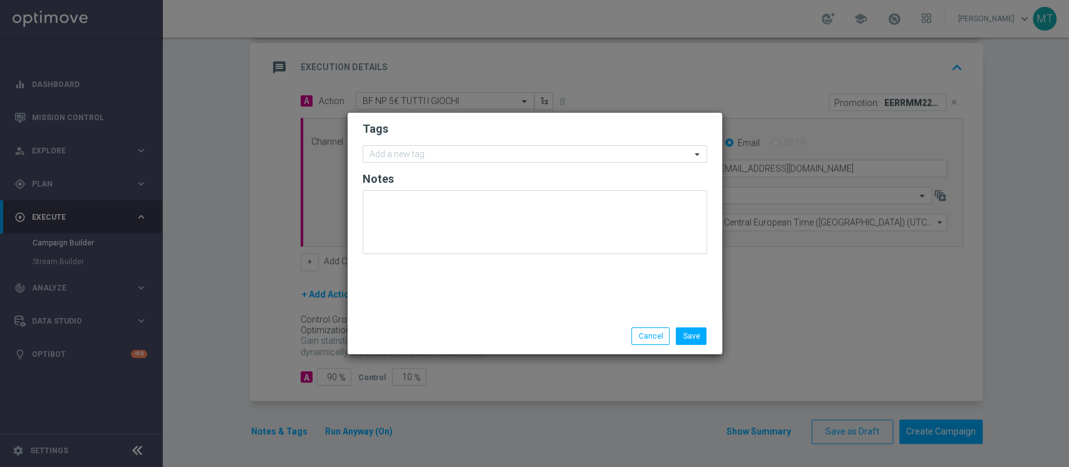
click at [424, 144] on form "Tags Add a new tag Notes" at bounding box center [535, 190] width 345 height 145
click at [421, 150] on input "text" at bounding box center [530, 155] width 321 height 11
click at [416, 153] on input "talent" at bounding box center [530, 155] width 321 height 11
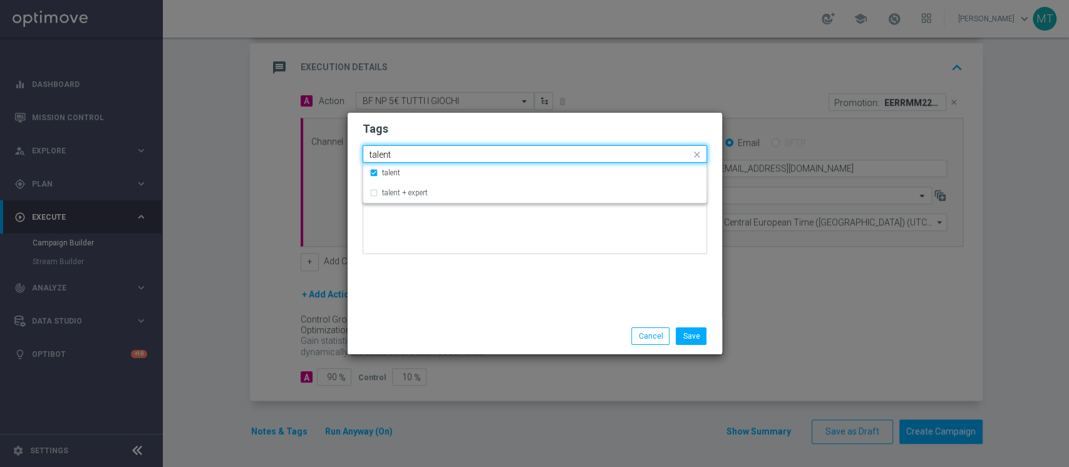
click at [416, 153] on input "talent" at bounding box center [530, 155] width 321 height 11
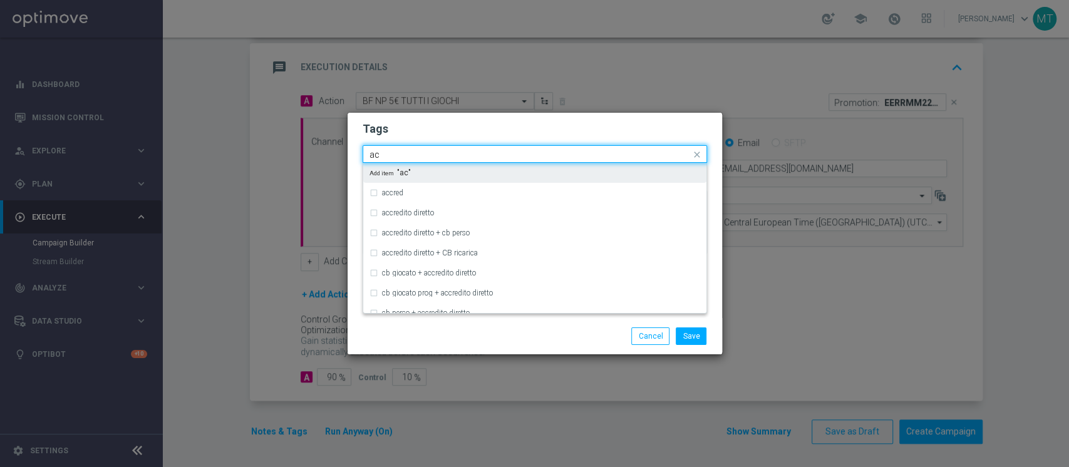
type input "a"
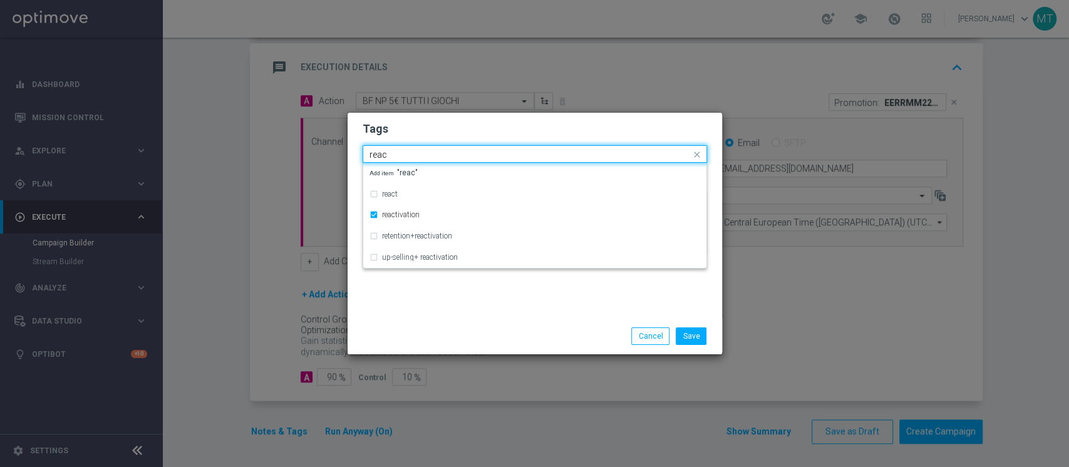
click at [407, 160] on div "reac" at bounding box center [529, 156] width 323 height 13
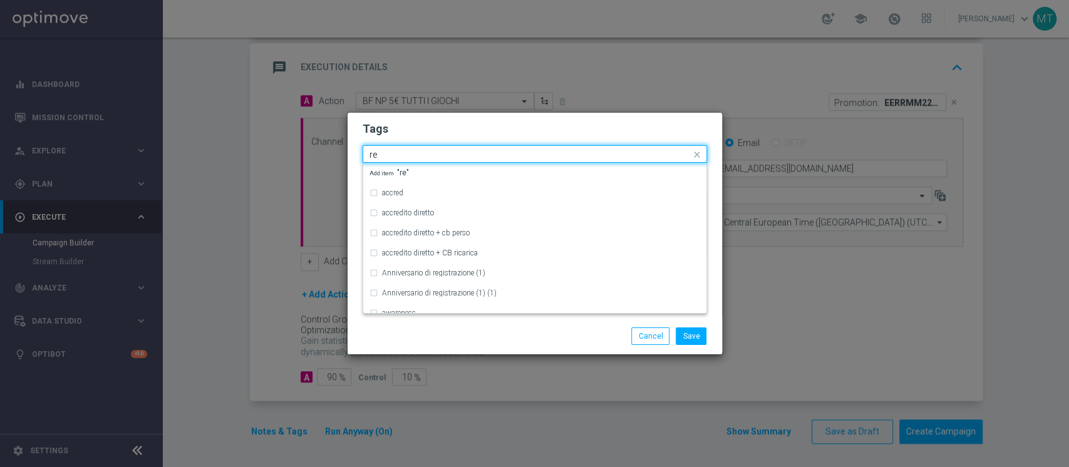
type input "r"
click at [400, 156] on input "acc" at bounding box center [530, 155] width 321 height 11
click at [399, 155] on input "all" at bounding box center [530, 155] width 321 height 11
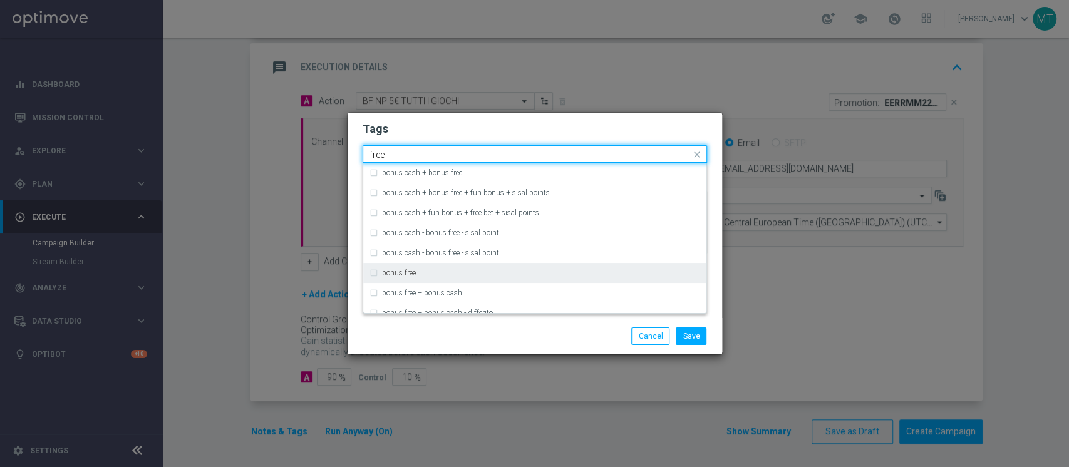
click at [400, 273] on label "bonus free" at bounding box center [399, 273] width 34 height 8
type input "free"
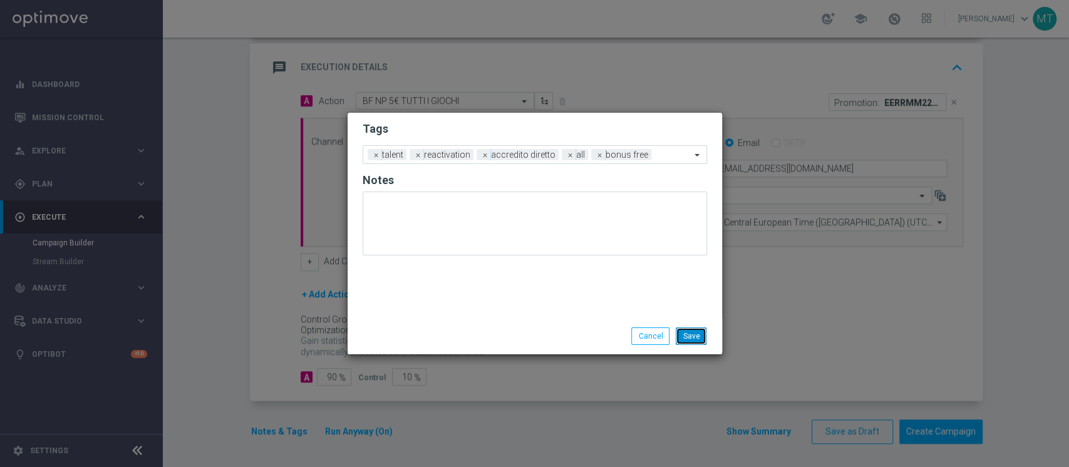
click at [694, 333] on button "Save" at bounding box center [691, 337] width 31 height 18
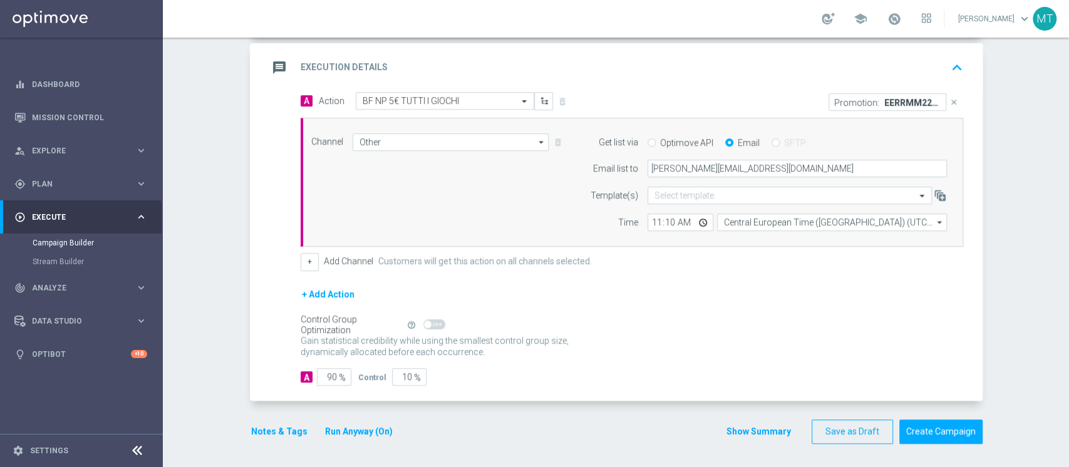
click at [739, 427] on button "Show Summary" at bounding box center [759, 432] width 66 height 14
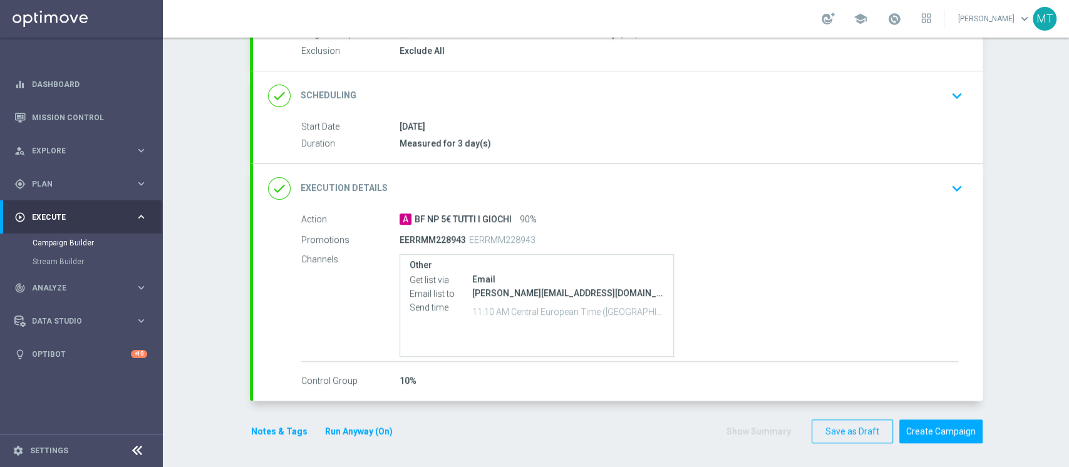
scroll to position [0, 0]
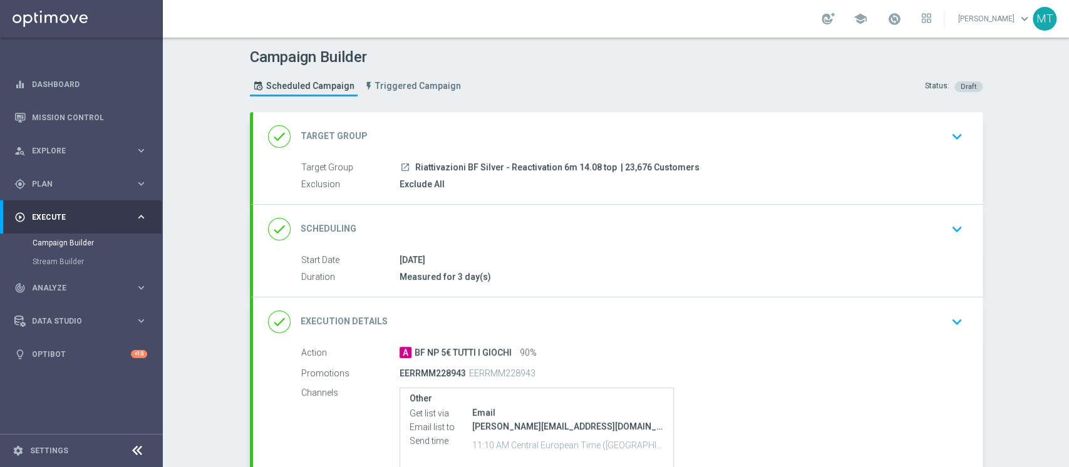
click at [561, 224] on div "done Scheduling keyboard_arrow_down" at bounding box center [618, 229] width 700 height 24
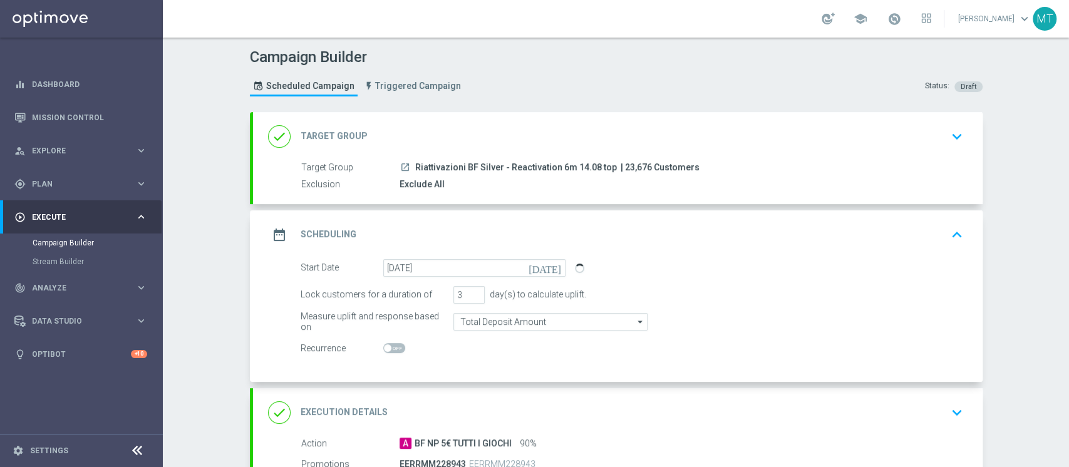
click at [551, 129] on div "done Target Group keyboard_arrow_down" at bounding box center [618, 137] width 700 height 24
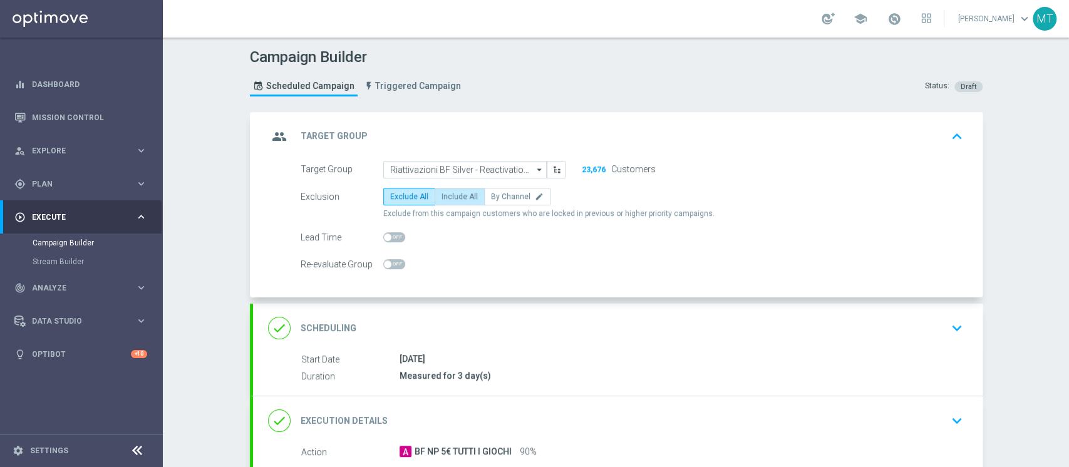
click at [459, 201] on label "Include All" at bounding box center [460, 197] width 50 height 18
click at [450, 201] on input "Include All" at bounding box center [446, 199] width 8 height 8
radio input "true"
click at [482, 138] on div "group Target Group keyboard_arrow_up" at bounding box center [618, 137] width 700 height 24
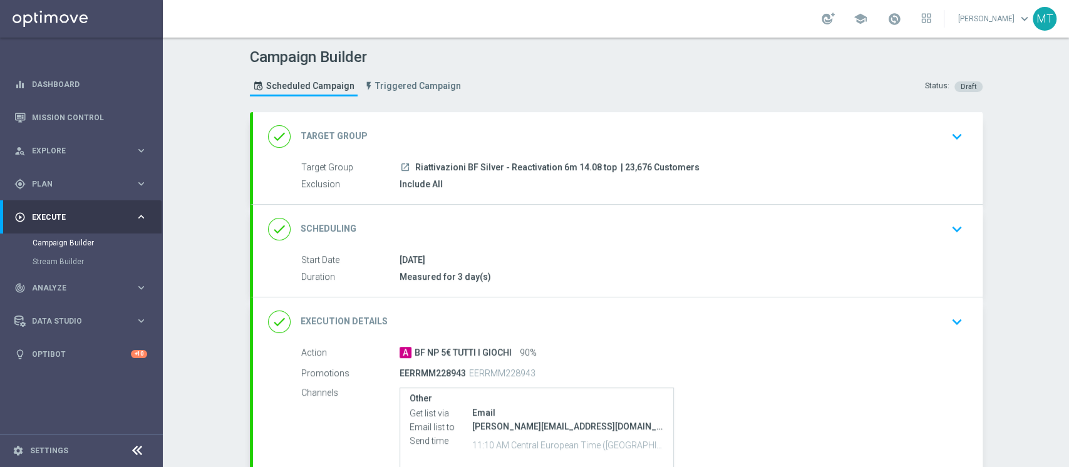
click at [482, 138] on div "done Target Group keyboard_arrow_down" at bounding box center [618, 137] width 700 height 24
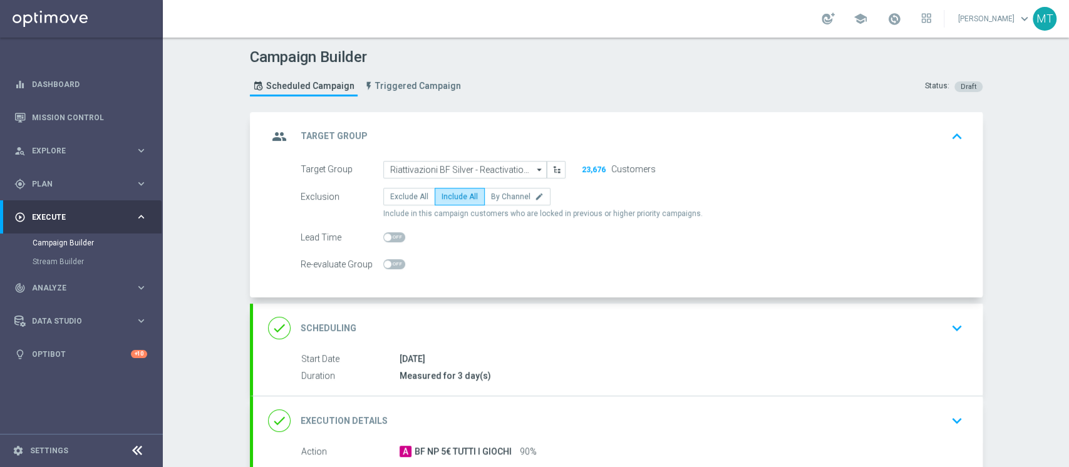
click at [482, 138] on div "group Target Group keyboard_arrow_up" at bounding box center [618, 137] width 700 height 24
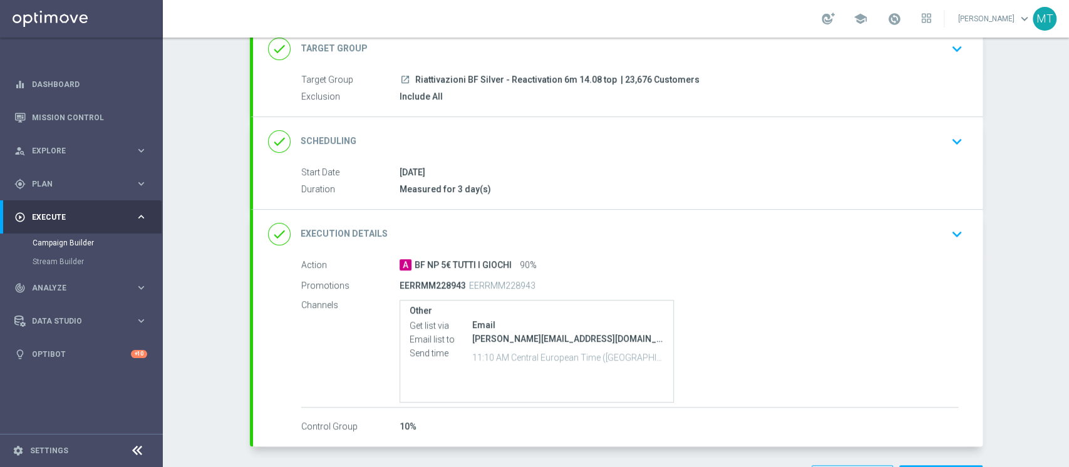
scroll to position [88, 0]
click at [520, 147] on div "done Scheduling keyboard_arrow_down" at bounding box center [618, 141] width 700 height 24
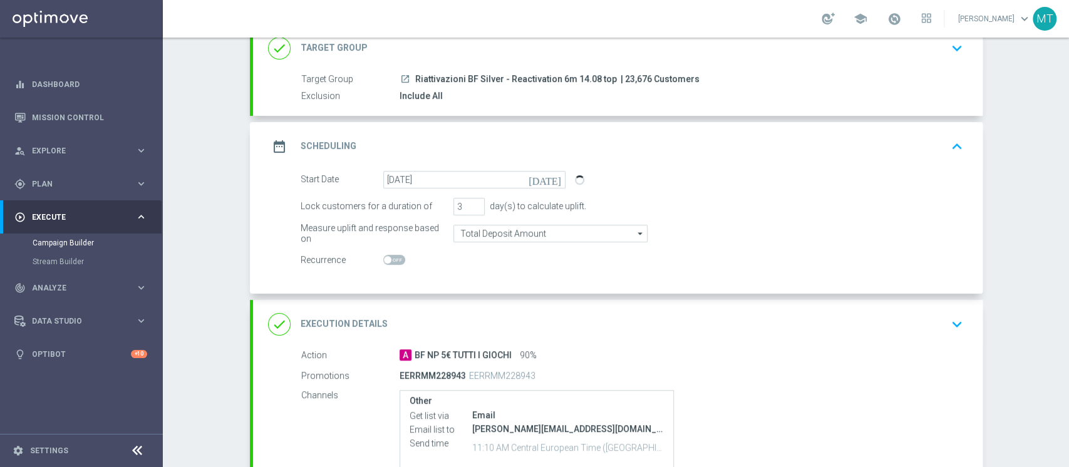
click at [520, 147] on div "date_range Scheduling keyboard_arrow_up" at bounding box center [618, 147] width 700 height 24
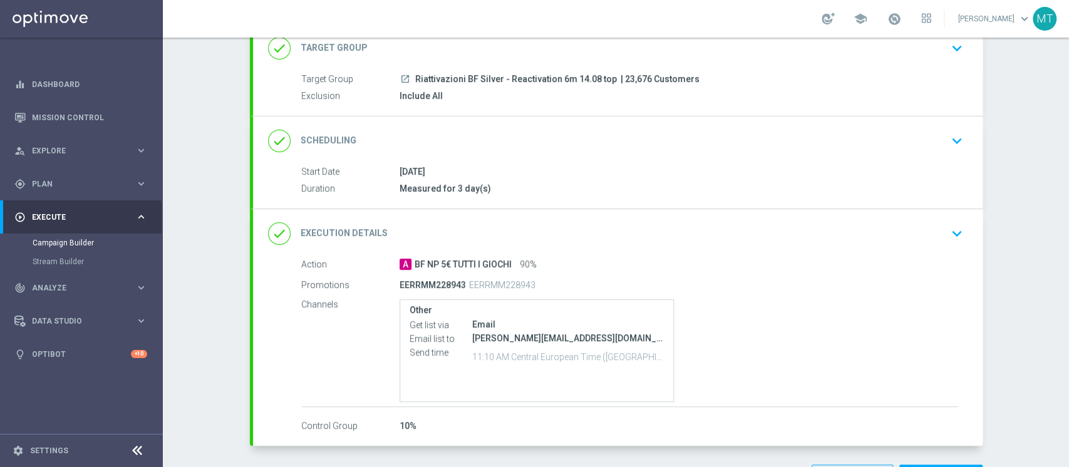
scroll to position [133, 0]
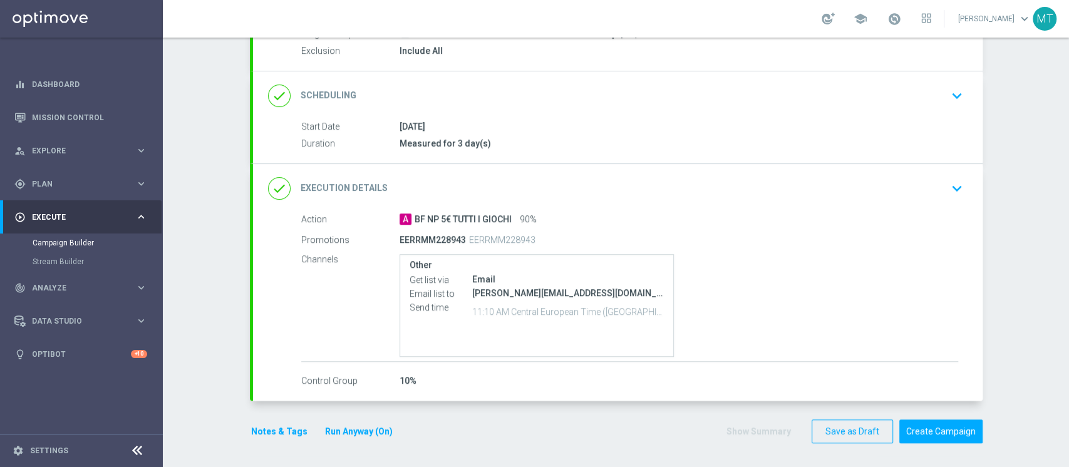
click at [588, 204] on div "done Execution Details keyboard_arrow_down" at bounding box center [618, 188] width 730 height 49
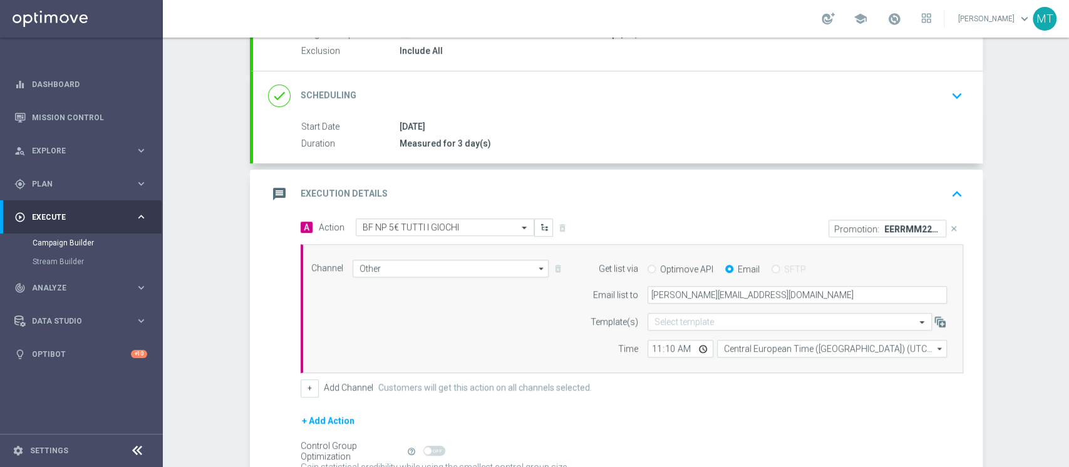
click at [623, 193] on div "message Execution Details keyboard_arrow_up" at bounding box center [618, 194] width 700 height 24
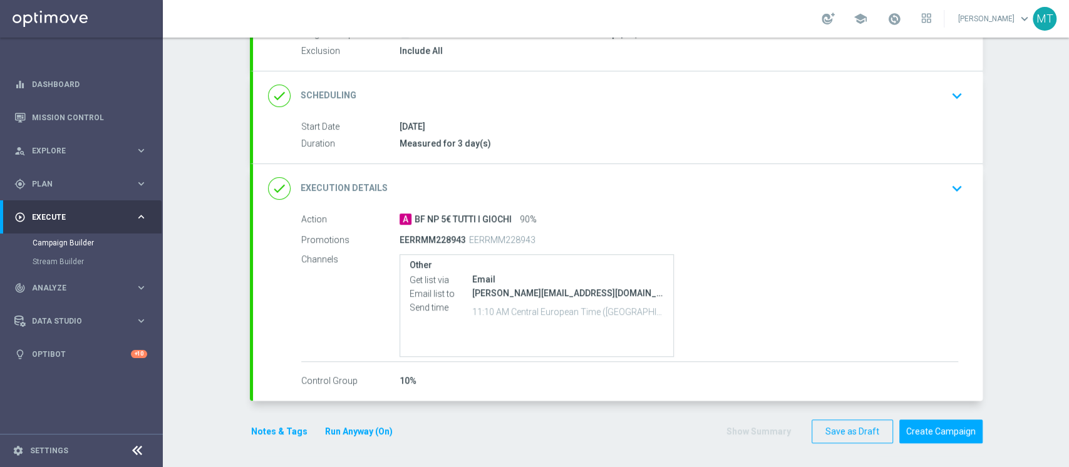
click at [284, 427] on button "Notes & Tags" at bounding box center [279, 432] width 59 height 16
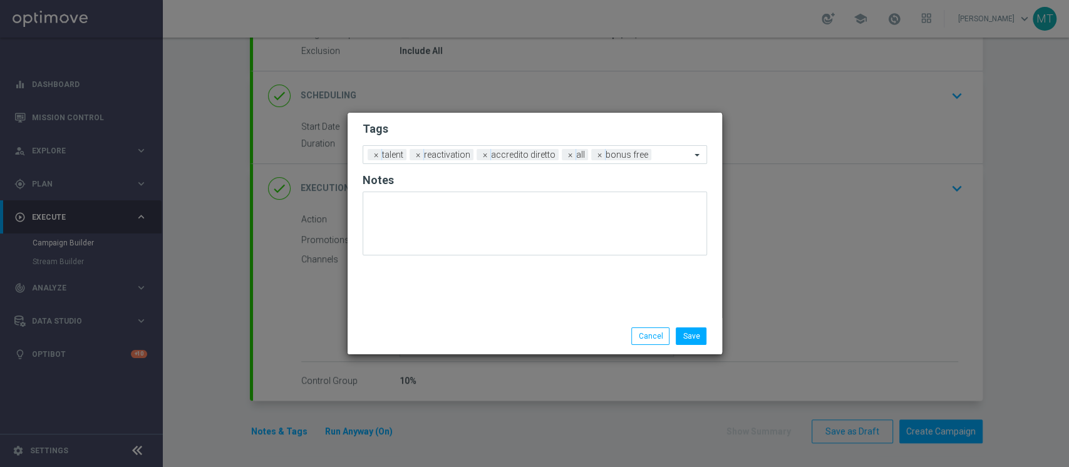
click at [439, 434] on modal-container "Tags Add a new tag × talent × reactivation × accredito diretto × all × bonus fr…" at bounding box center [534, 233] width 1069 height 467
drag, startPoint x: 668, startPoint y: 425, endPoint x: 645, endPoint y: 331, distance: 96.2
click at [645, 331] on modal-container "Tags Add a new tag × talent × reactivation × accredito diretto × all × bonus fr…" at bounding box center [534, 233] width 1069 height 467
click at [645, 331] on button "Cancel" at bounding box center [651, 337] width 38 height 18
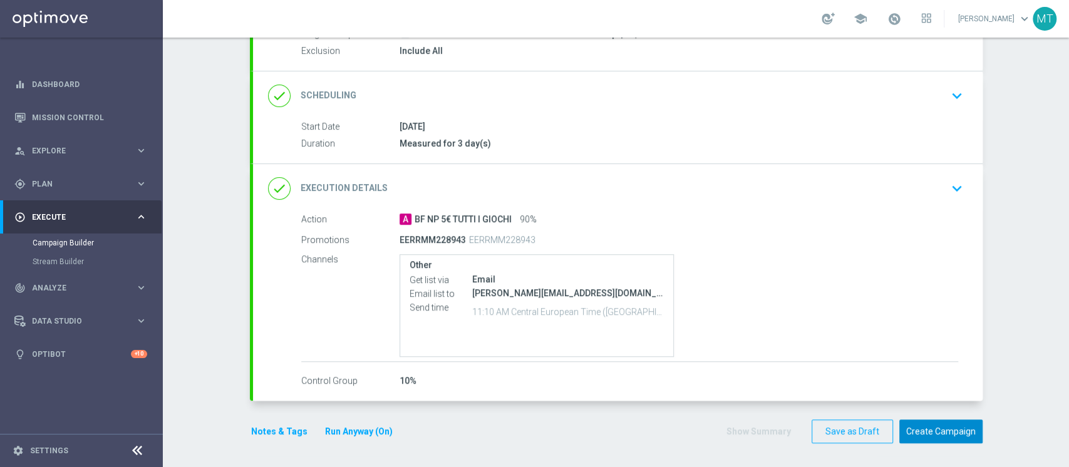
click at [922, 432] on button "Create Campaign" at bounding box center [941, 432] width 83 height 24
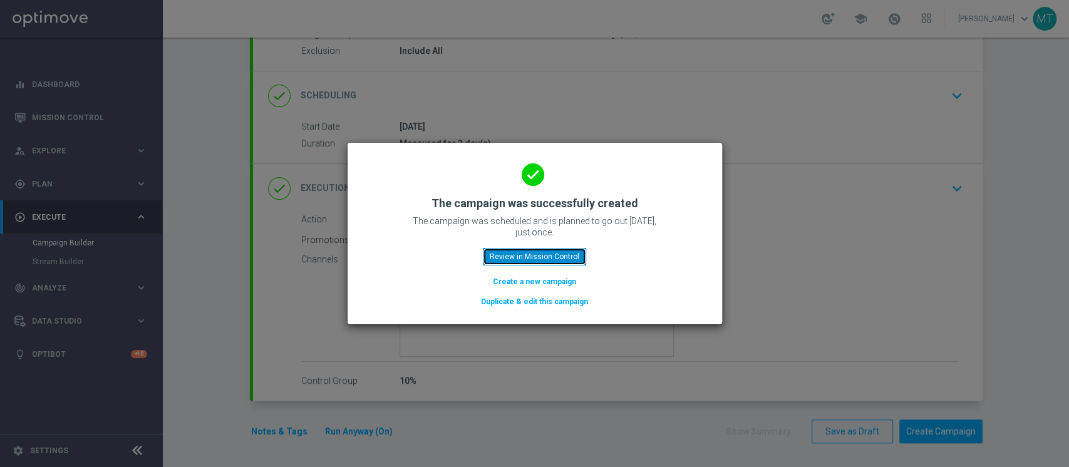
click at [501, 259] on button "Review in Mission Control" at bounding box center [534, 257] width 103 height 18
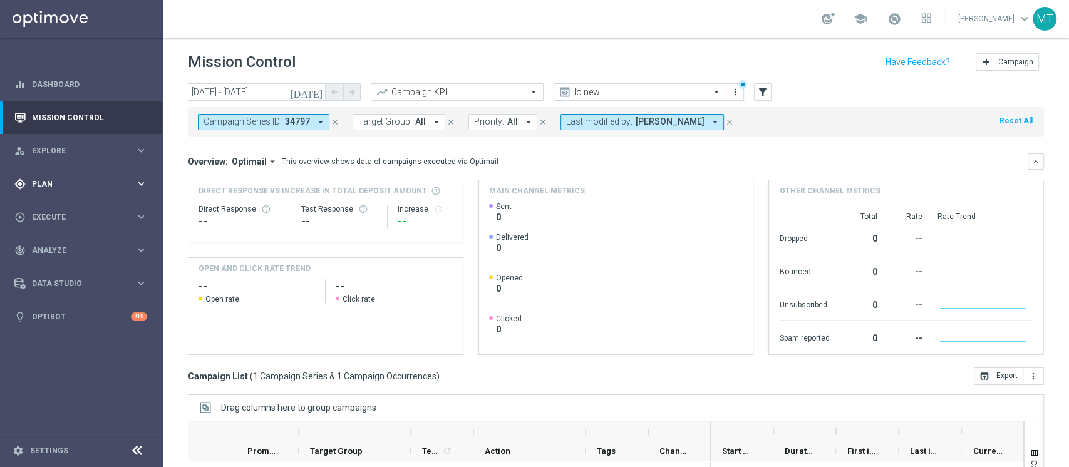
click at [36, 179] on div "gps_fixed Plan" at bounding box center [74, 184] width 121 height 11
click at [60, 205] on link "Target Groups" at bounding box center [82, 210] width 98 height 10
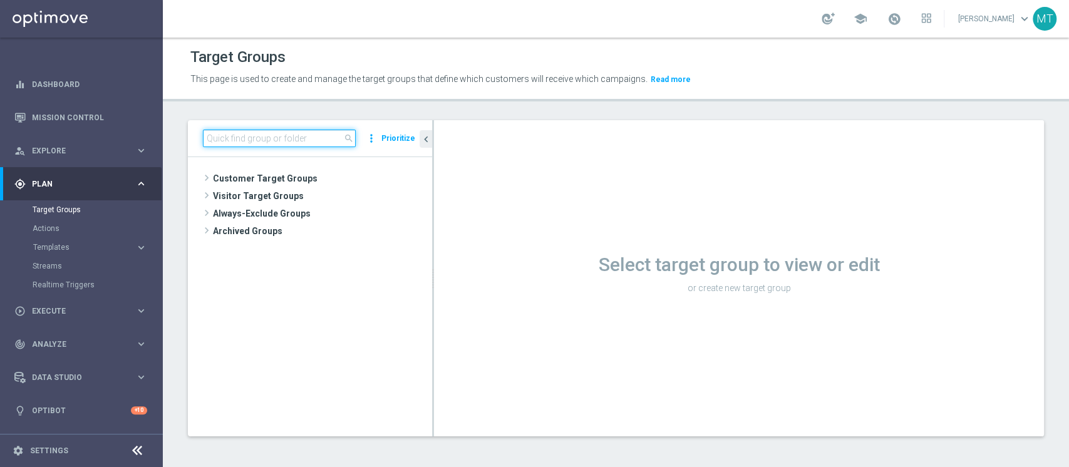
click at [299, 140] on input at bounding box center [279, 139] width 153 height 18
paste input "Riattivazioni BF Silver - Reactivation 6m 14.08 low"
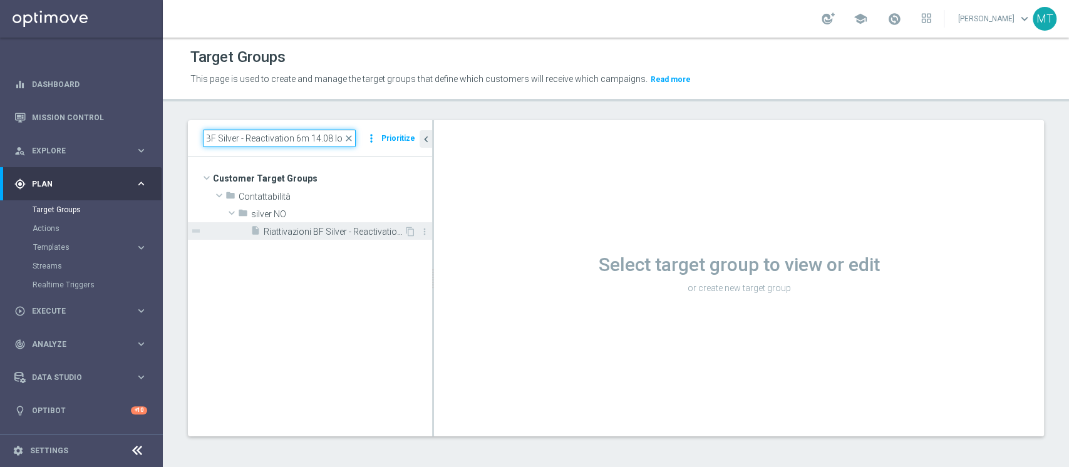
type input "Riattivazioni BF Silver - Reactivation 6m 14.08 low"
click at [293, 227] on span "Riattivazioni BF Silver - Reactivation 6m 14.08 low" at bounding box center [334, 232] width 140 height 11
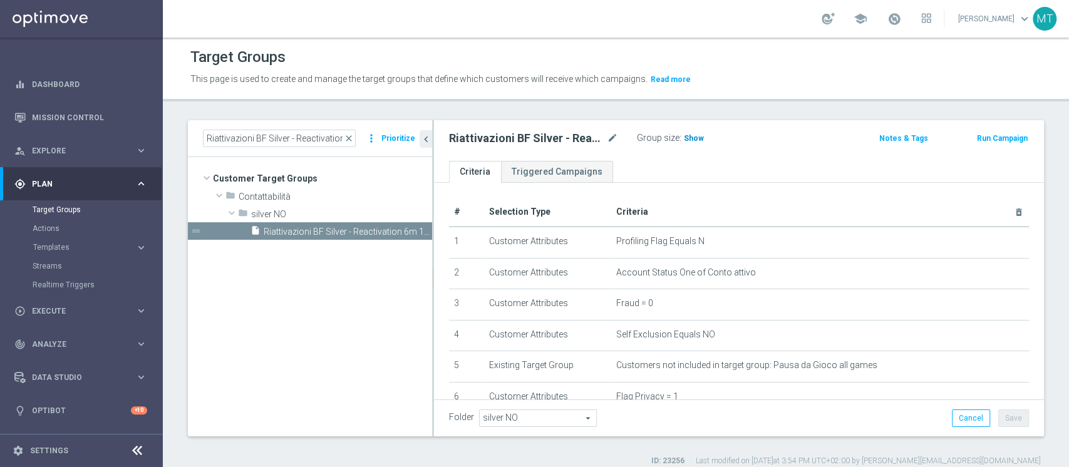
click at [697, 134] on span "Show" at bounding box center [694, 138] width 20 height 9
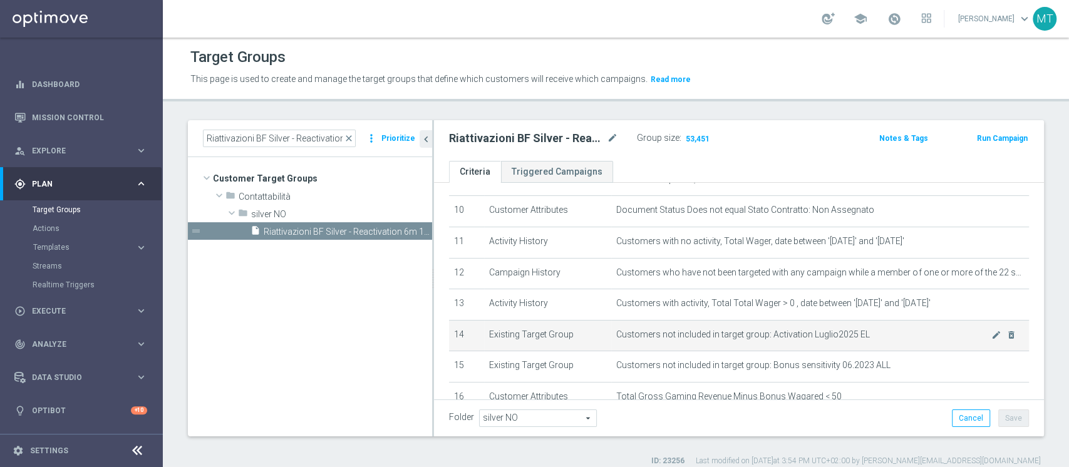
scroll to position [311, 0]
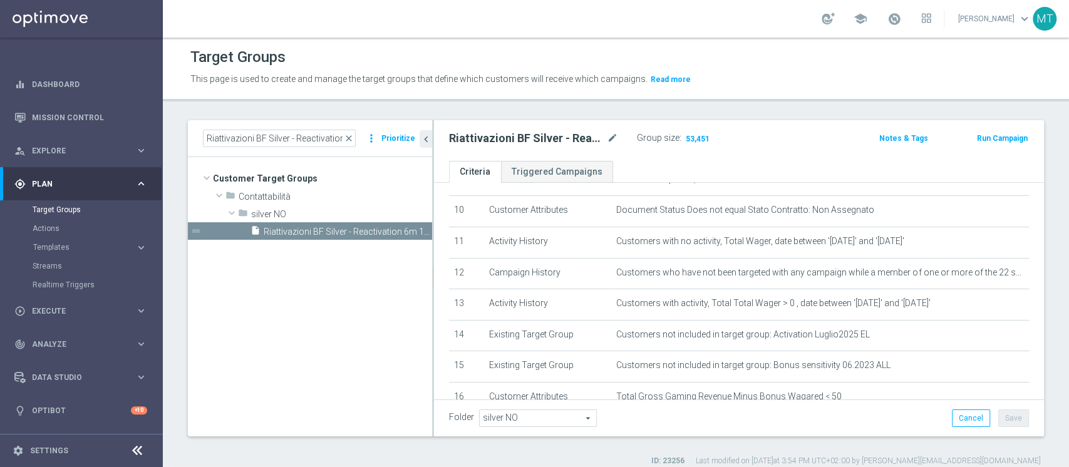
click at [976, 138] on button "Run Campaign" at bounding box center [1002, 139] width 53 height 14
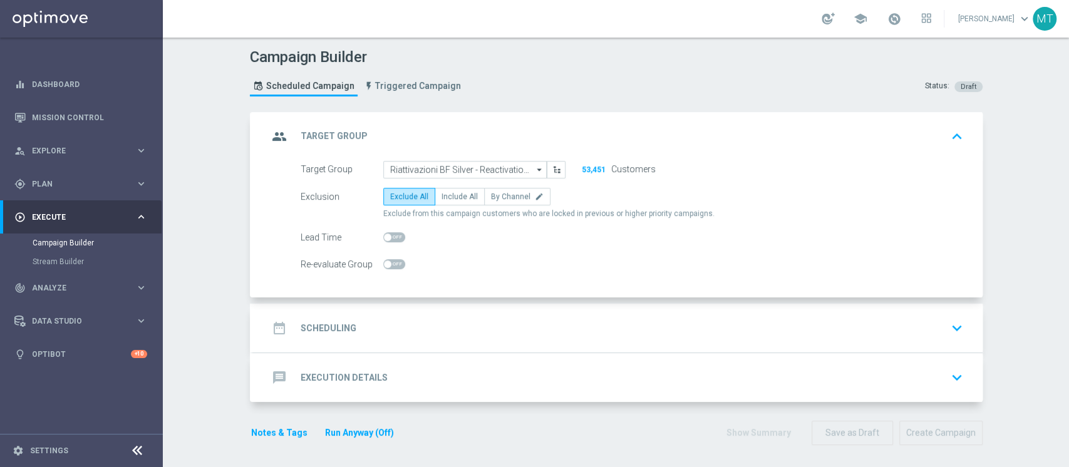
click at [398, 325] on div "date_range Scheduling keyboard_arrow_down" at bounding box center [618, 328] width 700 height 24
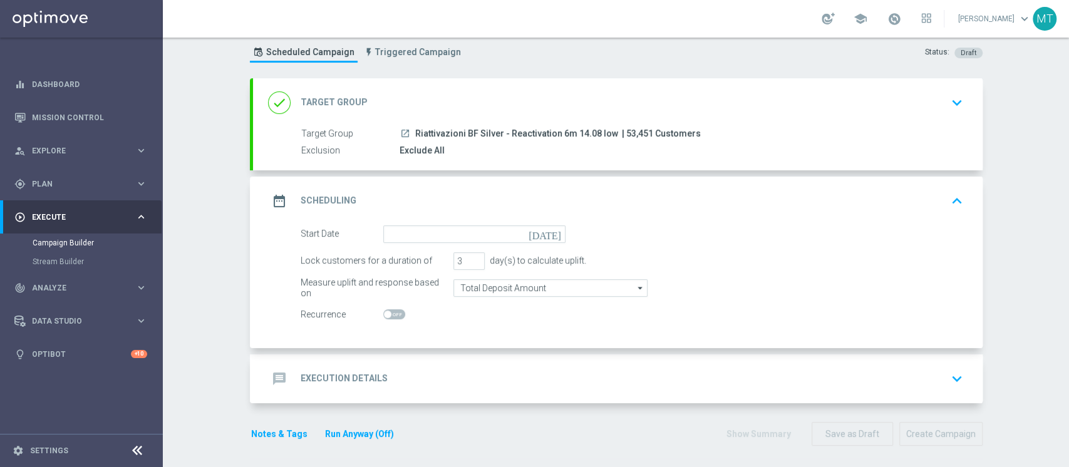
scroll to position [36, 0]
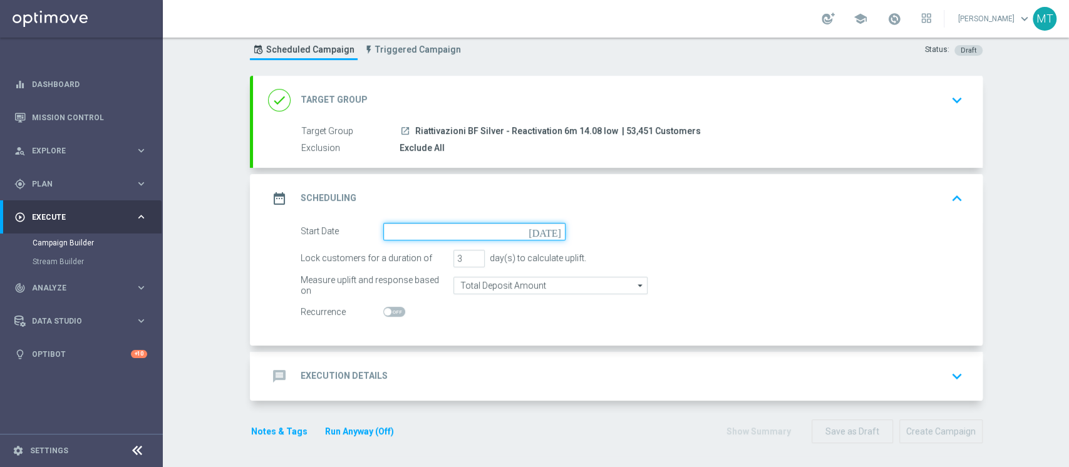
click at [425, 232] on input at bounding box center [474, 232] width 182 height 18
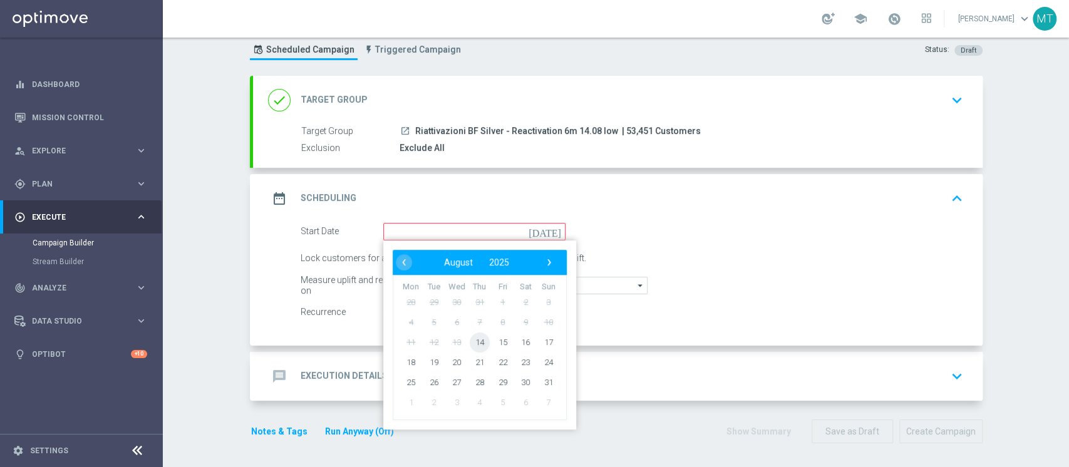
click at [479, 344] on span "14" at bounding box center [479, 342] width 20 height 20
type input "14 Aug 2025"
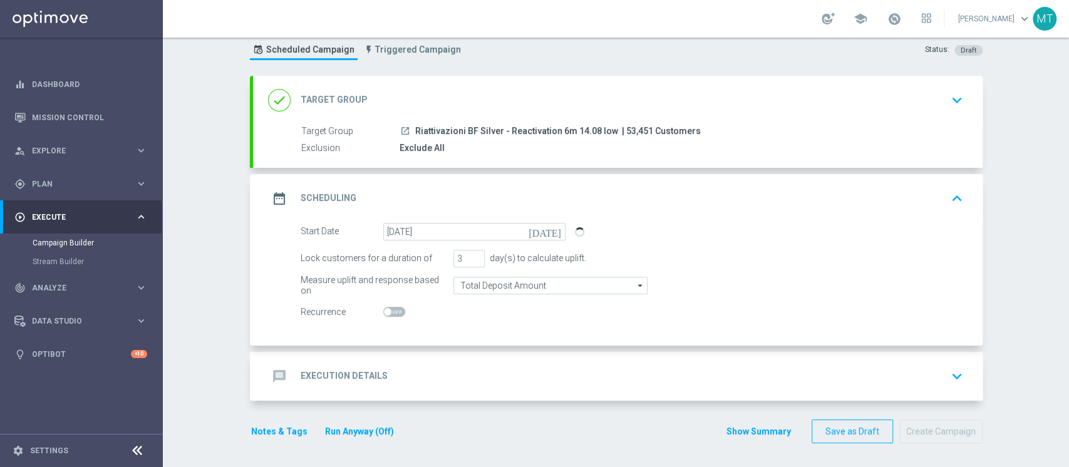
click at [517, 360] on div "message Execution Details keyboard_arrow_down" at bounding box center [618, 376] width 730 height 49
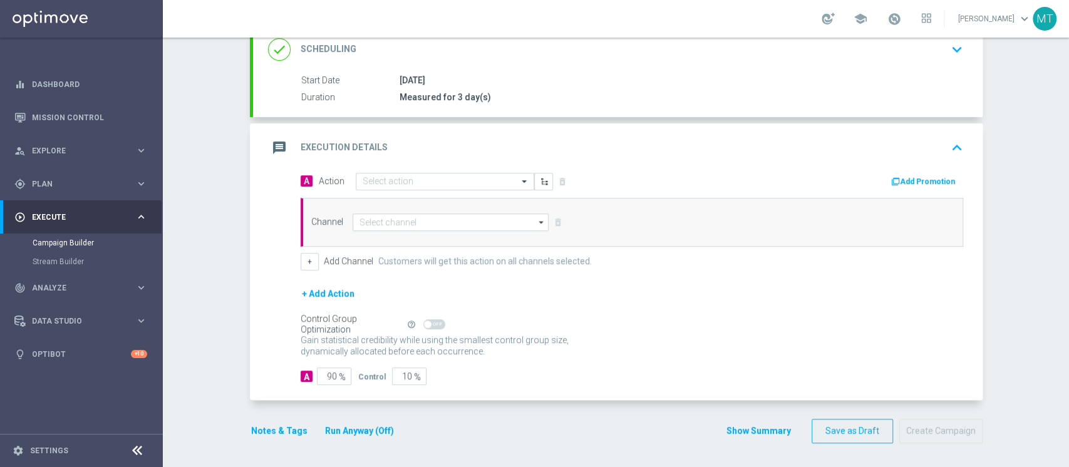
scroll to position [179, 0]
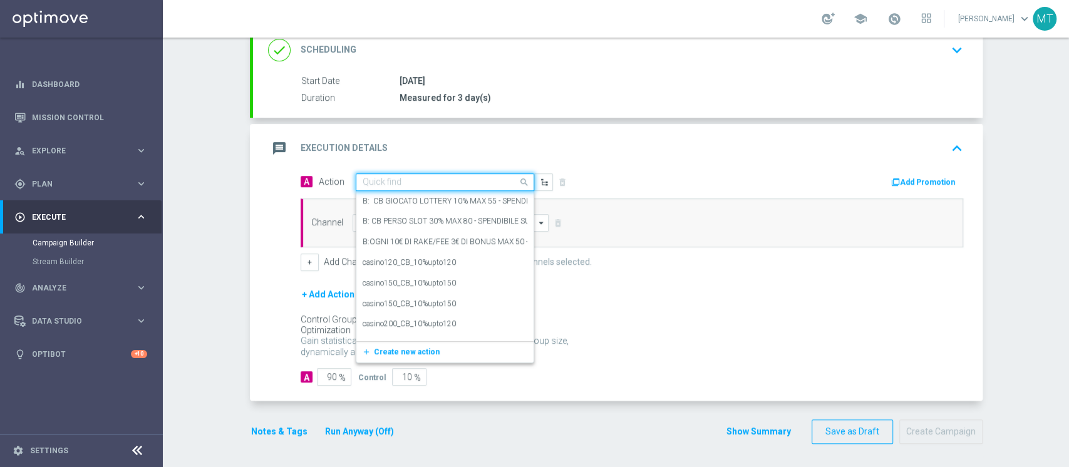
click at [387, 180] on input "text" at bounding box center [433, 182] width 140 height 11
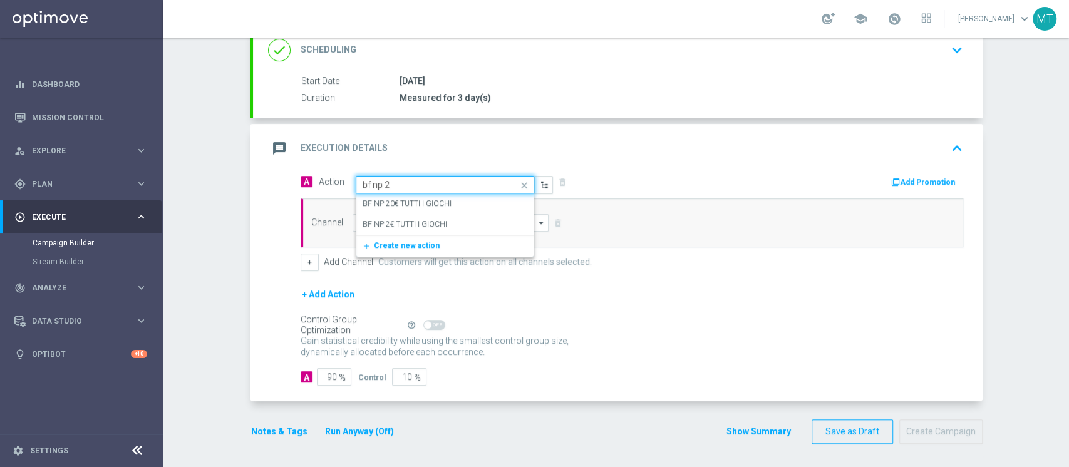
type input "bf np 2€"
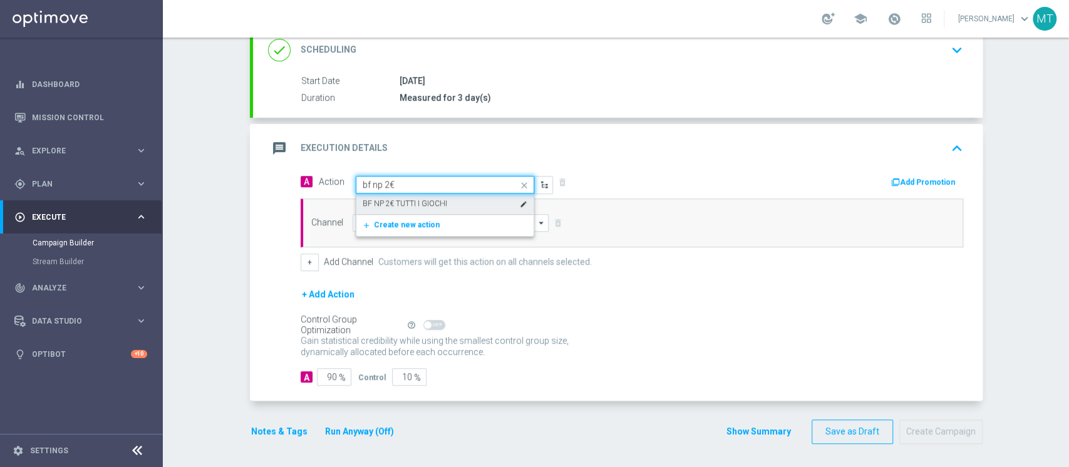
click at [424, 202] on label "BF NP 2€ TUTTI I GIOCHI" at bounding box center [405, 204] width 85 height 11
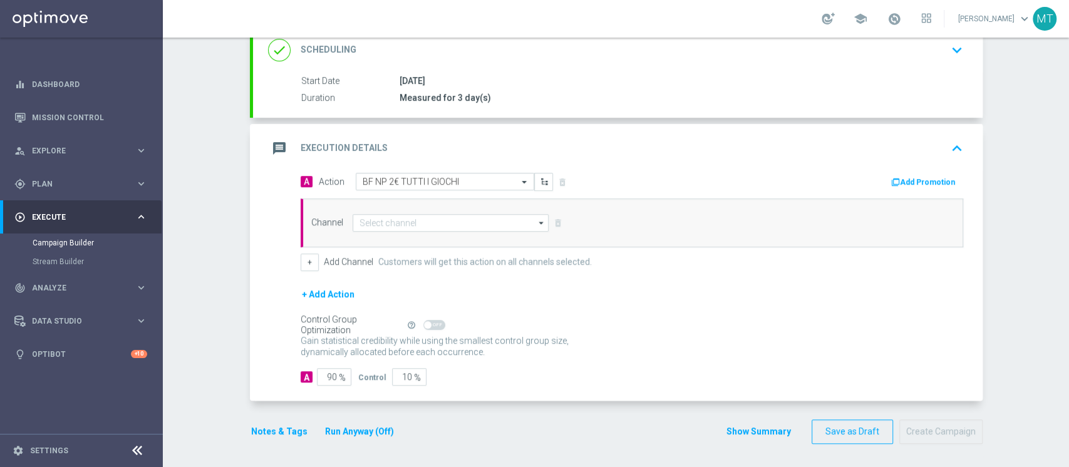
click at [923, 183] on button "Add Promotion" at bounding box center [925, 182] width 70 height 14
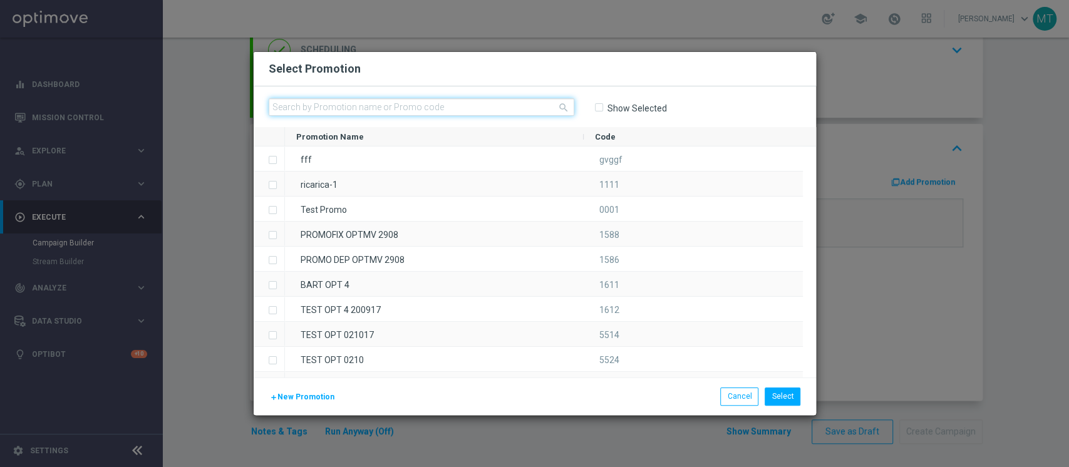
click at [511, 112] on input "text" at bounding box center [422, 107] width 306 height 18
paste input "228950"
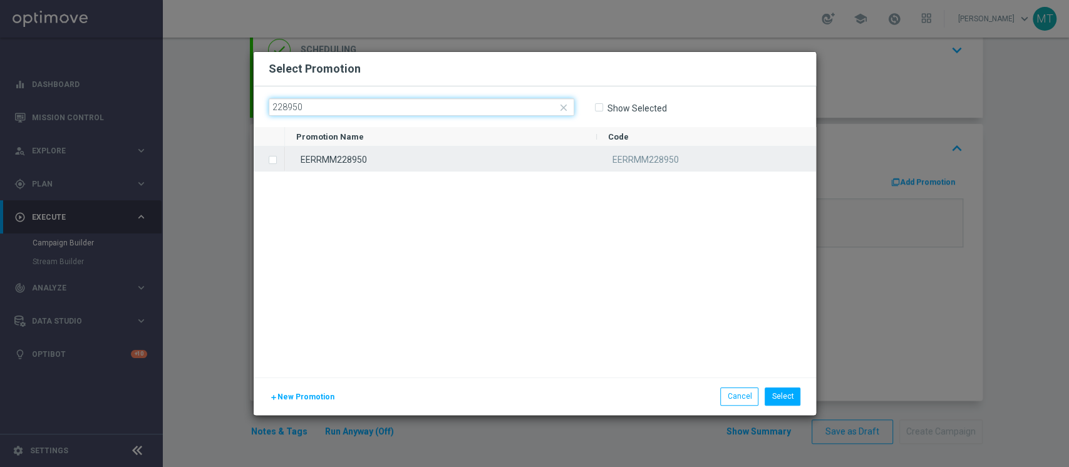
type input "228950"
click at [346, 152] on div "EERRMM228950" at bounding box center [441, 159] width 312 height 24
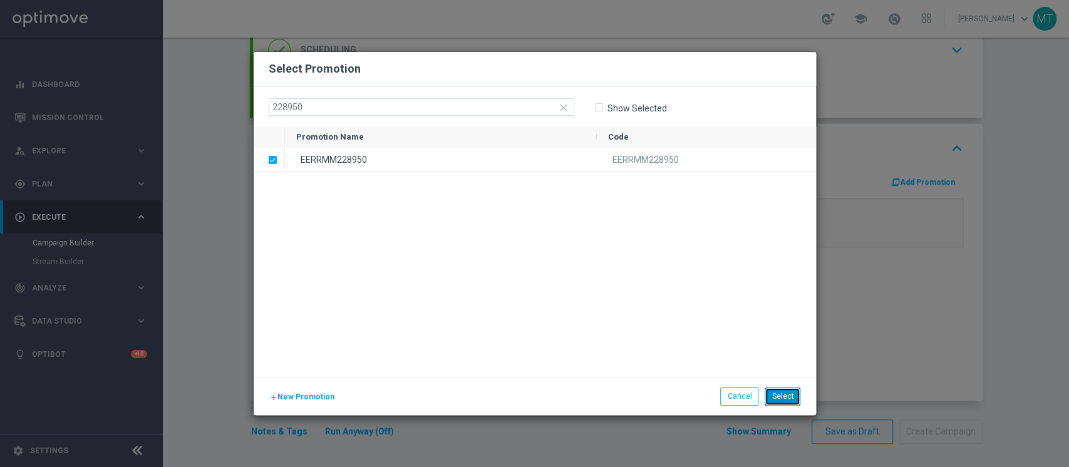
click at [783, 397] on button "Select" at bounding box center [783, 397] width 36 height 18
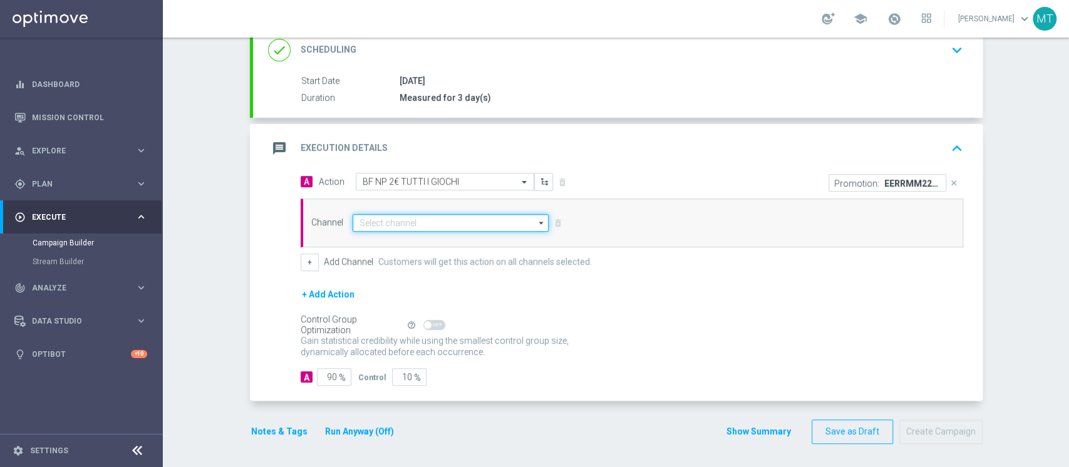
click at [392, 228] on input at bounding box center [451, 223] width 197 height 18
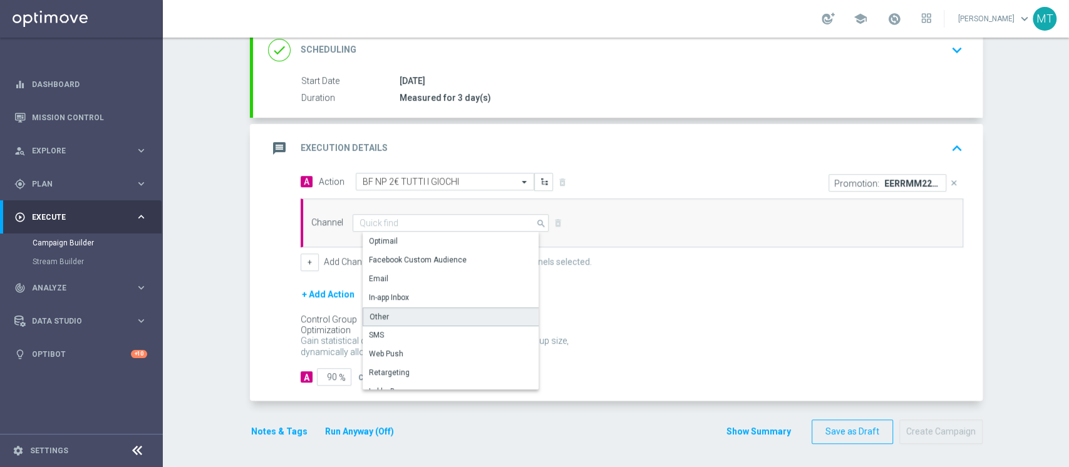
click at [422, 311] on div "Other" at bounding box center [456, 317] width 187 height 19
type input "Other"
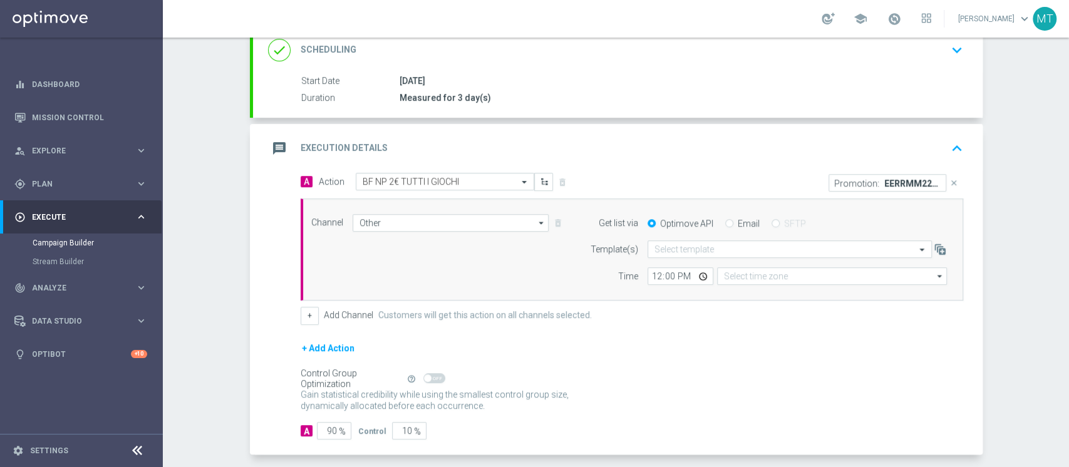
type input "Coordinated Universal Time (UTC 00:00)"
click at [725, 221] on input "Email" at bounding box center [729, 225] width 8 height 8
radio input "true"
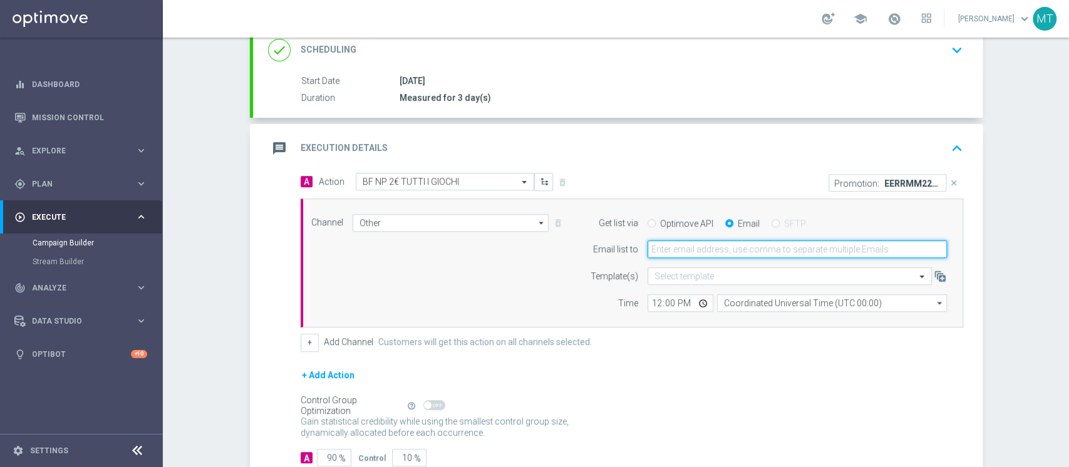
click at [699, 249] on input "email" at bounding box center [797, 250] width 299 height 18
type input "matteo.turri@sisal.it"
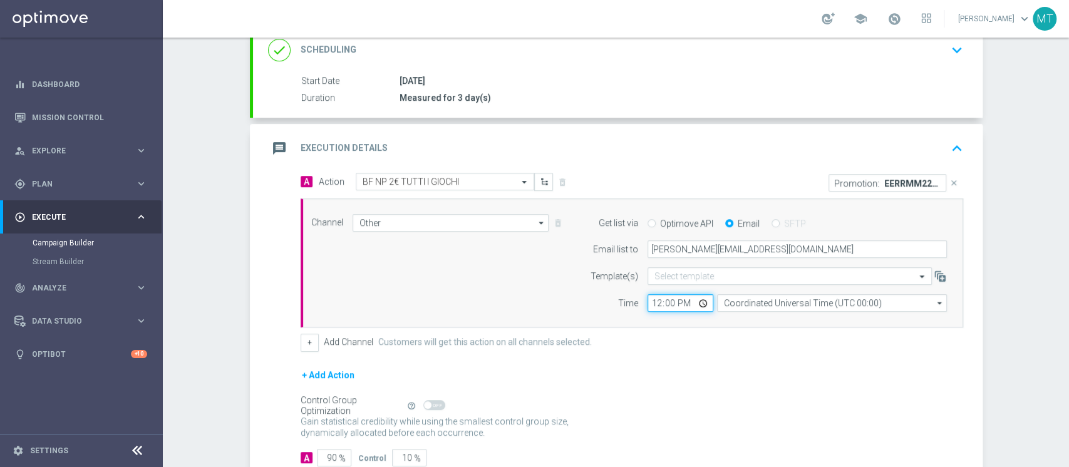
click at [652, 307] on input "12:00" at bounding box center [681, 303] width 66 height 18
type input "11:20"
drag, startPoint x: 708, startPoint y: 305, endPoint x: 736, endPoint y: 304, distance: 27.6
click at [736, 304] on div "11:20 Coordinated Universal Time (UTC 00:00) Coordinated Universal Time (UTC 00…" at bounding box center [797, 303] width 299 height 18
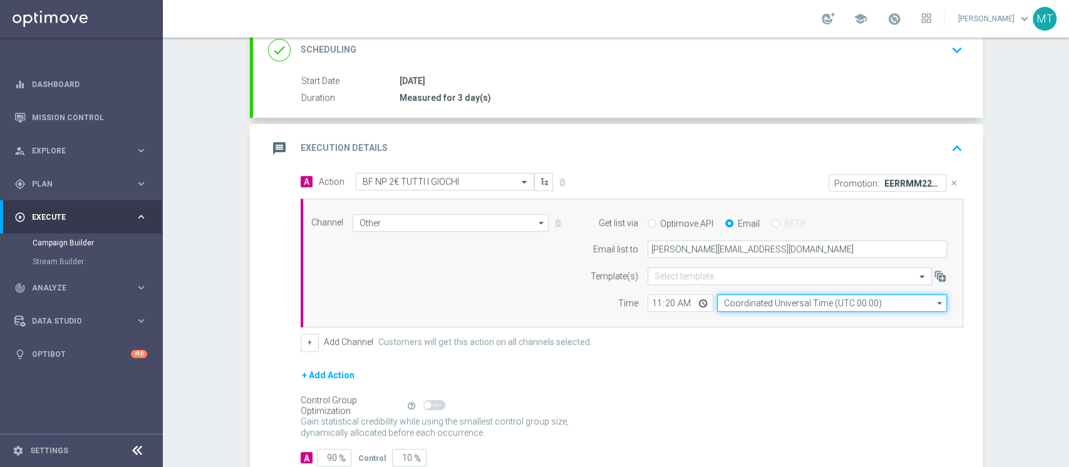
click at [736, 304] on input "Coordinated Universal Time (UTC 00:00)" at bounding box center [832, 303] width 230 height 18
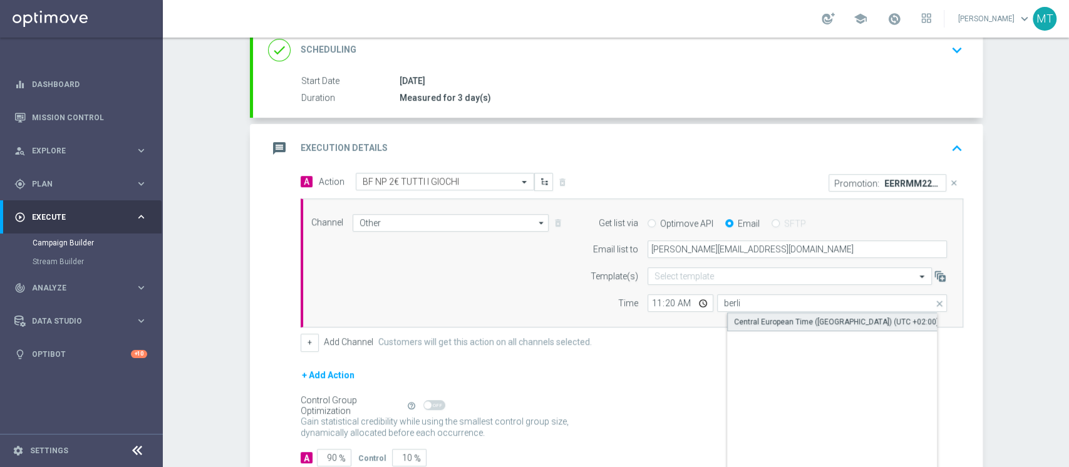
click at [759, 324] on div "Central European Time (Berlin) (UTC +02:00)" at bounding box center [836, 321] width 205 height 11
type input "Central European Time (Berlin) (UTC +02:00)"
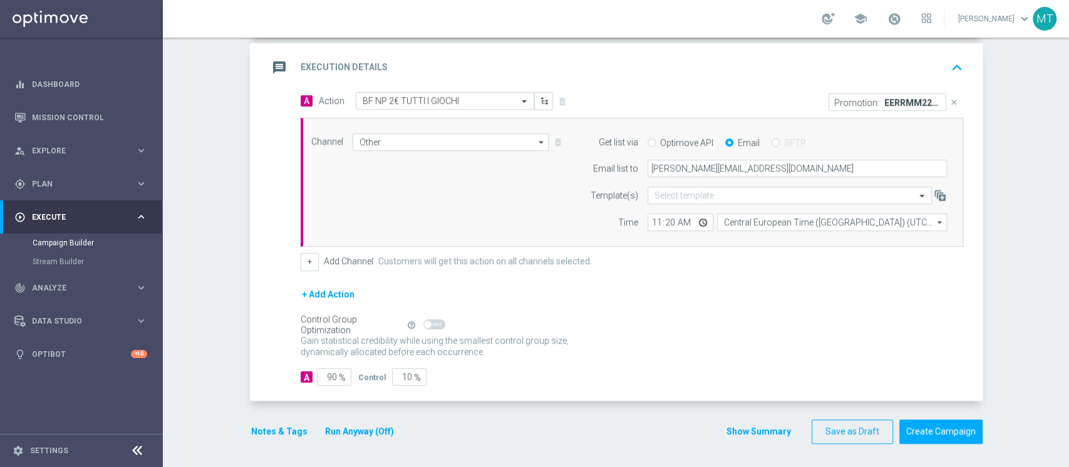
scroll to position [260, 0]
click at [324, 424] on button "Run Anyway (Off)" at bounding box center [359, 432] width 71 height 16
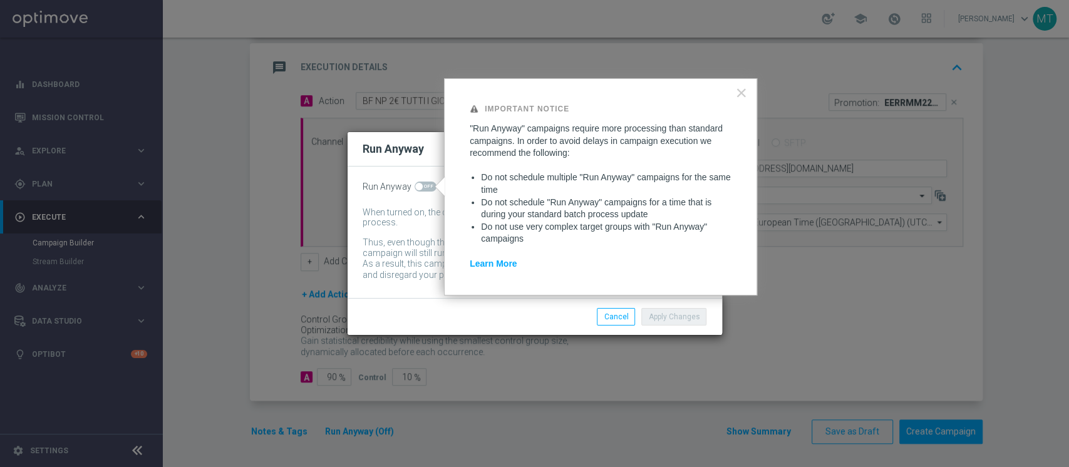
click at [422, 185] on span at bounding box center [426, 187] width 22 height 10
click at [422, 185] on input "checkbox" at bounding box center [426, 187] width 22 height 10
checkbox input "true"
click at [672, 315] on button "Apply Changes" at bounding box center [674, 317] width 65 height 18
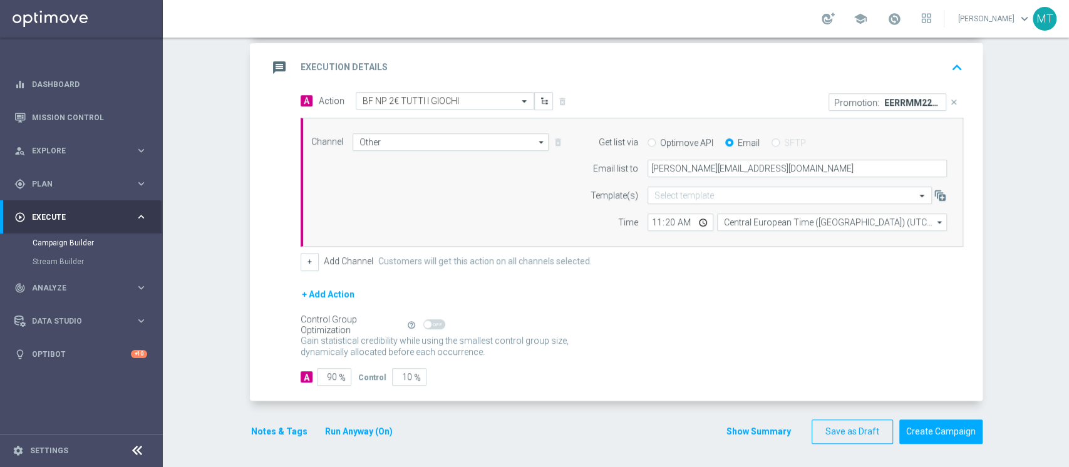
click at [256, 432] on button "Notes & Tags" at bounding box center [279, 432] width 59 height 16
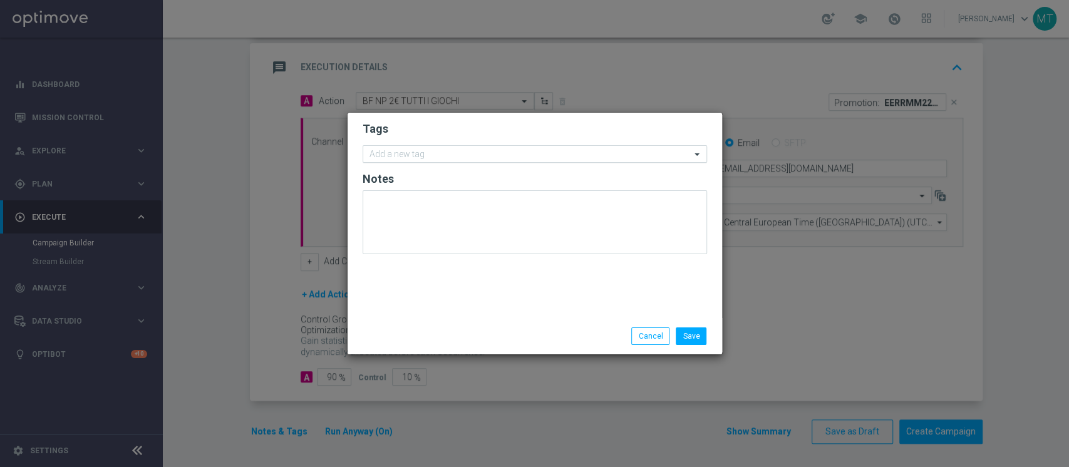
click at [448, 157] on input "text" at bounding box center [530, 155] width 321 height 11
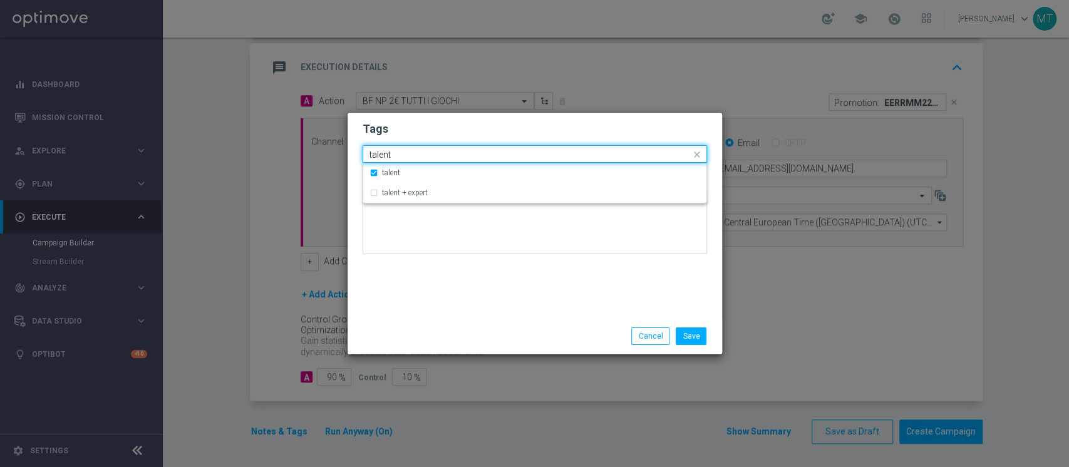
click at [436, 152] on input "talent" at bounding box center [530, 155] width 321 height 11
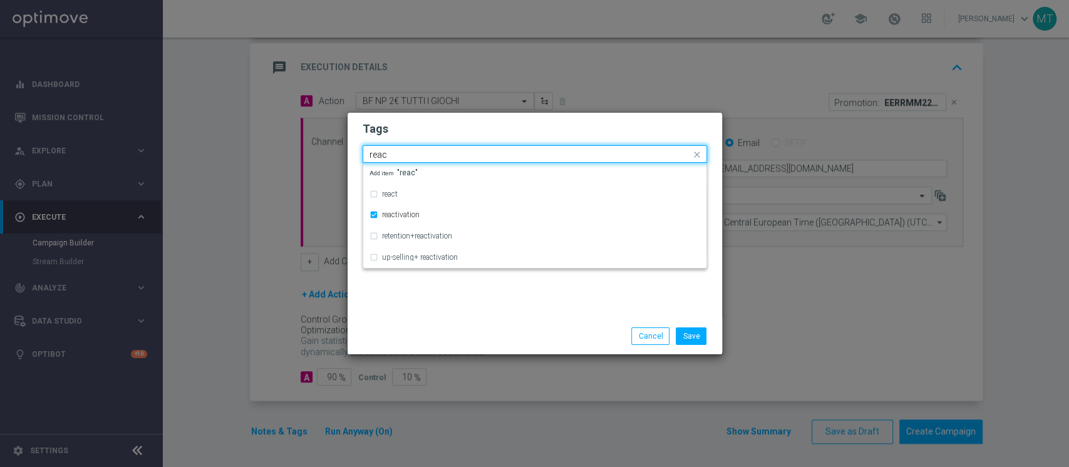
click at [435, 152] on input "reac" at bounding box center [530, 155] width 321 height 11
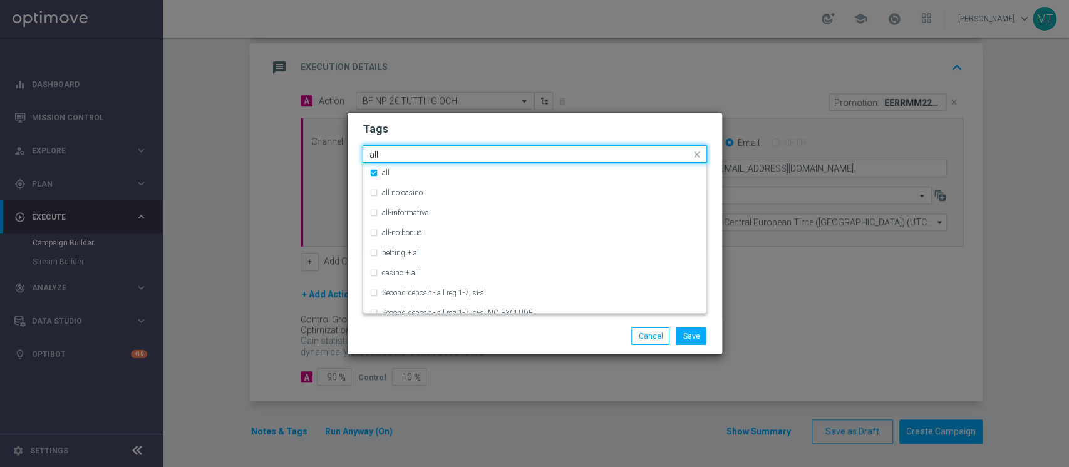
click at [435, 152] on input "all" at bounding box center [530, 155] width 321 height 11
type input "a"
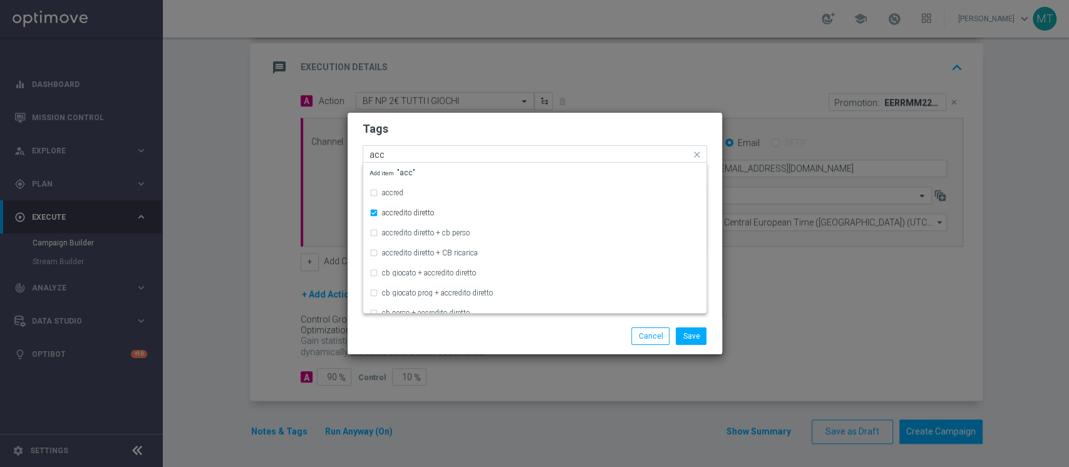
click at [421, 150] on input "acc" at bounding box center [530, 155] width 321 height 11
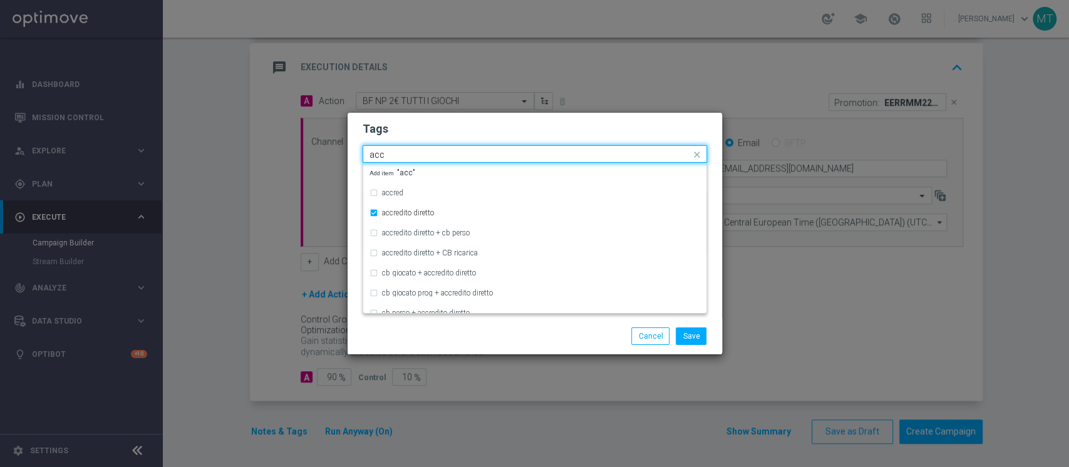
click at [421, 150] on input "acc" at bounding box center [530, 155] width 321 height 11
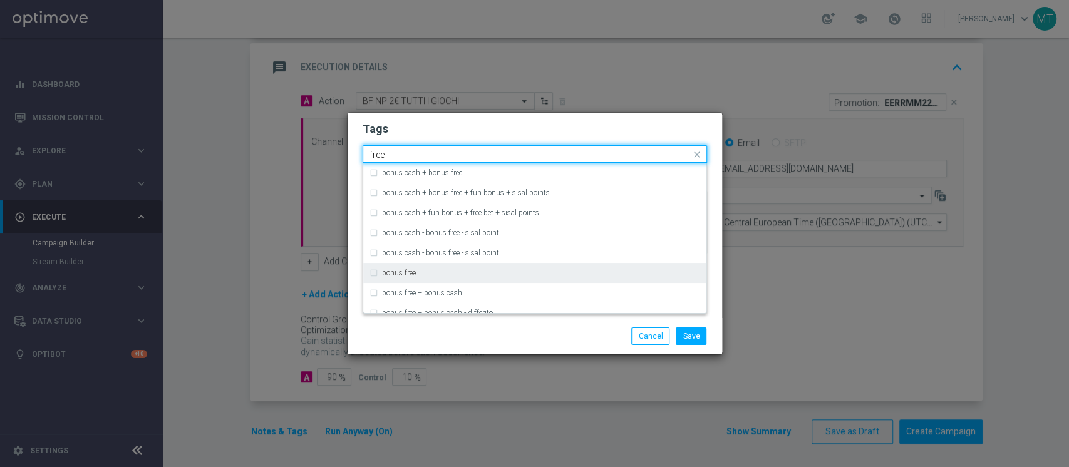
click at [421, 276] on div "bonus free" at bounding box center [541, 273] width 318 height 8
type input "free"
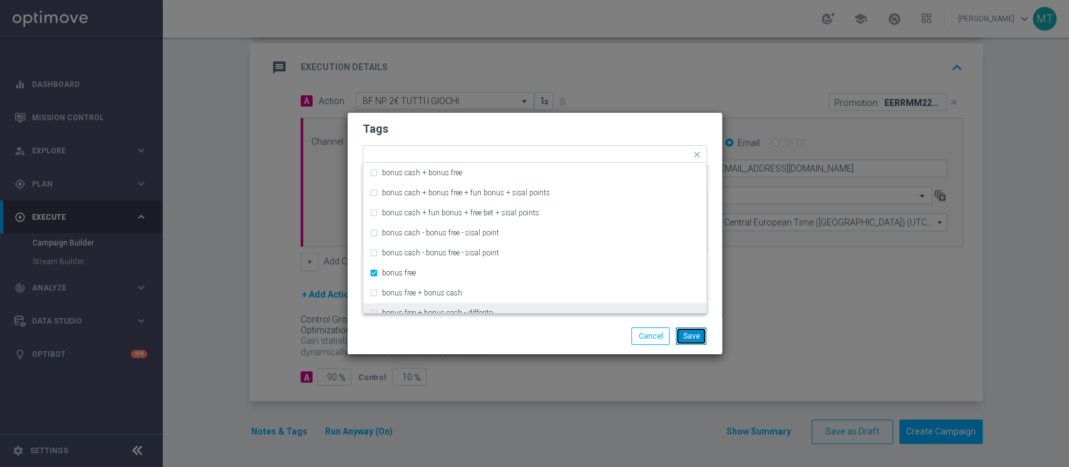
click at [700, 336] on button "Save" at bounding box center [691, 337] width 31 height 18
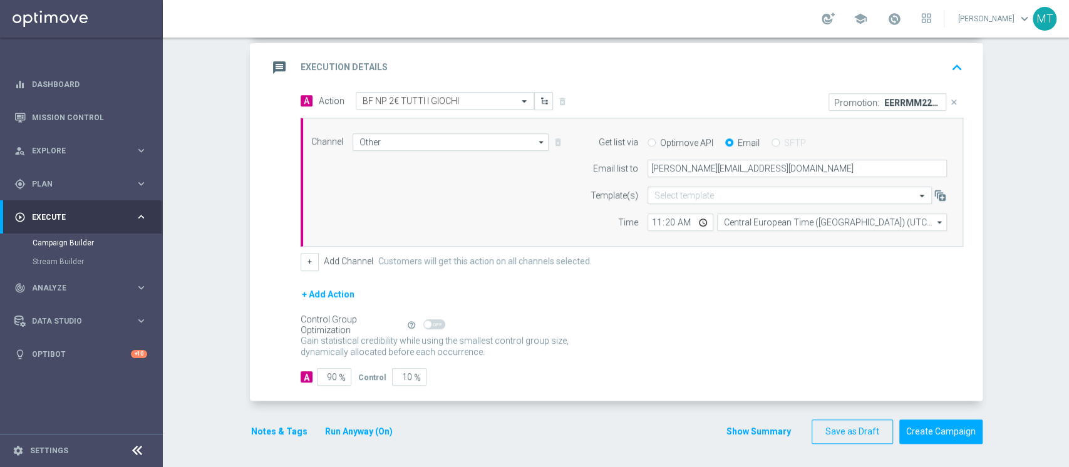
click at [757, 430] on button "Show Summary" at bounding box center [759, 432] width 66 height 14
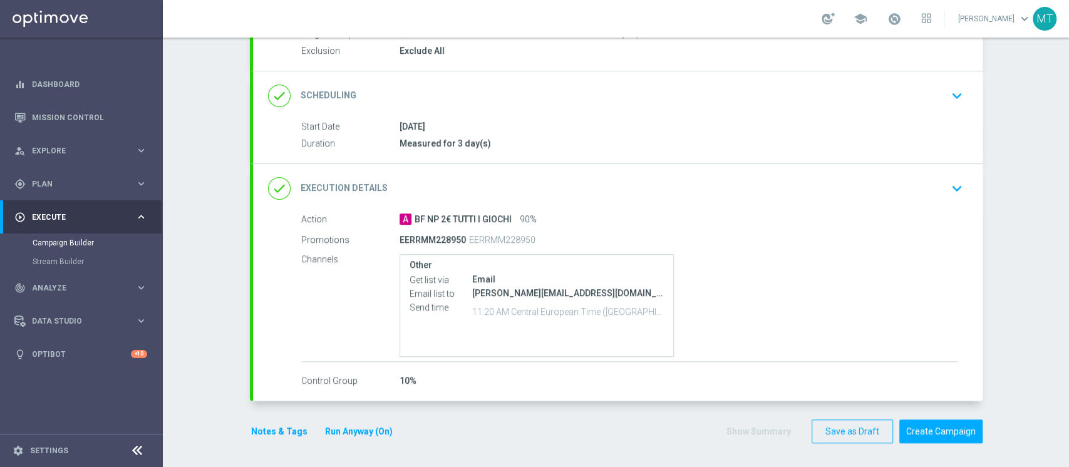
scroll to position [0, 0]
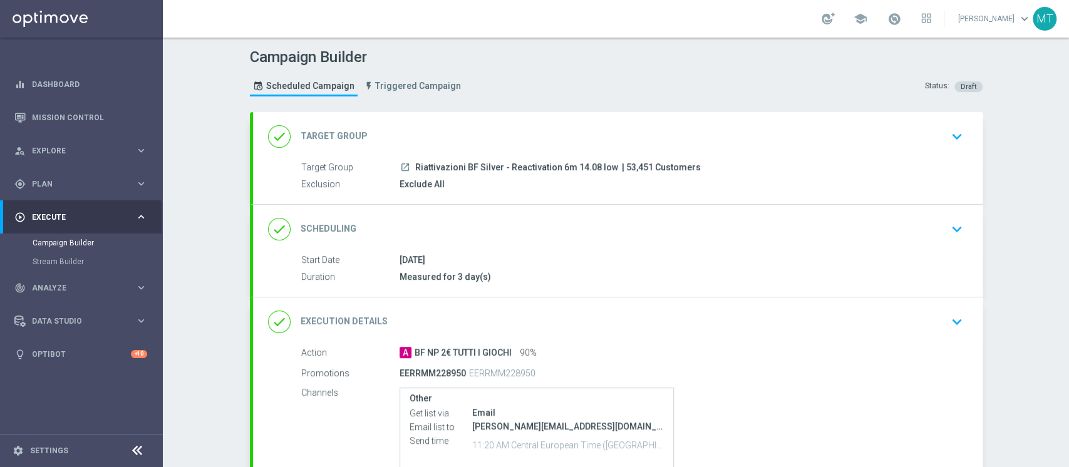
click at [583, 258] on div "14 Aug 2025" at bounding box center [679, 260] width 559 height 13
click at [599, 235] on div "done Scheduling keyboard_arrow_down" at bounding box center [618, 229] width 700 height 24
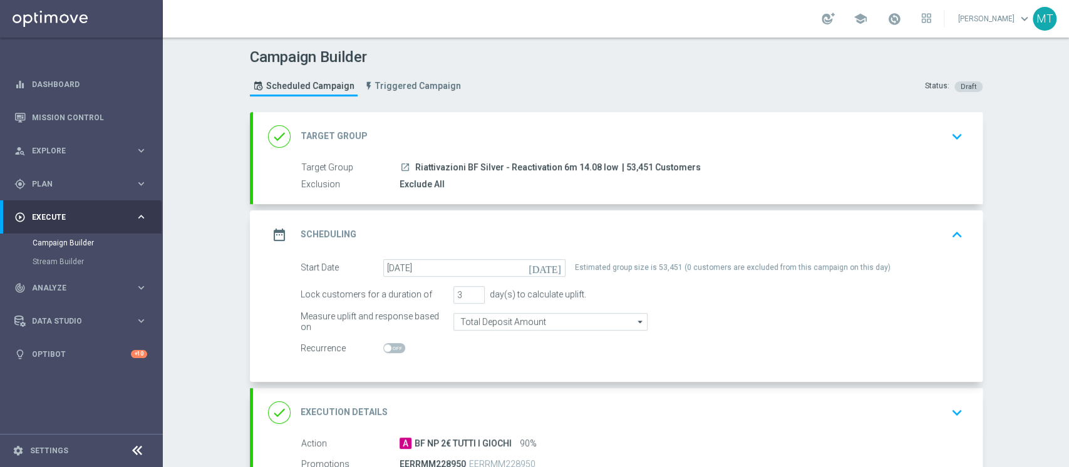
click at [561, 133] on div "done Target Group keyboard_arrow_down" at bounding box center [618, 137] width 700 height 24
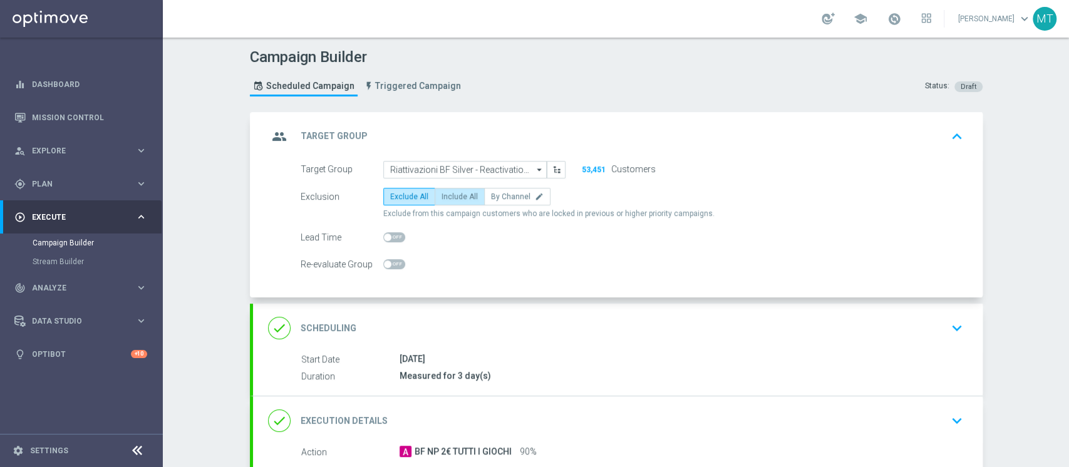
click at [463, 189] on label "Include All" at bounding box center [460, 197] width 50 height 18
click at [450, 195] on input "Include All" at bounding box center [446, 199] width 8 height 8
radio input "true"
click at [511, 140] on div "group Target Group keyboard_arrow_up" at bounding box center [618, 137] width 700 height 24
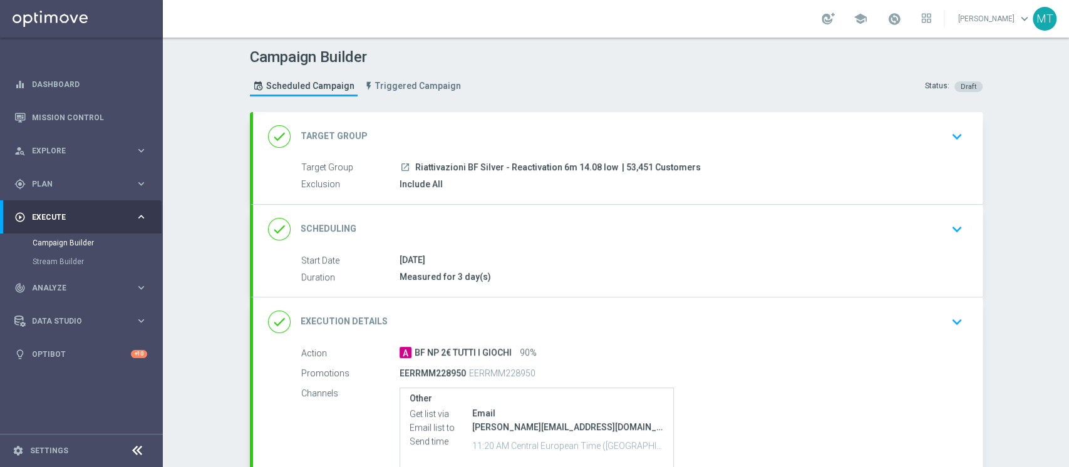
scroll to position [91, 0]
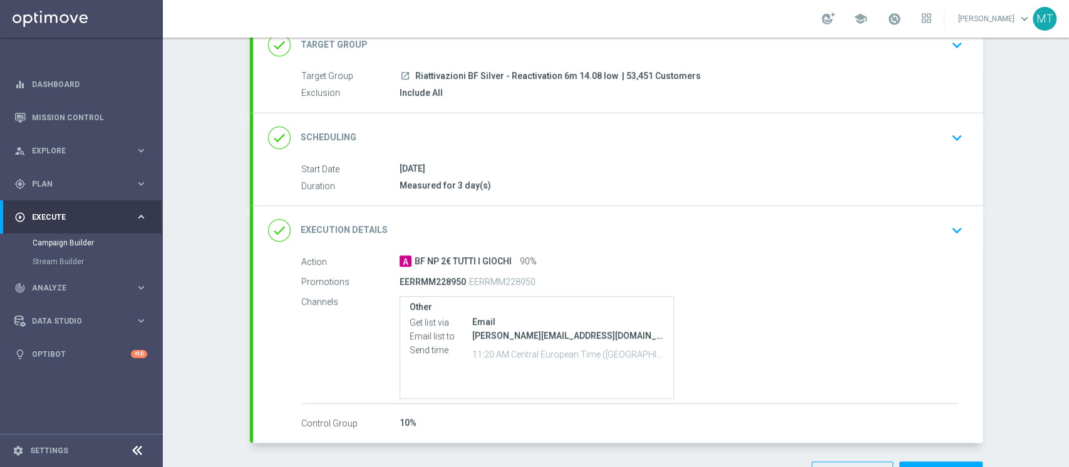
click at [541, 149] on div "done Scheduling keyboard_arrow_down" at bounding box center [618, 137] width 730 height 49
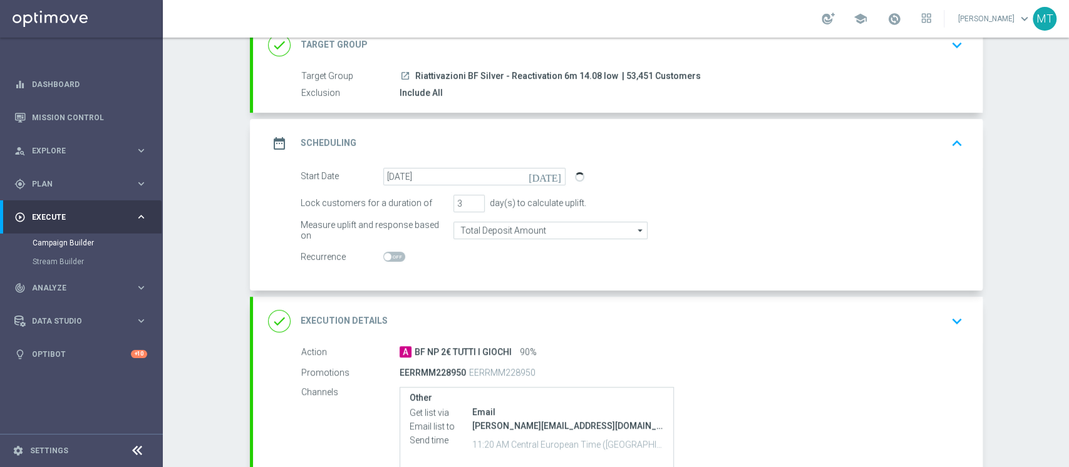
click at [568, 140] on div "date_range Scheduling keyboard_arrow_up" at bounding box center [618, 144] width 700 height 24
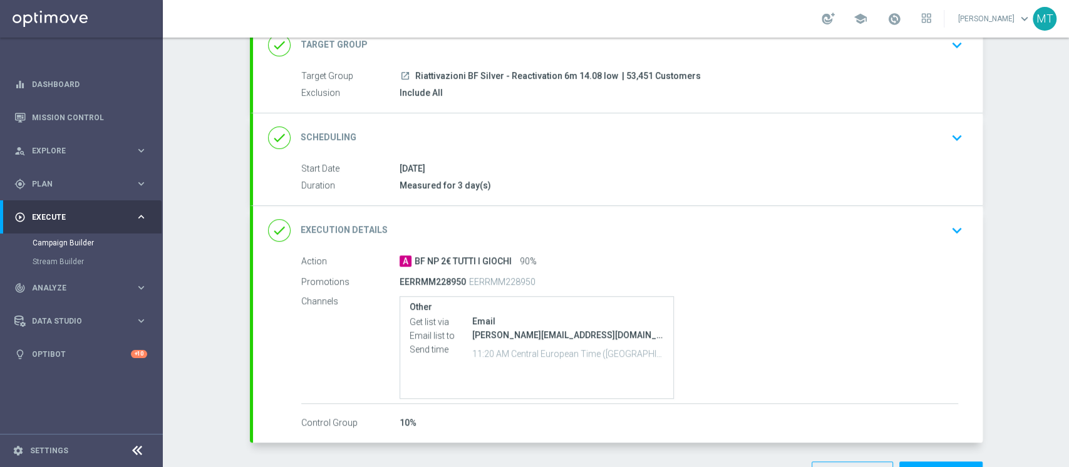
scroll to position [133, 0]
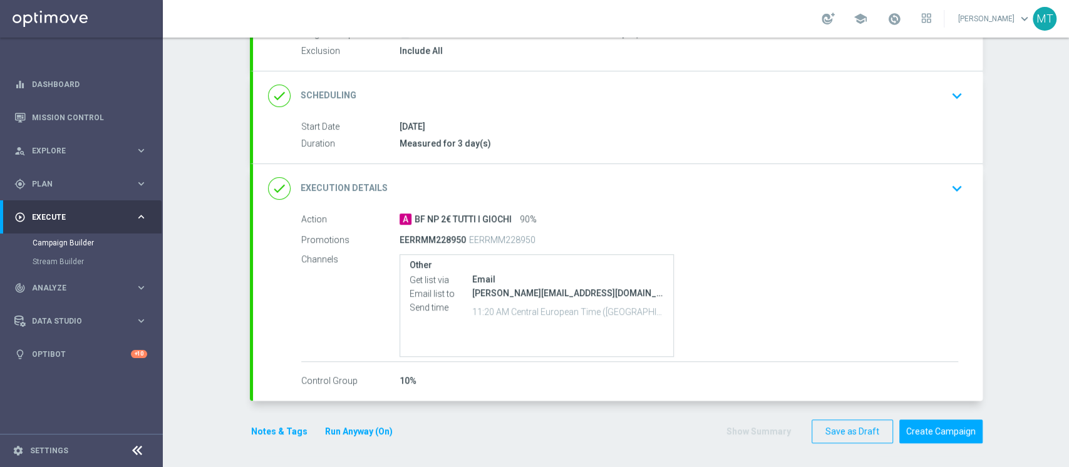
click at [281, 434] on button "Notes & Tags" at bounding box center [279, 432] width 59 height 16
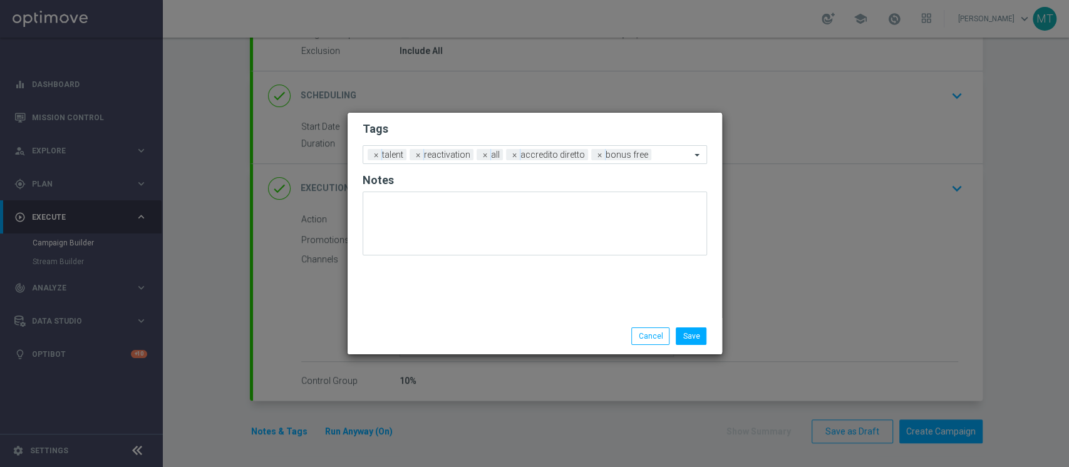
click at [255, 383] on modal-container "Tags Add a new tag × talent × reactivation × all × accredito diretto × bonus fr…" at bounding box center [534, 233] width 1069 height 467
click at [652, 338] on button "Cancel" at bounding box center [651, 337] width 38 height 18
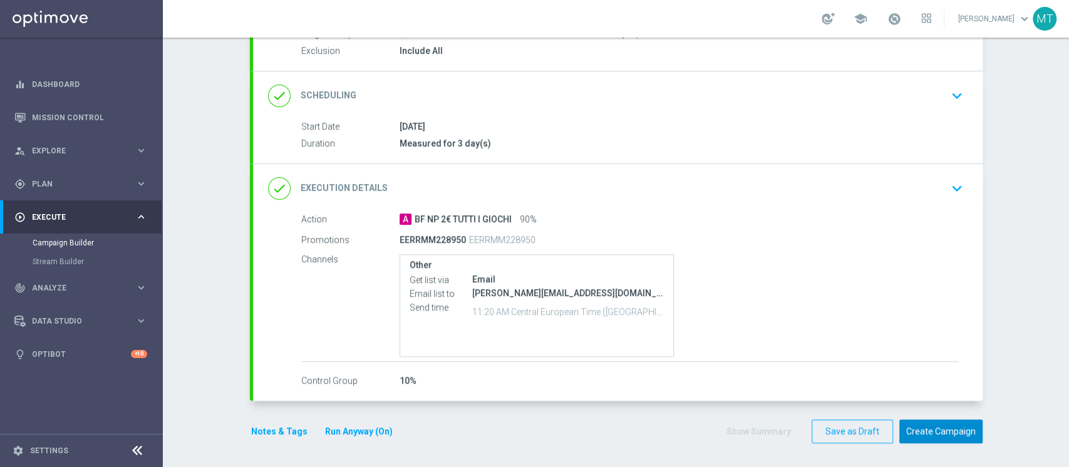
click at [929, 432] on button "Create Campaign" at bounding box center [941, 432] width 83 height 24
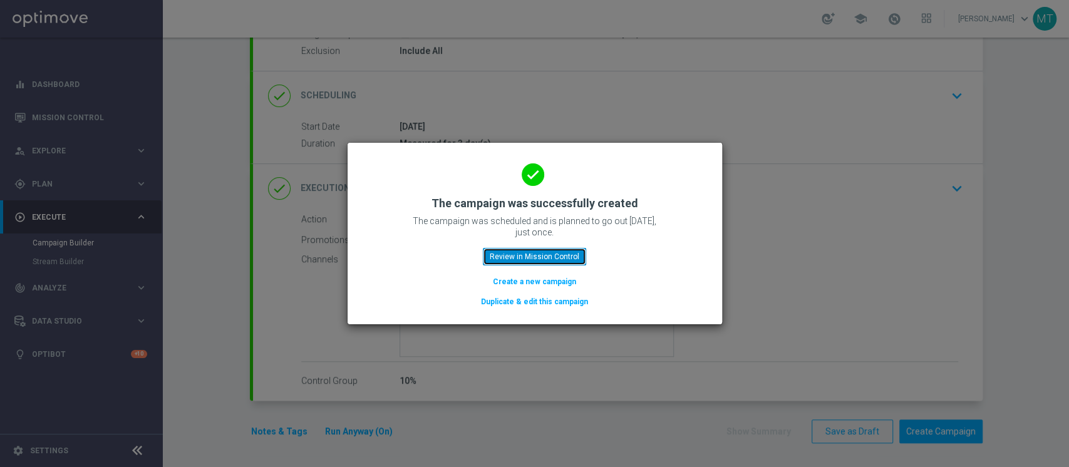
click at [573, 252] on button "Review in Mission Control" at bounding box center [534, 257] width 103 height 18
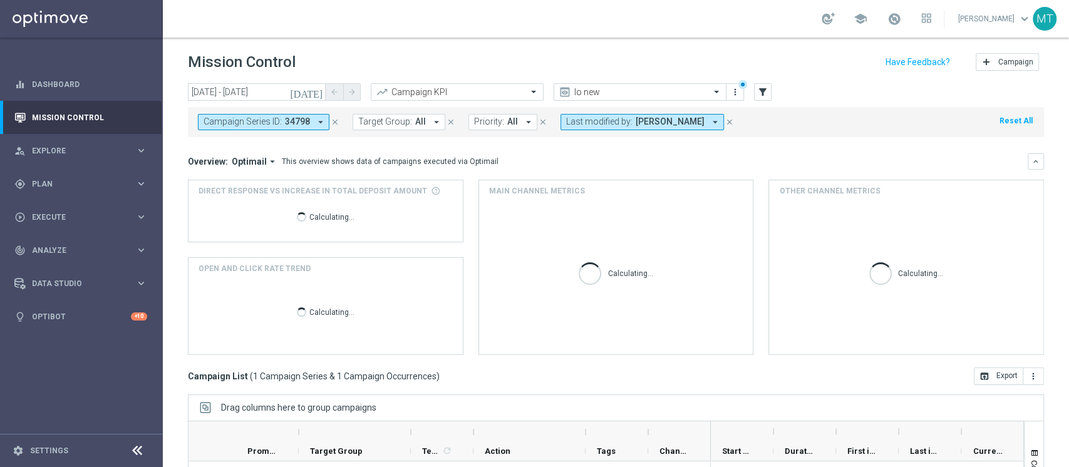
click at [333, 120] on icon "close" at bounding box center [335, 122] width 9 height 9
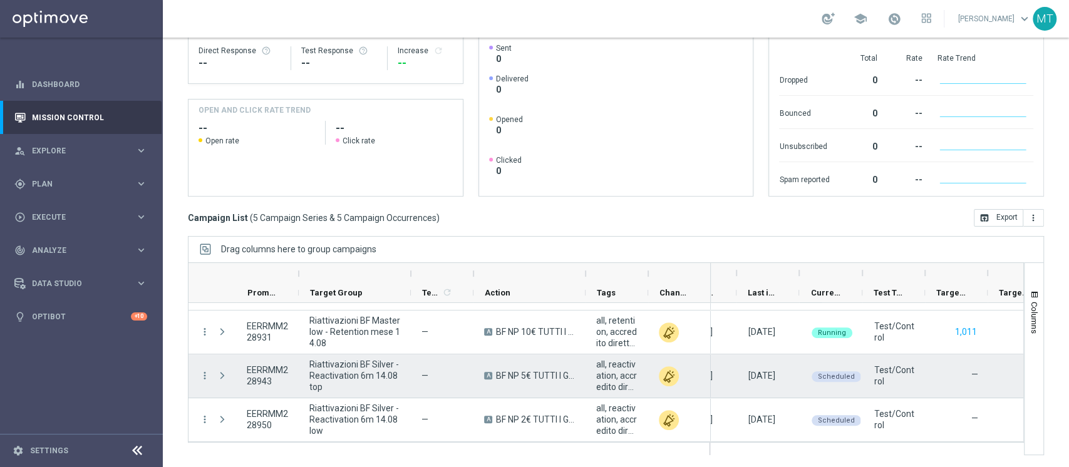
scroll to position [0, 162]
click at [854, 370] on span "play_arrow" at bounding box center [850, 367] width 9 height 9
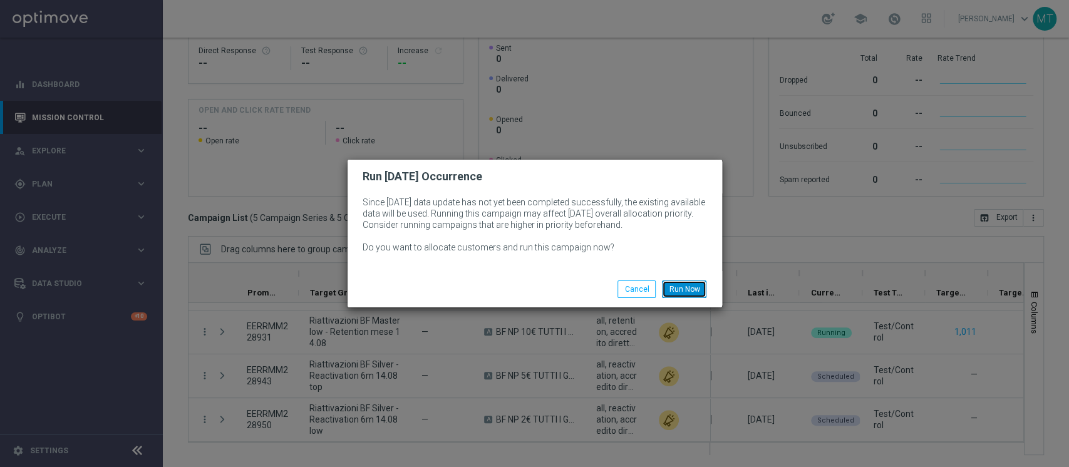
click at [687, 289] on button "Run Now" at bounding box center [684, 290] width 44 height 18
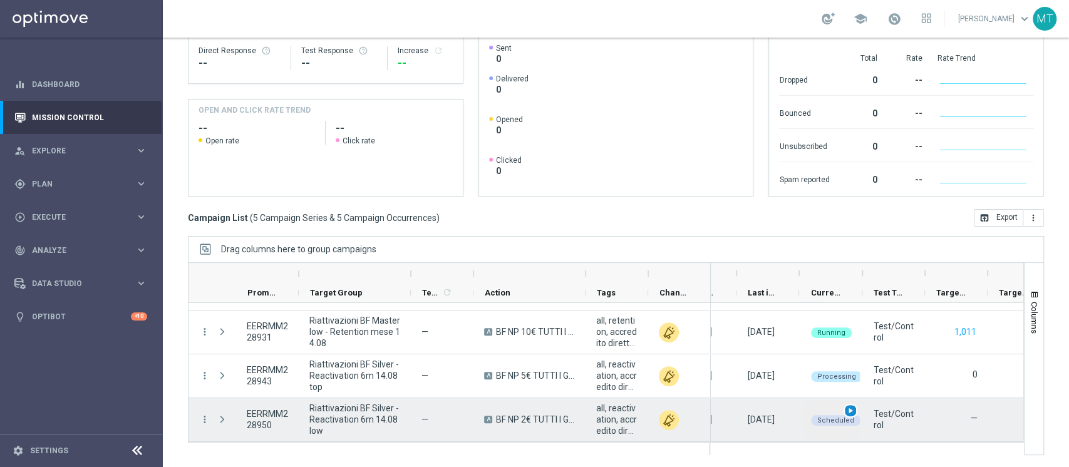
click at [850, 409] on span "play_arrow" at bounding box center [850, 411] width 9 height 9
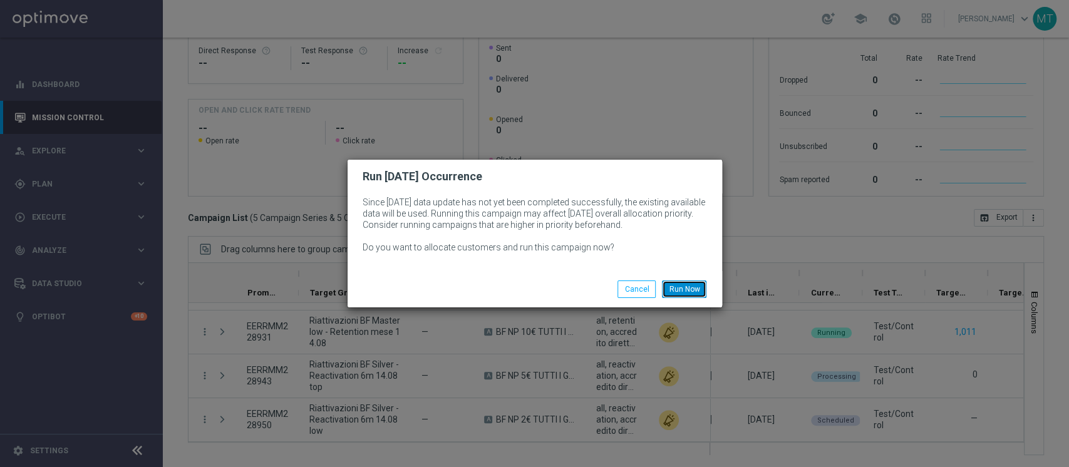
click at [685, 283] on button "Run Now" at bounding box center [684, 290] width 44 height 18
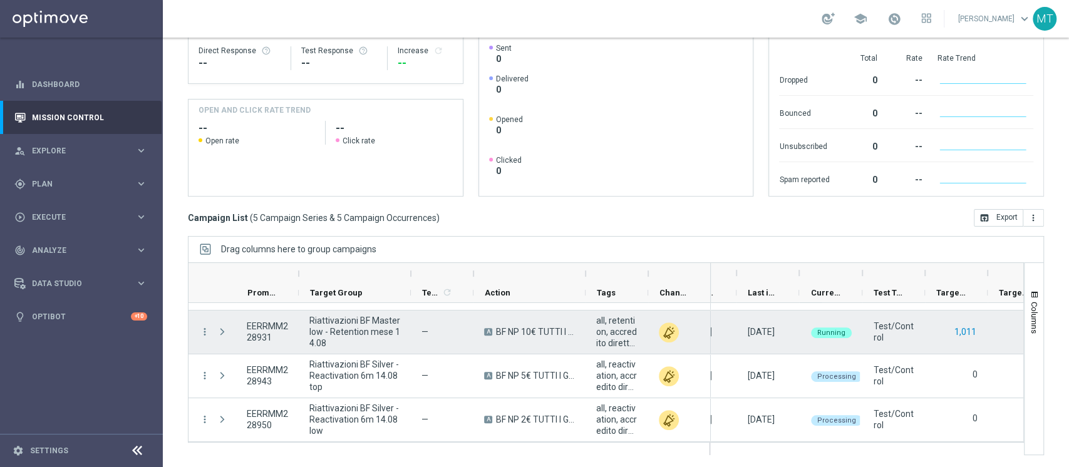
click at [967, 331] on button "1,011" at bounding box center [966, 333] width 24 height 16
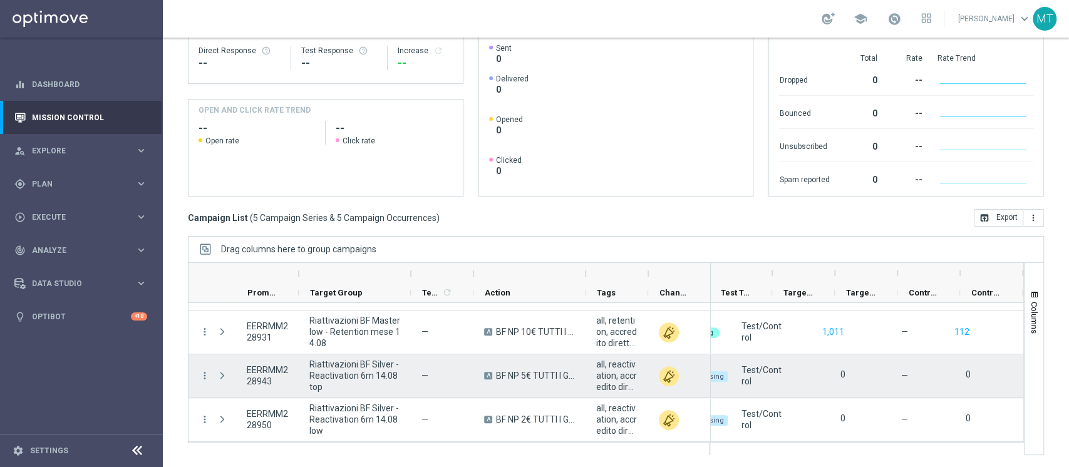
scroll to position [0, 316]
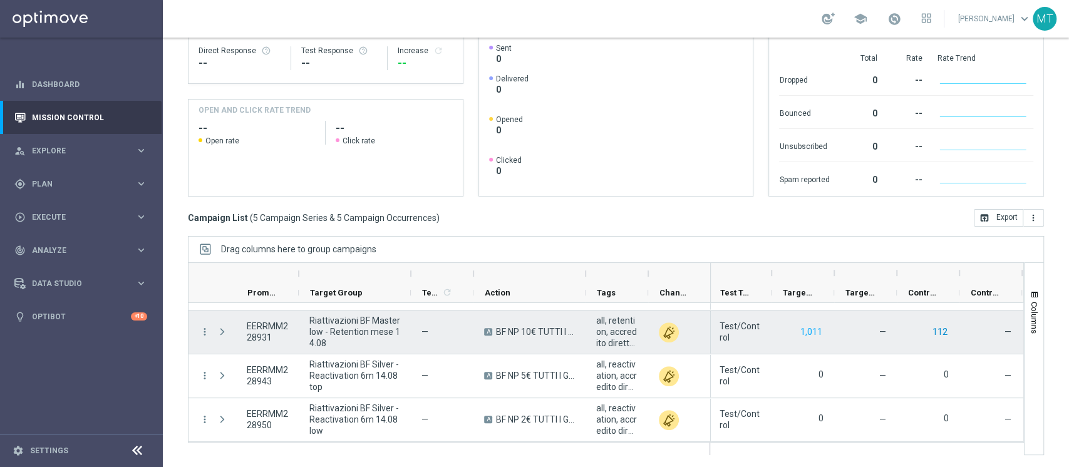
click at [945, 333] on button "112" at bounding box center [941, 333] width 18 height 16
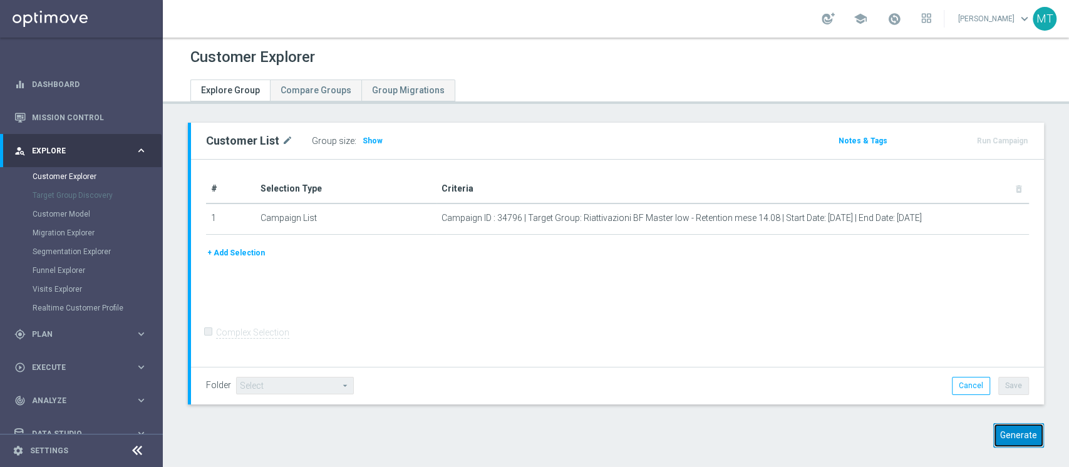
click at [1007, 434] on button "Generate" at bounding box center [1019, 436] width 51 height 24
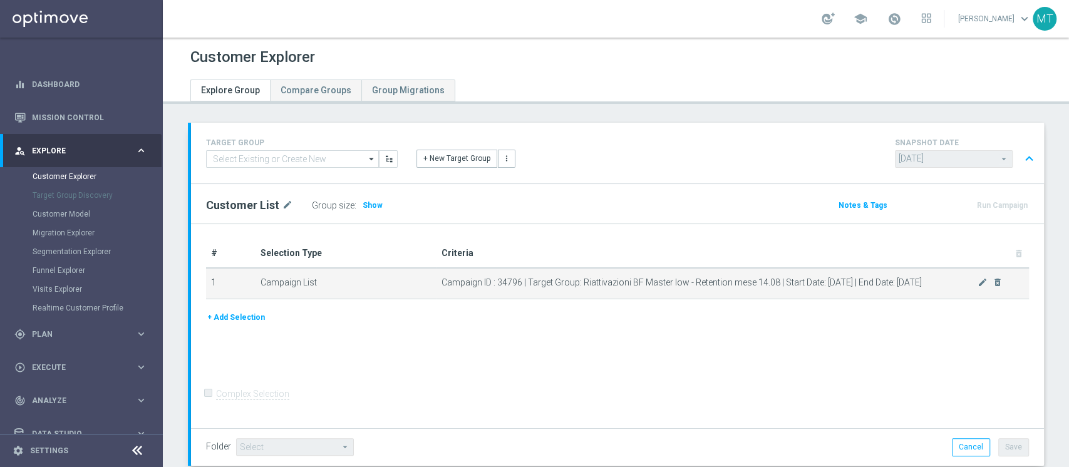
scroll to position [247, 0]
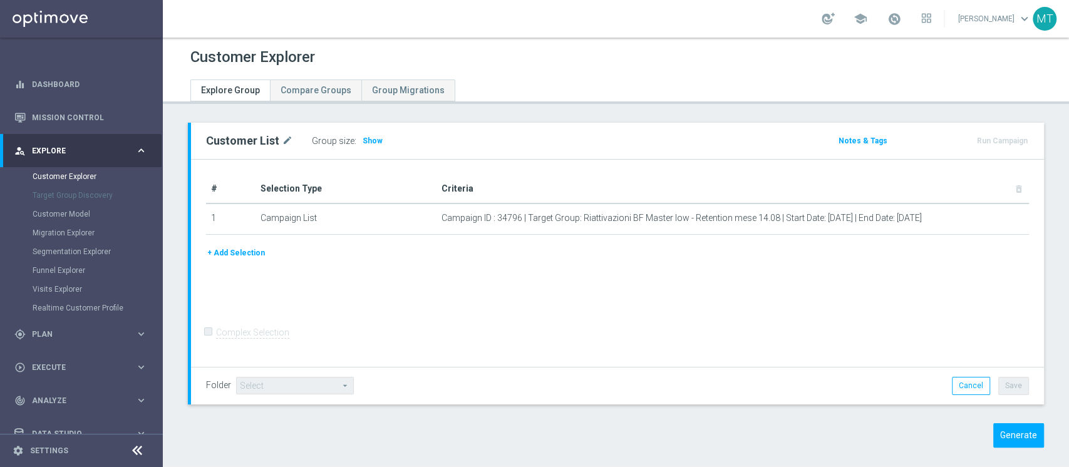
scroll to position [11, 0]
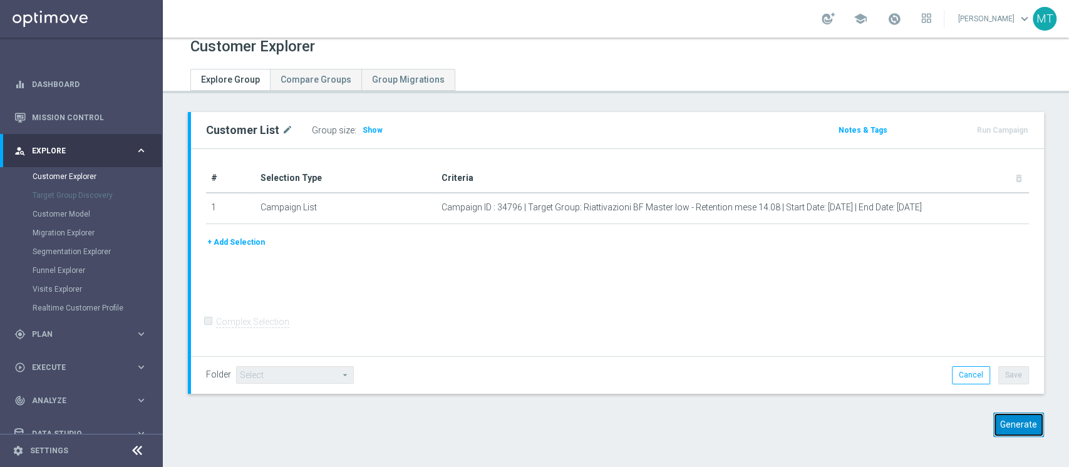
click at [1002, 430] on button "Generate" at bounding box center [1019, 425] width 51 height 24
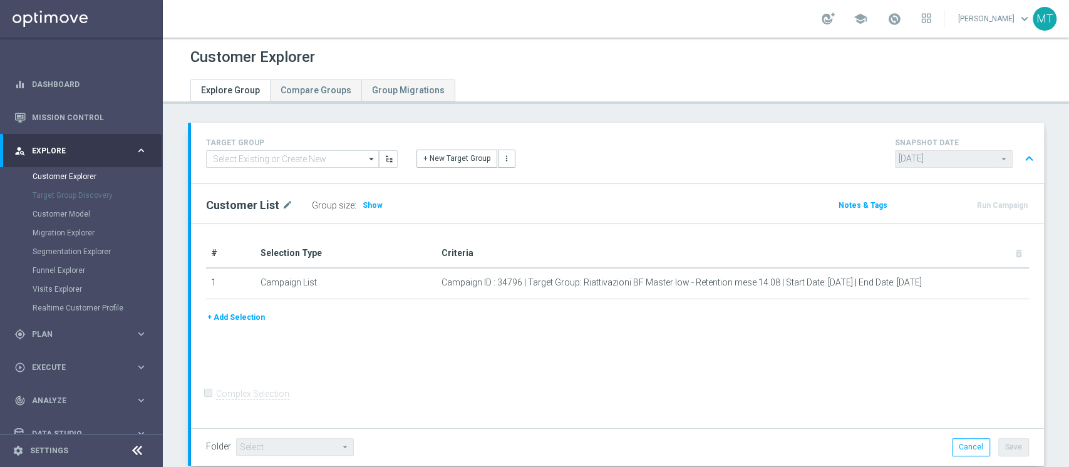
scroll to position [247, 0]
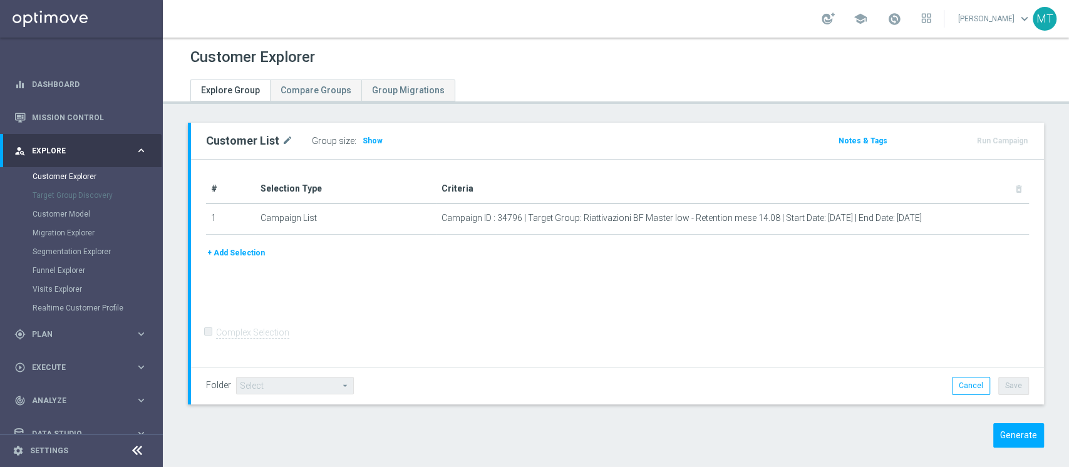
scroll to position [11, 0]
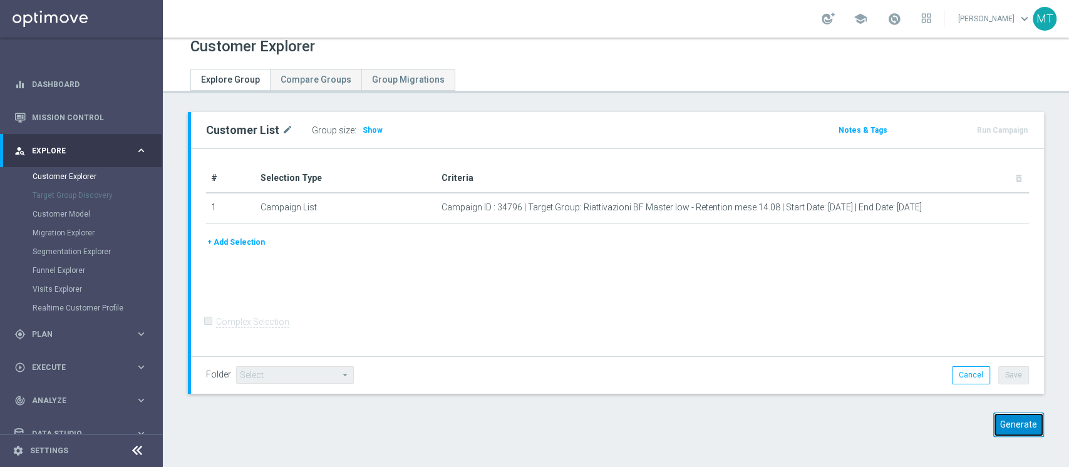
click at [994, 417] on button "Generate" at bounding box center [1019, 425] width 51 height 24
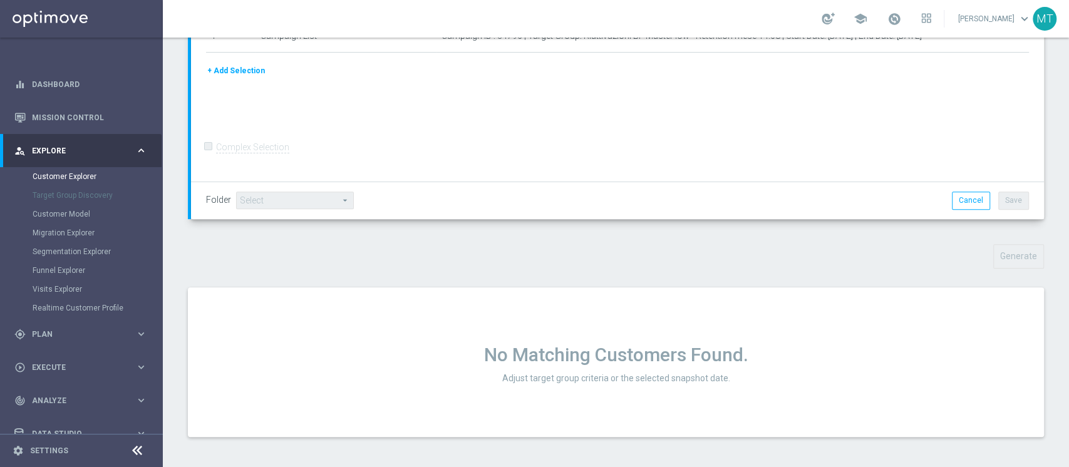
scroll to position [247, 0]
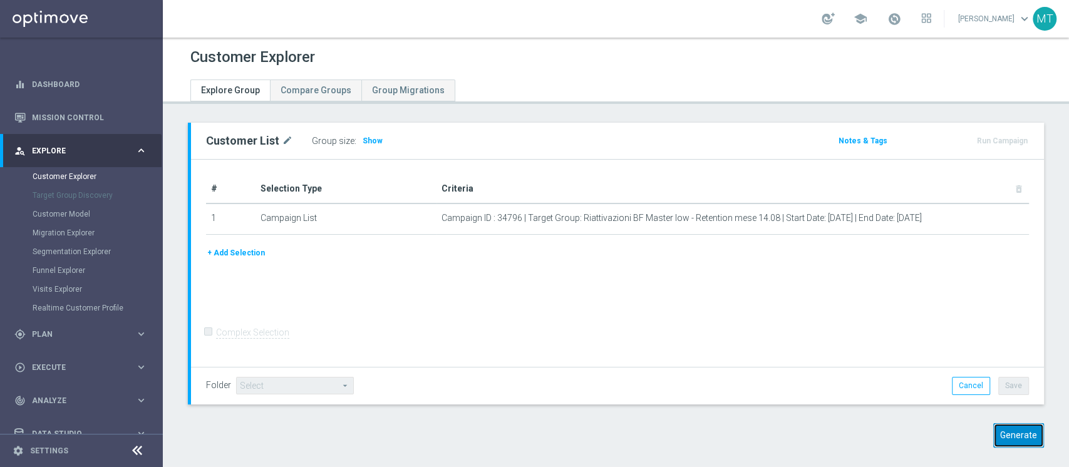
click at [997, 434] on button "Generate" at bounding box center [1019, 436] width 51 height 24
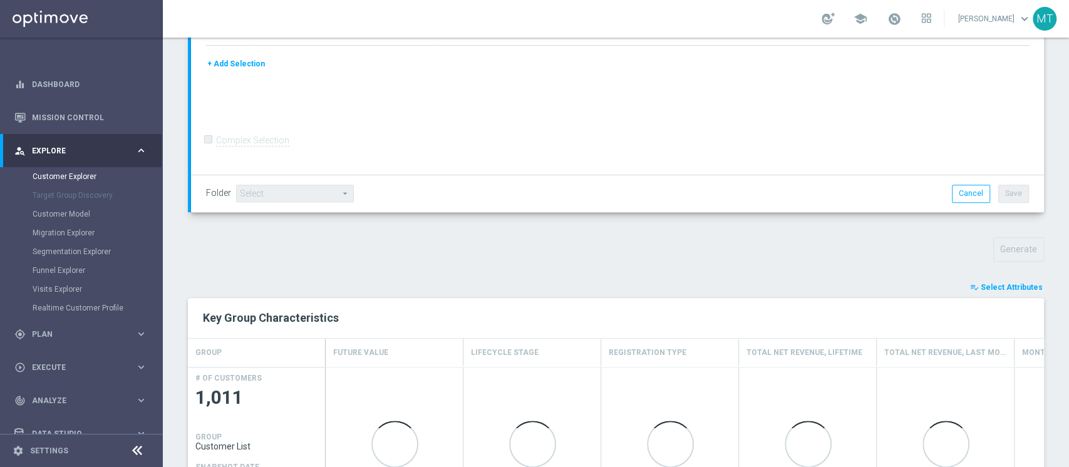
scroll to position [302, 0]
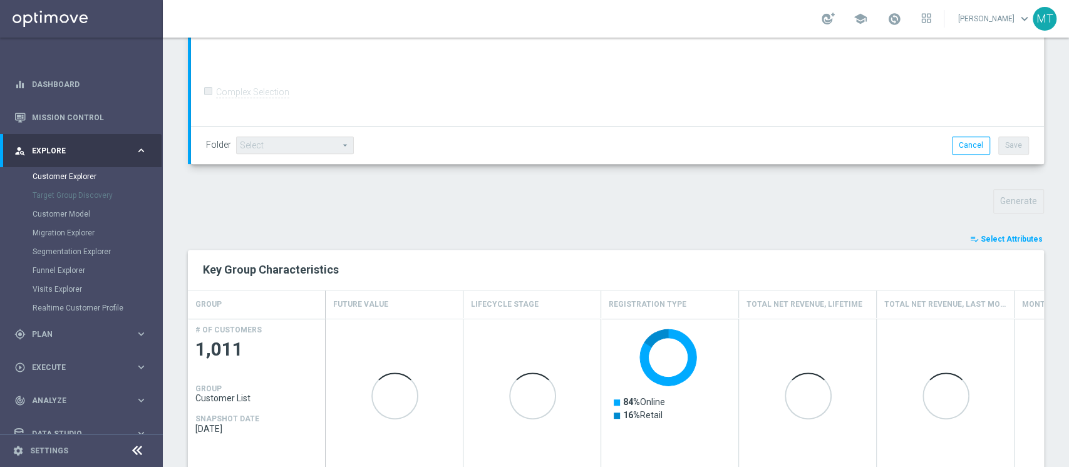
click at [1009, 232] on button "playlist_add_check Select Attributes" at bounding box center [1006, 239] width 75 height 14
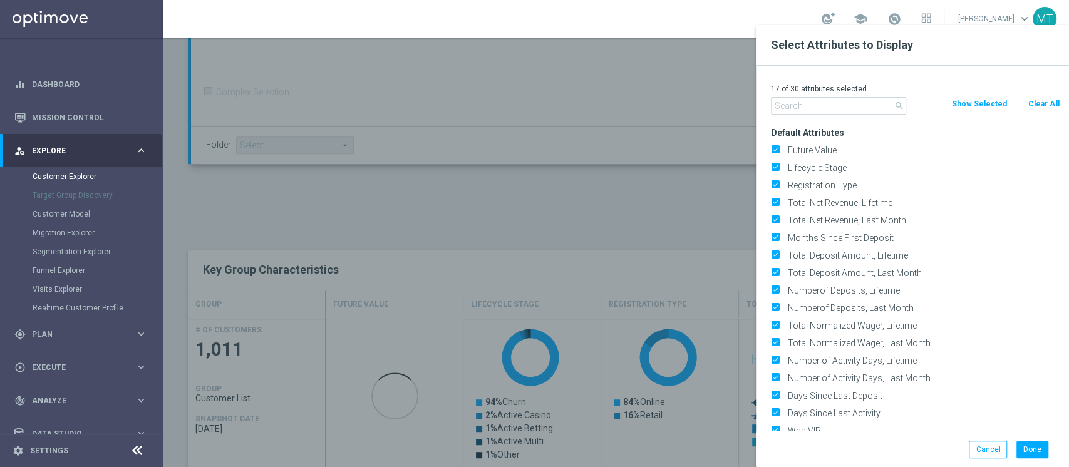
click at [1036, 101] on button "Clear All" at bounding box center [1043, 104] width 33 height 14
checkbox input "false"
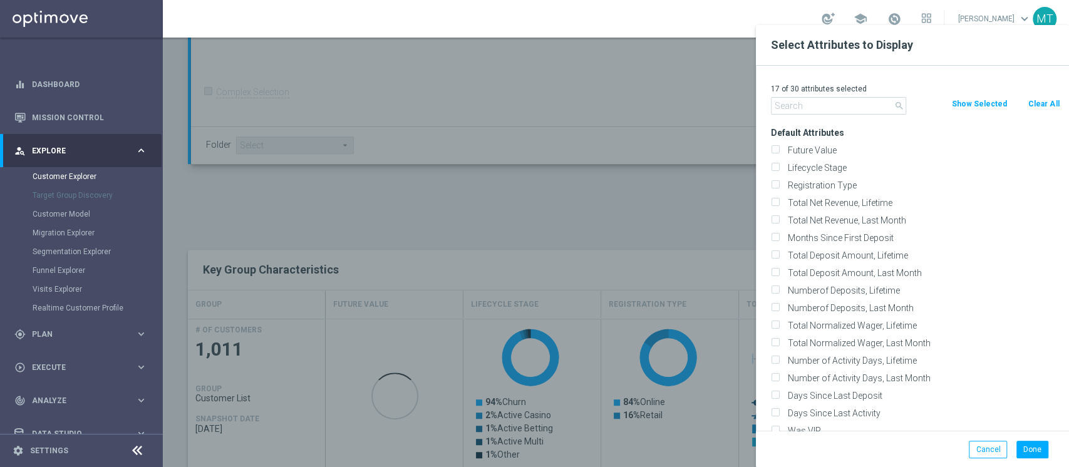
checkbox input "false"
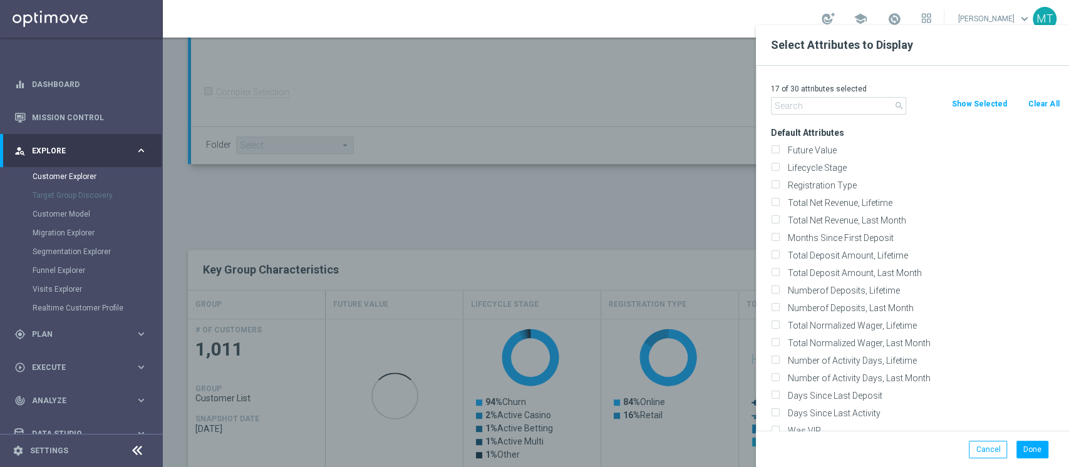
checkbox input "false"
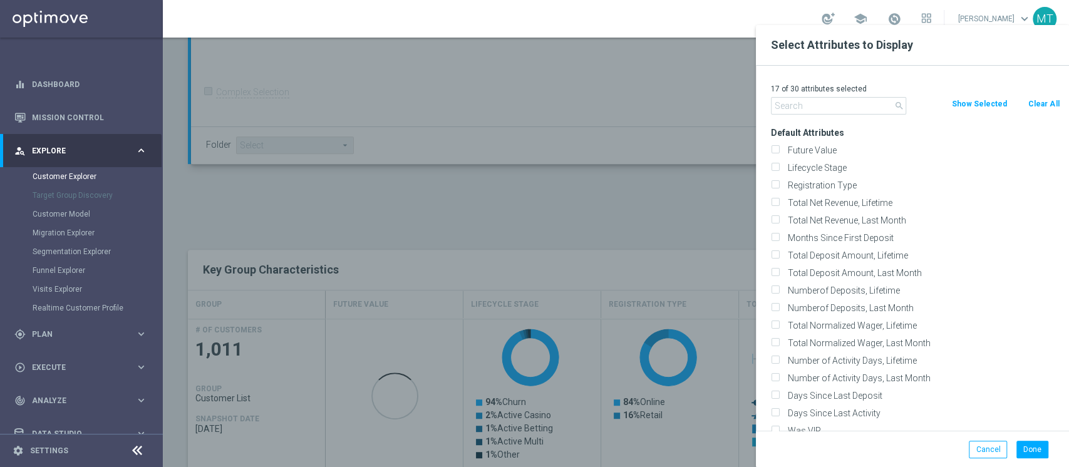
checkbox input "false"
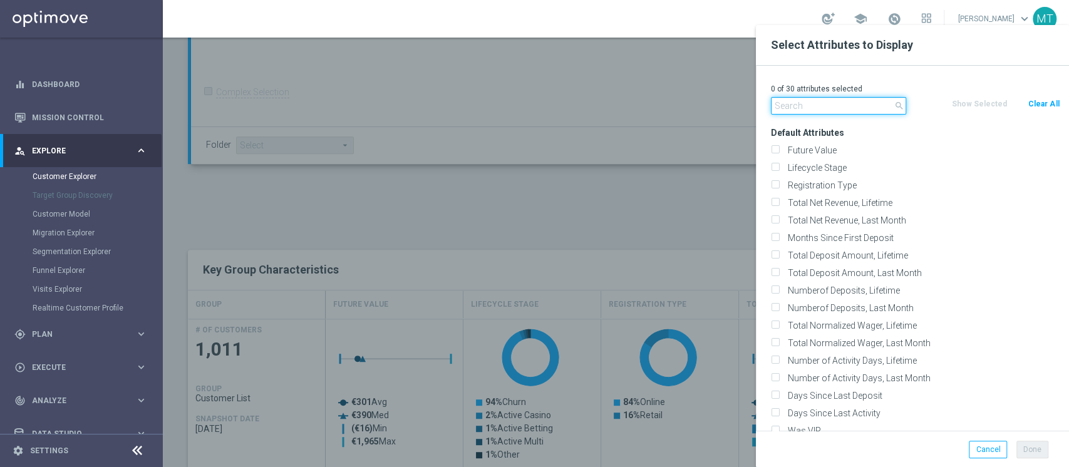
click at [842, 101] on input "text" at bounding box center [838, 106] width 135 height 18
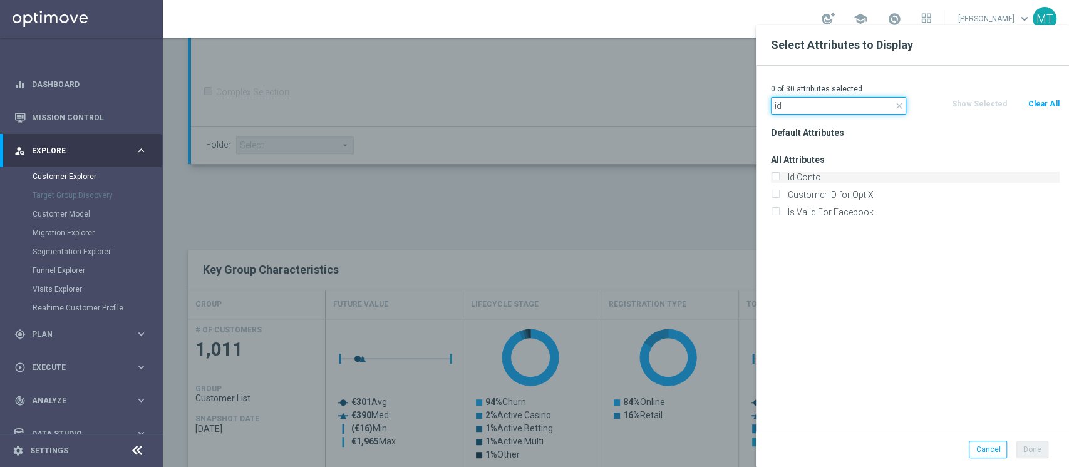
type input "id"
click at [815, 177] on label "Id Conto" at bounding box center [922, 177] width 276 height 11
click at [779, 177] on input "Id Conto" at bounding box center [775, 179] width 8 height 8
checkbox input "true"
click at [806, 106] on input "id" at bounding box center [838, 106] width 135 height 18
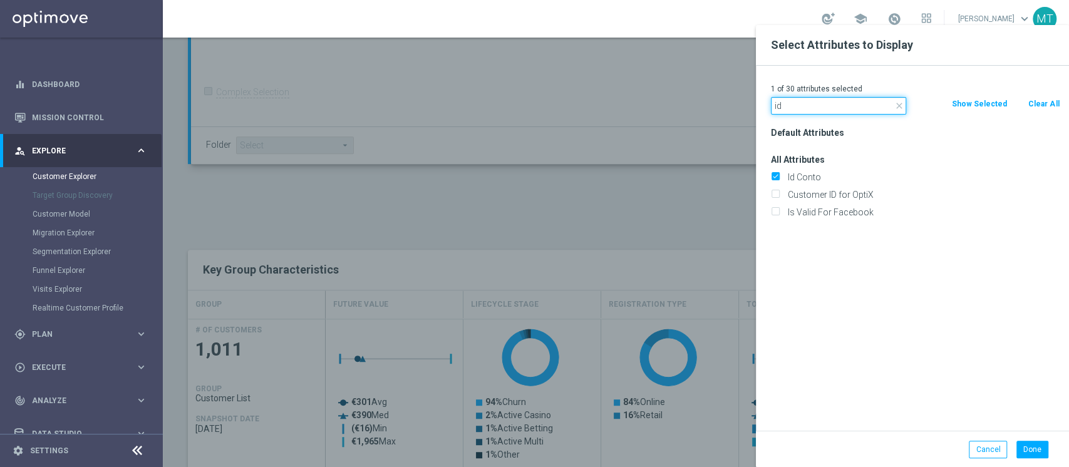
click at [806, 106] on input "id" at bounding box center [838, 106] width 135 height 18
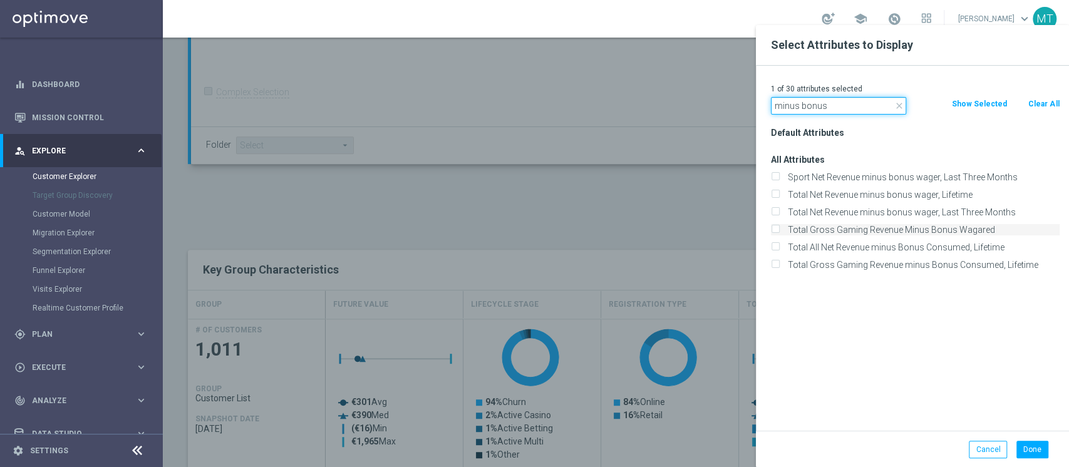
type input "minus bonus"
click at [928, 232] on label "Total Gross Gaming Revenue Minus Bonus Wagared" at bounding box center [922, 229] width 276 height 11
click at [779, 232] on input "Total Gross Gaming Revenue Minus Bonus Wagared" at bounding box center [775, 231] width 8 height 8
checkbox input "true"
click at [1026, 445] on button "Done" at bounding box center [1033, 450] width 32 height 18
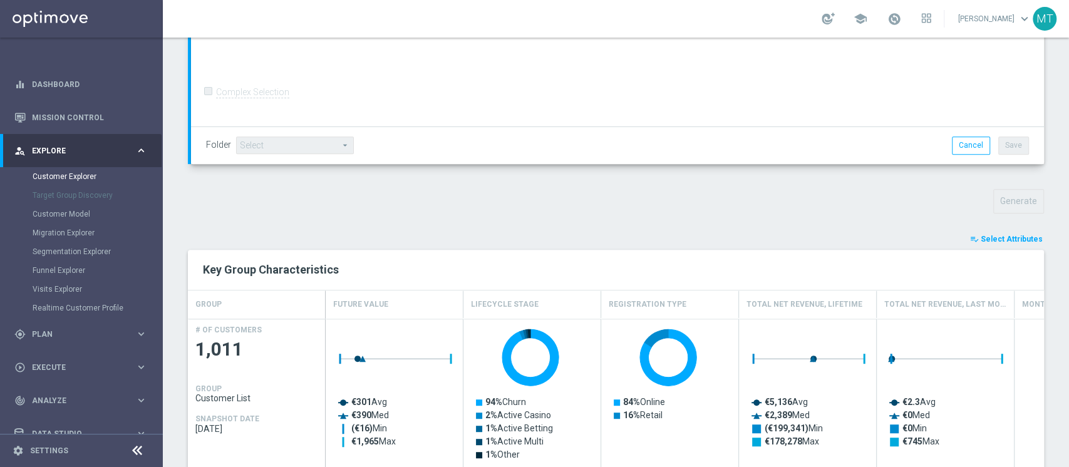
type input "Search"
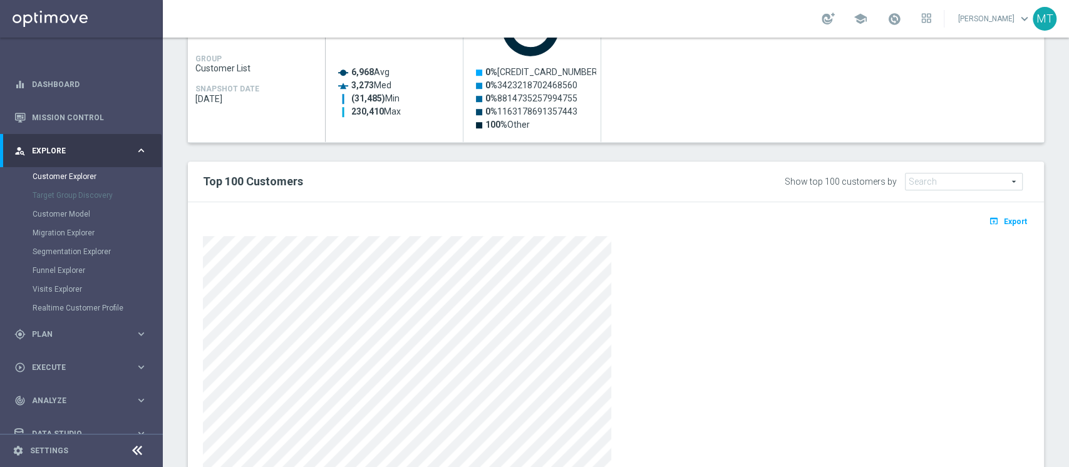
scroll to position [633, 0]
click at [1004, 219] on span "Export" at bounding box center [1015, 221] width 23 height 9
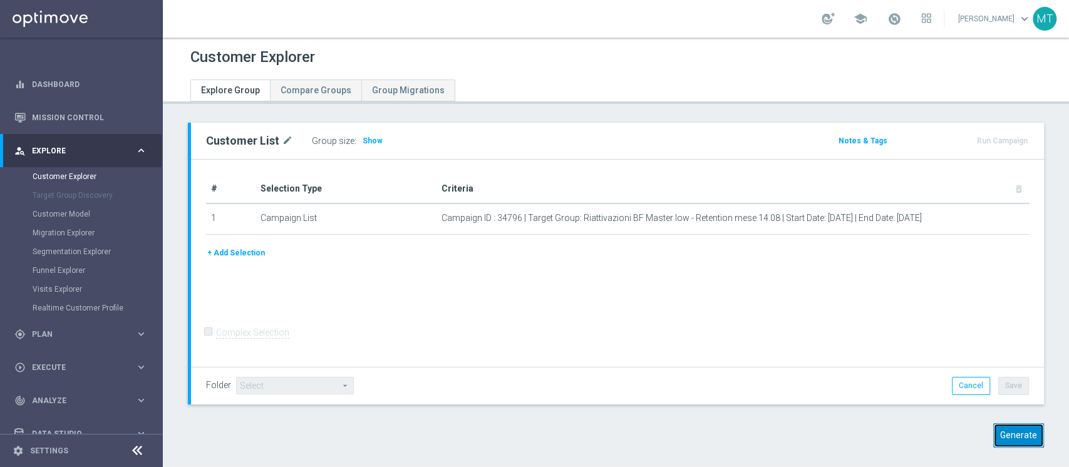
click at [1004, 447] on button "Generate" at bounding box center [1019, 436] width 51 height 24
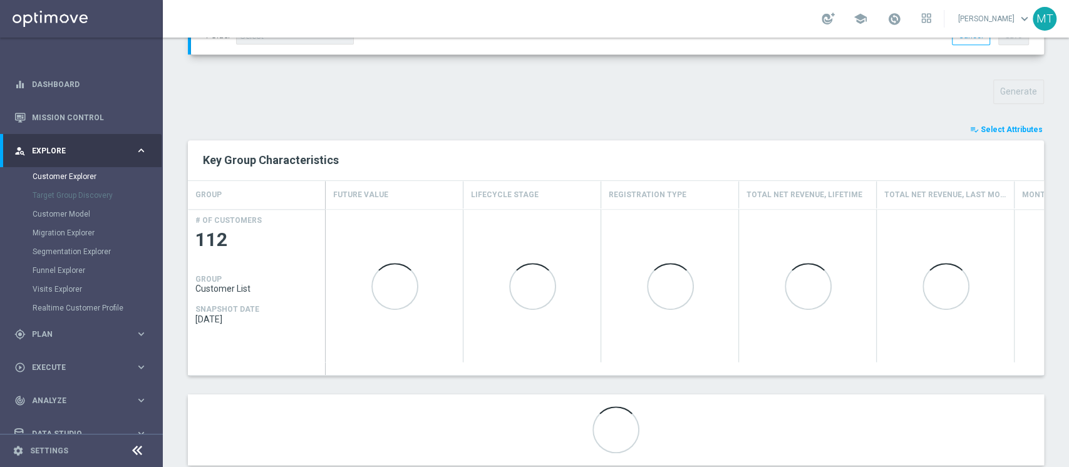
scroll to position [432, 0]
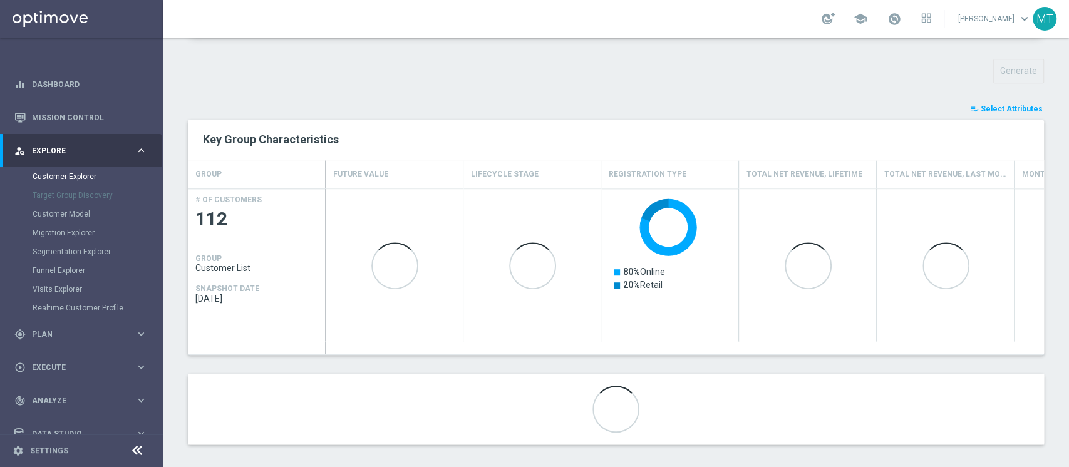
click at [1014, 110] on span "Select Attributes" at bounding box center [1012, 109] width 62 height 9
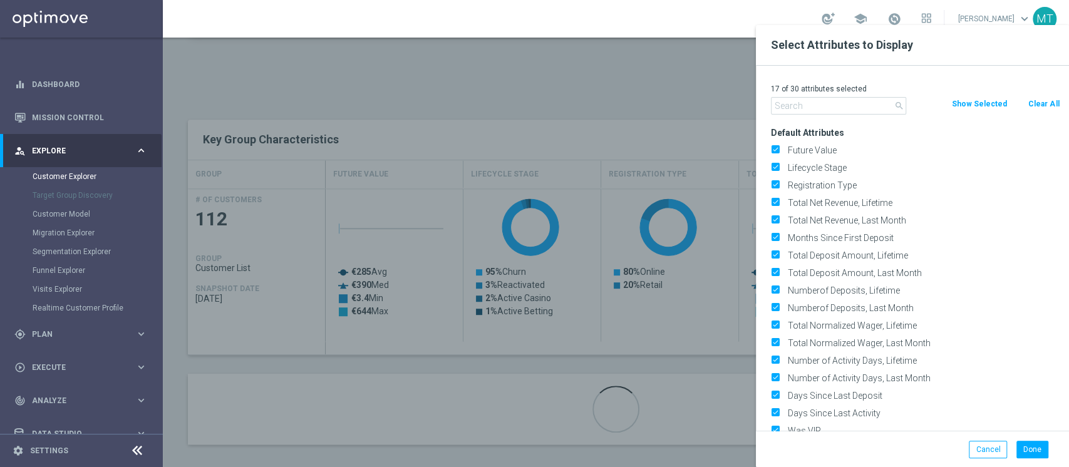
click at [1033, 101] on button "Clear All" at bounding box center [1043, 104] width 33 height 14
checkbox input "false"
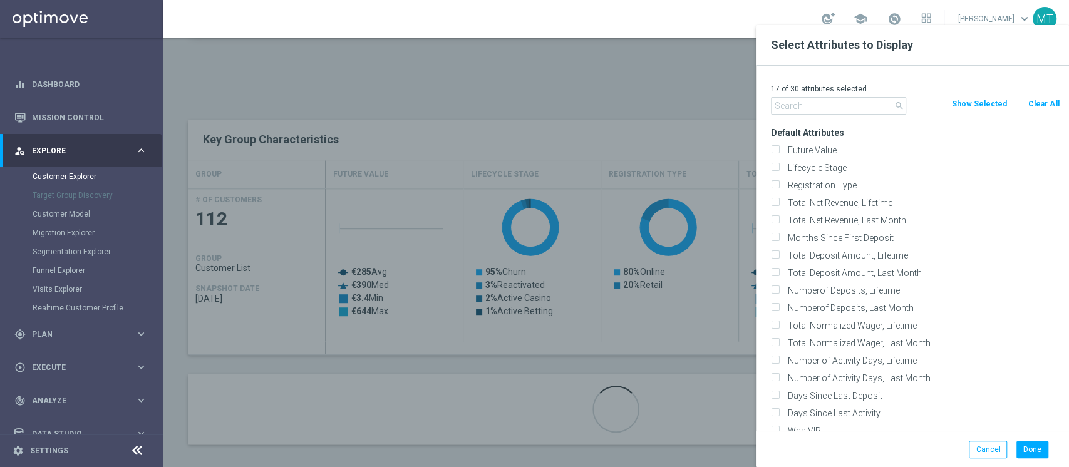
checkbox input "false"
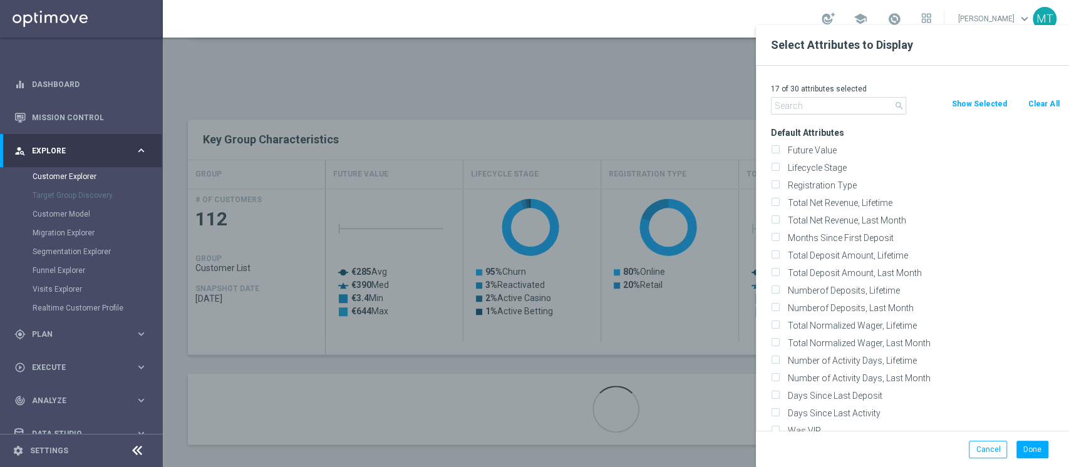
checkbox input "false"
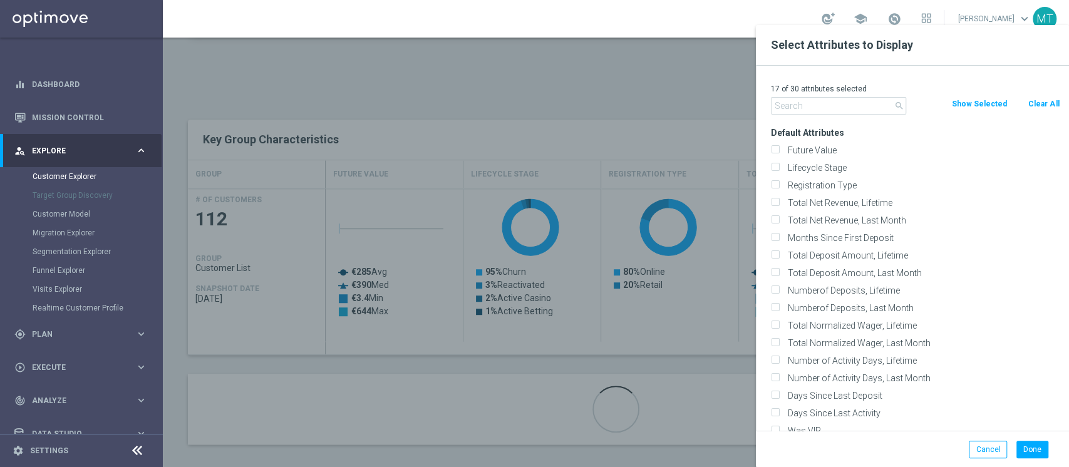
checkbox input "false"
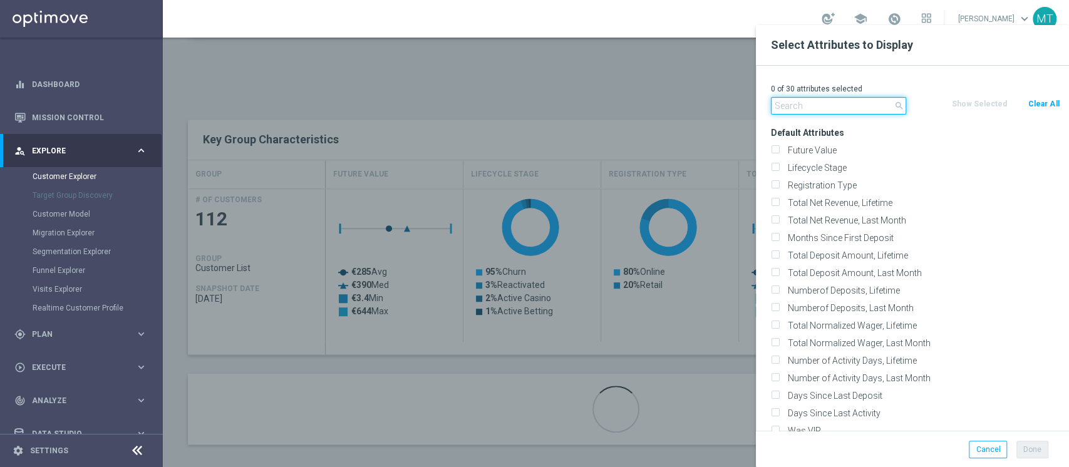
click at [865, 101] on input "text" at bounding box center [838, 106] width 135 height 18
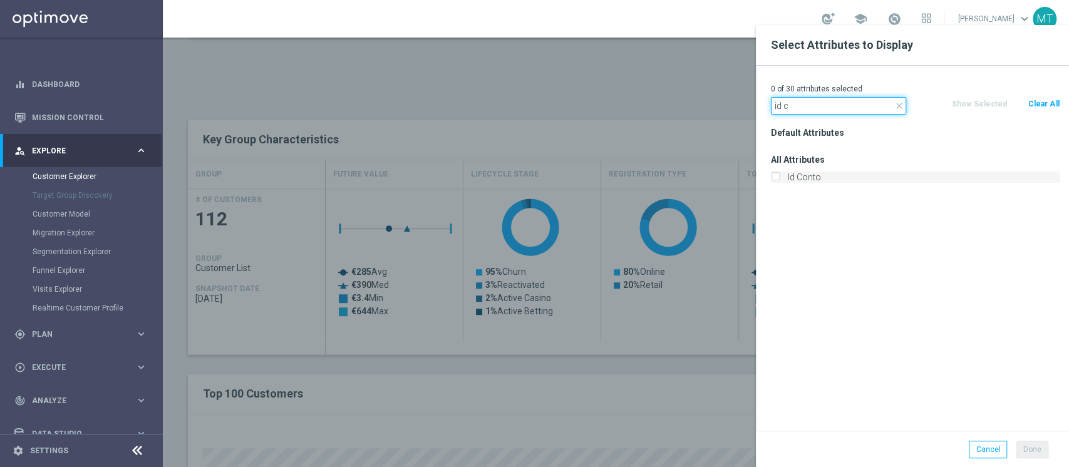
type input "id c"
click at [812, 179] on label "Id Conto" at bounding box center [922, 177] width 276 height 11
click at [779, 179] on input "Id Conto" at bounding box center [775, 179] width 8 height 8
checkbox input "true"
click at [812, 106] on input "id c" at bounding box center [838, 106] width 135 height 18
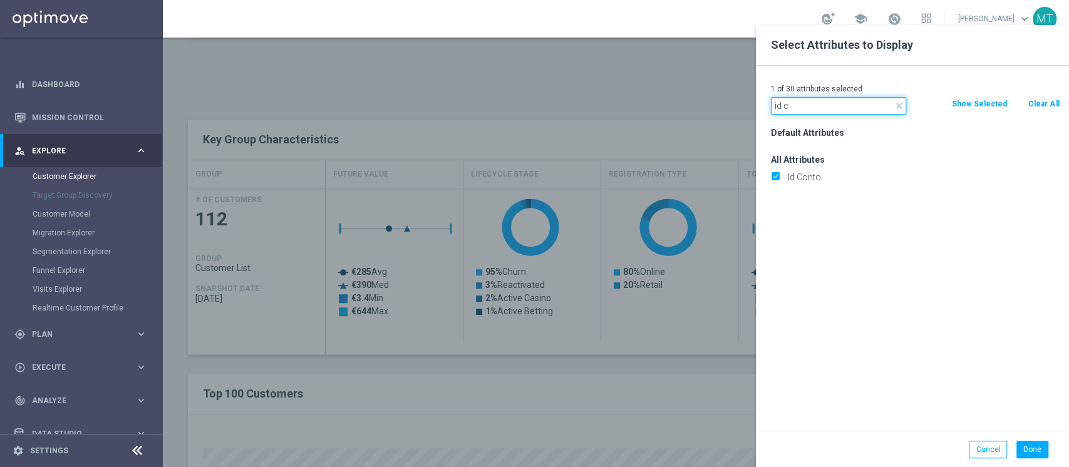
click at [812, 106] on input "id c" at bounding box center [838, 106] width 135 height 18
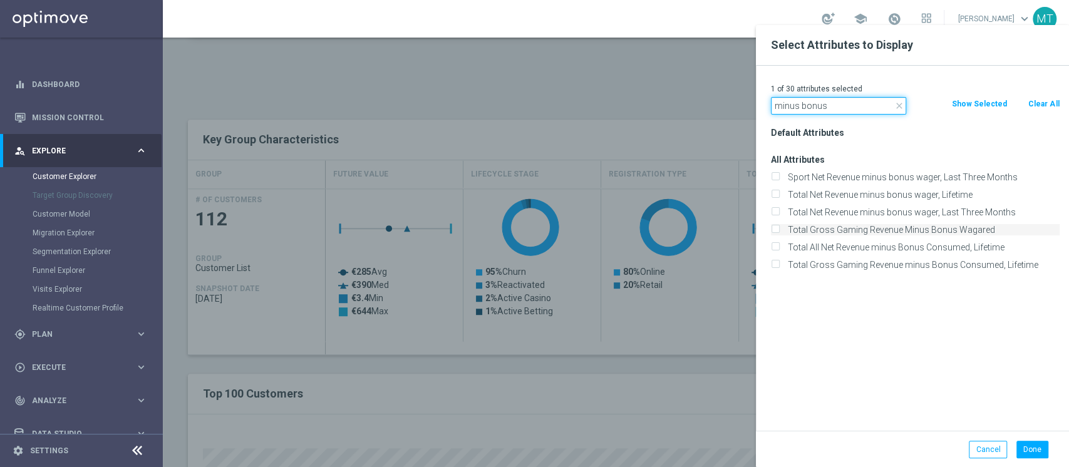
type input "minus bonus"
click at [909, 228] on label "Total Gross Gaming Revenue Minus Bonus Wagared" at bounding box center [922, 229] width 276 height 11
click at [779, 228] on input "Total Gross Gaming Revenue Minus Bonus Wagared" at bounding box center [775, 231] width 8 height 8
checkbox input "true"
click at [1039, 449] on button "Done" at bounding box center [1033, 450] width 32 height 18
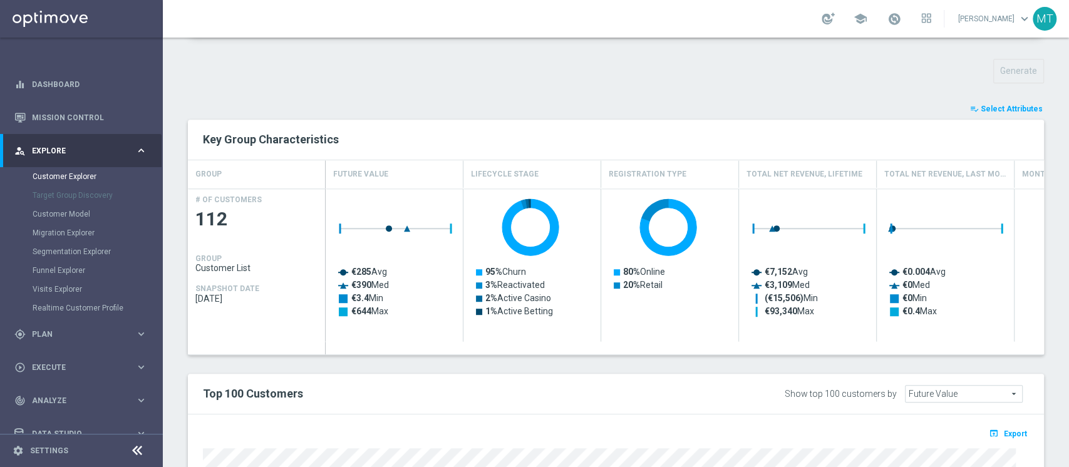
type input "Search"
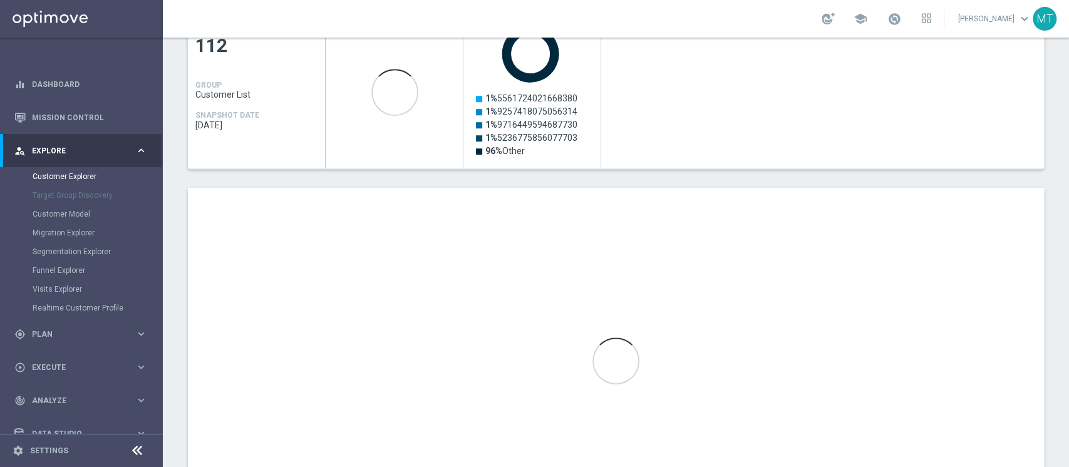
scroll to position [606, 0]
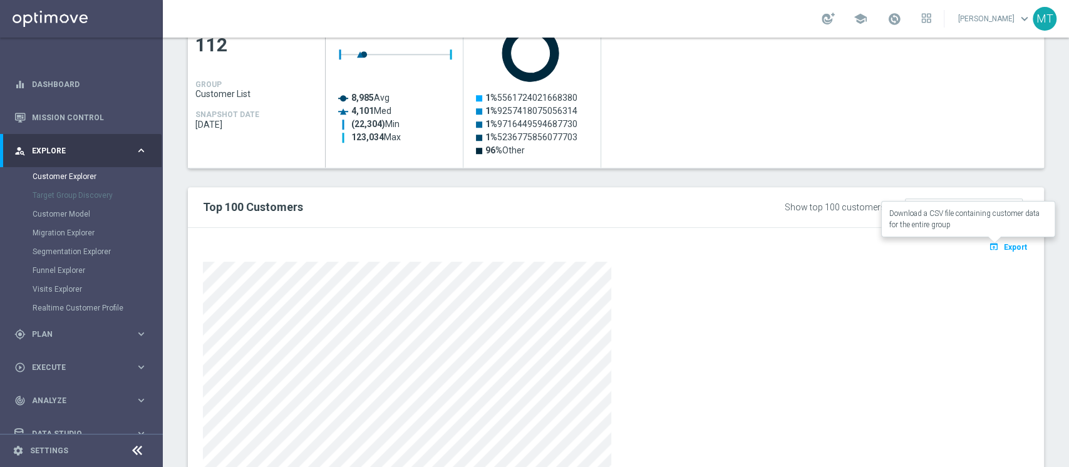
click at [1004, 249] on span "Export" at bounding box center [1015, 247] width 23 height 9
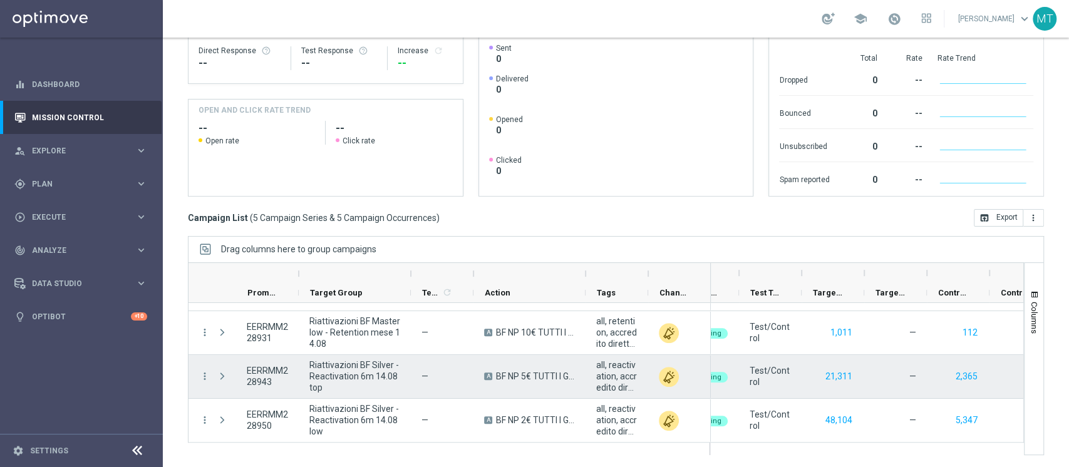
scroll to position [0, 286]
click at [837, 376] on button "21,311" at bounding box center [838, 377] width 29 height 16
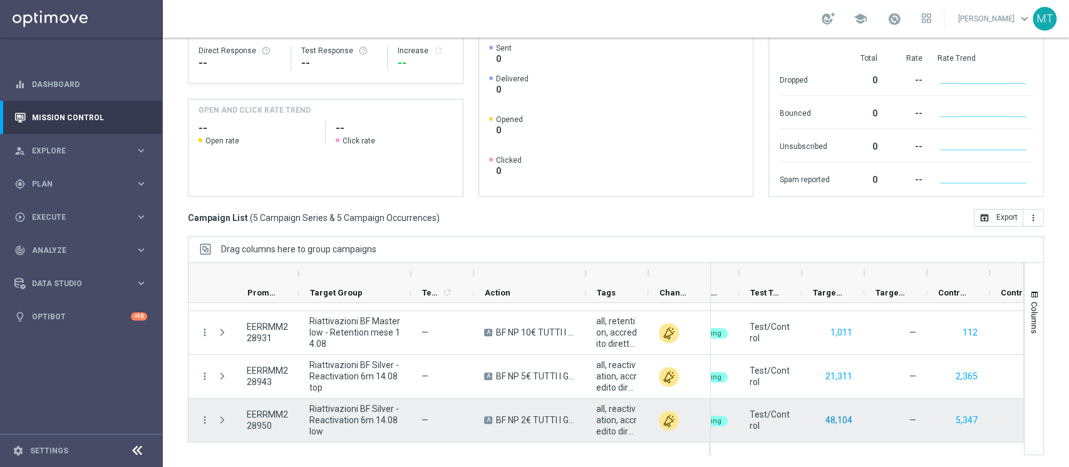
click at [832, 422] on button "48,104" at bounding box center [838, 421] width 29 height 16
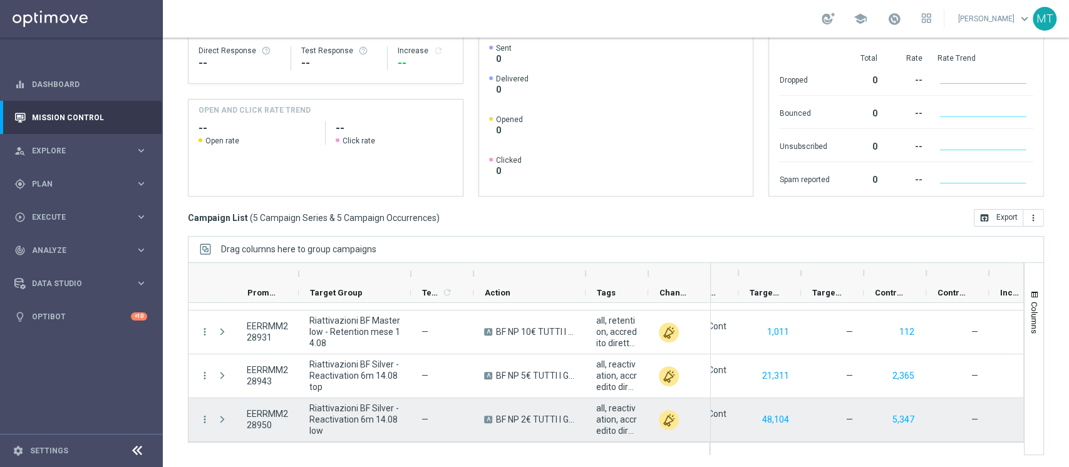
scroll to position [80, 0]
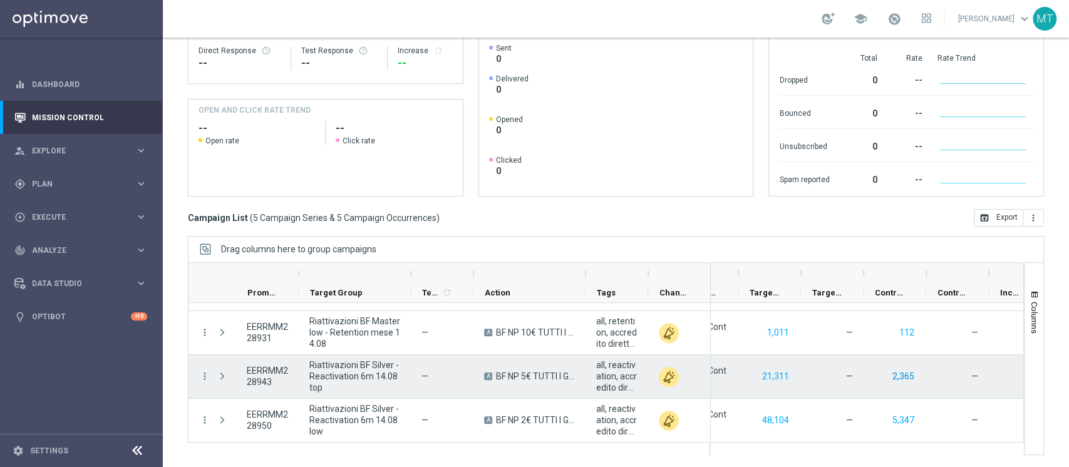
click at [897, 370] on button "2,365" at bounding box center [904, 377] width 24 height 16
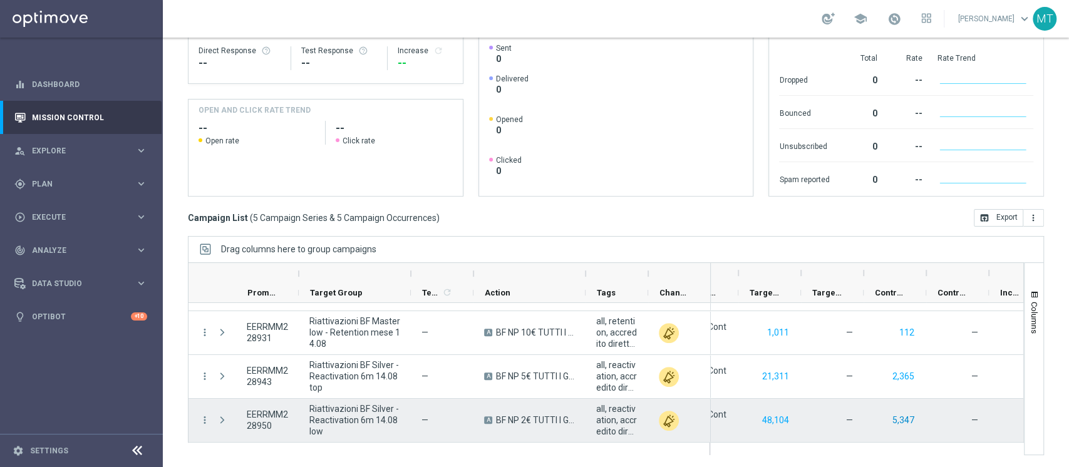
click at [897, 425] on button "5,347" at bounding box center [904, 421] width 24 height 16
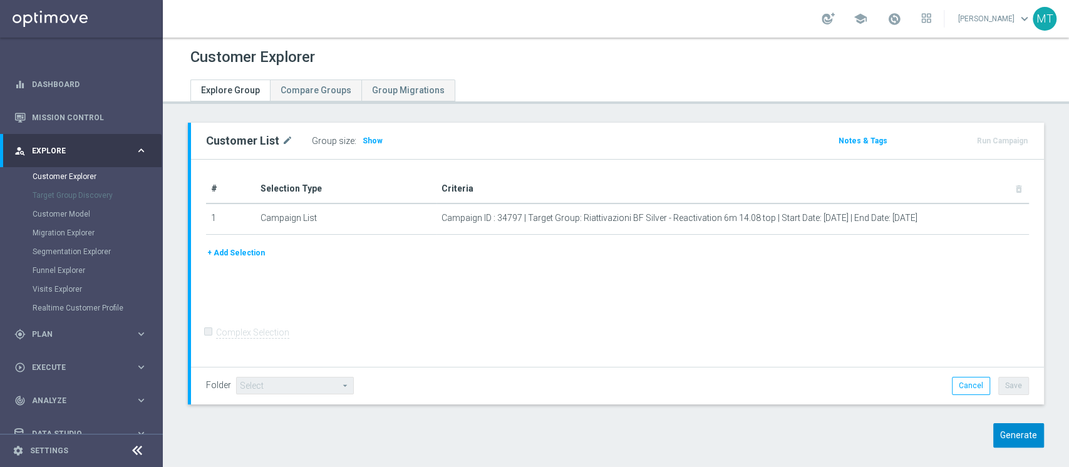
drag, startPoint x: 1004, startPoint y: 449, endPoint x: 1001, endPoint y: 439, distance: 10.3
click at [1001, 439] on div "Customer List mode_edit Group size : Show Notes & Tags Run Campaign" at bounding box center [616, 295] width 907 height 344
click at [1001, 439] on button "Generate" at bounding box center [1019, 436] width 51 height 24
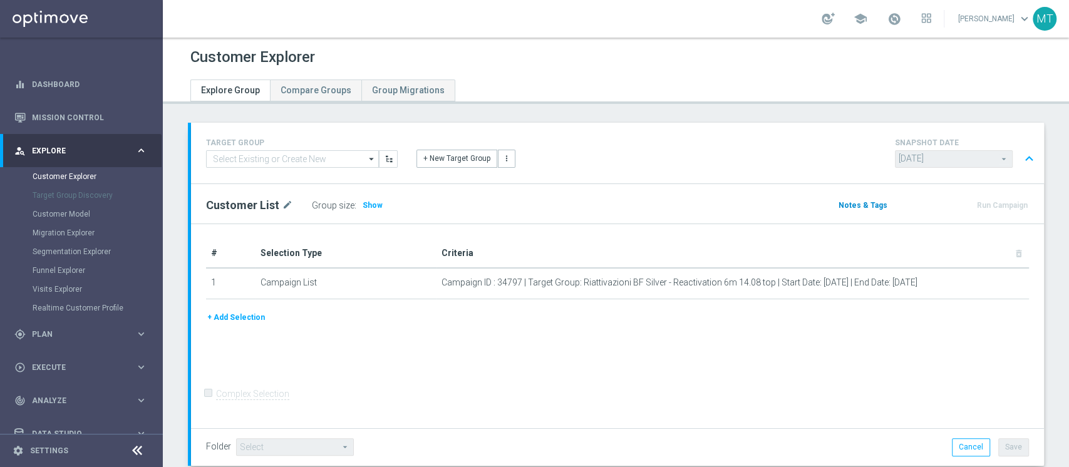
scroll to position [314, 0]
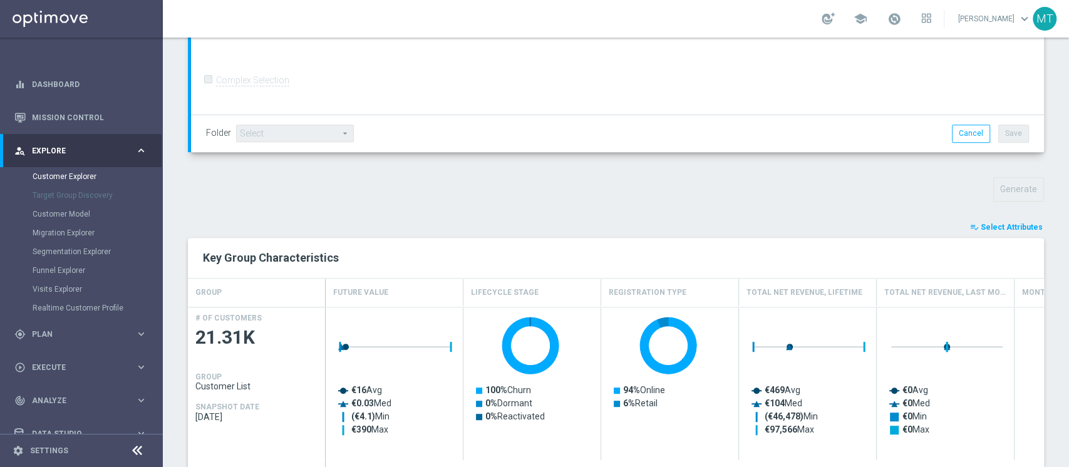
click at [981, 224] on span "Select Attributes" at bounding box center [1012, 227] width 62 height 9
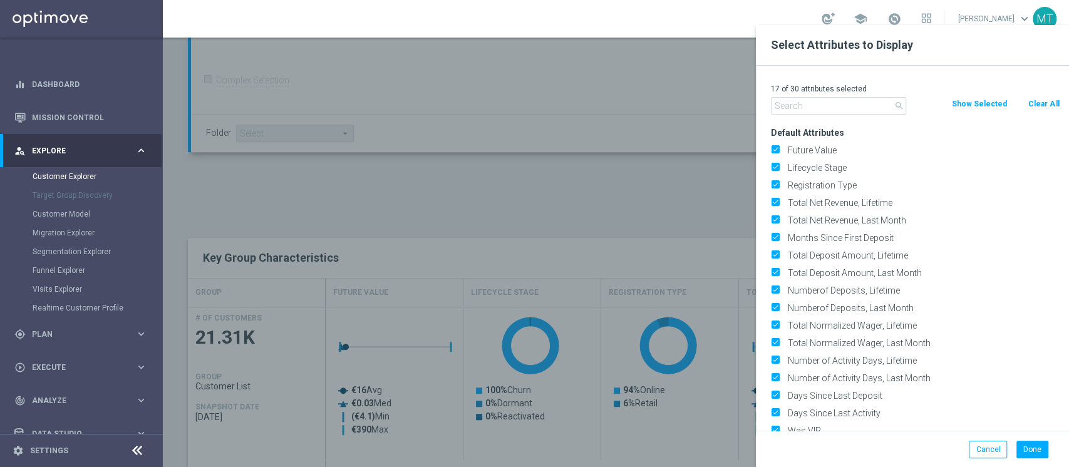
click at [1056, 108] on button "Clear All" at bounding box center [1043, 104] width 33 height 14
checkbox input "false"
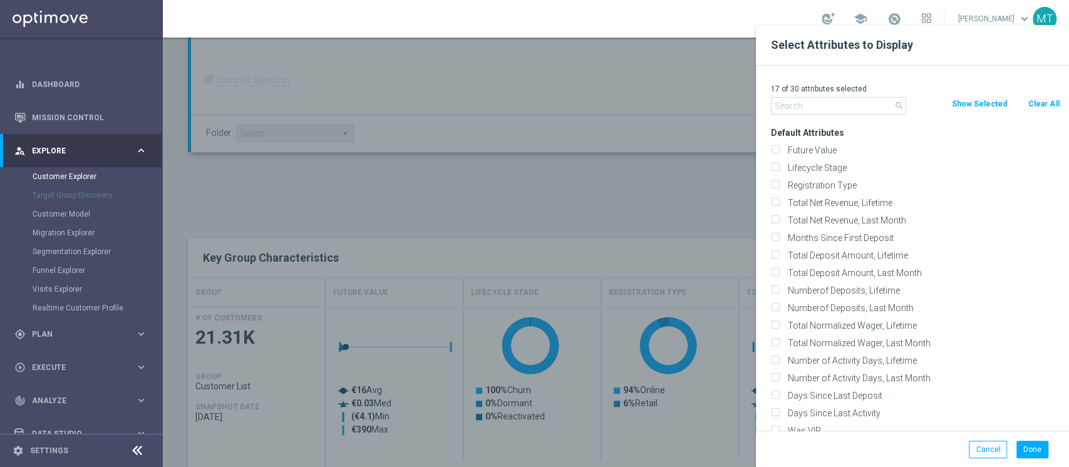
checkbox input "false"
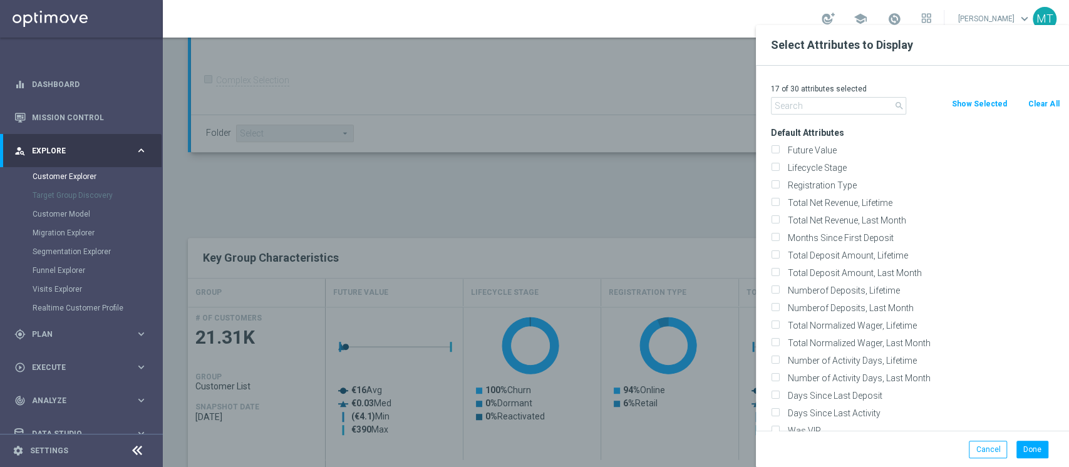
checkbox input "false"
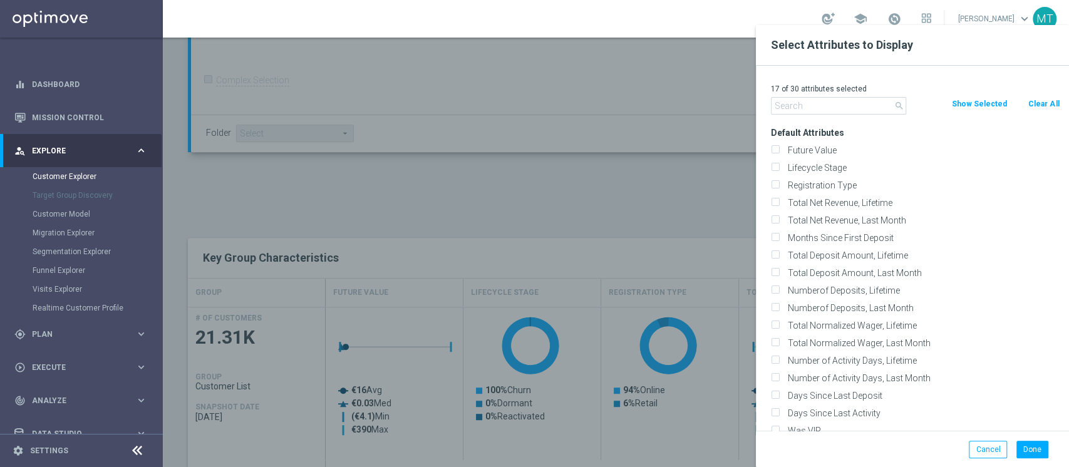
checkbox input "false"
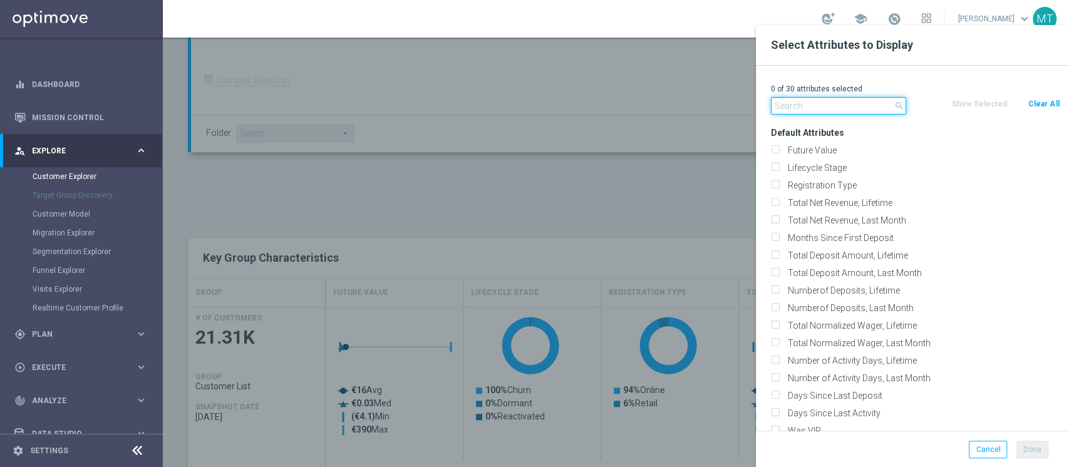
click at [843, 110] on input "text" at bounding box center [838, 106] width 135 height 18
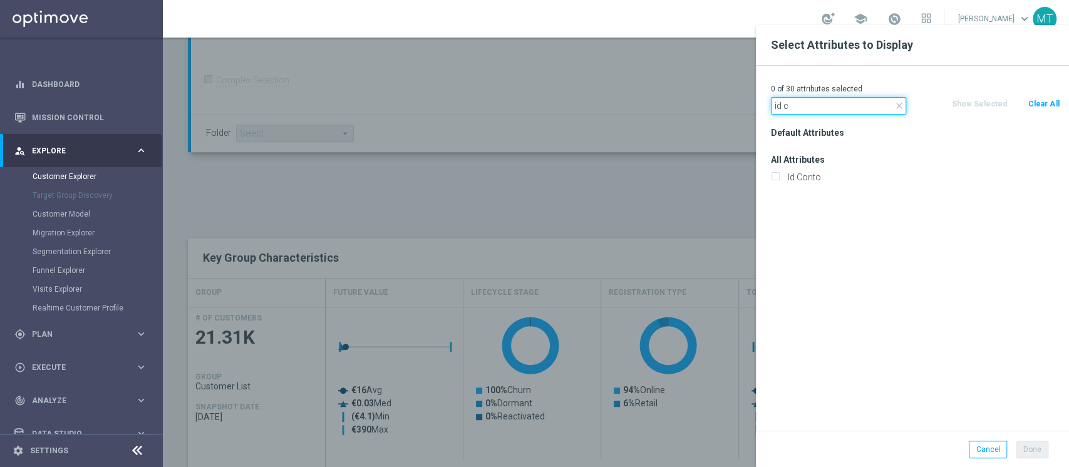
type input "id c"
drag, startPoint x: 819, startPoint y: 168, endPoint x: 808, endPoint y: 175, distance: 13.2
click at [808, 175] on div "Id Conto" at bounding box center [916, 178] width 308 height 18
click at [808, 175] on label "Id Conto" at bounding box center [922, 177] width 276 height 11
click at [779, 175] on input "Id Conto" at bounding box center [775, 179] width 8 height 8
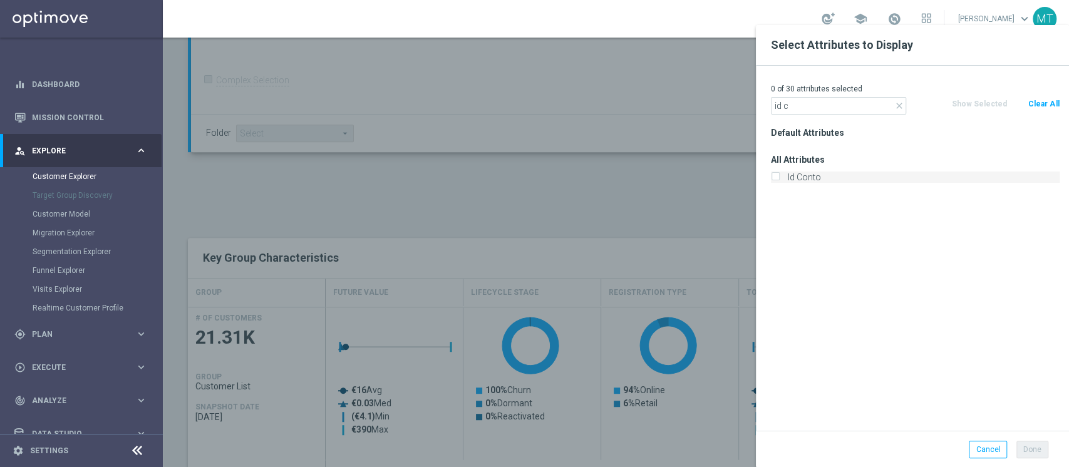
checkbox input "true"
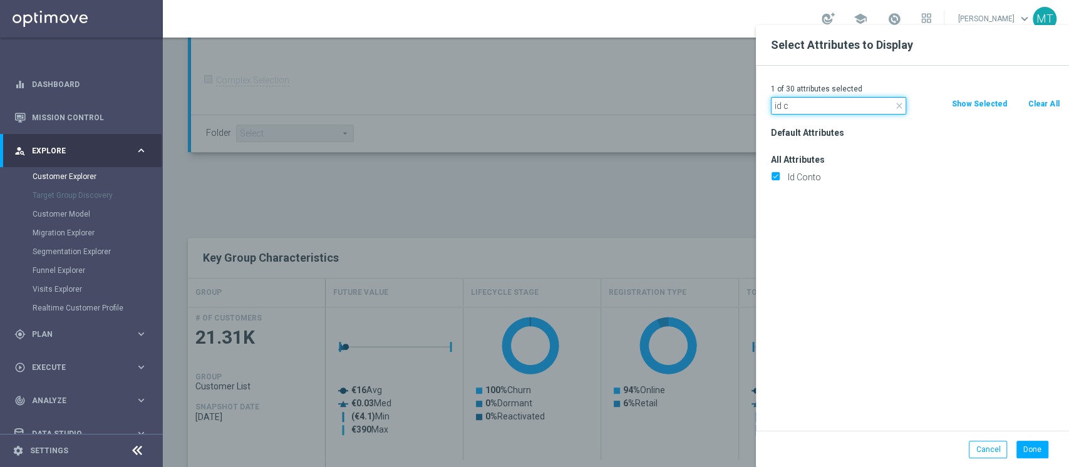
click at [800, 106] on input "id c" at bounding box center [838, 106] width 135 height 18
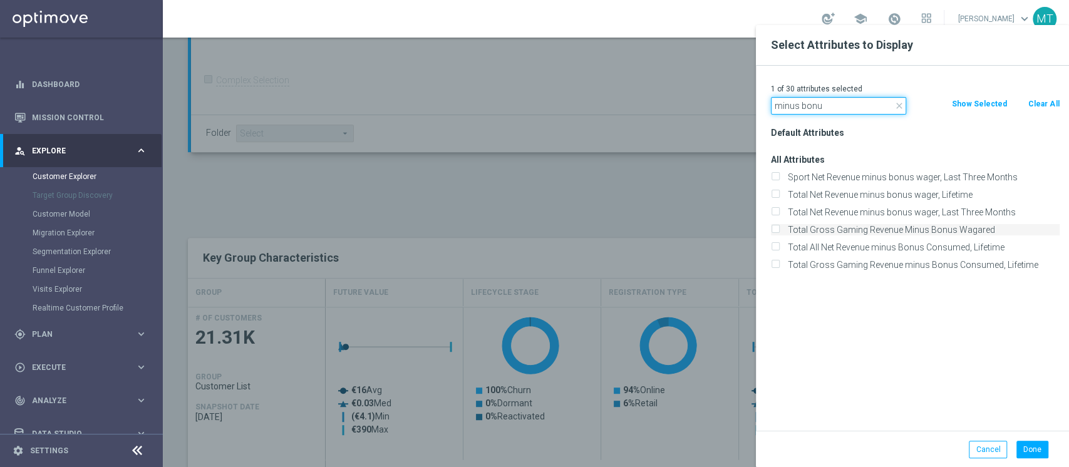
type input "minus bonu"
click at [861, 231] on label "Total Gross Gaming Revenue Minus Bonus Wagared" at bounding box center [922, 229] width 276 height 11
click at [779, 231] on input "Total Gross Gaming Revenue Minus Bonus Wagared" at bounding box center [775, 231] width 8 height 8
checkbox input "true"
click at [1022, 447] on button "Done" at bounding box center [1033, 450] width 32 height 18
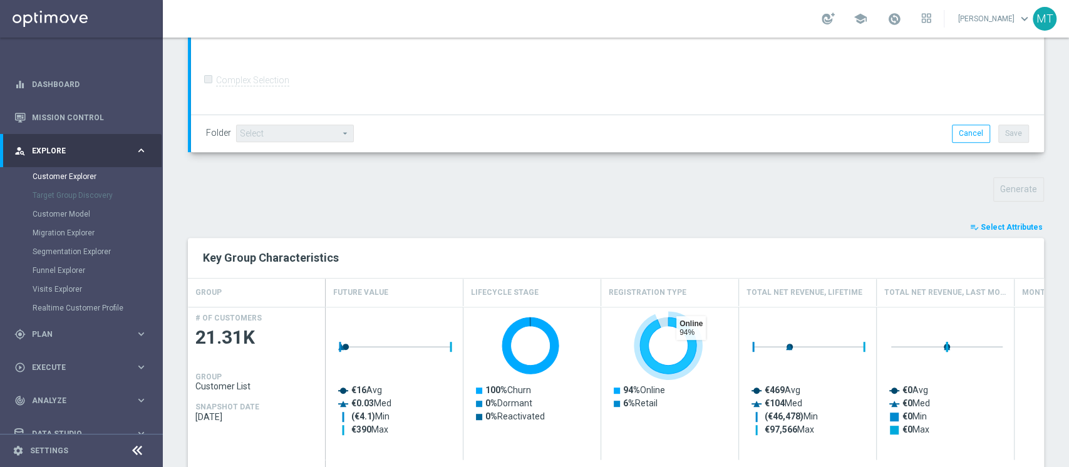
type input "Search"
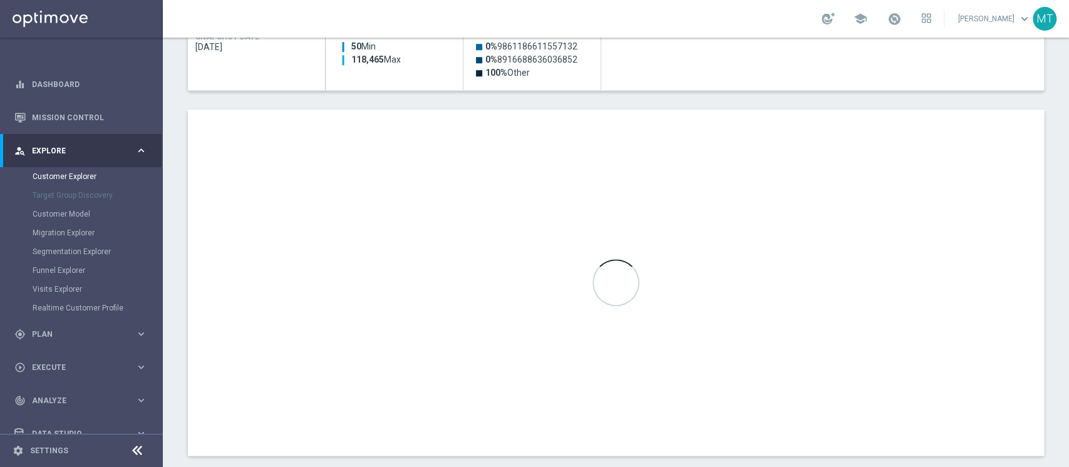
scroll to position [684, 0]
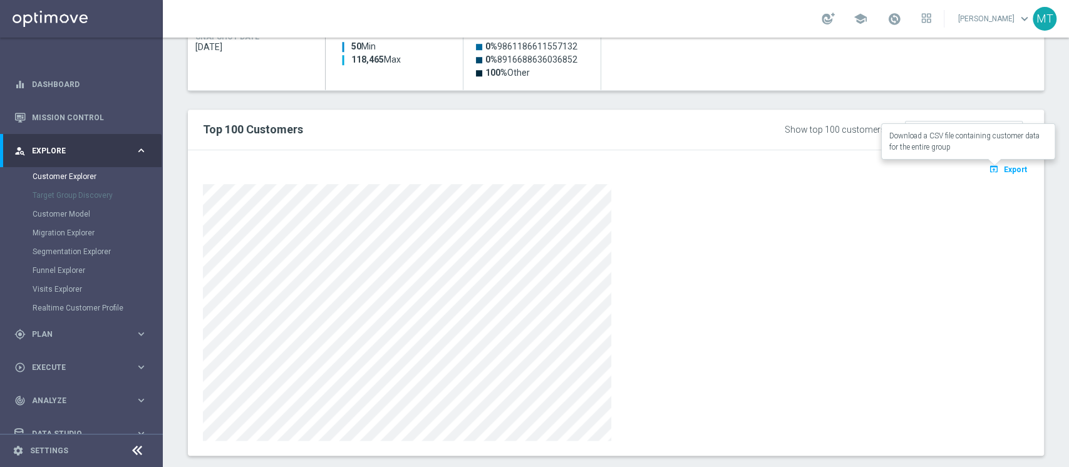
click at [1007, 162] on button "open_in_browser Export" at bounding box center [1008, 169] width 42 height 16
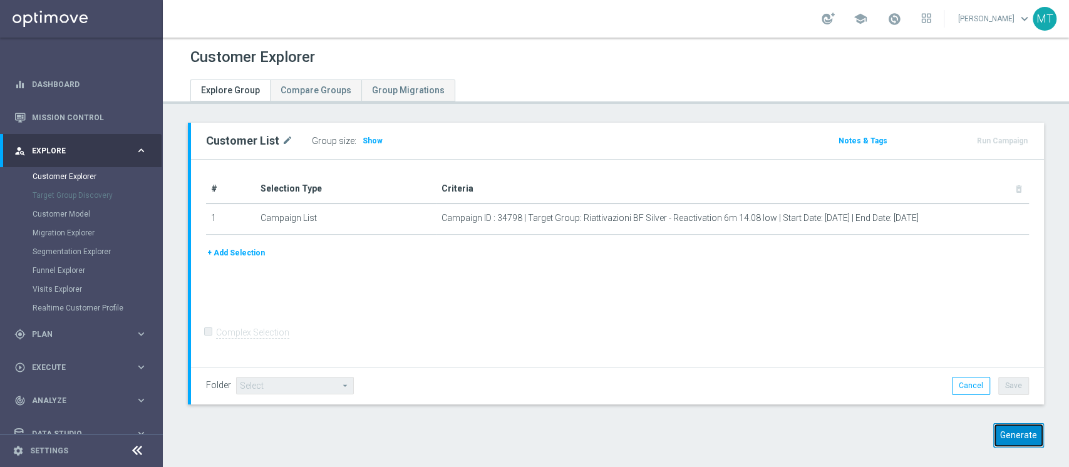
click at [1004, 429] on button "Generate" at bounding box center [1019, 436] width 51 height 24
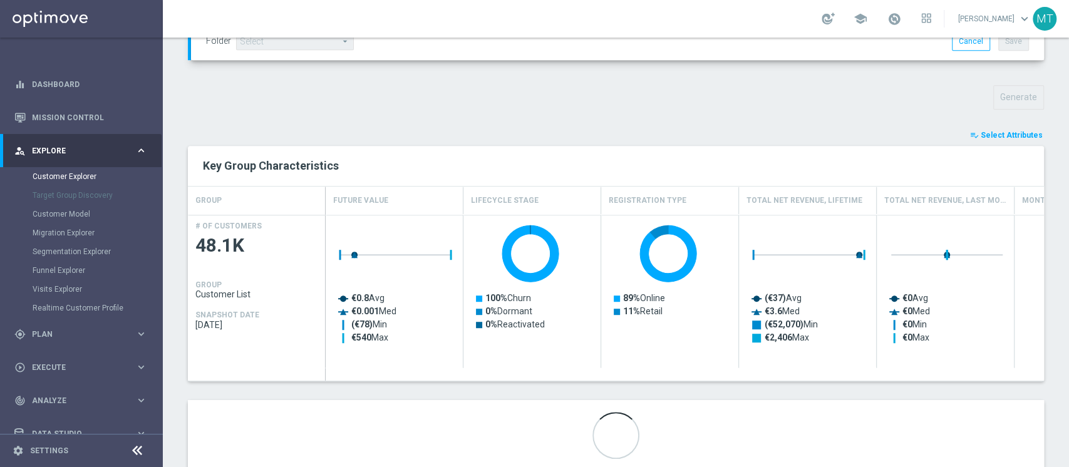
scroll to position [406, 0]
click at [1006, 128] on button "playlist_add_check Select Attributes" at bounding box center [1006, 135] width 75 height 14
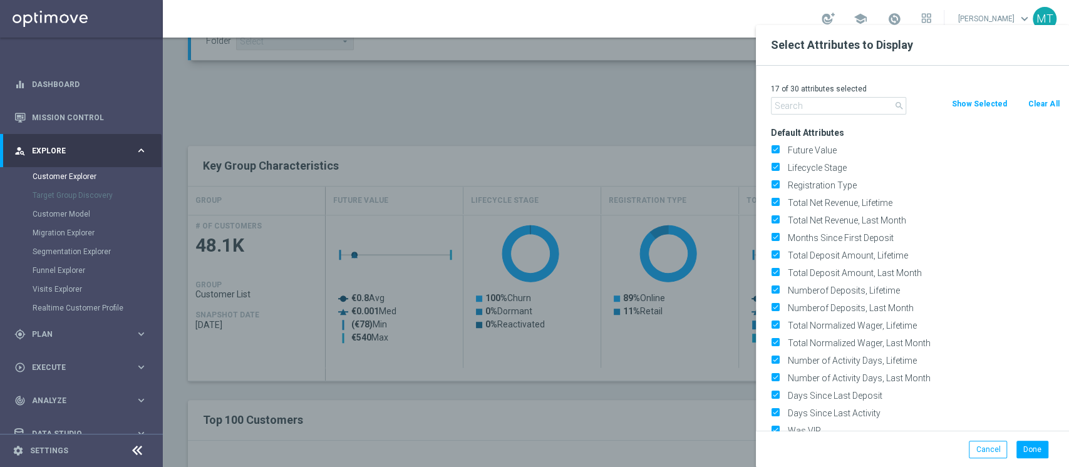
click at [1032, 108] on button "Clear All" at bounding box center [1043, 104] width 33 height 14
checkbox input "false"
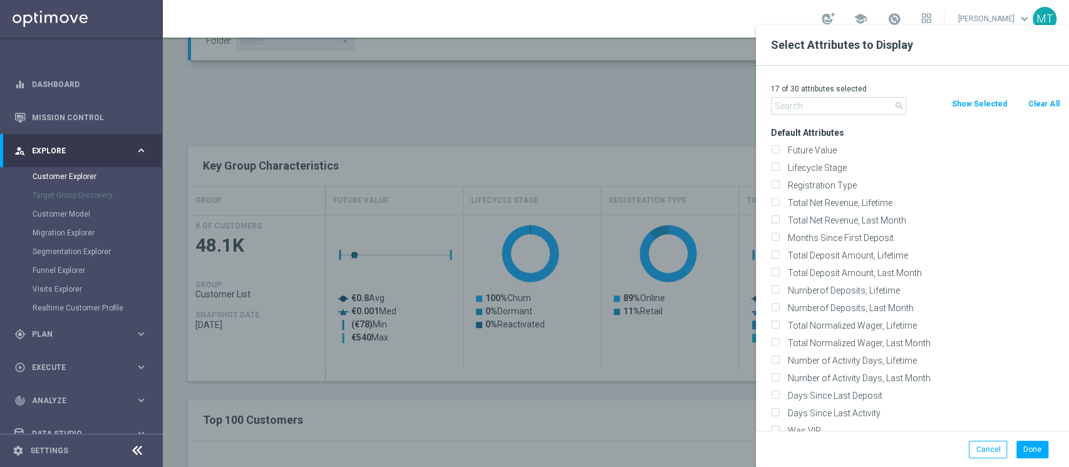
checkbox input "false"
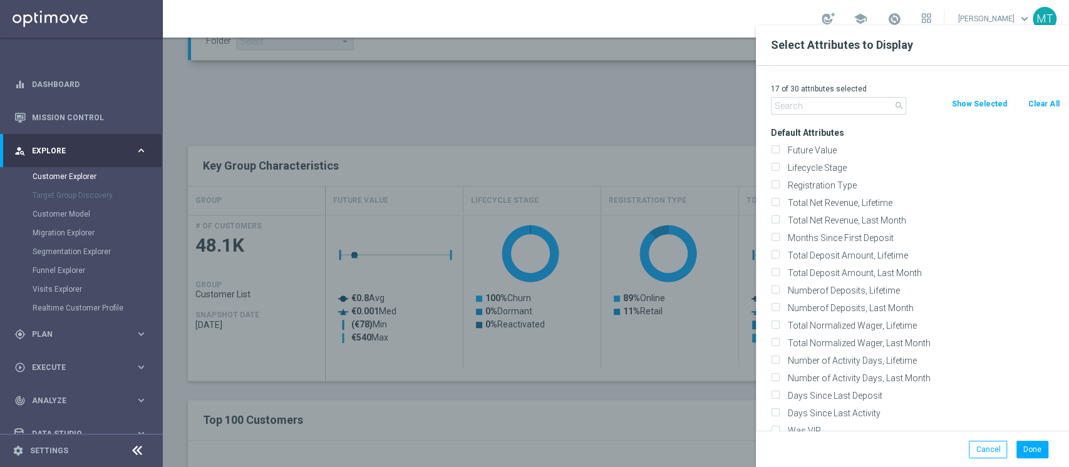
checkbox input "false"
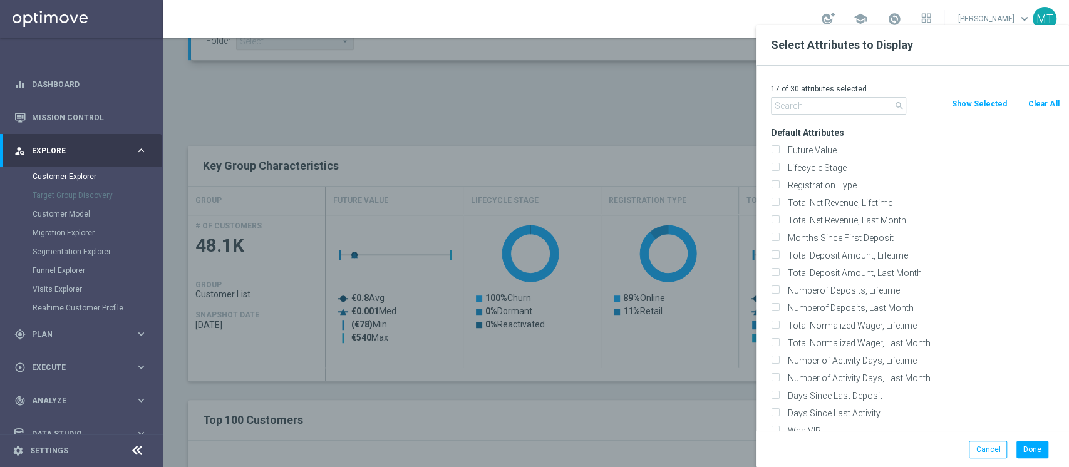
checkbox input "false"
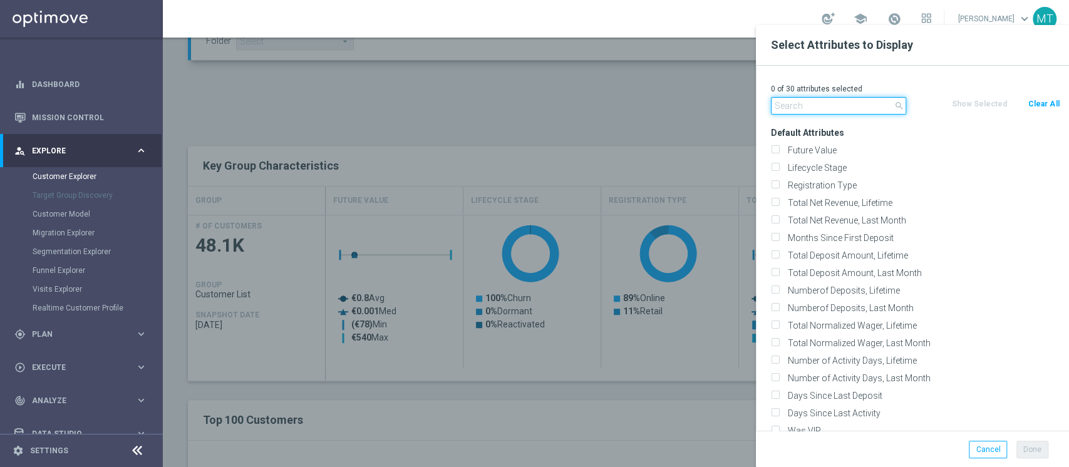
click at [820, 101] on input "text" at bounding box center [838, 106] width 135 height 18
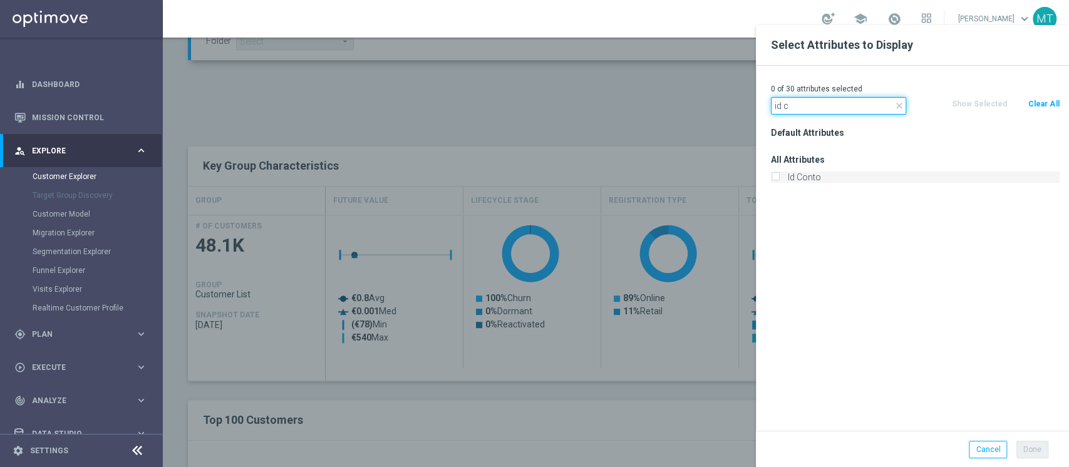
type input "id c"
click at [808, 176] on label "Id Conto" at bounding box center [922, 177] width 276 height 11
click at [779, 176] on input "Id Conto" at bounding box center [775, 179] width 8 height 8
checkbox input "true"
click at [800, 106] on input "id c" at bounding box center [838, 106] width 135 height 18
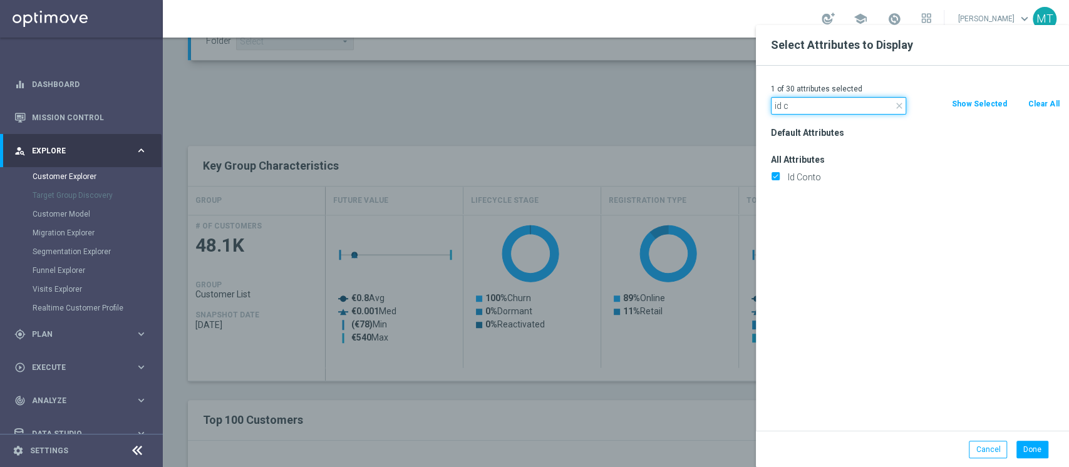
click at [800, 106] on input "id c" at bounding box center [838, 106] width 135 height 18
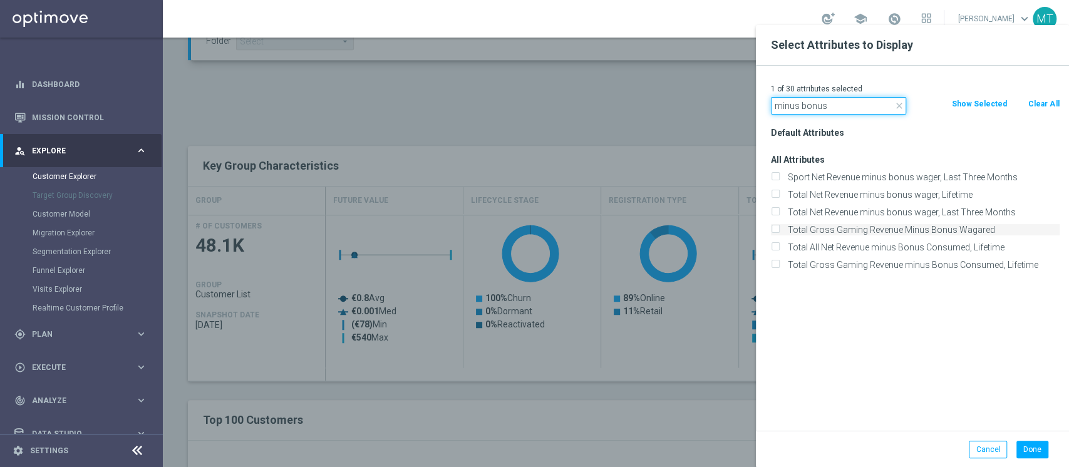
type input "minus bonus"
click at [876, 230] on label "Total Gross Gaming Revenue Minus Bonus Wagared" at bounding box center [922, 229] width 276 height 11
click at [779, 230] on input "Total Gross Gaming Revenue Minus Bonus Wagared" at bounding box center [775, 231] width 8 height 8
checkbox input "true"
click at [1037, 451] on button "Done" at bounding box center [1033, 450] width 32 height 18
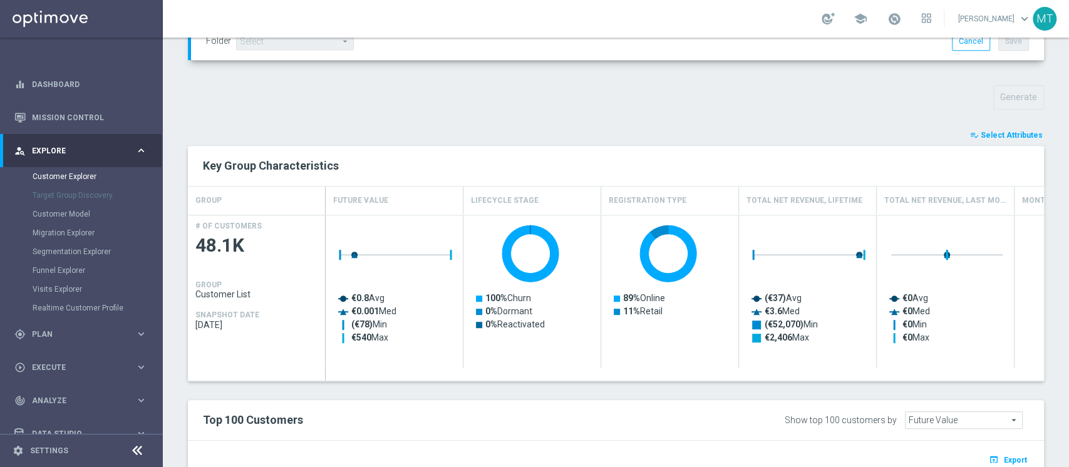
type input "Search"
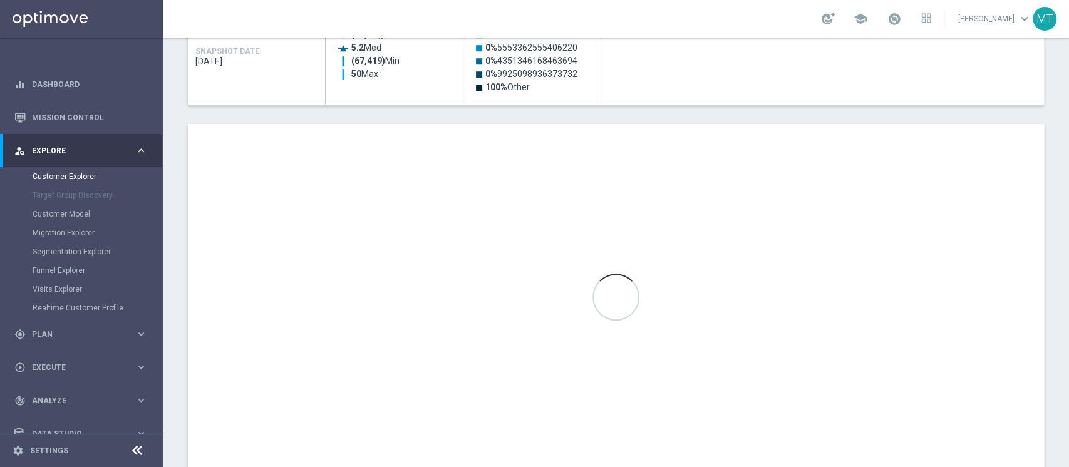
scroll to position [669, 0]
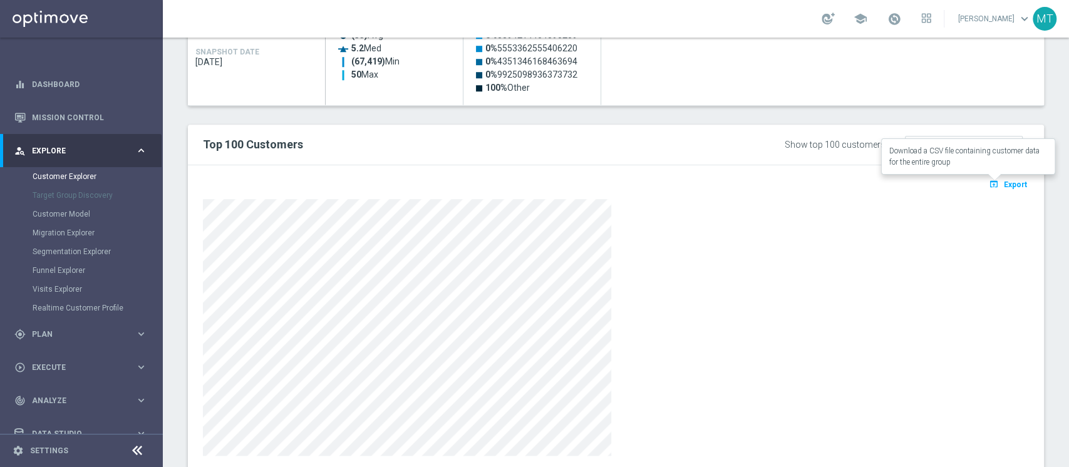
click at [1004, 180] on span "Export" at bounding box center [1015, 184] width 23 height 9
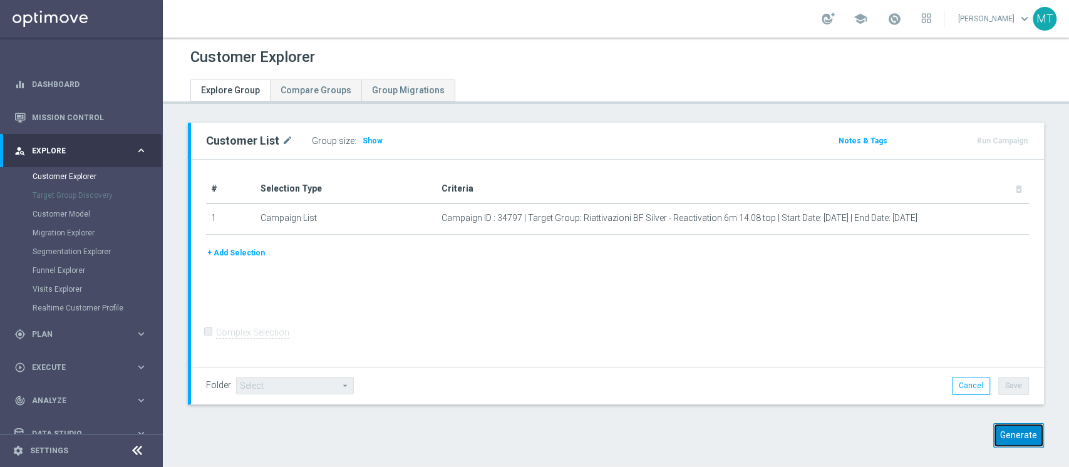
click at [1011, 432] on button "Generate" at bounding box center [1019, 436] width 51 height 24
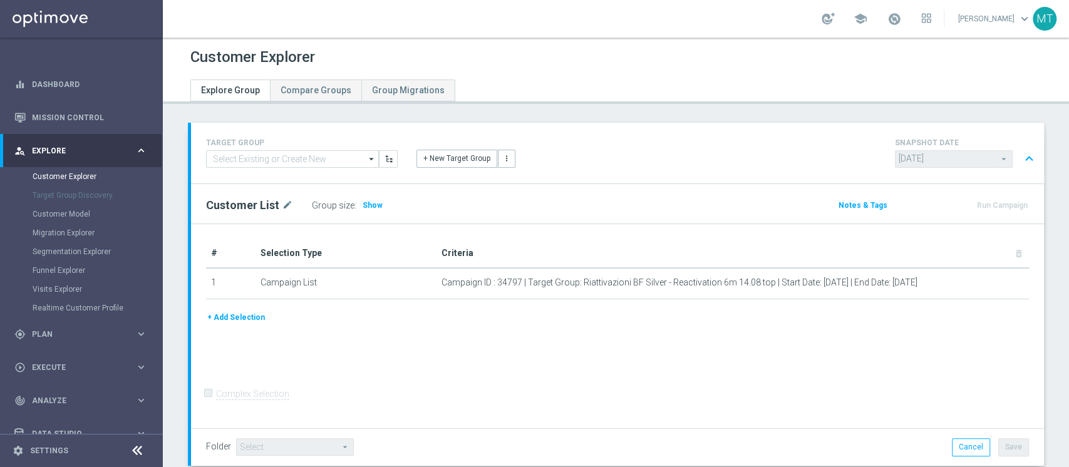
scroll to position [170, 0]
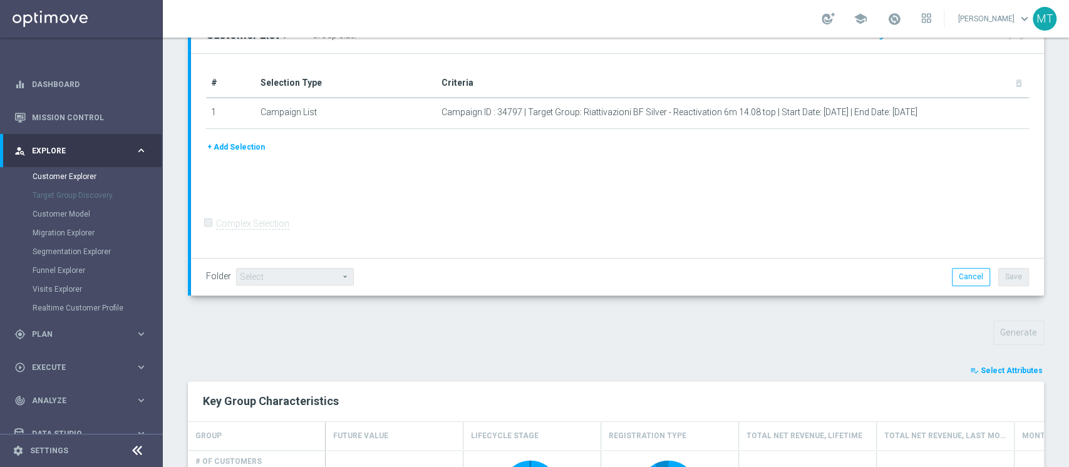
click at [991, 373] on span "Select Attributes" at bounding box center [1012, 371] width 62 height 9
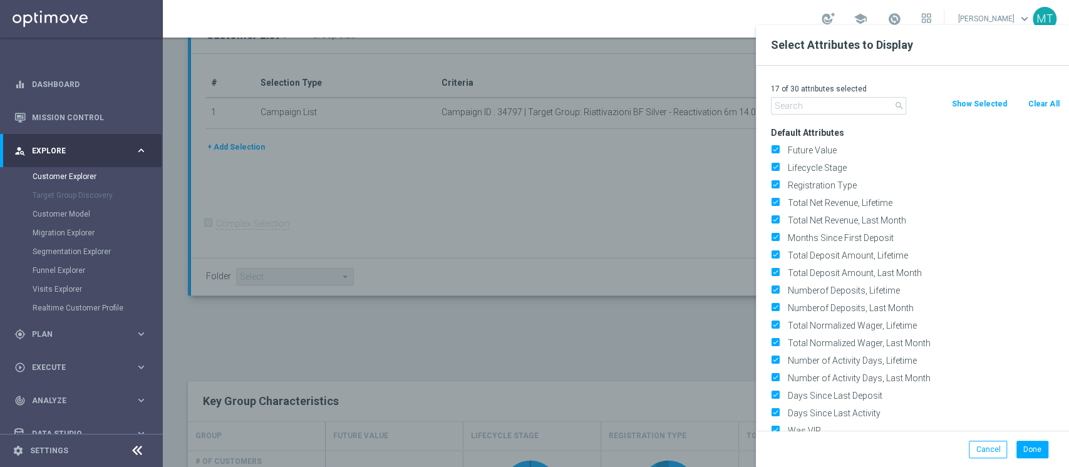
click at [1039, 101] on button "Clear All" at bounding box center [1043, 104] width 33 height 14
checkbox input "false"
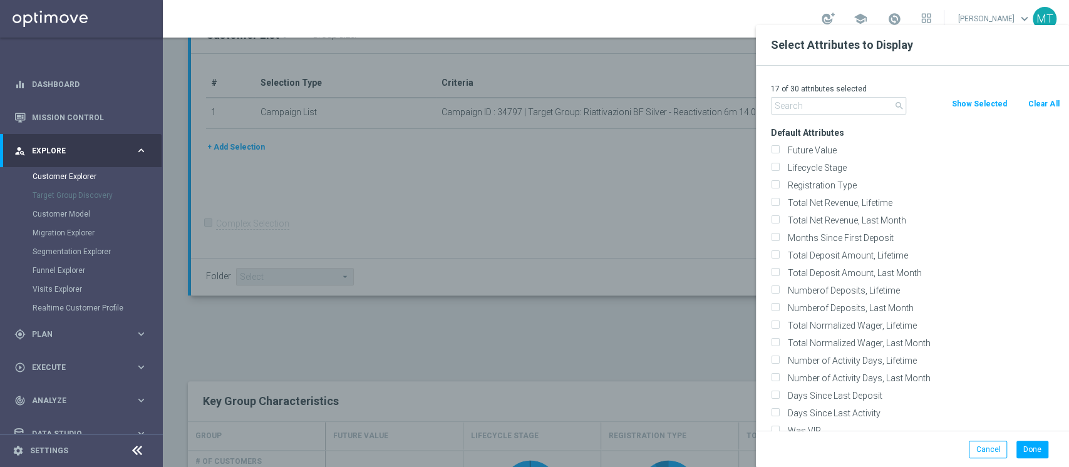
checkbox input "false"
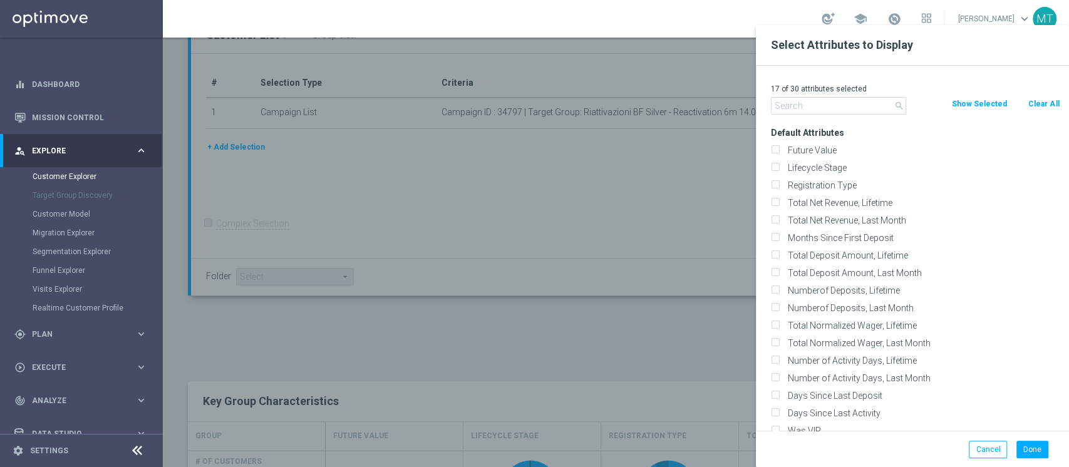
checkbox input "false"
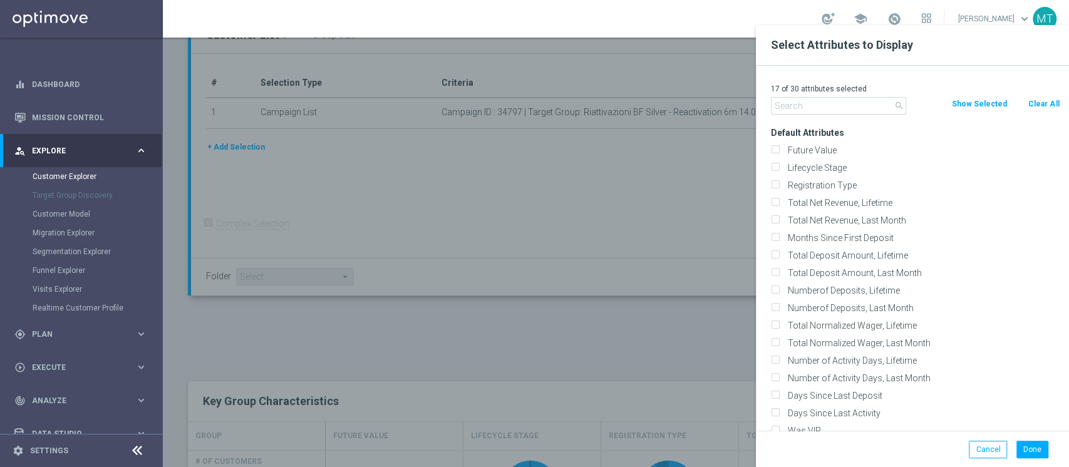
checkbox input "false"
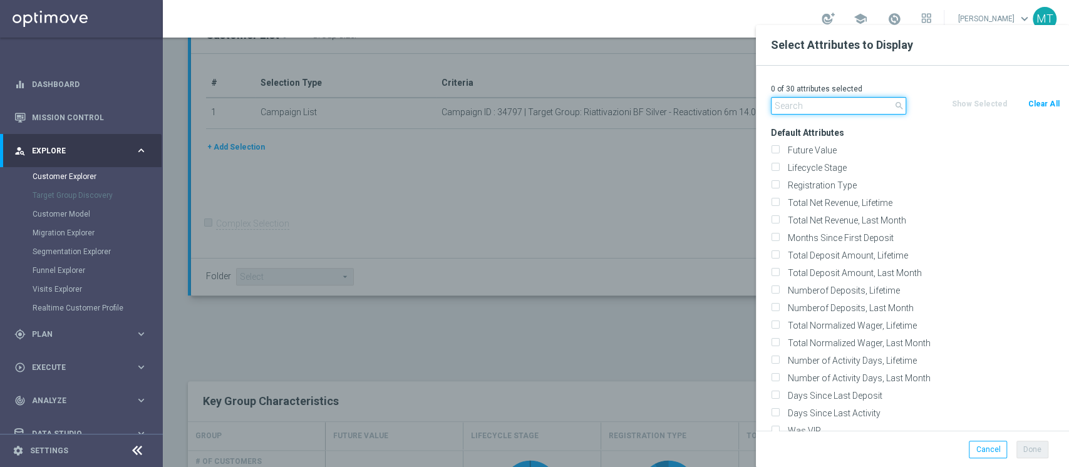
click at [826, 112] on input "text" at bounding box center [838, 106] width 135 height 18
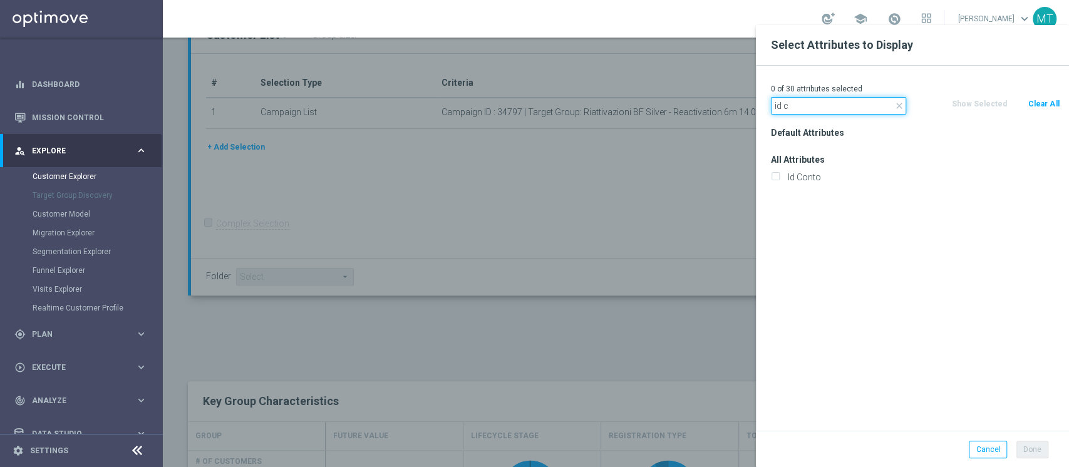
type input "id c"
click at [827, 170] on div "Id Conto" at bounding box center [916, 178] width 308 height 18
click at [821, 173] on label "Id Conto" at bounding box center [922, 177] width 276 height 11
click at [779, 175] on input "Id Conto" at bounding box center [775, 179] width 8 height 8
checkbox input "true"
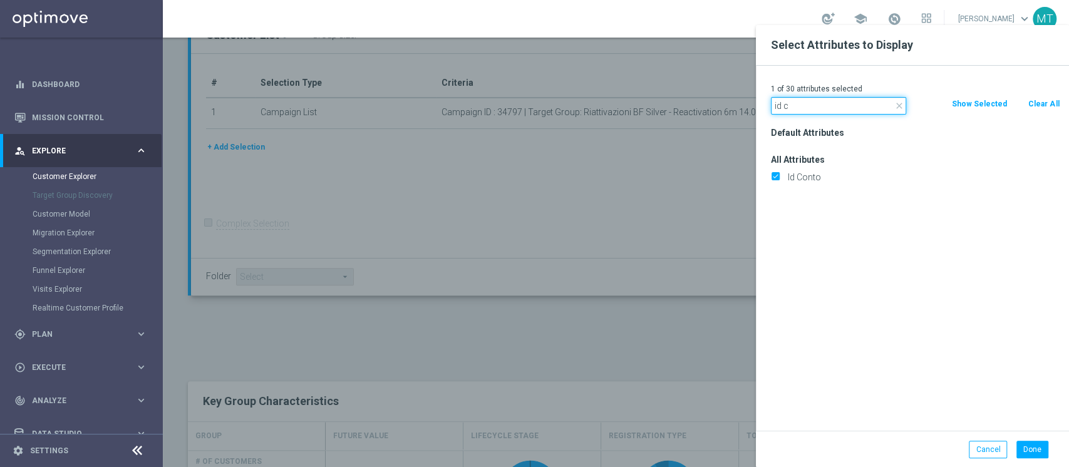
click at [806, 102] on input "id c" at bounding box center [838, 106] width 135 height 18
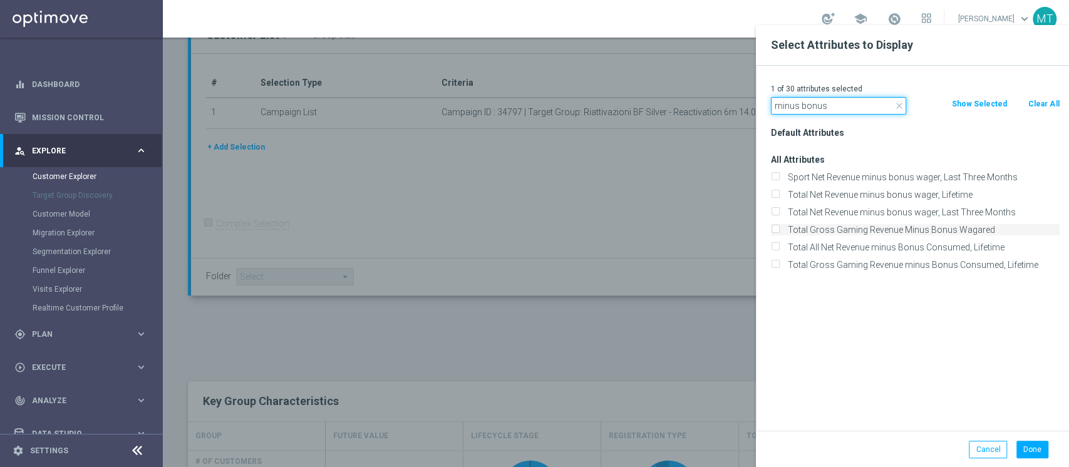
type input "minus bonus"
click at [892, 233] on label "Total Gross Gaming Revenue Minus Bonus Wagared" at bounding box center [922, 229] width 276 height 11
click at [779, 233] on input "Total Gross Gaming Revenue Minus Bonus Wagared" at bounding box center [775, 231] width 8 height 8
checkbox input "true"
click at [1025, 449] on button "Done" at bounding box center [1033, 450] width 32 height 18
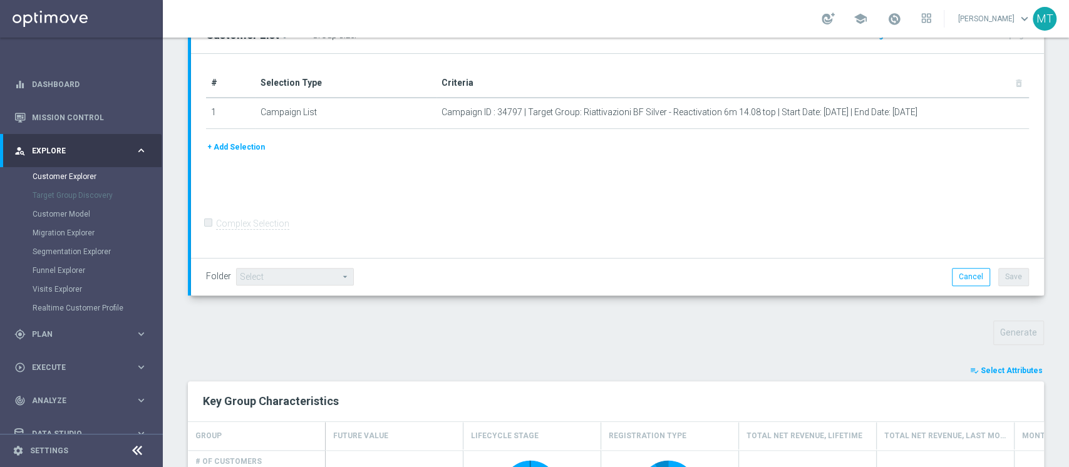
type input "Search"
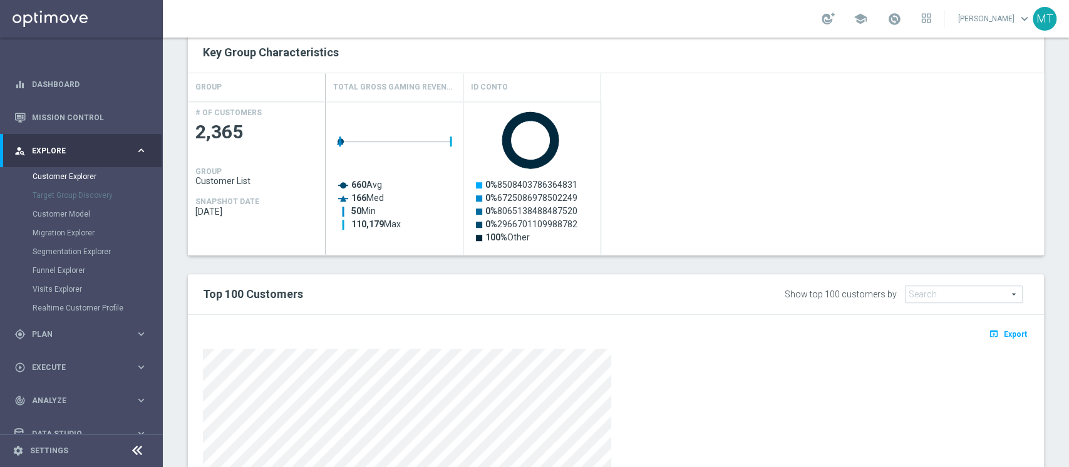
scroll to position [523, 0]
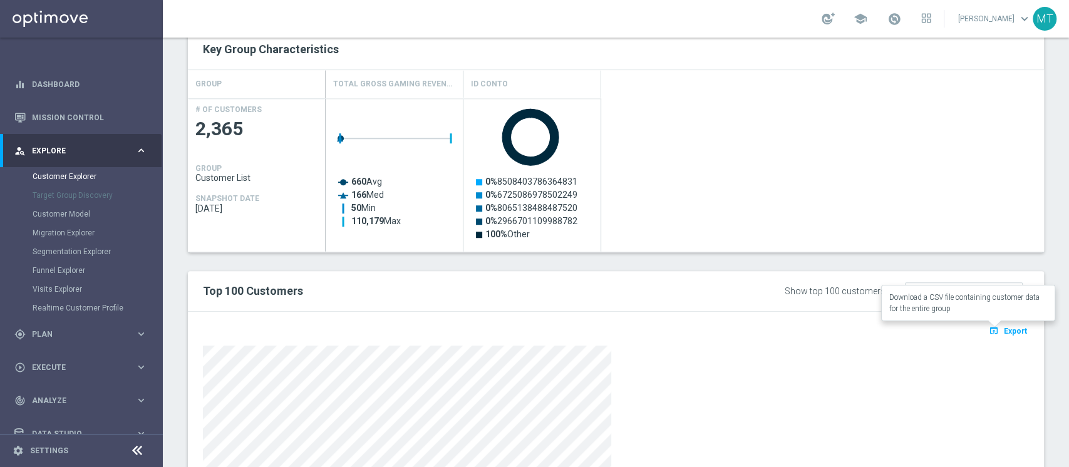
click at [994, 323] on button "open_in_browser Export" at bounding box center [1008, 331] width 42 height 16
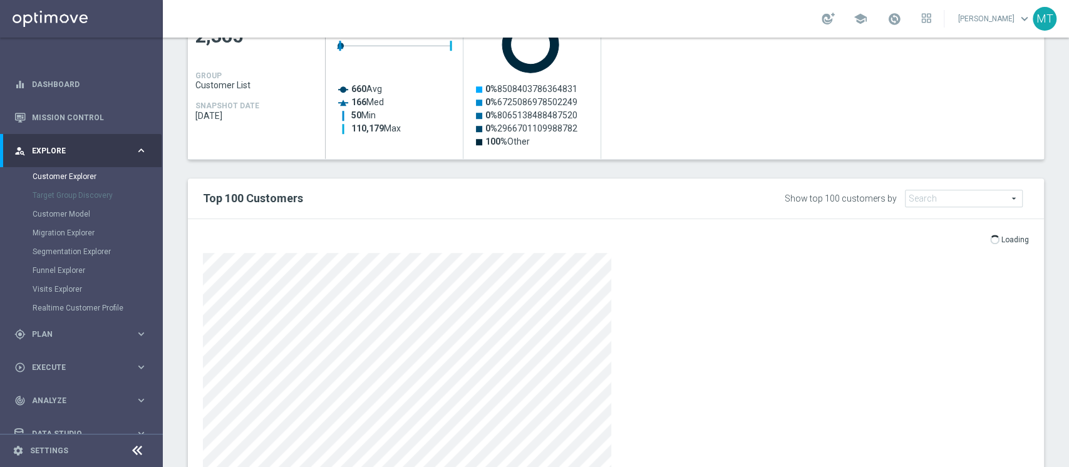
scroll to position [621, 0]
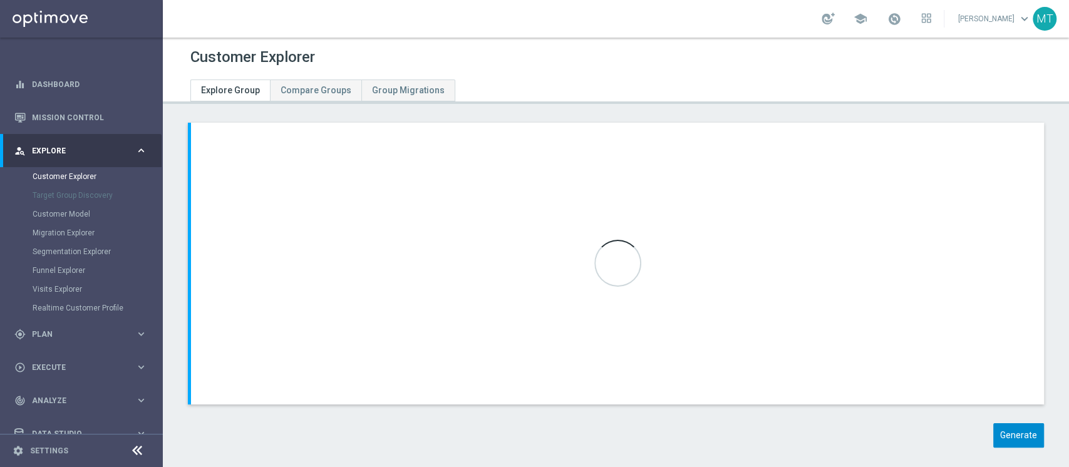
click at [1032, 171] on div "chevron_left chevron_right Selection Criteria close Lifecycle done Cancel Add L…" at bounding box center [616, 295] width 907 height 344
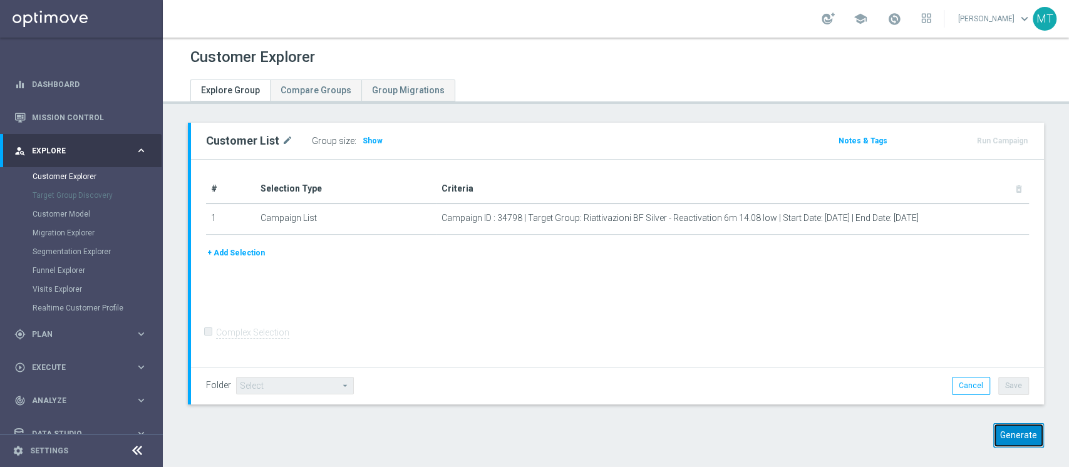
click at [1010, 427] on button "Generate" at bounding box center [1019, 436] width 51 height 24
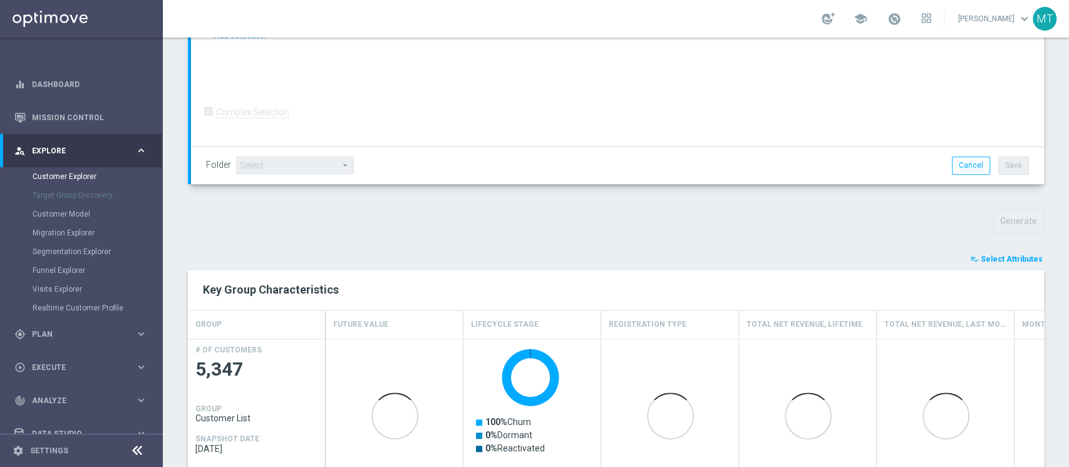
scroll to position [335, 0]
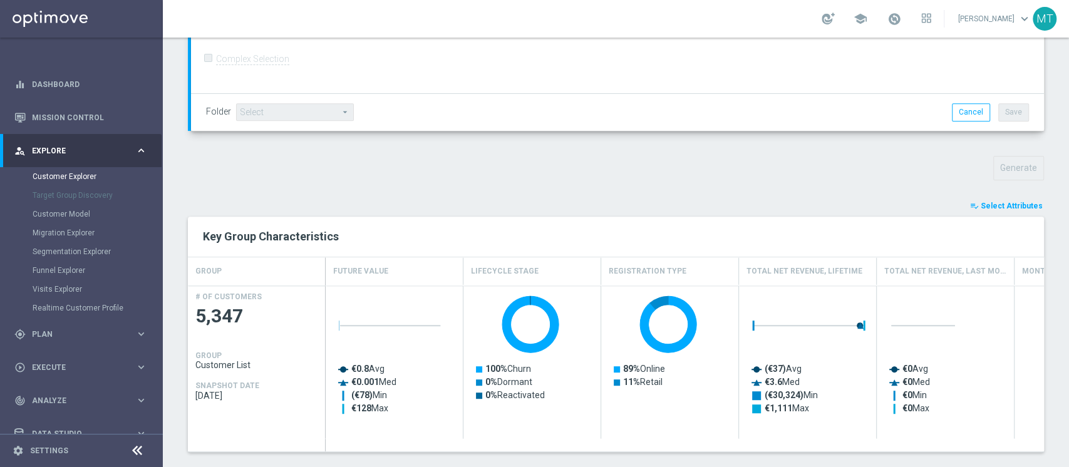
click at [982, 205] on span "Select Attributes" at bounding box center [1012, 206] width 62 height 9
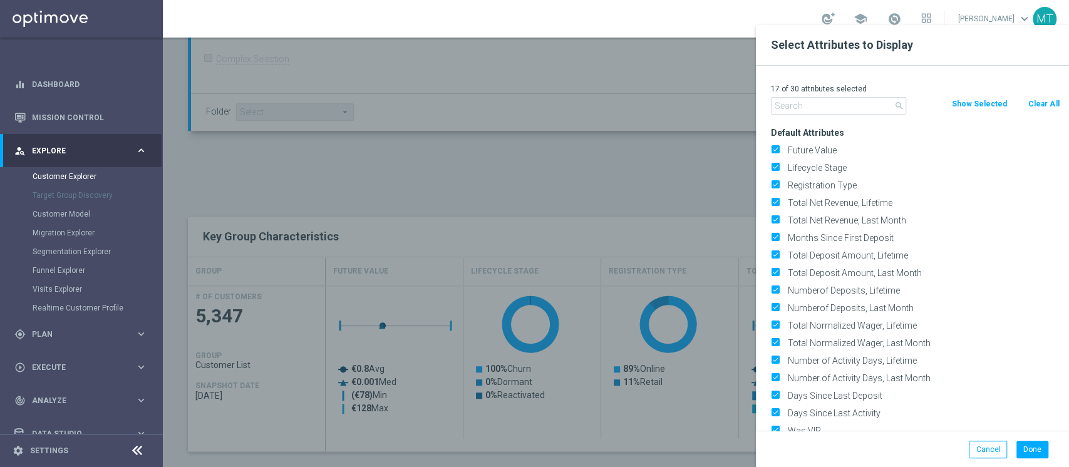
click at [1047, 108] on button "Clear All" at bounding box center [1043, 104] width 33 height 14
checkbox input "false"
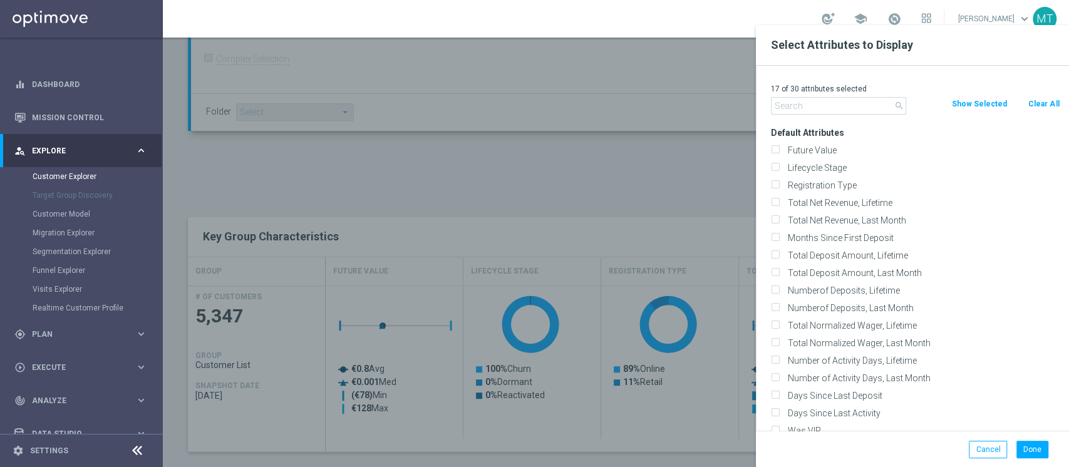
checkbox input "false"
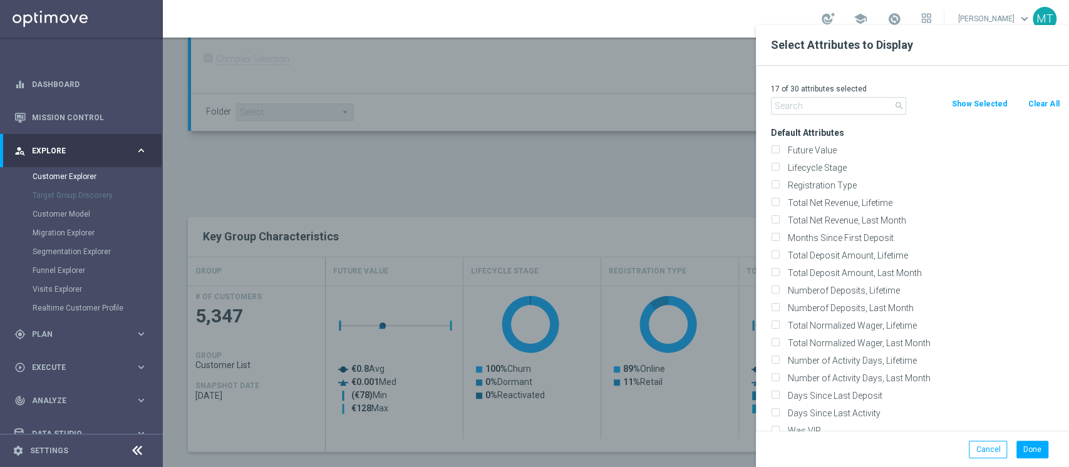
checkbox input "false"
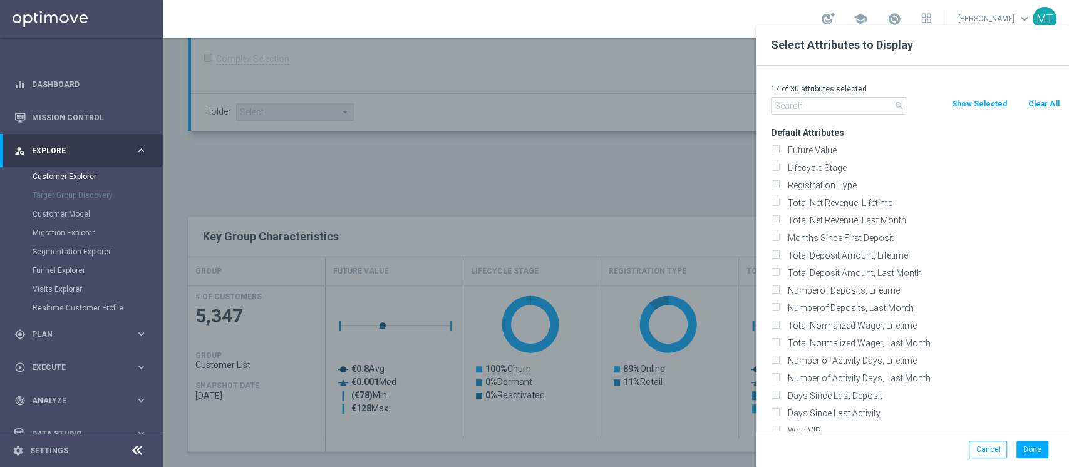
checkbox input "false"
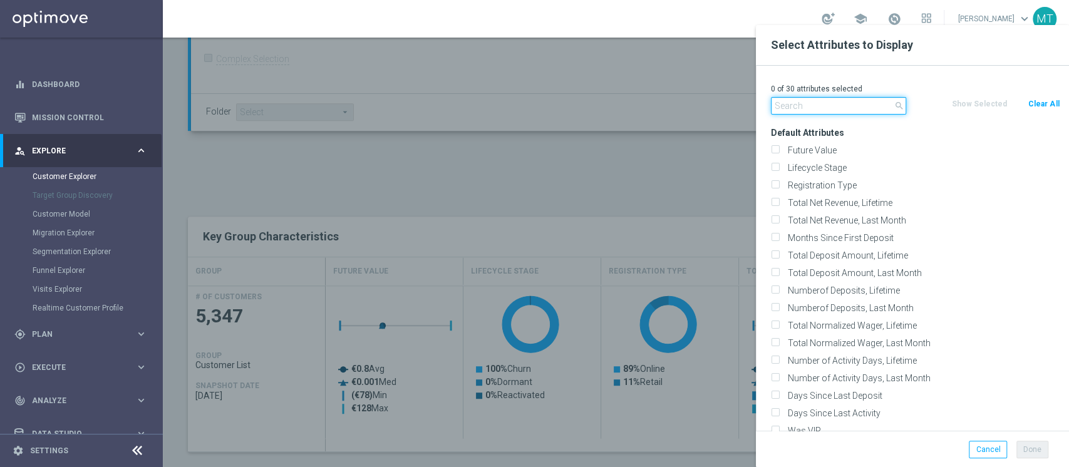
click at [840, 100] on input "text" at bounding box center [838, 106] width 135 height 18
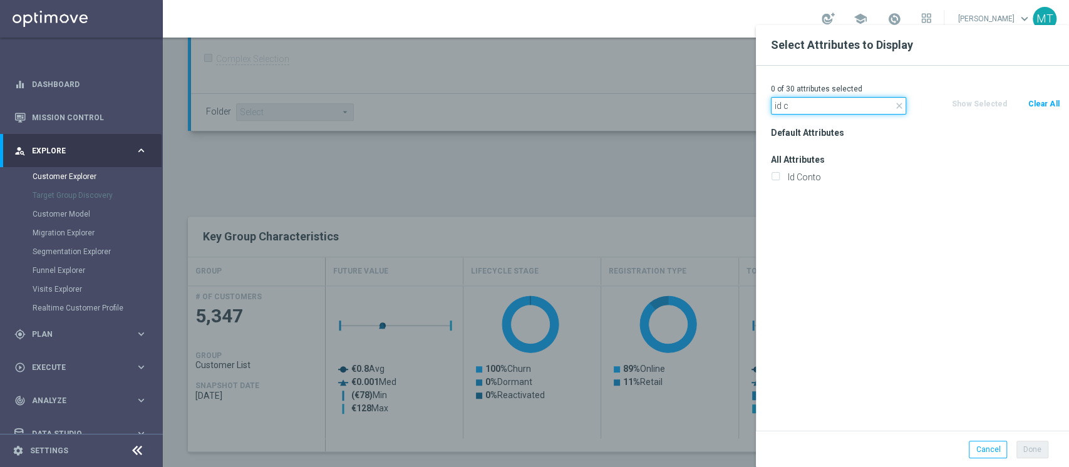
type input "id c"
click at [806, 183] on div "Id Conto" at bounding box center [916, 178] width 308 height 18
click at [803, 179] on label "Id Conto" at bounding box center [922, 177] width 276 height 11
click at [779, 179] on input "Id Conto" at bounding box center [775, 179] width 8 height 8
checkbox input "true"
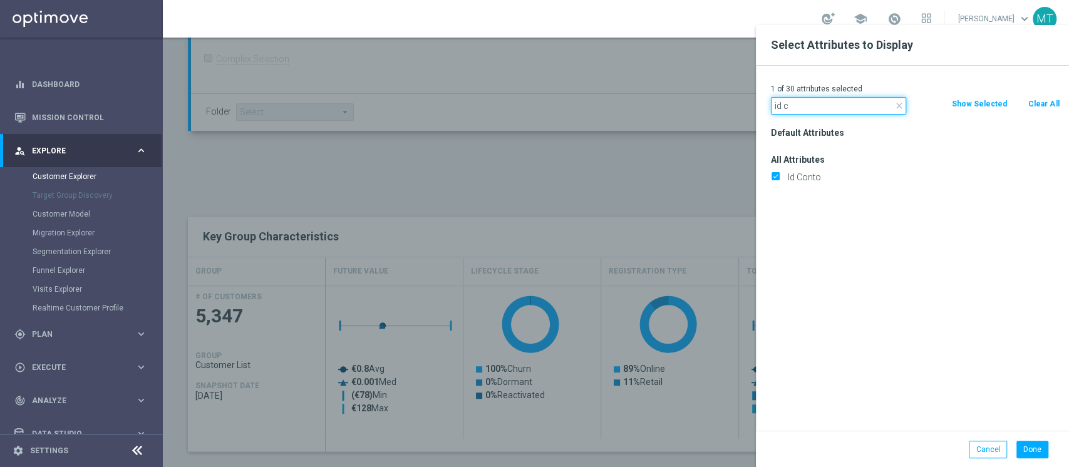
click at [813, 100] on input "id c" at bounding box center [838, 106] width 135 height 18
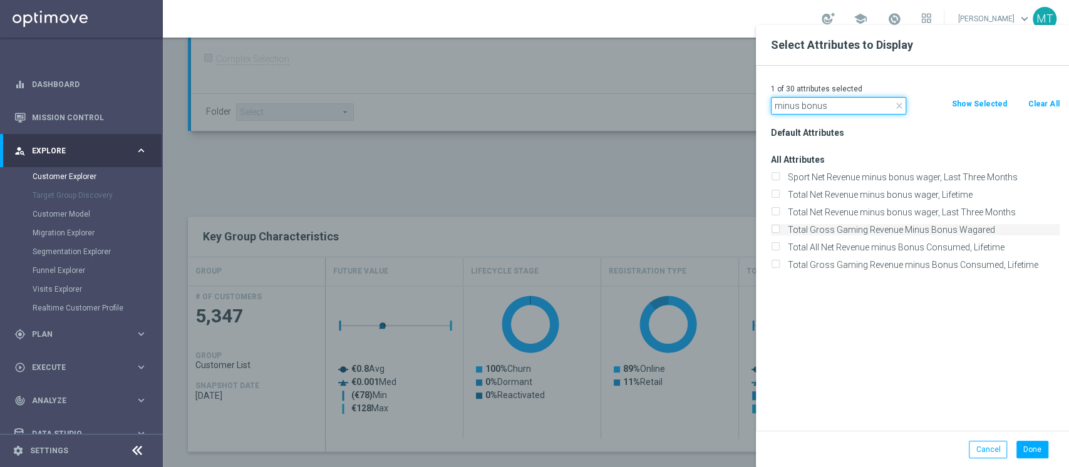
type input "minus bonus"
click at [905, 232] on label "Total Gross Gaming Revenue Minus Bonus Wagared" at bounding box center [922, 229] width 276 height 11
click at [779, 232] on input "Total Gross Gaming Revenue Minus Bonus Wagared" at bounding box center [775, 231] width 8 height 8
checkbox input "true"
click at [1027, 446] on button "Done" at bounding box center [1033, 450] width 32 height 18
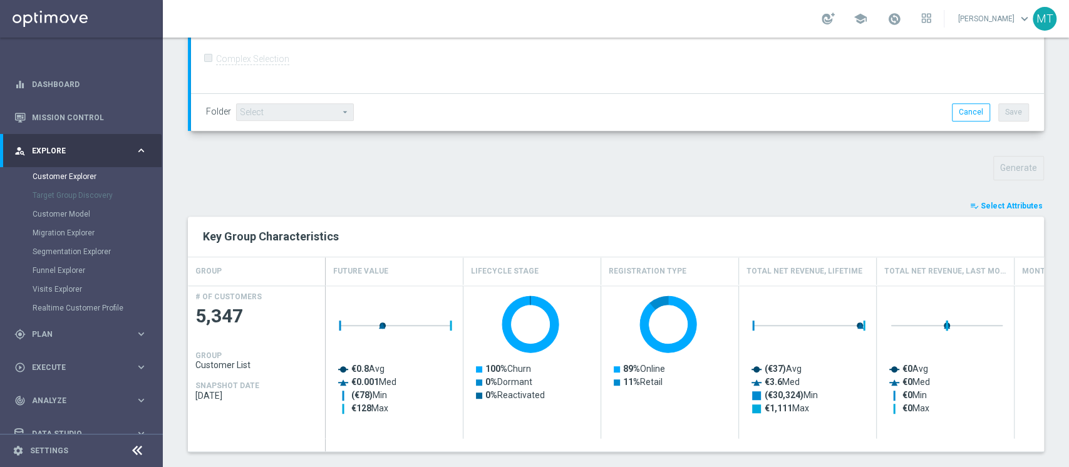
type input "Search"
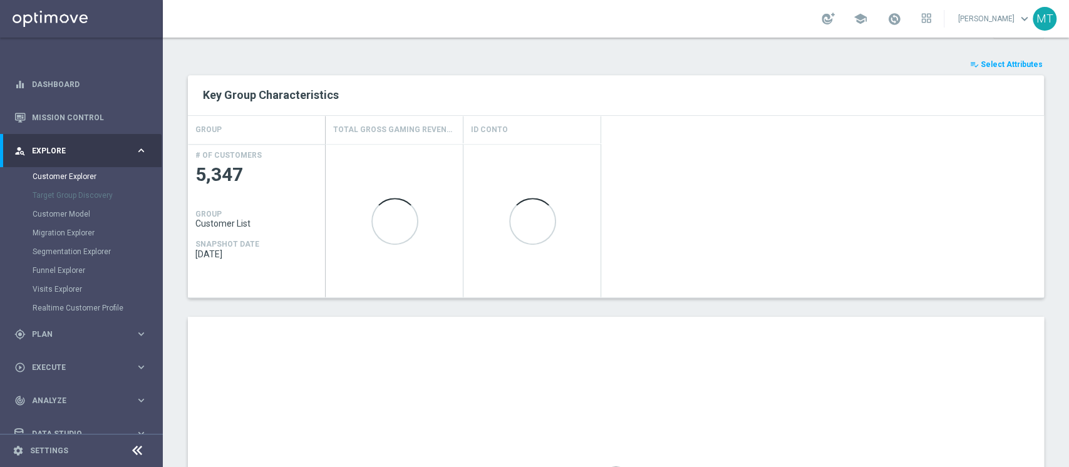
scroll to position [499, 0]
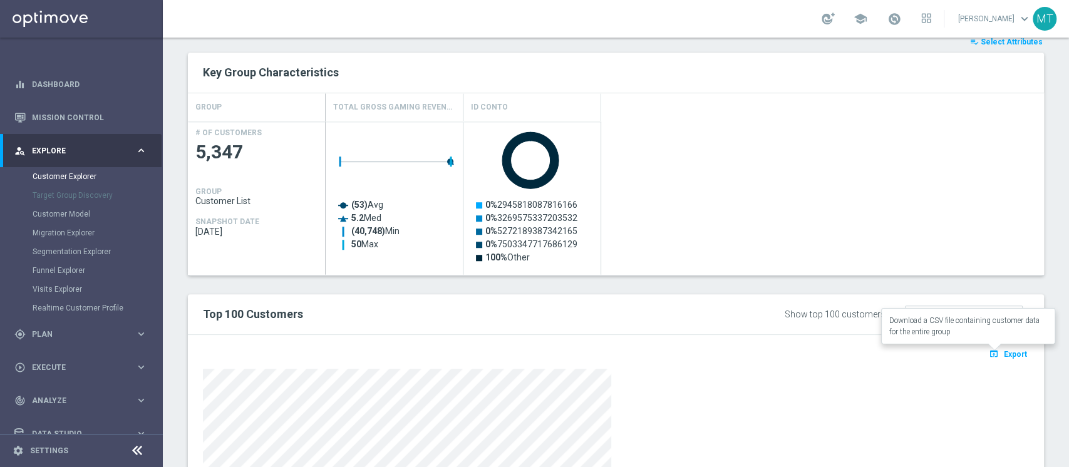
click at [1007, 355] on span "Export" at bounding box center [1015, 354] width 23 height 9
